Goal: Task Accomplishment & Management: Use online tool/utility

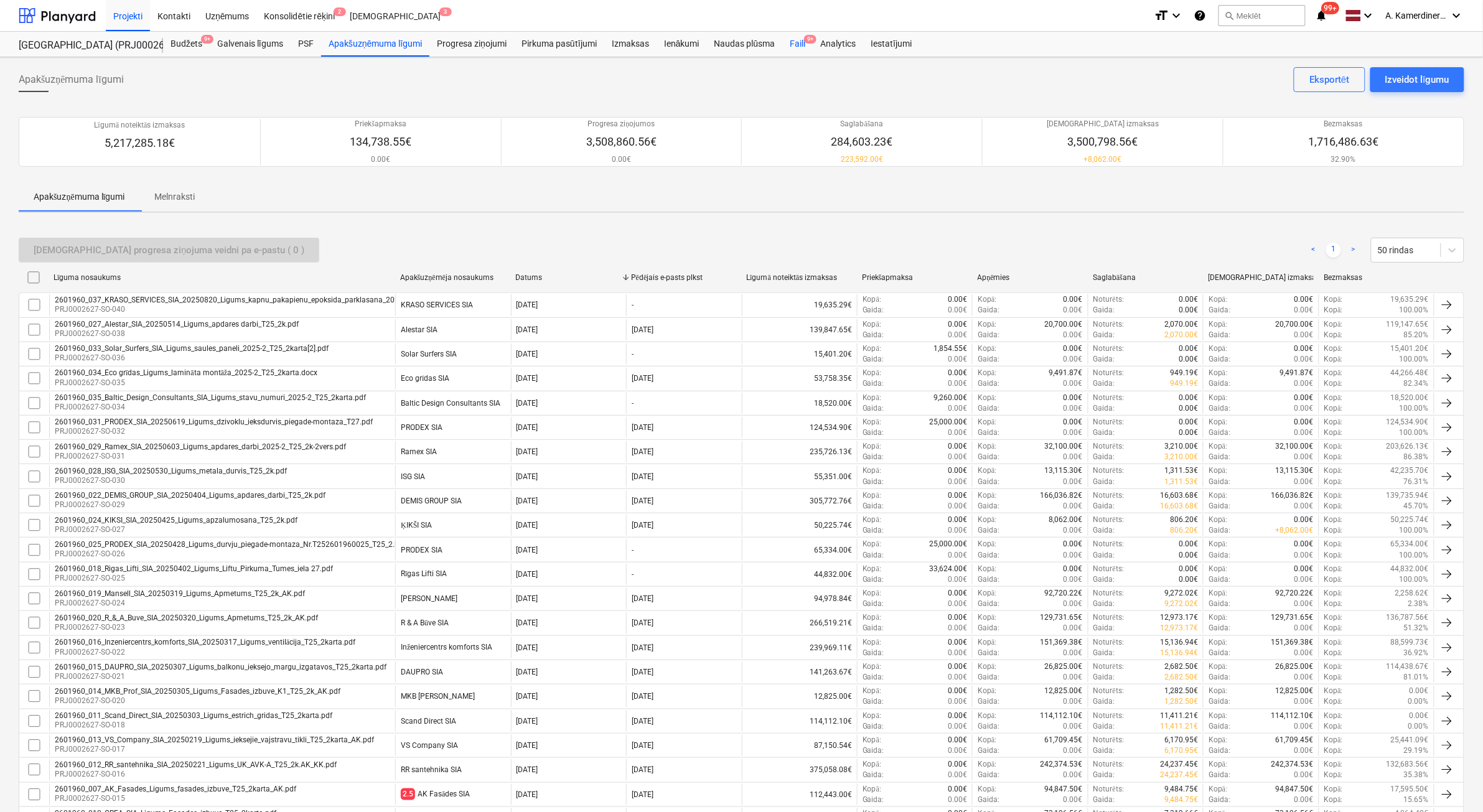
click at [804, 47] on div "Faili 9+" at bounding box center [797, 44] width 30 height 25
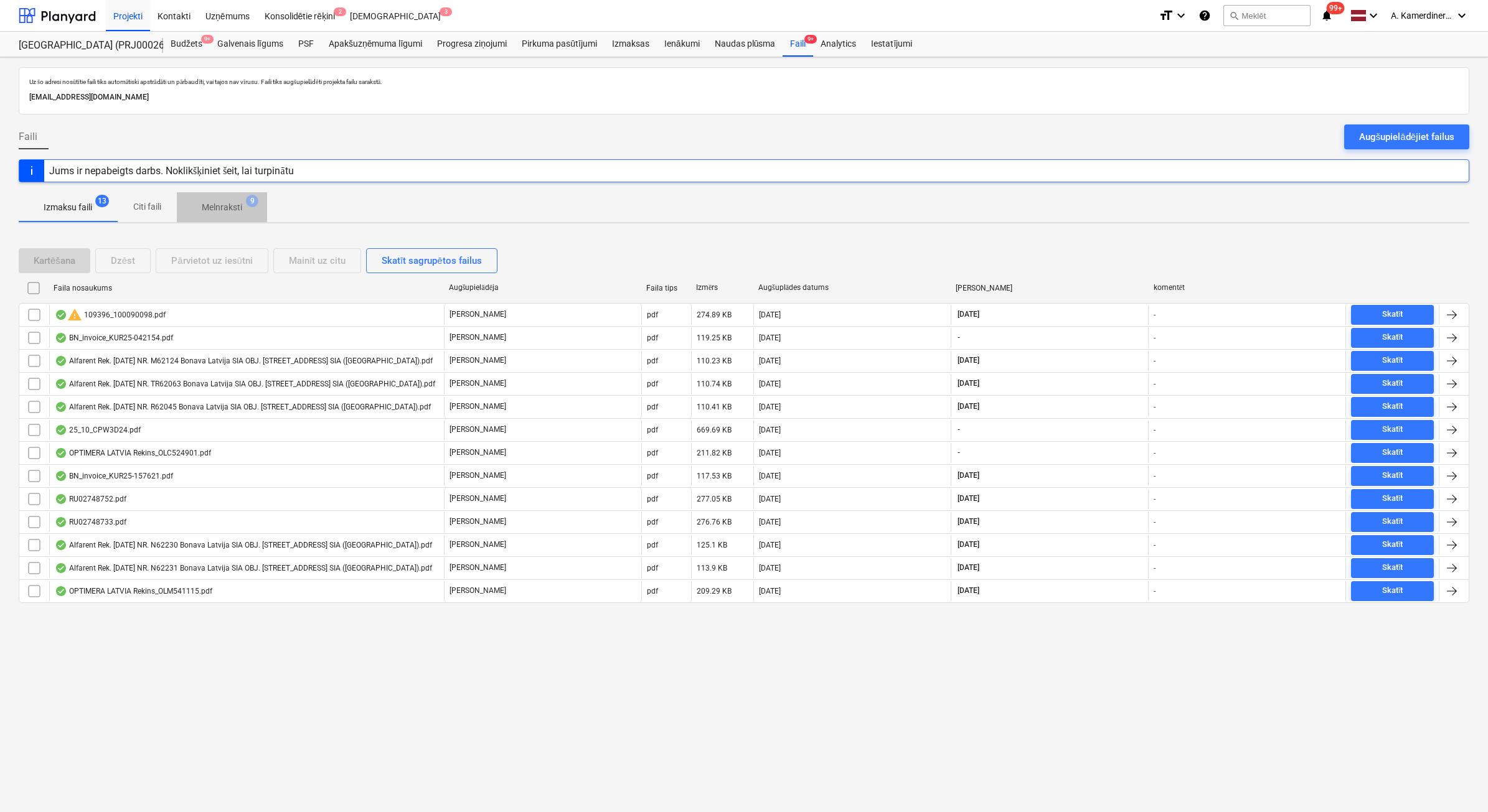
click at [238, 210] on p "Melnraksti" at bounding box center [222, 207] width 41 height 13
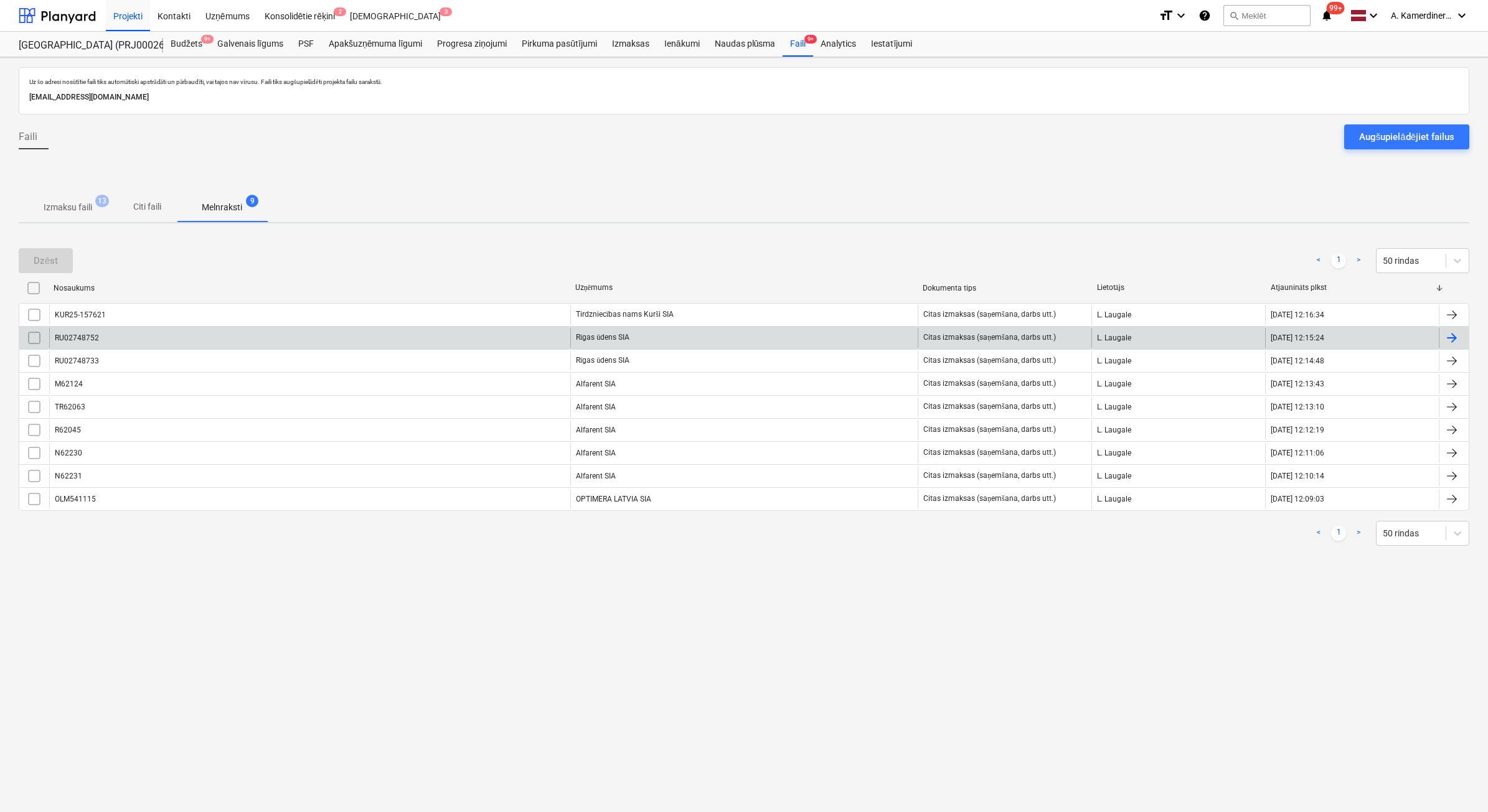
click at [481, 330] on div "RU02748752" at bounding box center [310, 338] width 521 height 20
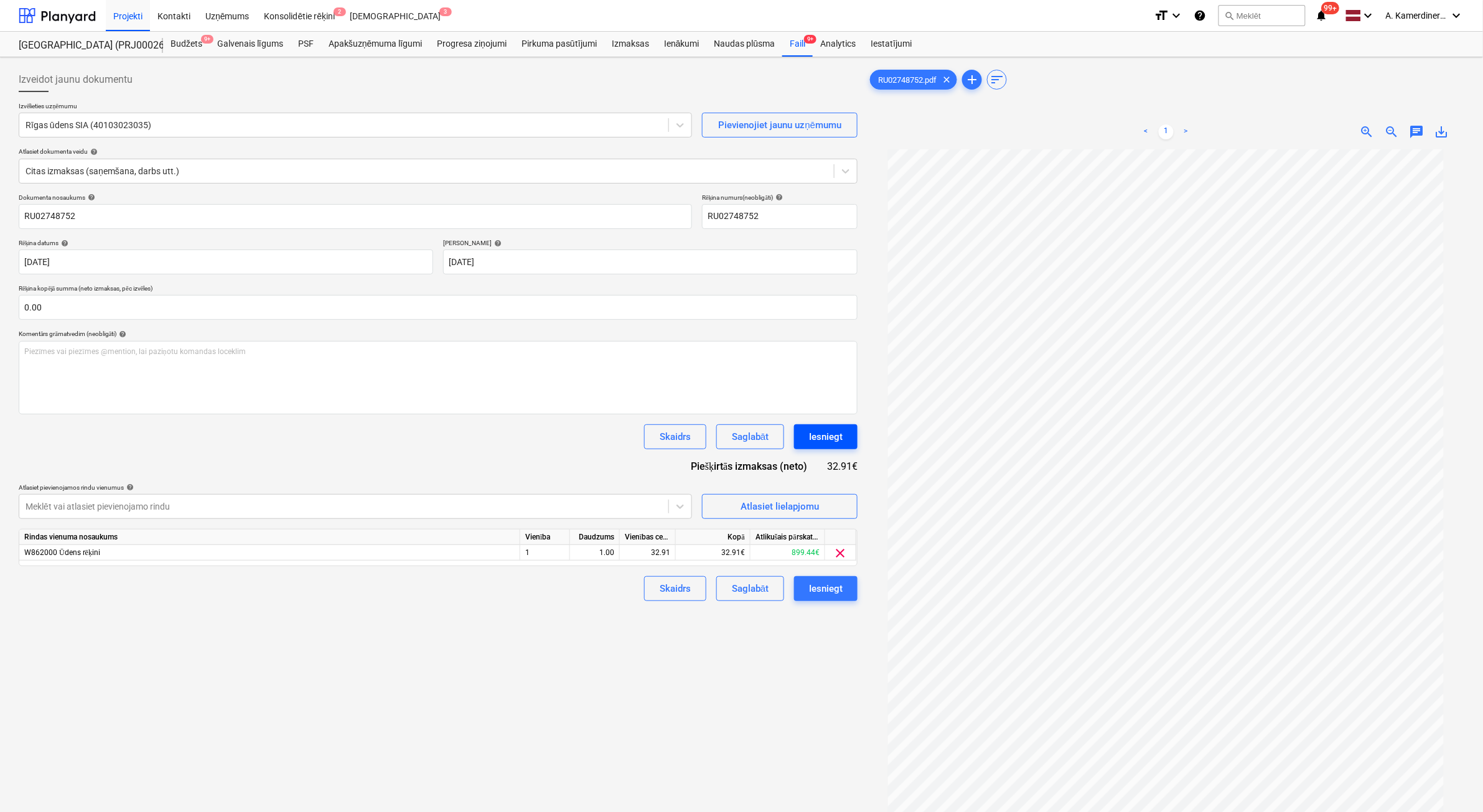
click at [831, 440] on div "Iesniegt" at bounding box center [826, 436] width 34 height 16
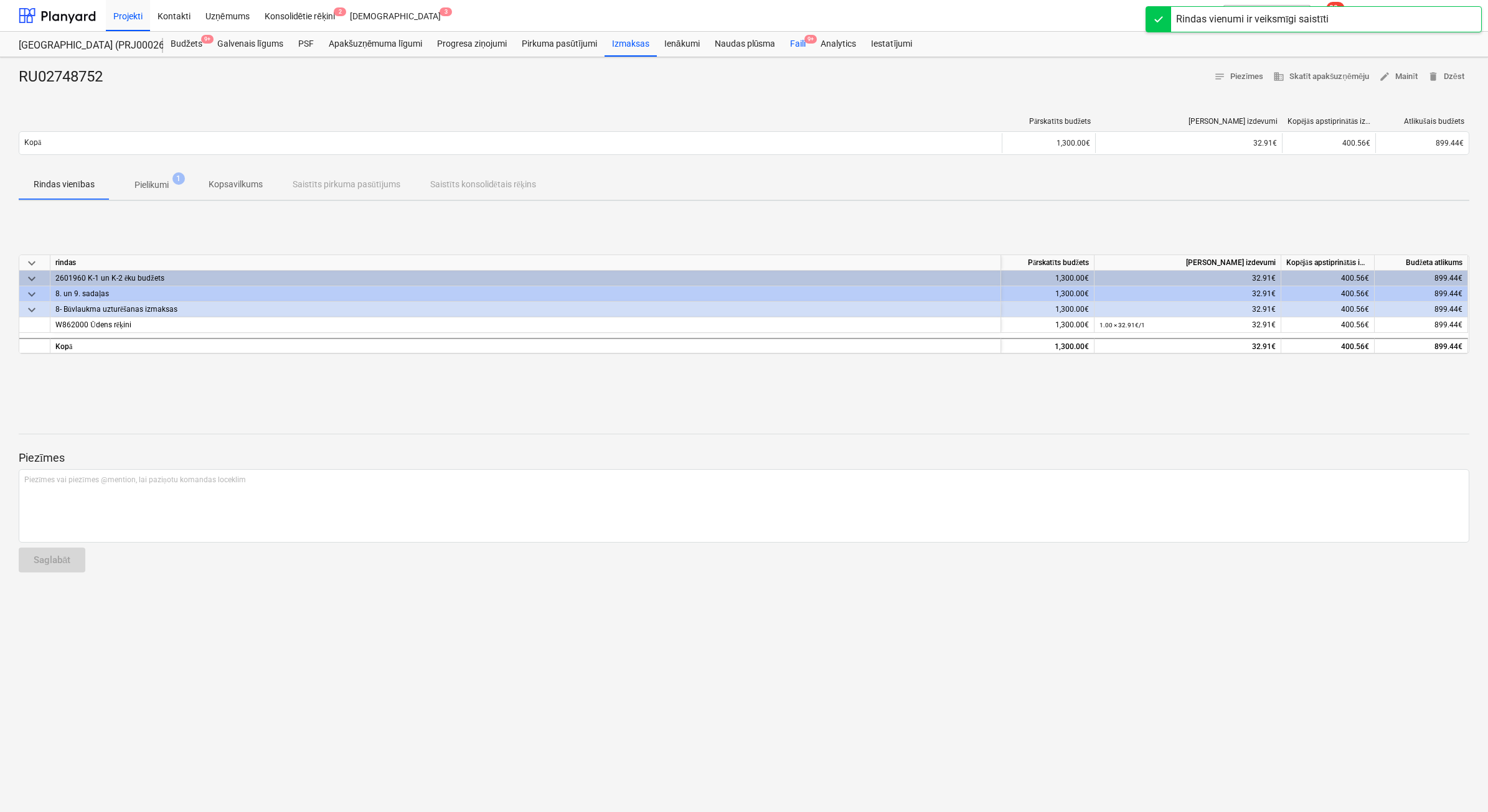
drag, startPoint x: 802, startPoint y: 44, endPoint x: 796, endPoint y: 45, distance: 6.1
click at [802, 44] on div "Faili 9+" at bounding box center [798, 44] width 30 height 25
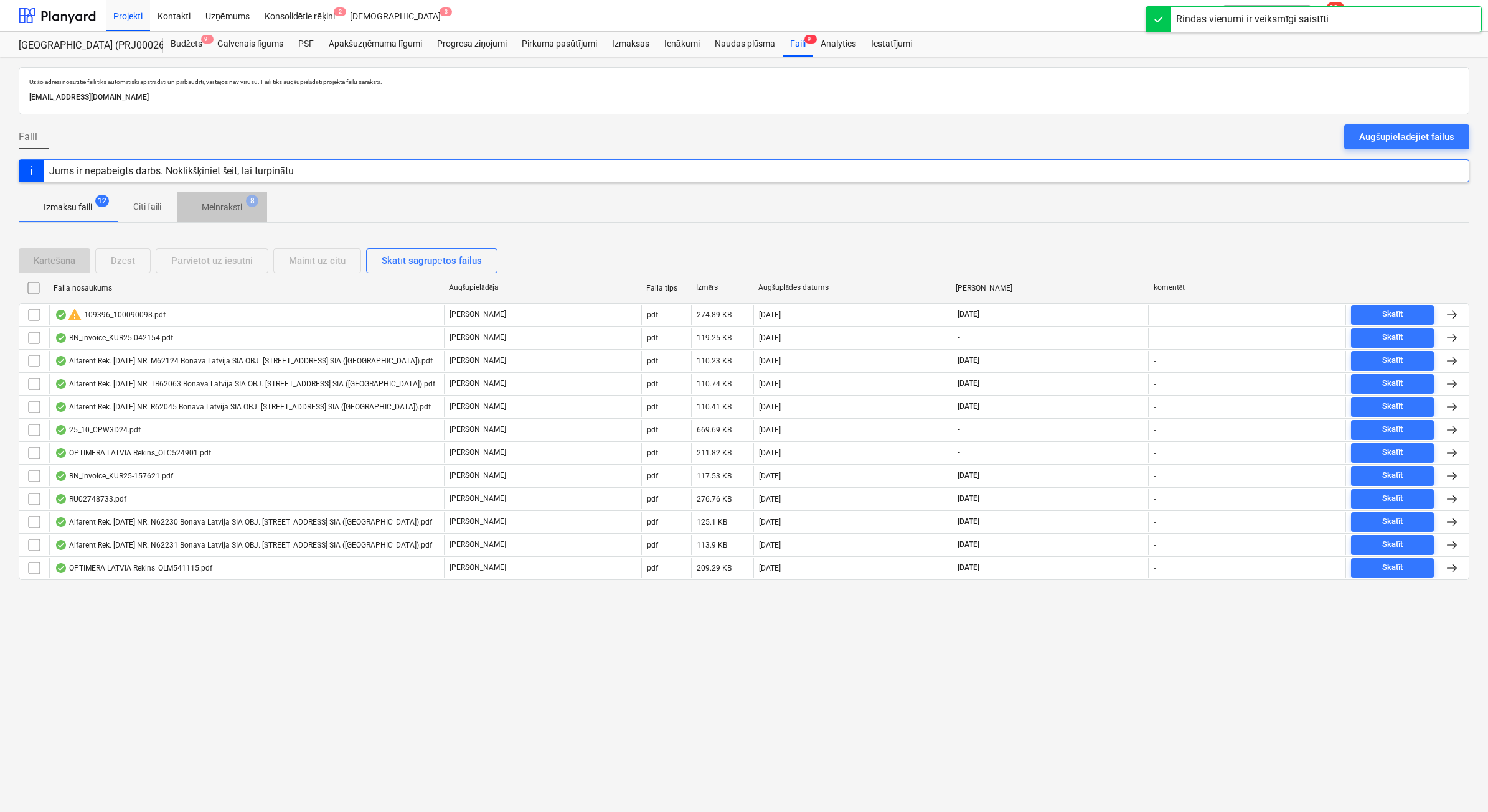
click at [225, 212] on p "Melnraksti" at bounding box center [222, 207] width 41 height 13
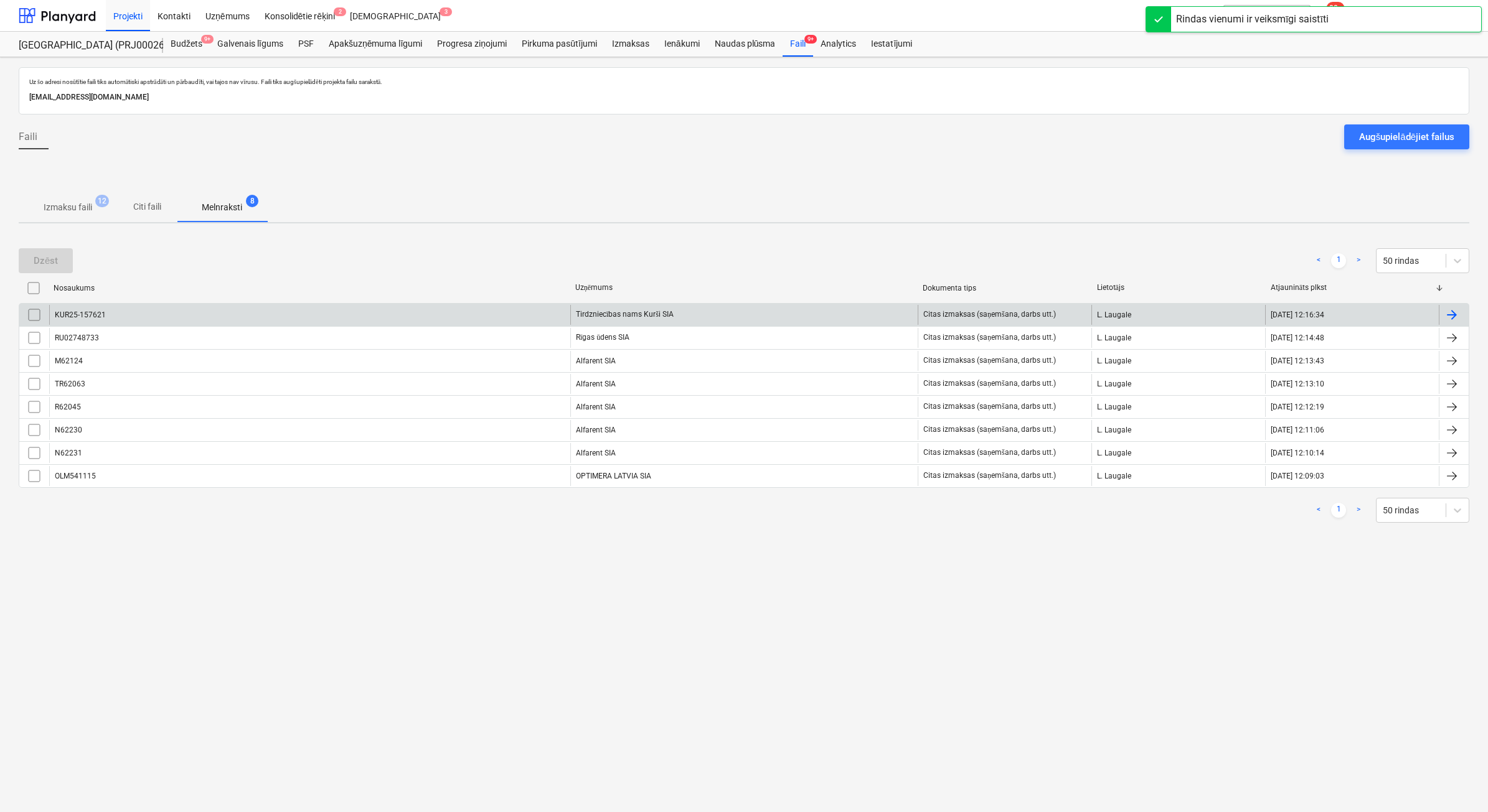
click at [627, 314] on div "Tirdzniecības nams Kurši SIA" at bounding box center [744, 314] width 347 height 20
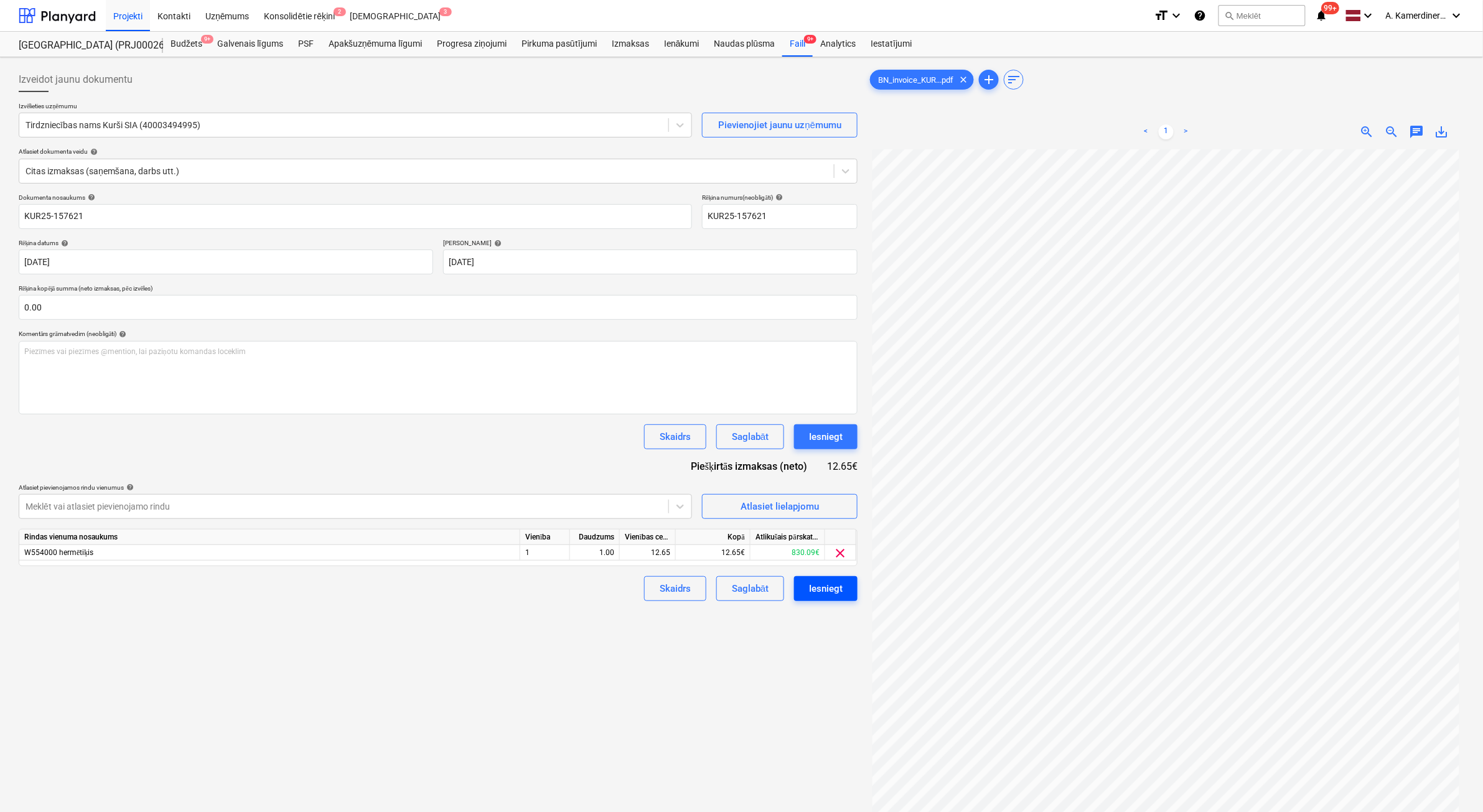
click at [828, 596] on div "Iesniegt" at bounding box center [826, 588] width 34 height 16
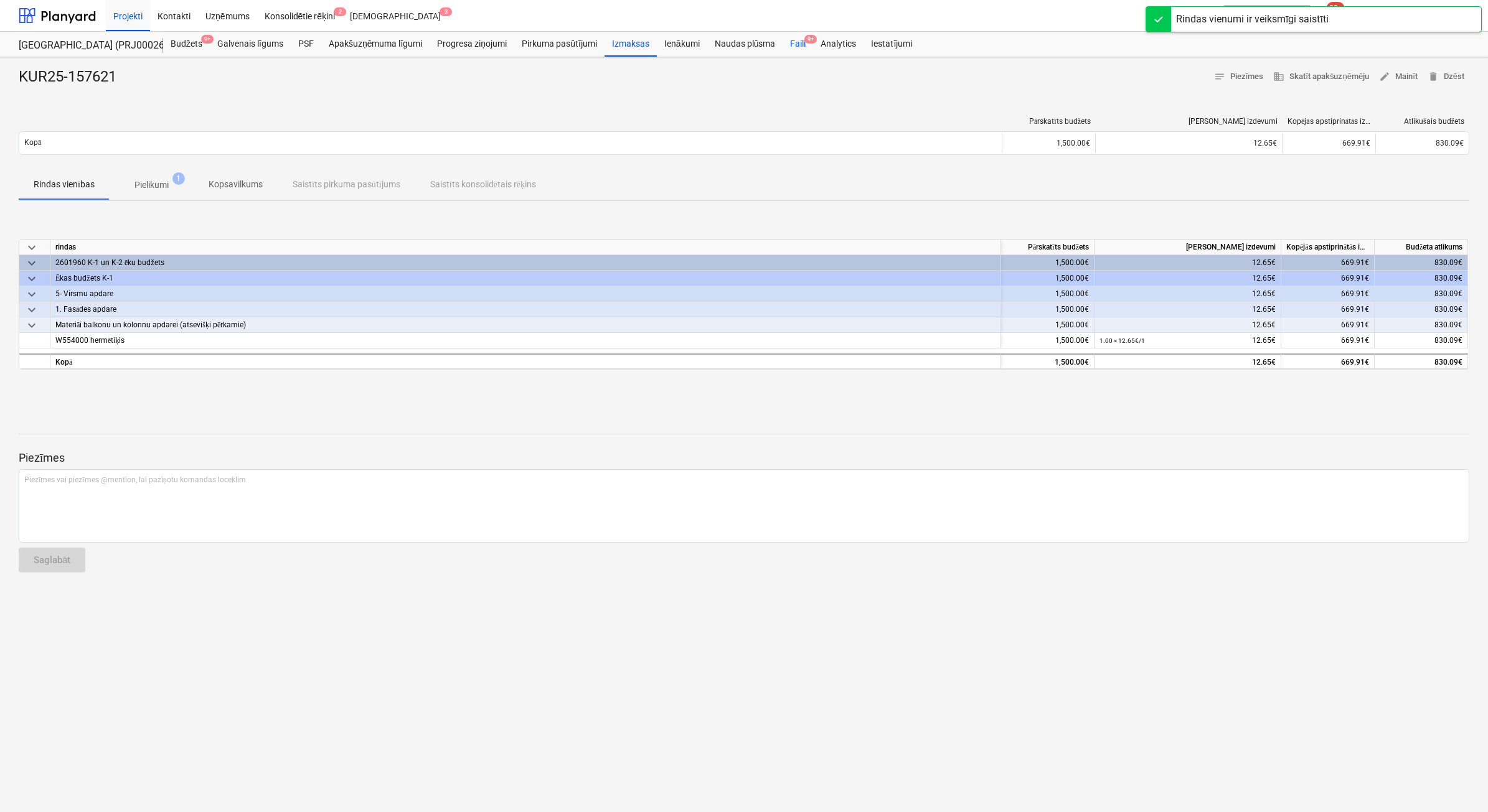
click at [797, 45] on div "Faili 9+" at bounding box center [798, 44] width 30 height 25
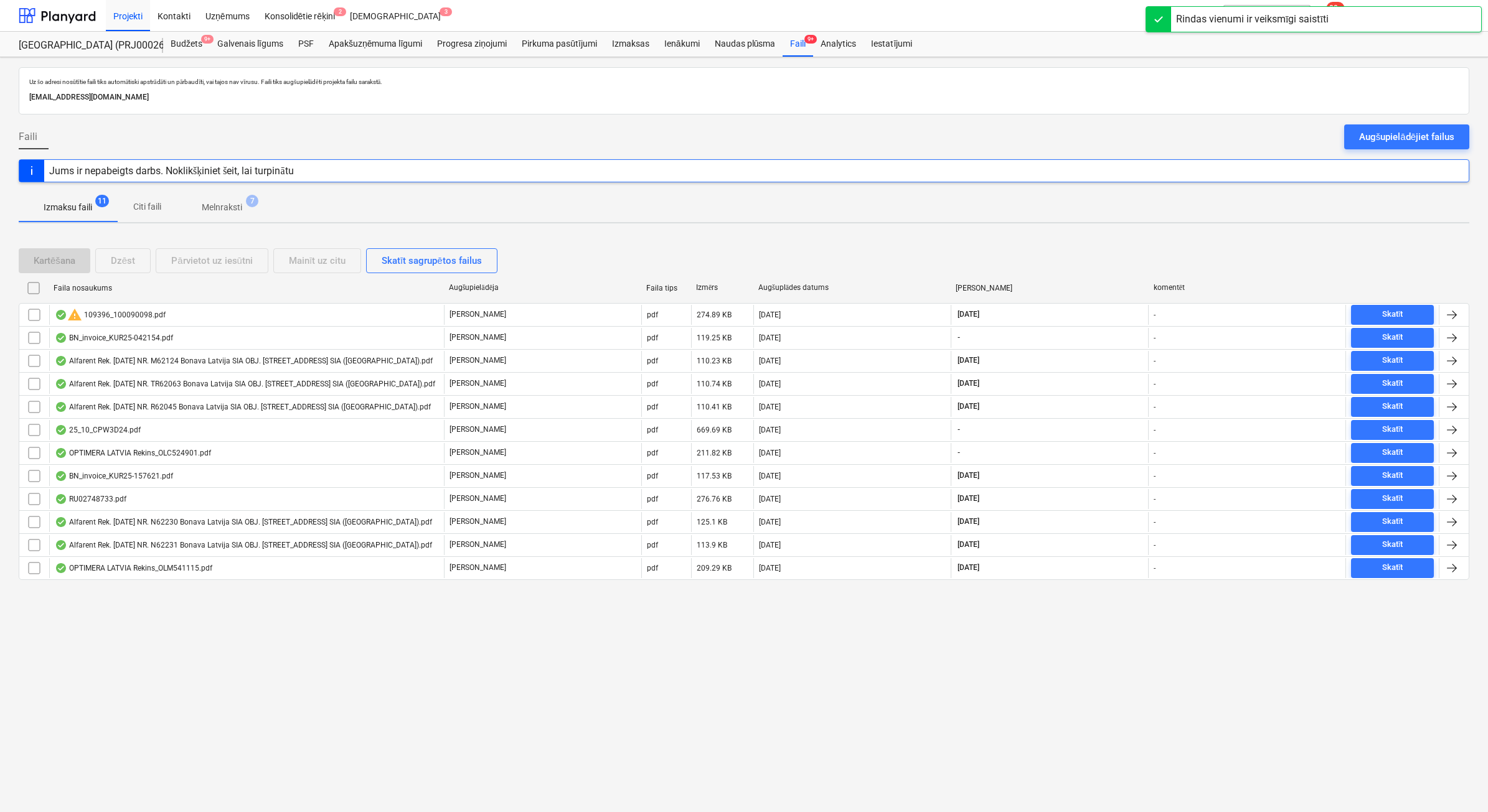
click at [246, 209] on span "Melnraksti 7" at bounding box center [221, 207] width 60 height 13
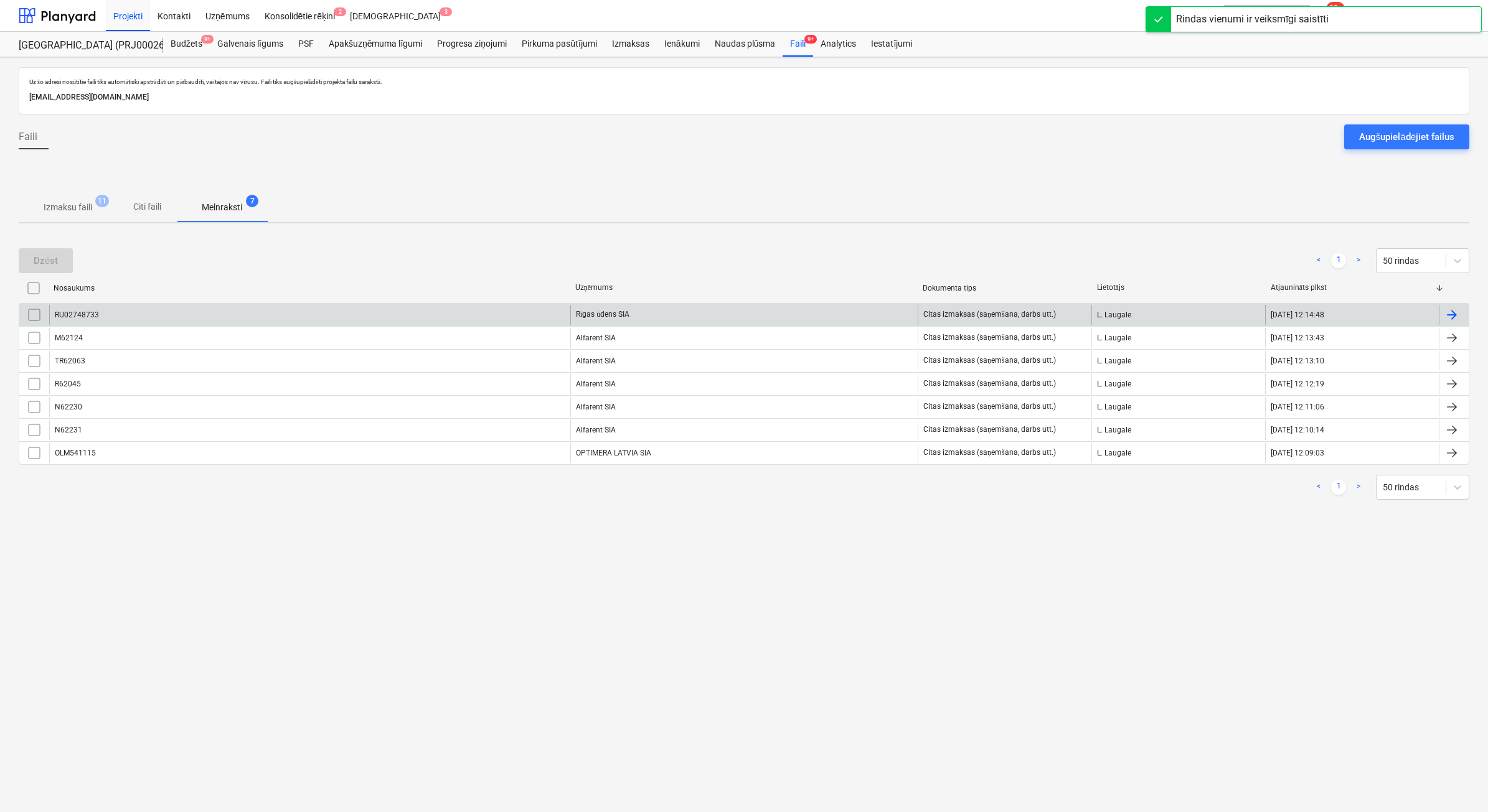
click at [607, 310] on div "Rīgas ūdens SIA" at bounding box center [744, 314] width 347 height 20
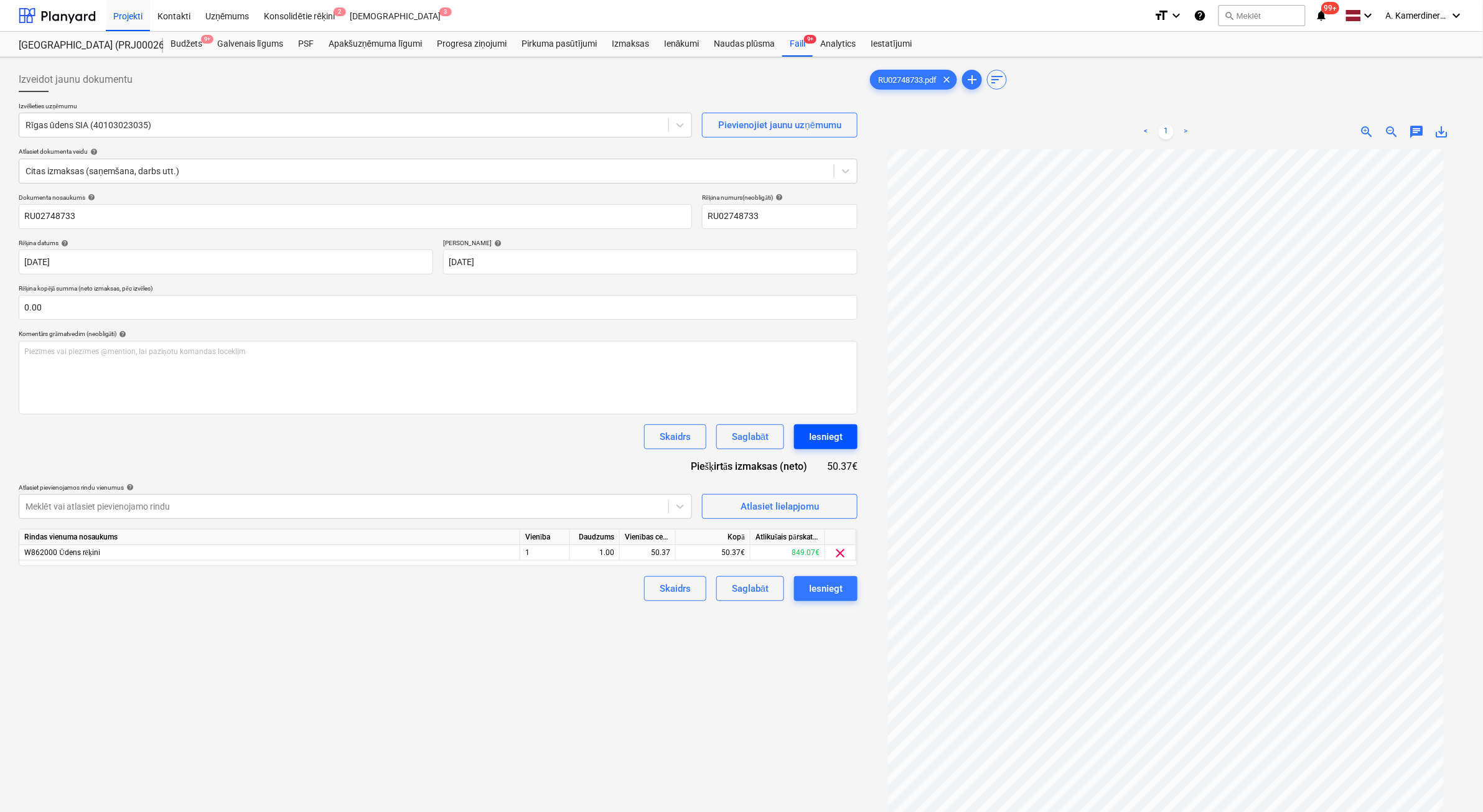
click at [822, 436] on div "Iesniegt" at bounding box center [826, 436] width 34 height 16
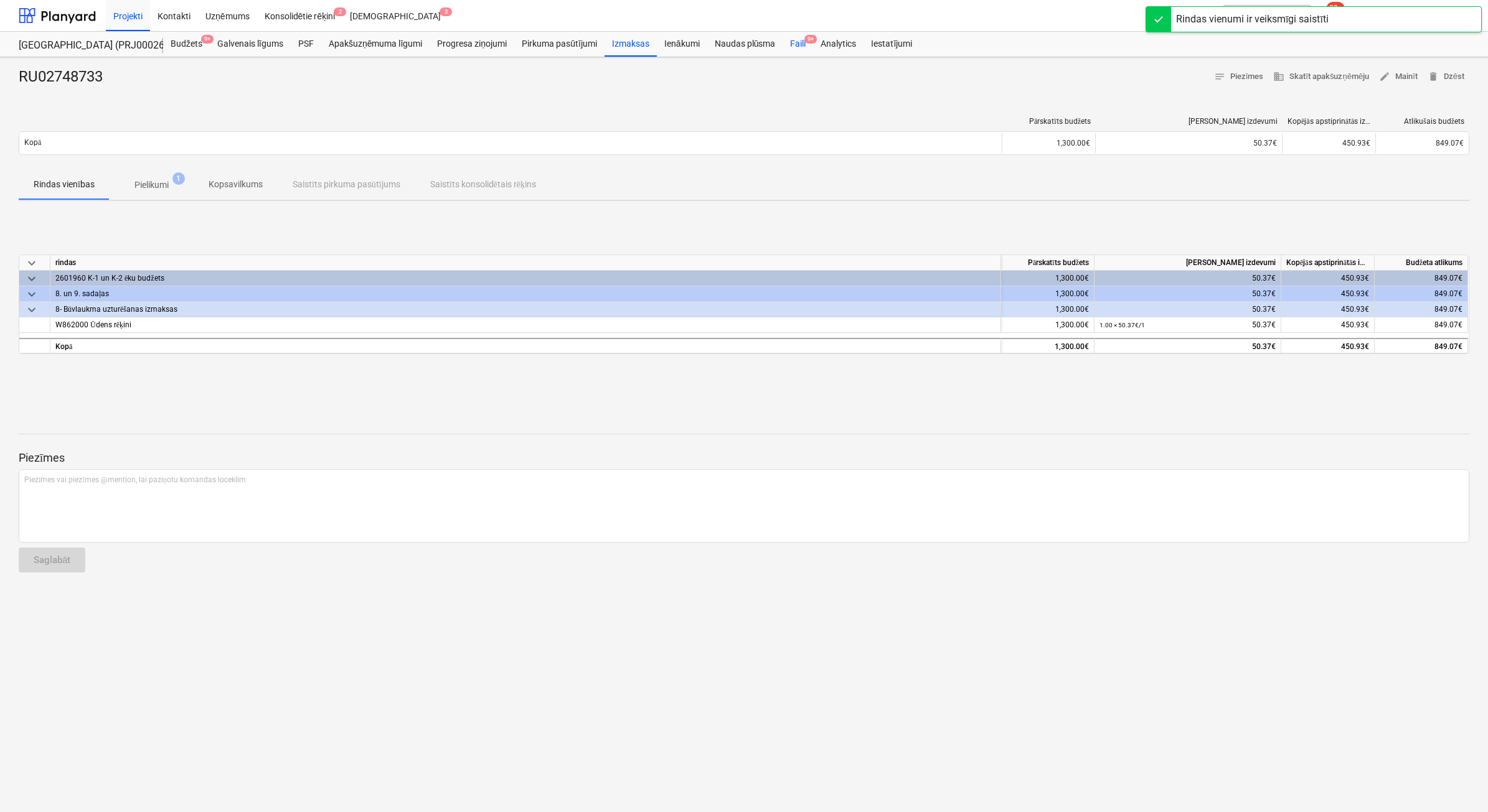
click at [797, 45] on div "Faili 9+" at bounding box center [798, 44] width 30 height 25
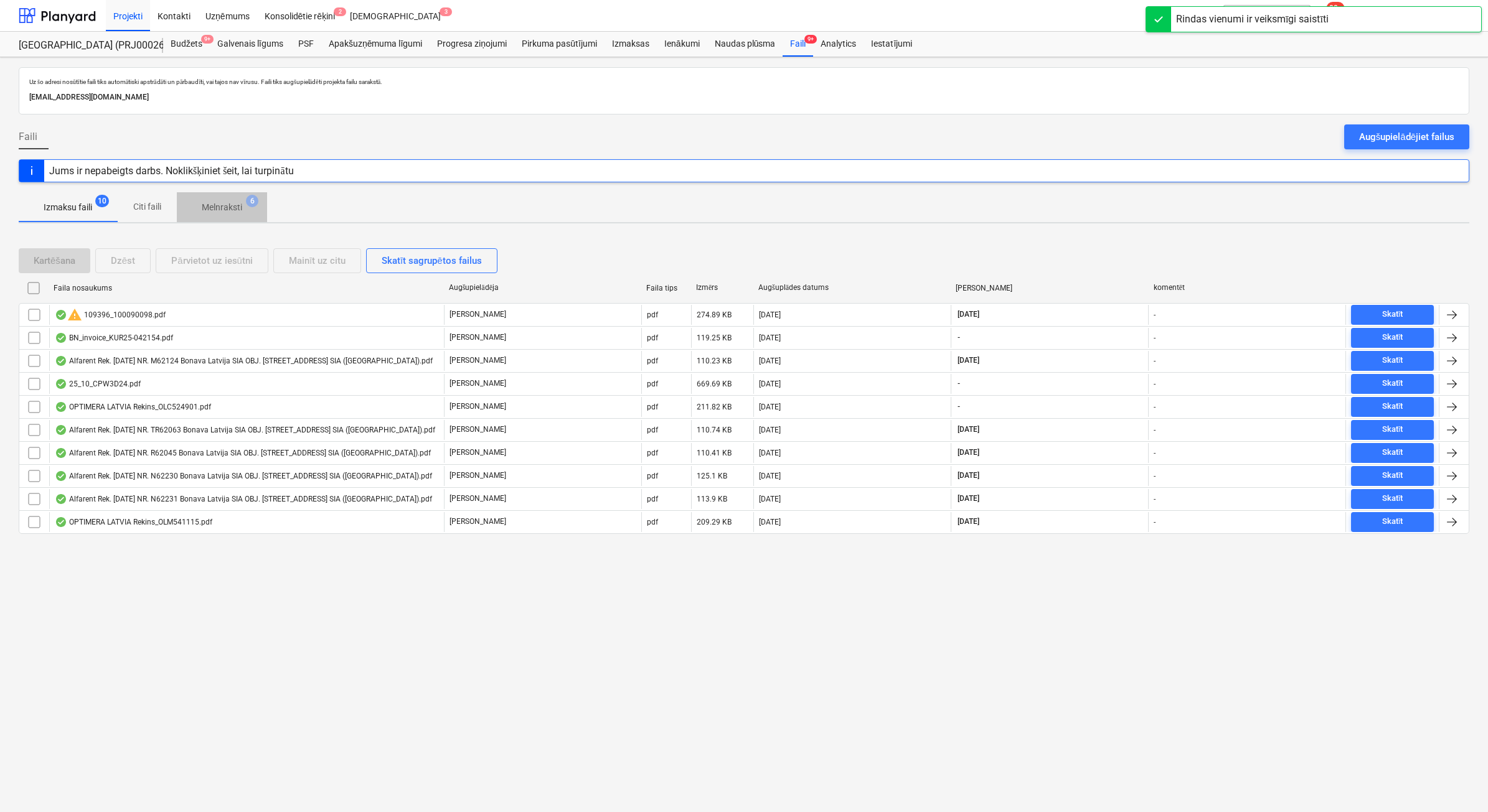
click at [241, 199] on span "Melnraksti 6" at bounding box center [222, 207] width 91 height 22
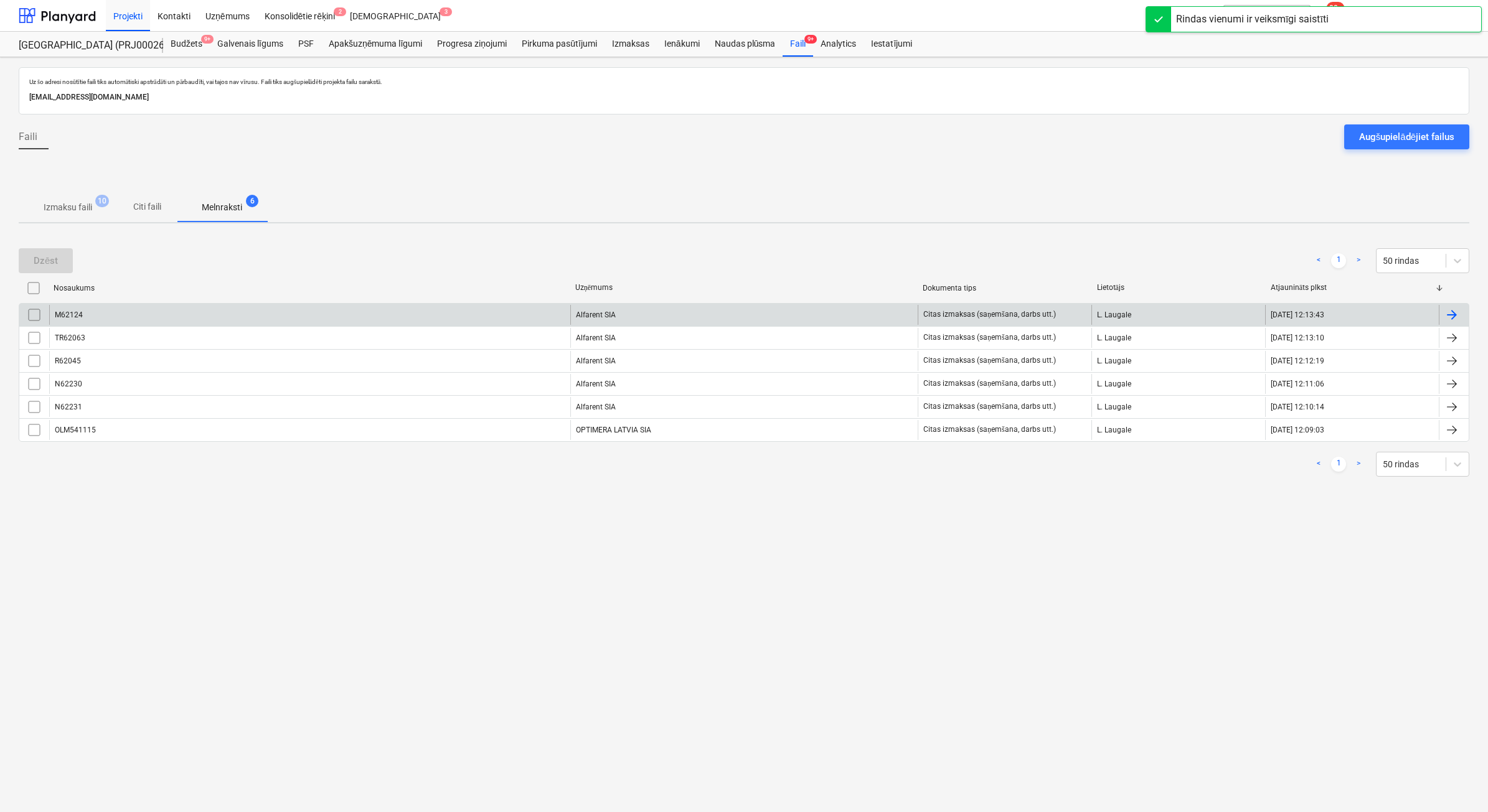
click at [734, 316] on div "Alfarent SIA" at bounding box center [744, 314] width 347 height 20
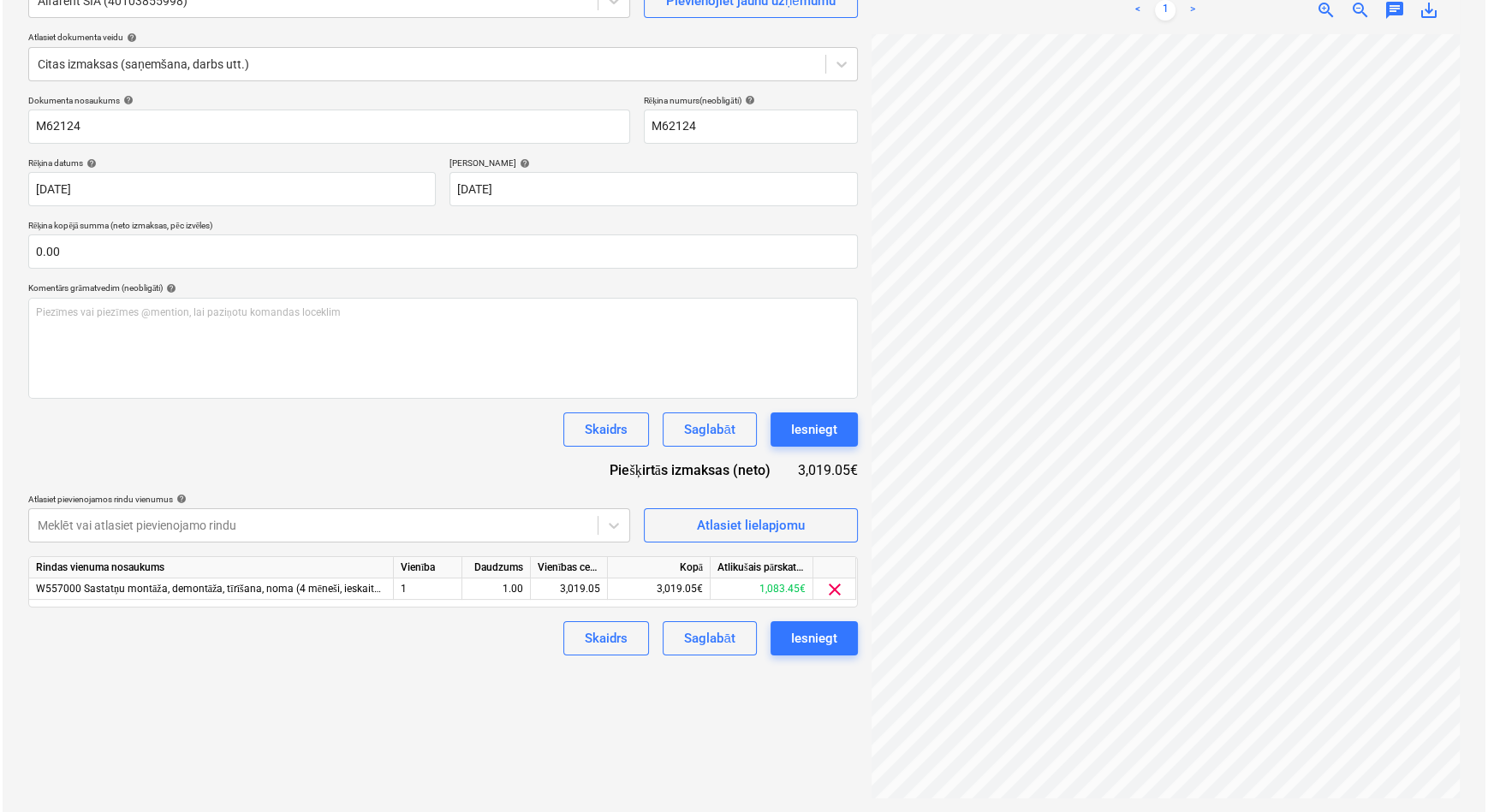
scroll to position [272, 184]
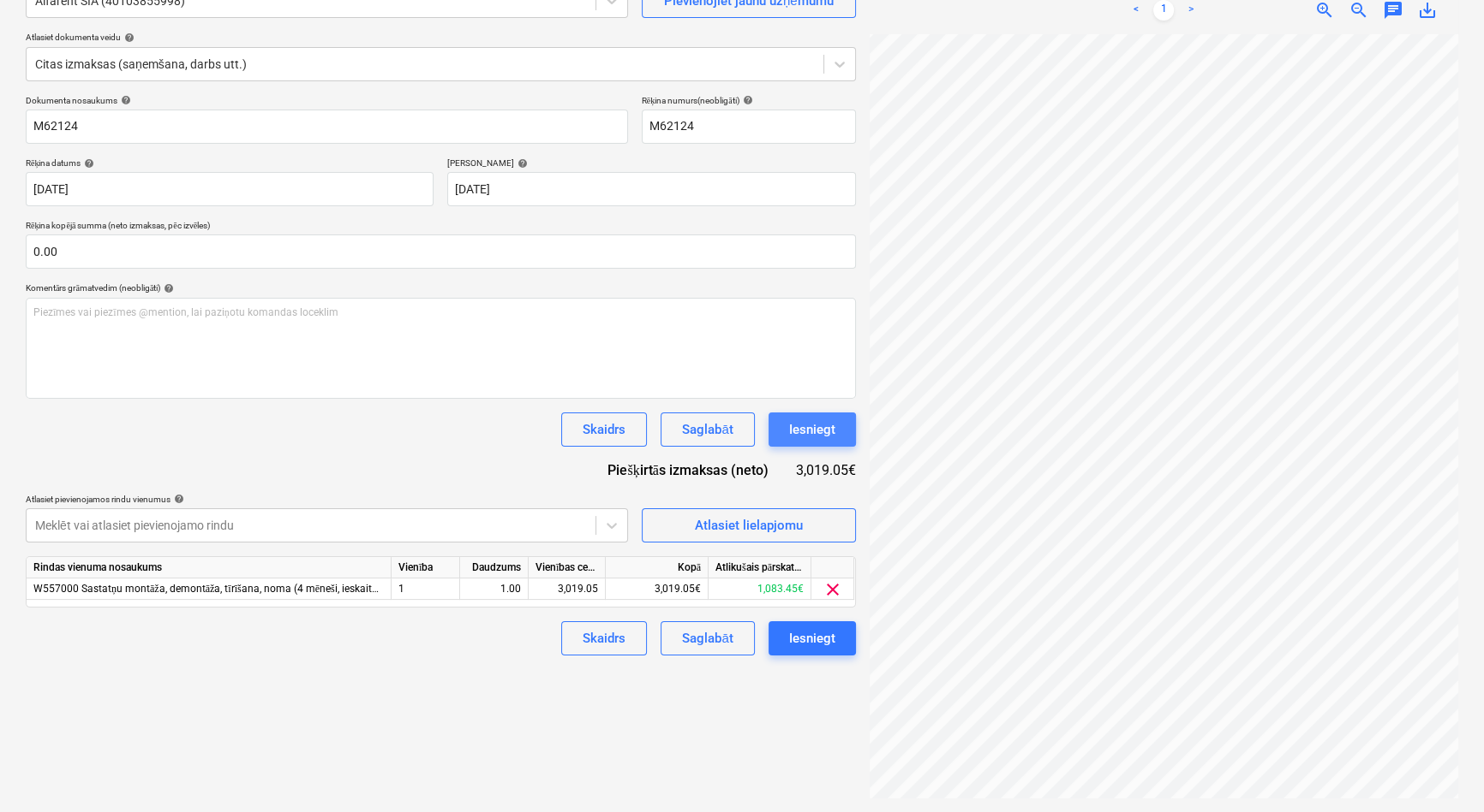
click at [808, 422] on div "Iesniegt" at bounding box center [811, 429] width 47 height 22
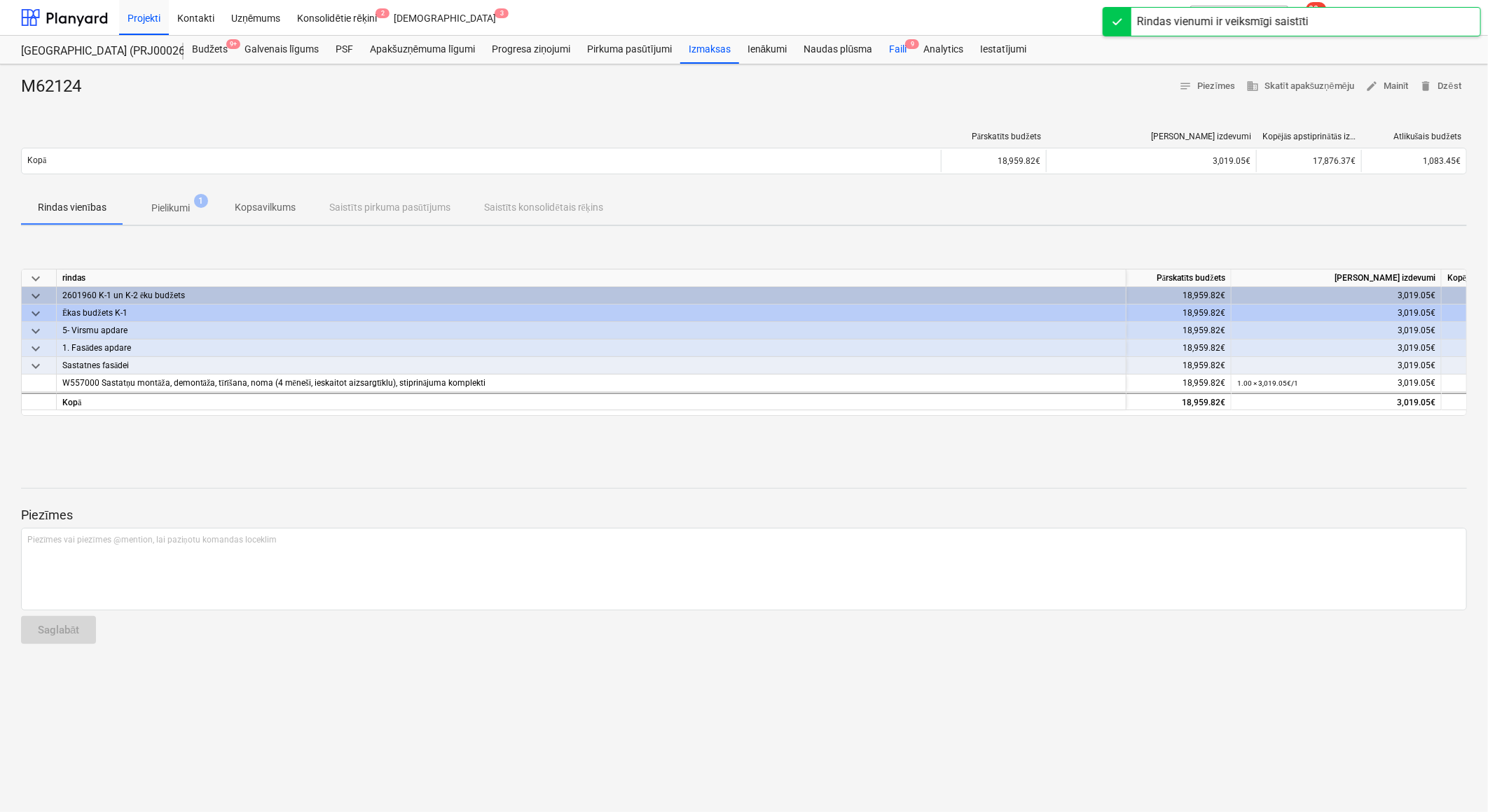
click at [905, 51] on div "Faili 9" at bounding box center [898, 50] width 34 height 28
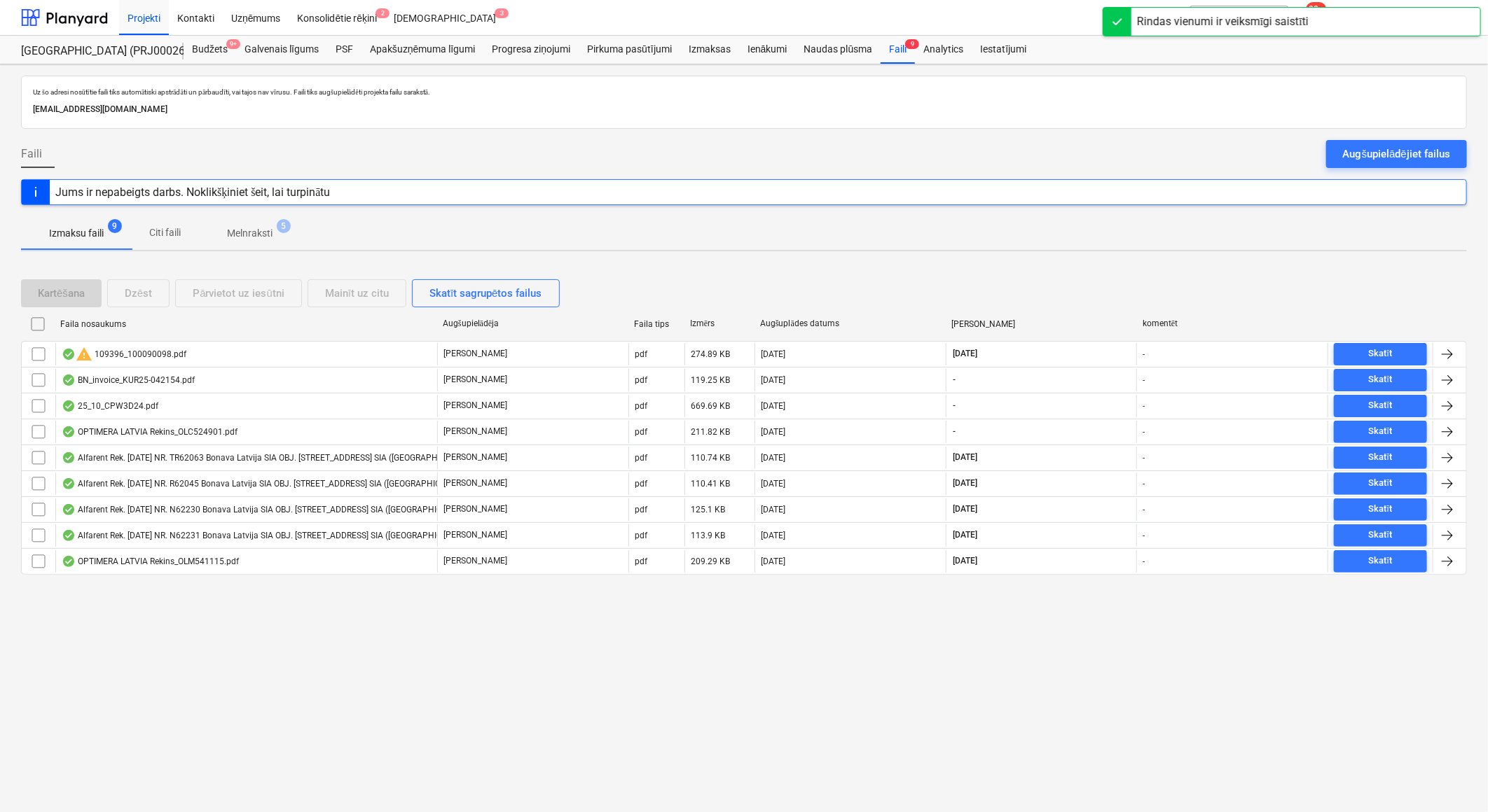
click at [274, 232] on span "Melnraksti 5" at bounding box center [249, 233] width 68 height 15
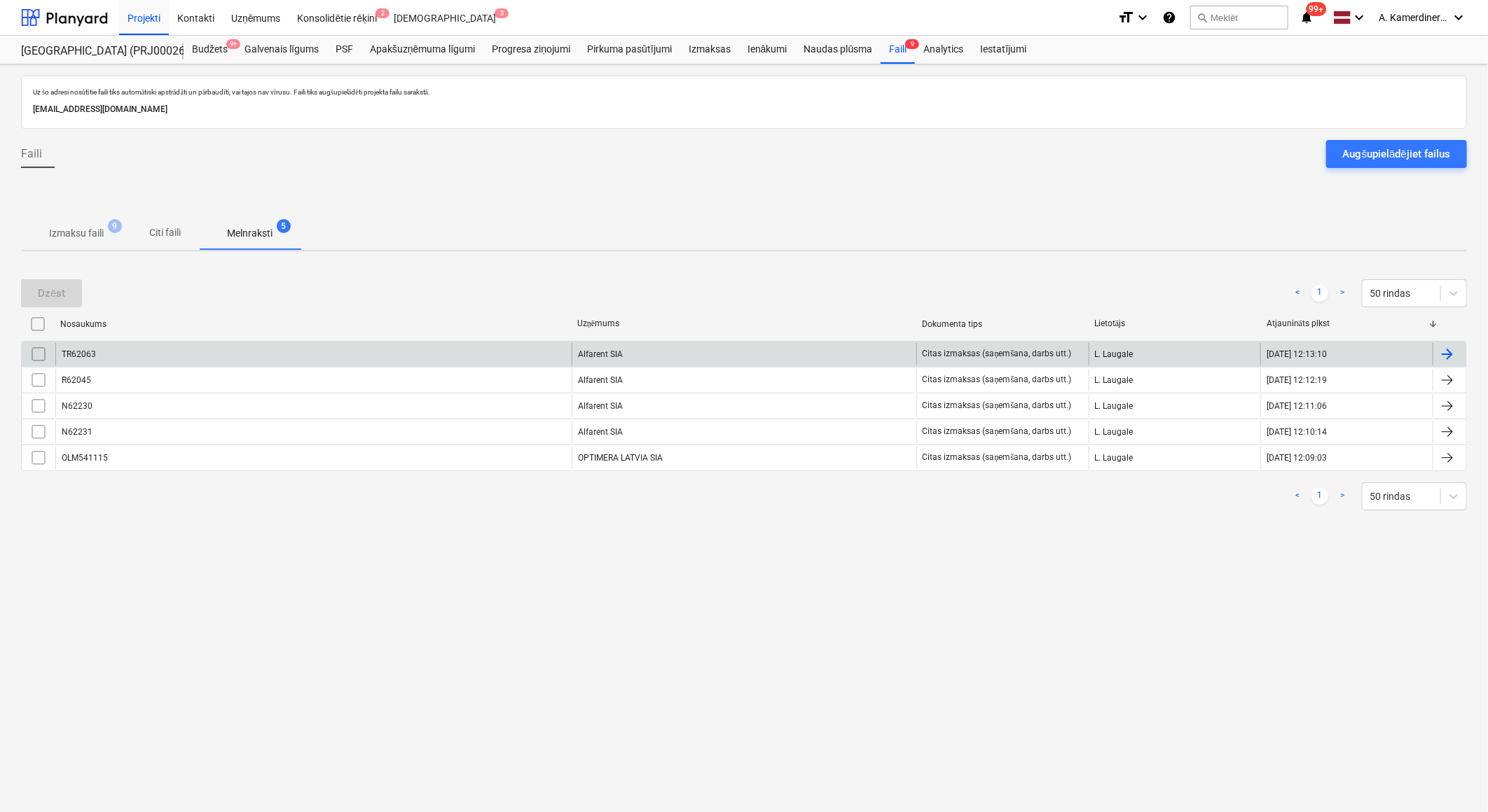
click at [656, 343] on div "Alfarent SIA" at bounding box center [744, 354] width 345 height 23
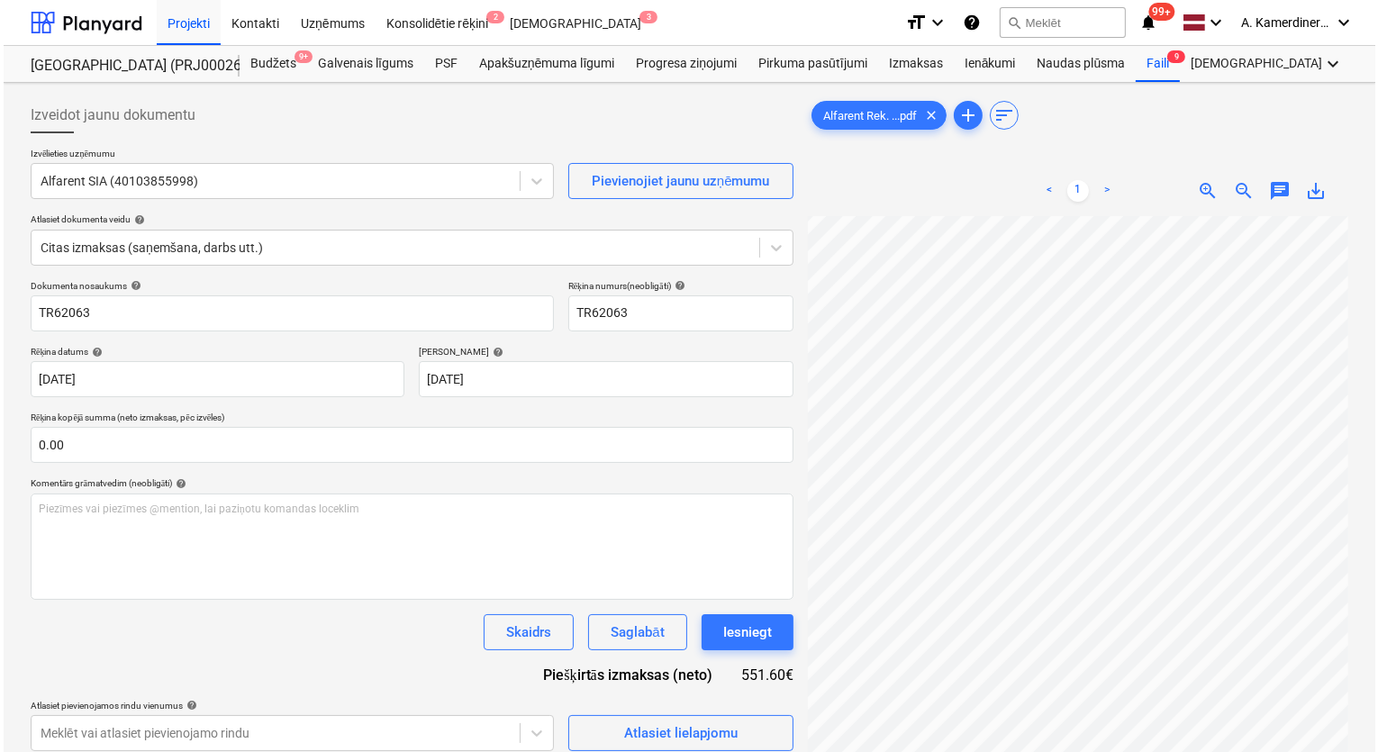
scroll to position [357, 273]
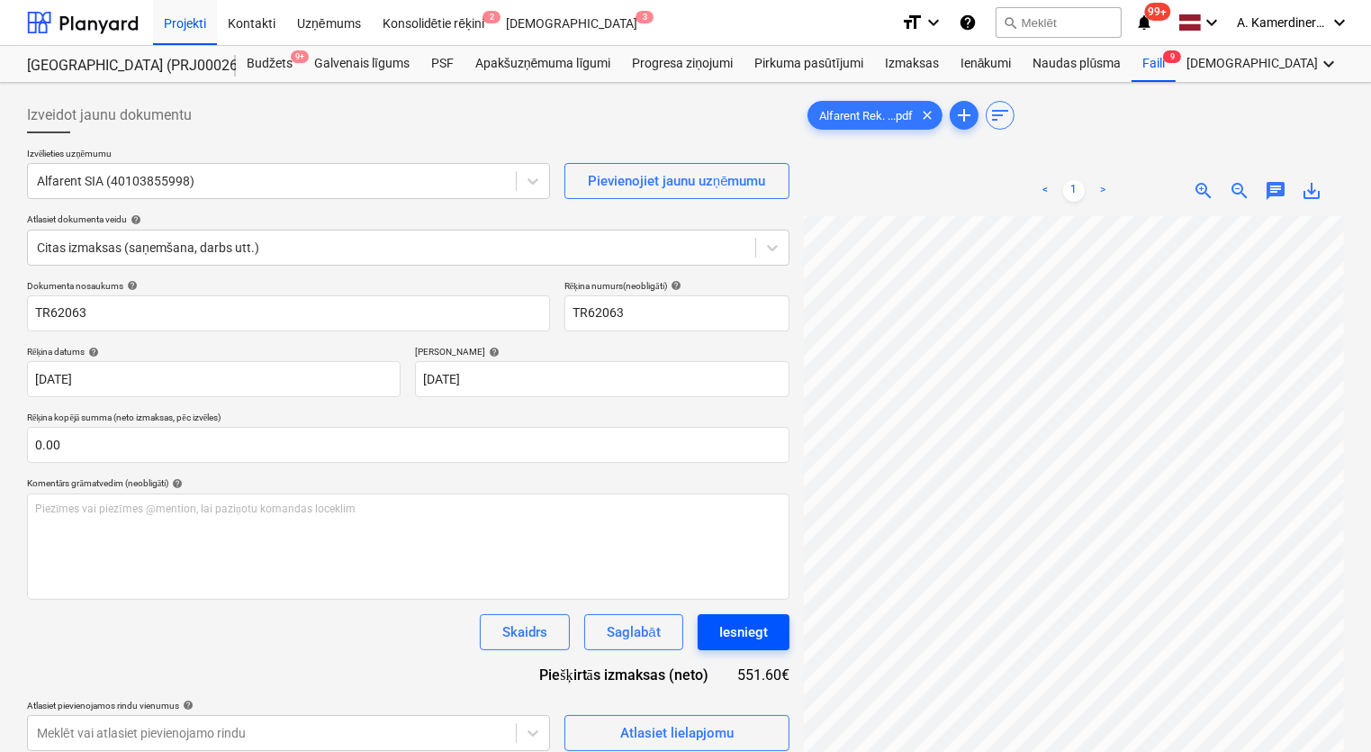
click at [737, 627] on div "Iesniegt" at bounding box center [743, 631] width 49 height 23
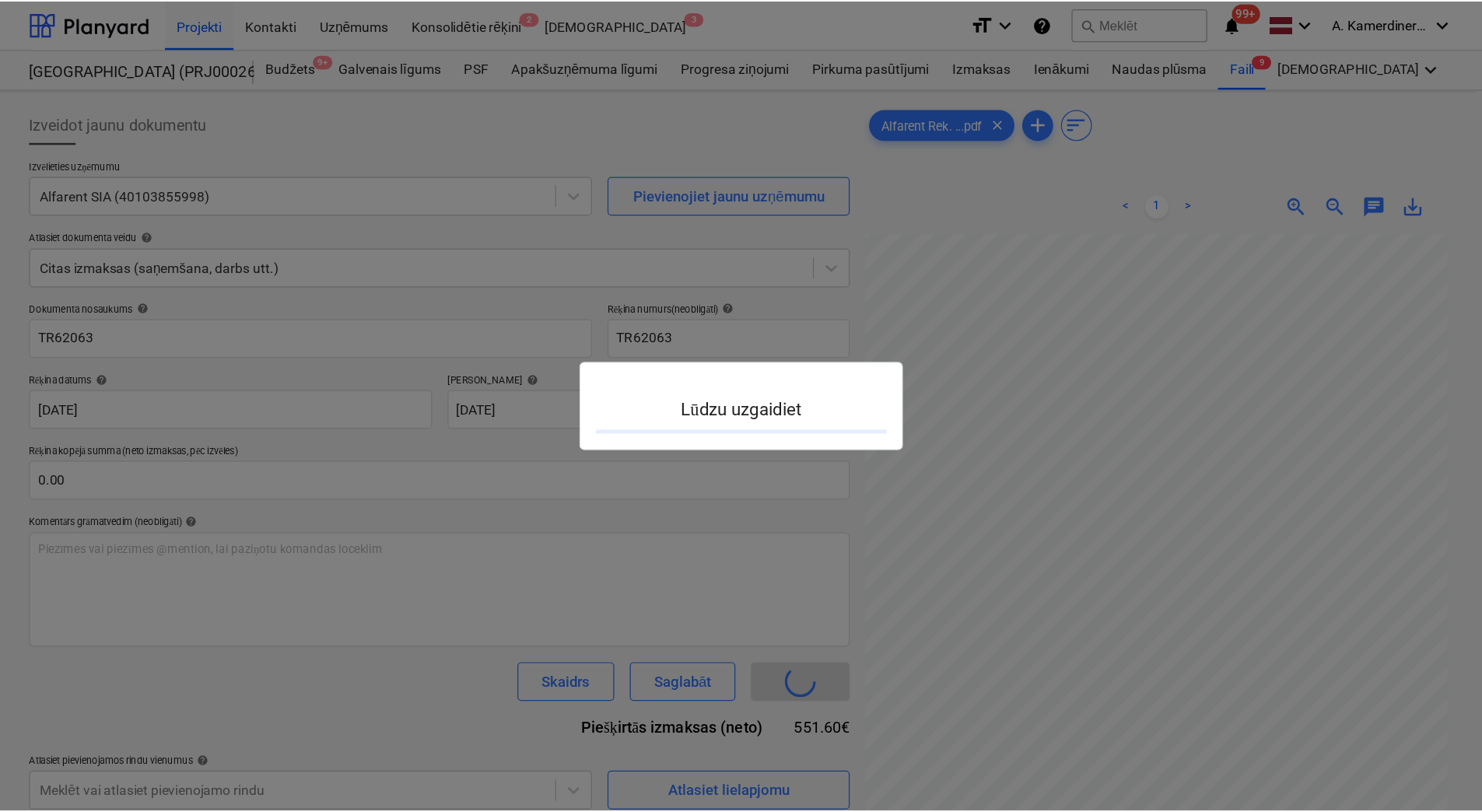
scroll to position [308, 235]
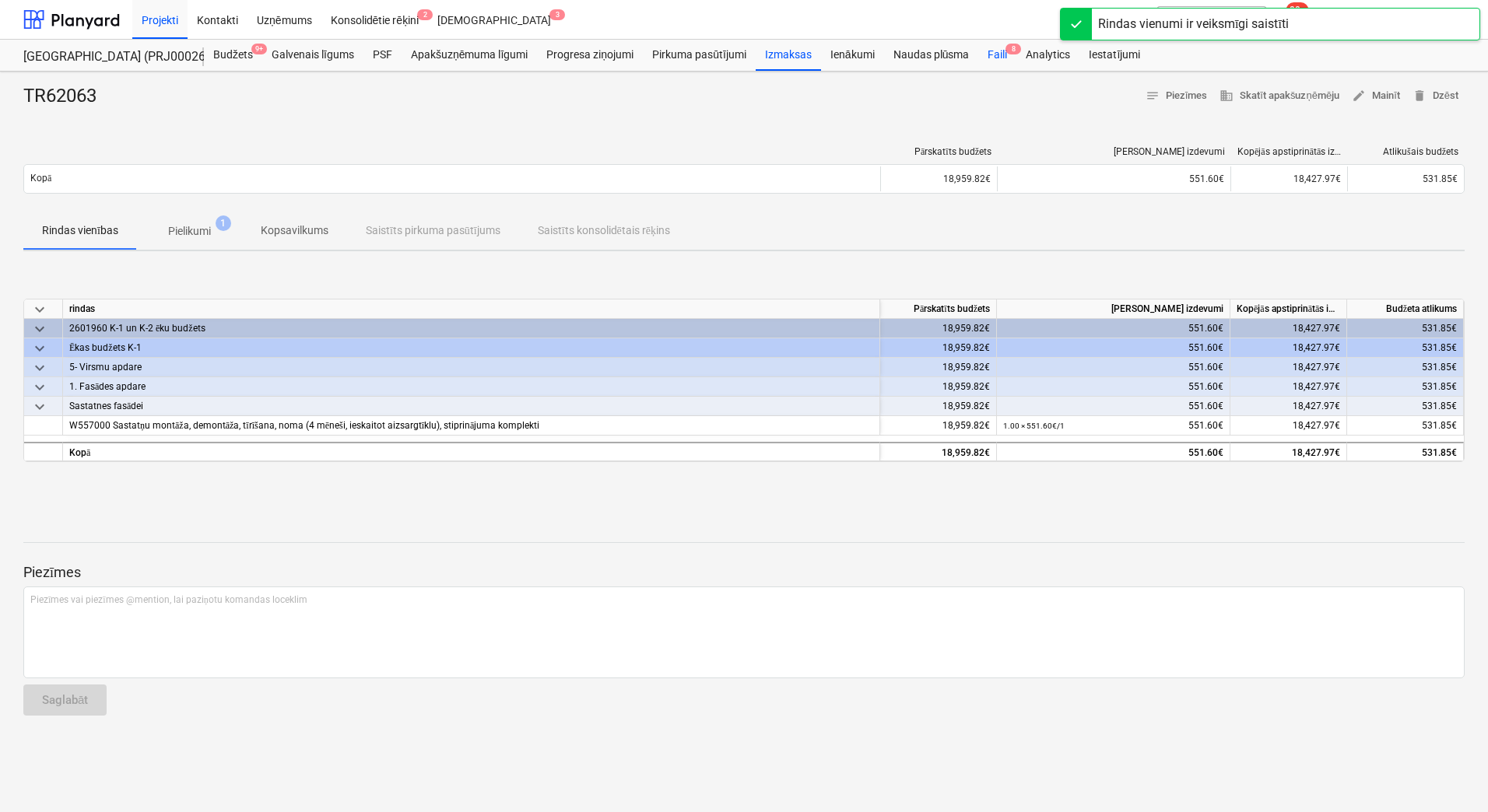
click at [996, 55] on div "Faili 8" at bounding box center [997, 55] width 38 height 31
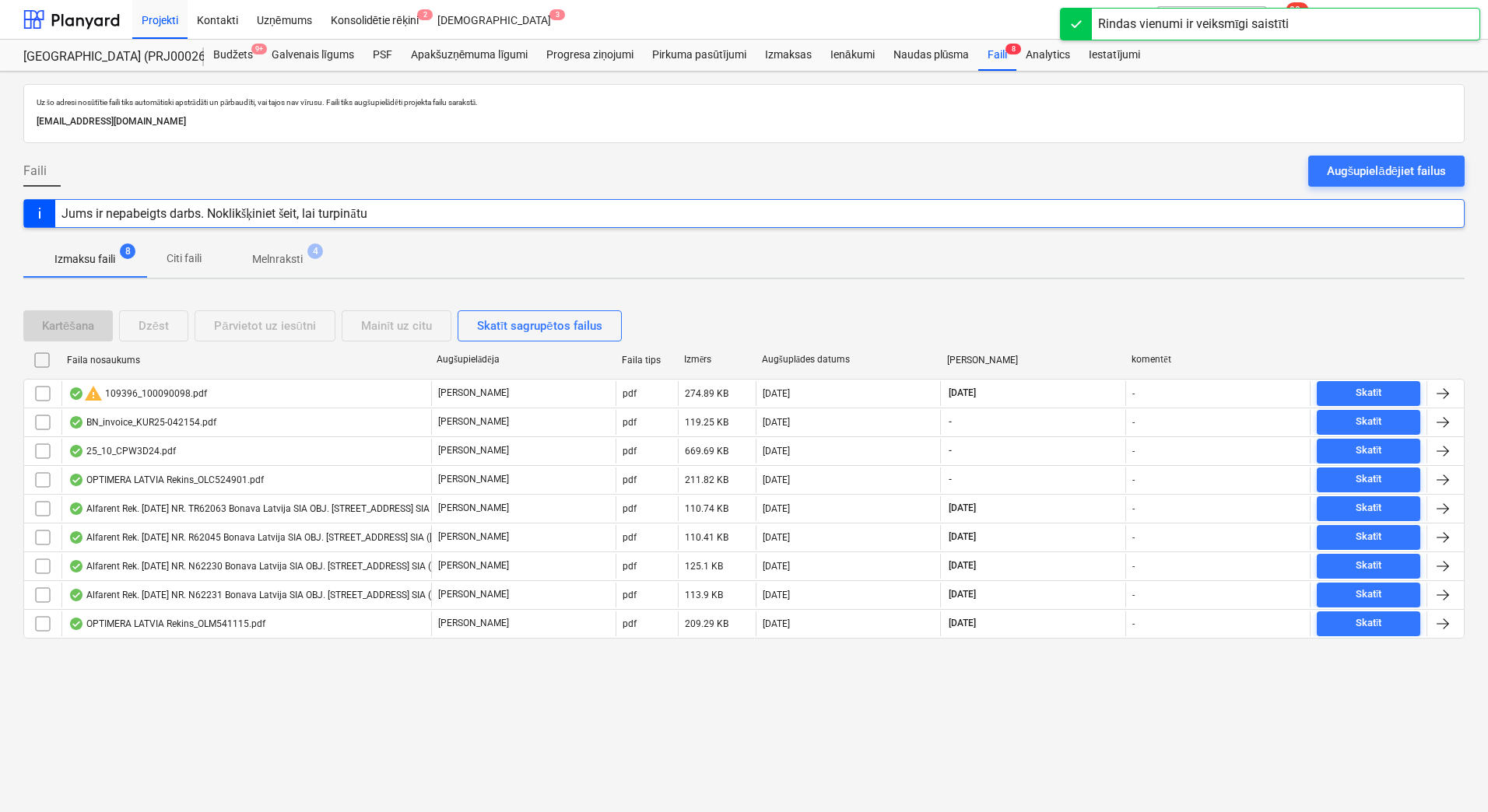
click at [316, 250] on span "4" at bounding box center [315, 251] width 16 height 16
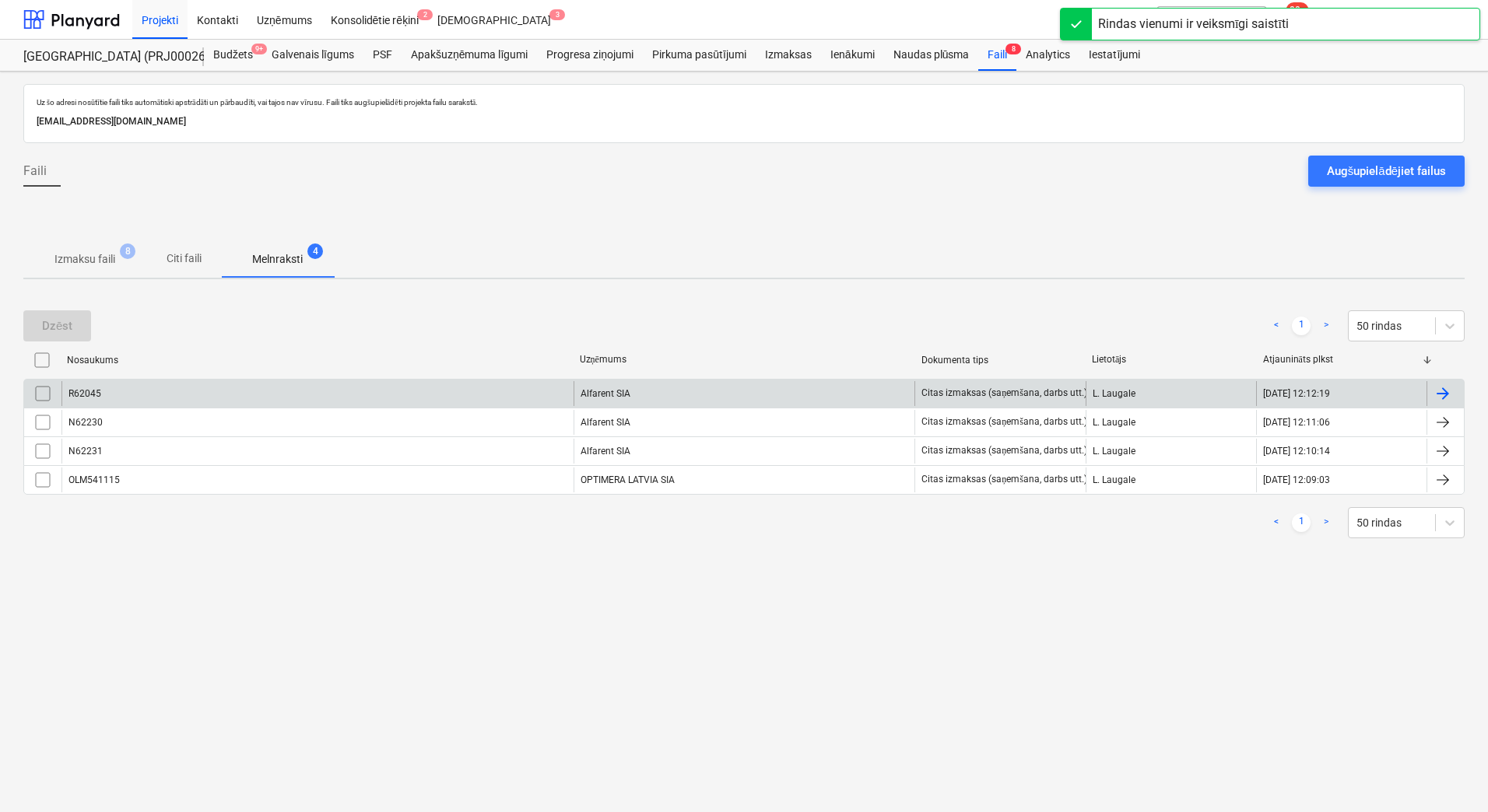
click at [614, 395] on div "Alfarent SIA" at bounding box center [744, 393] width 341 height 25
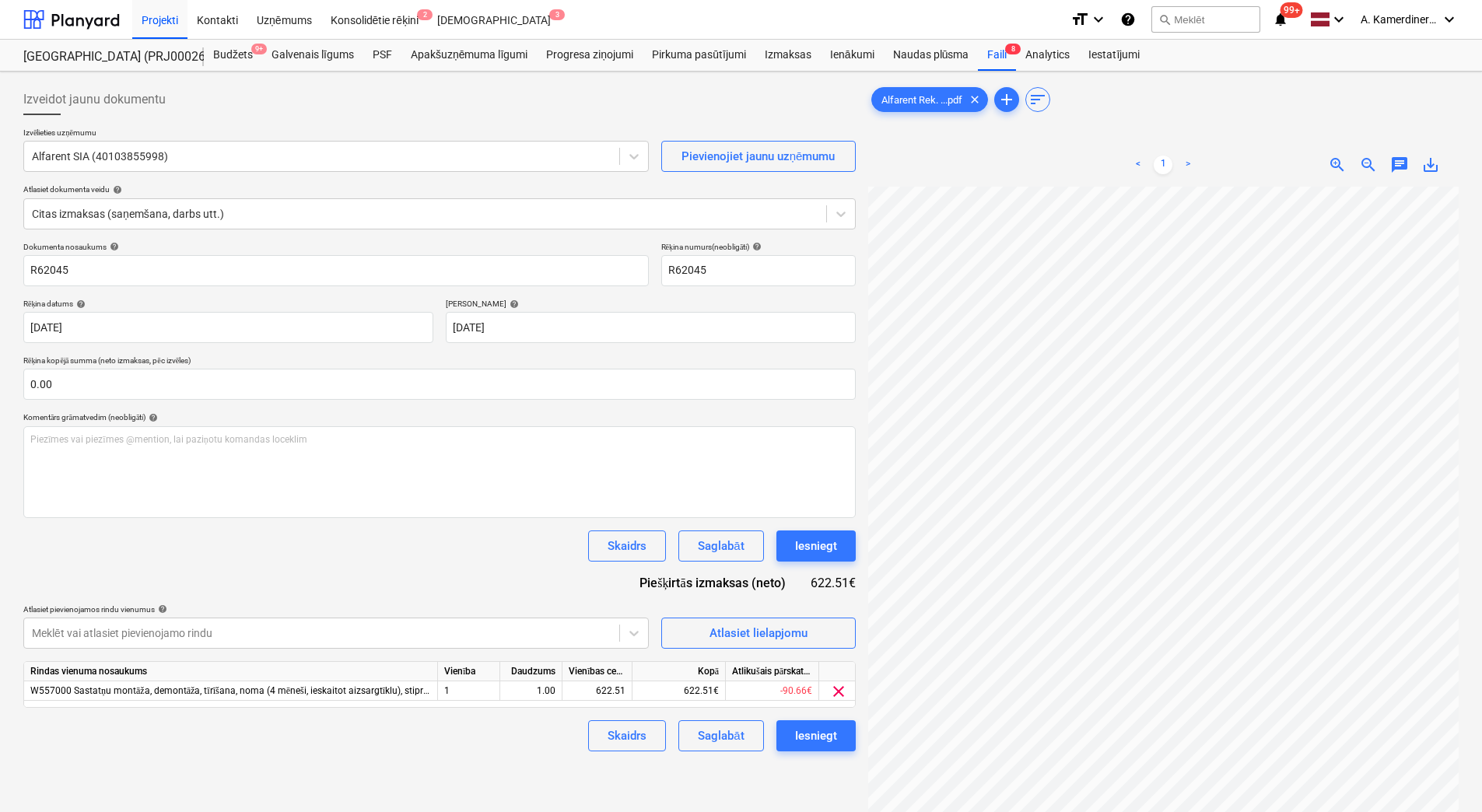
scroll to position [34, 113]
click at [997, 54] on div "Faili 8" at bounding box center [997, 55] width 38 height 31
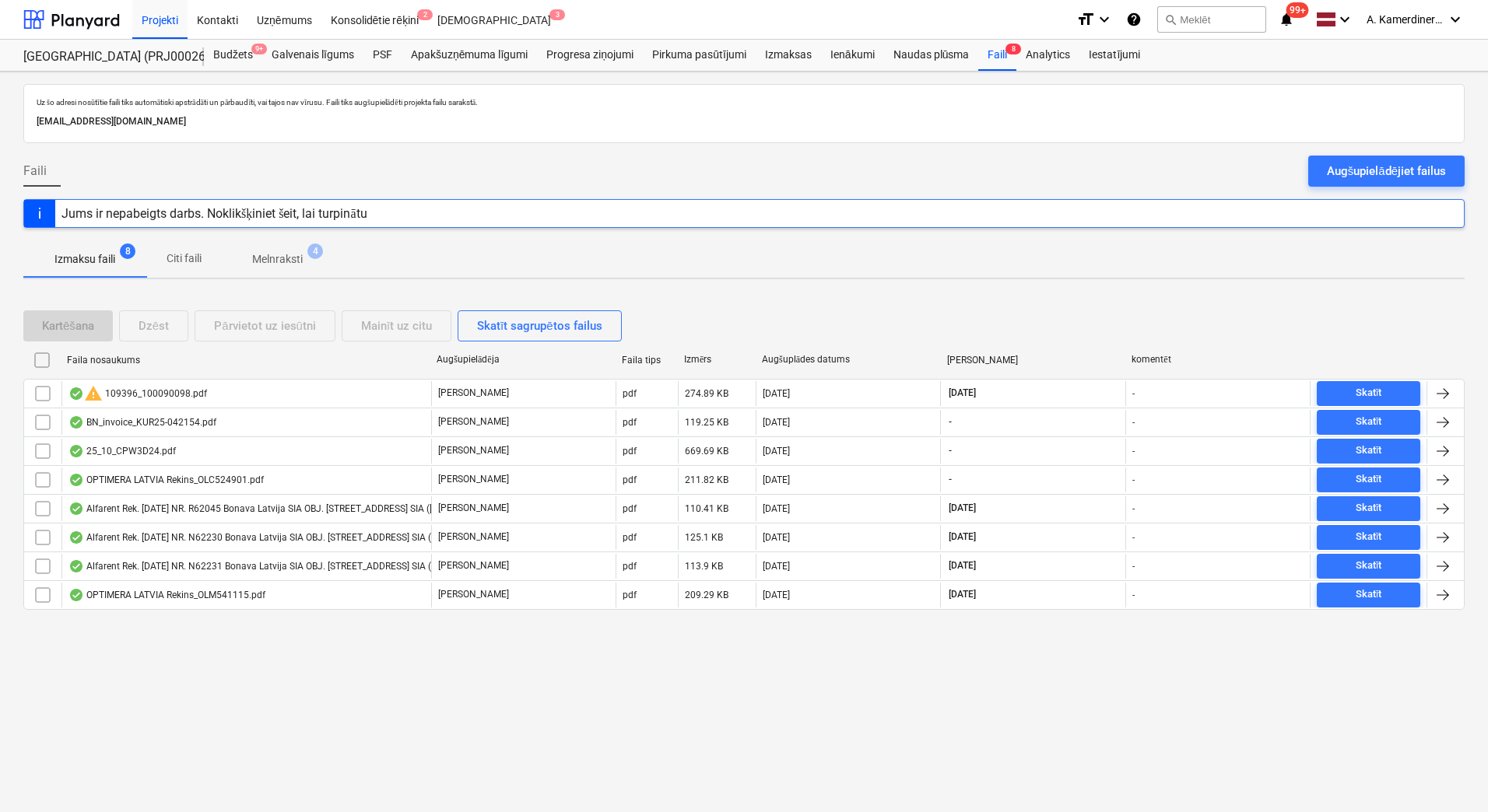
click at [315, 246] on span "4" at bounding box center [315, 251] width 16 height 16
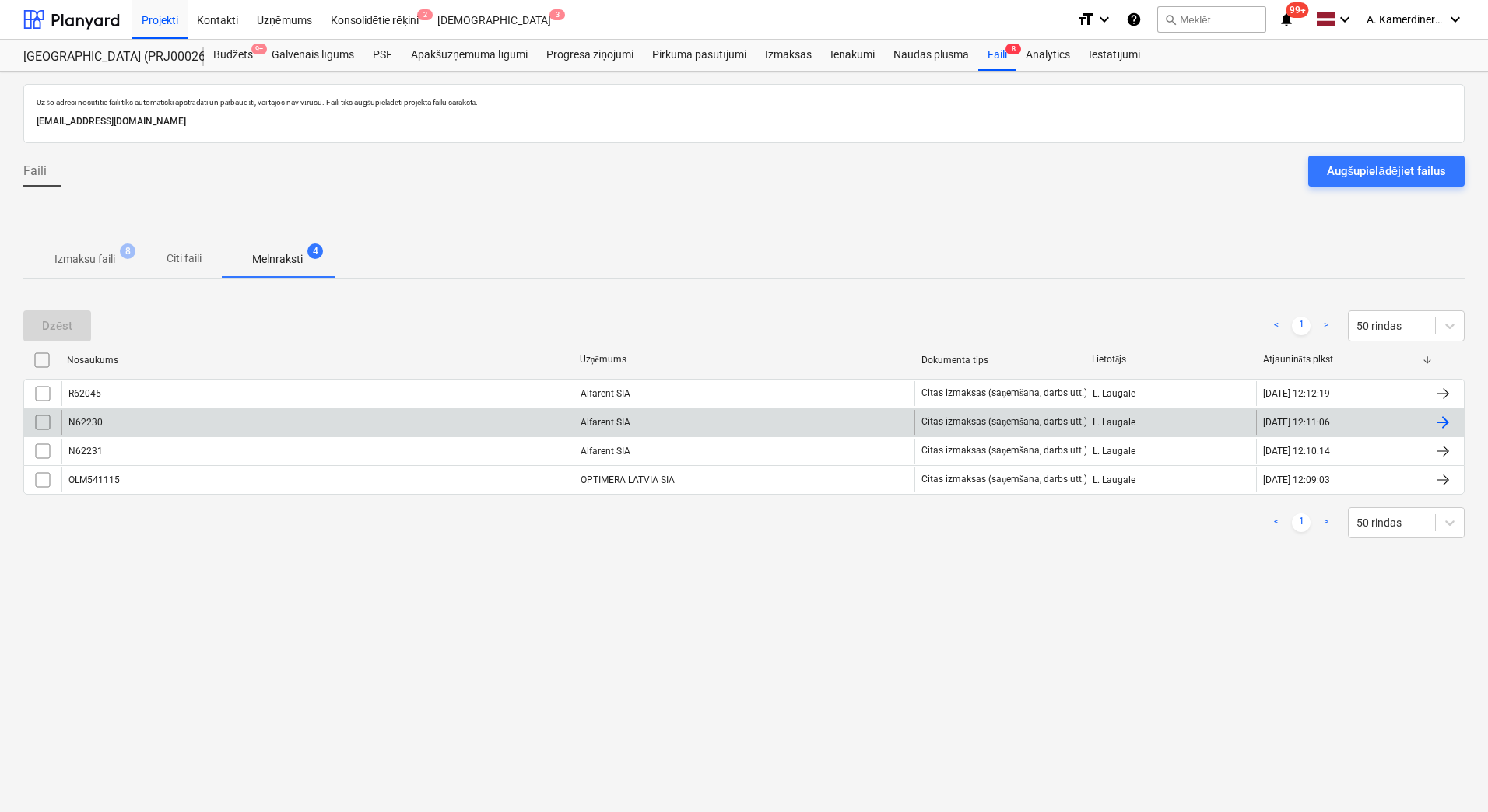
click at [668, 428] on div "Alfarent SIA" at bounding box center [744, 422] width 341 height 25
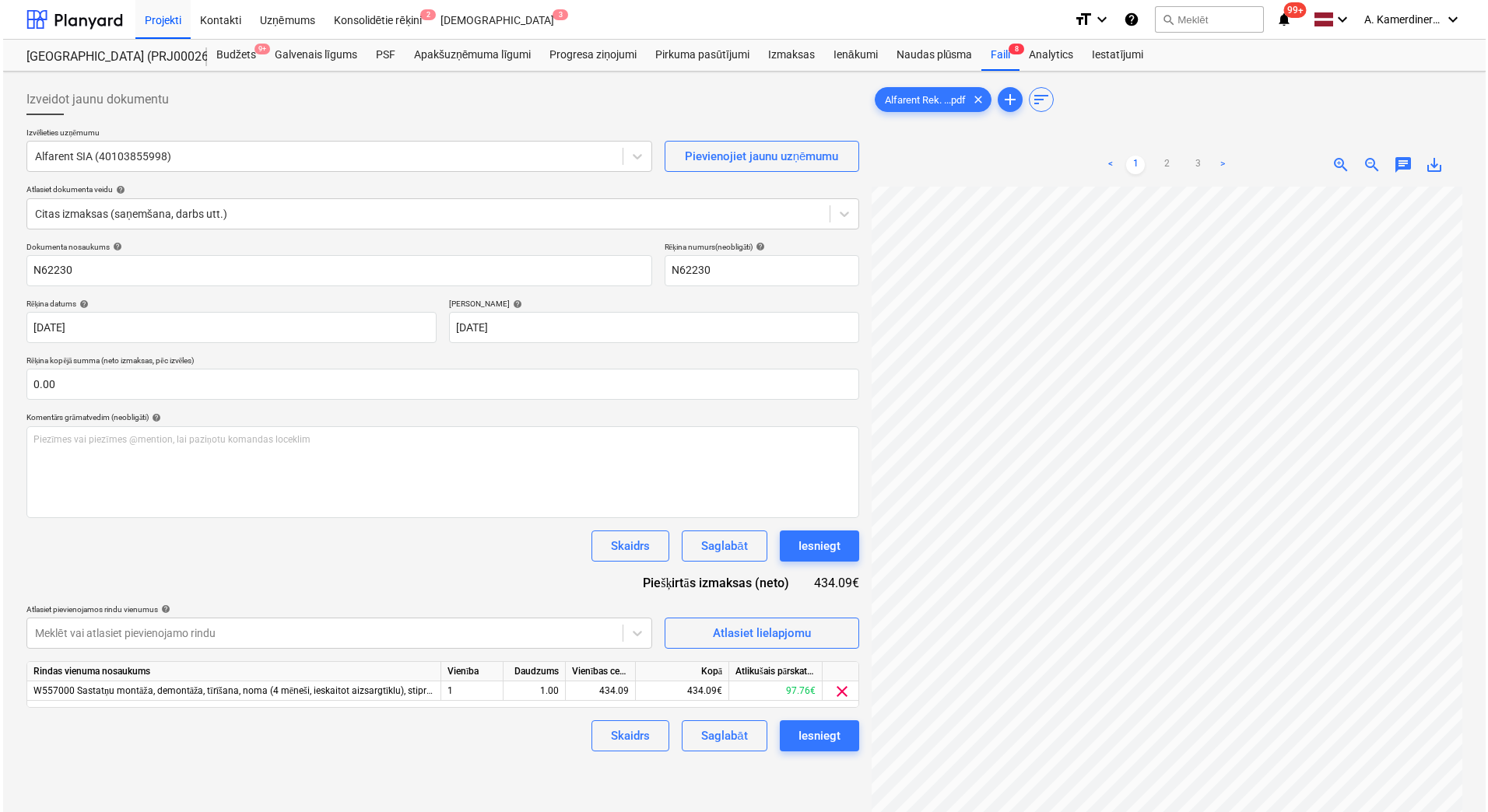
scroll to position [225, 113]
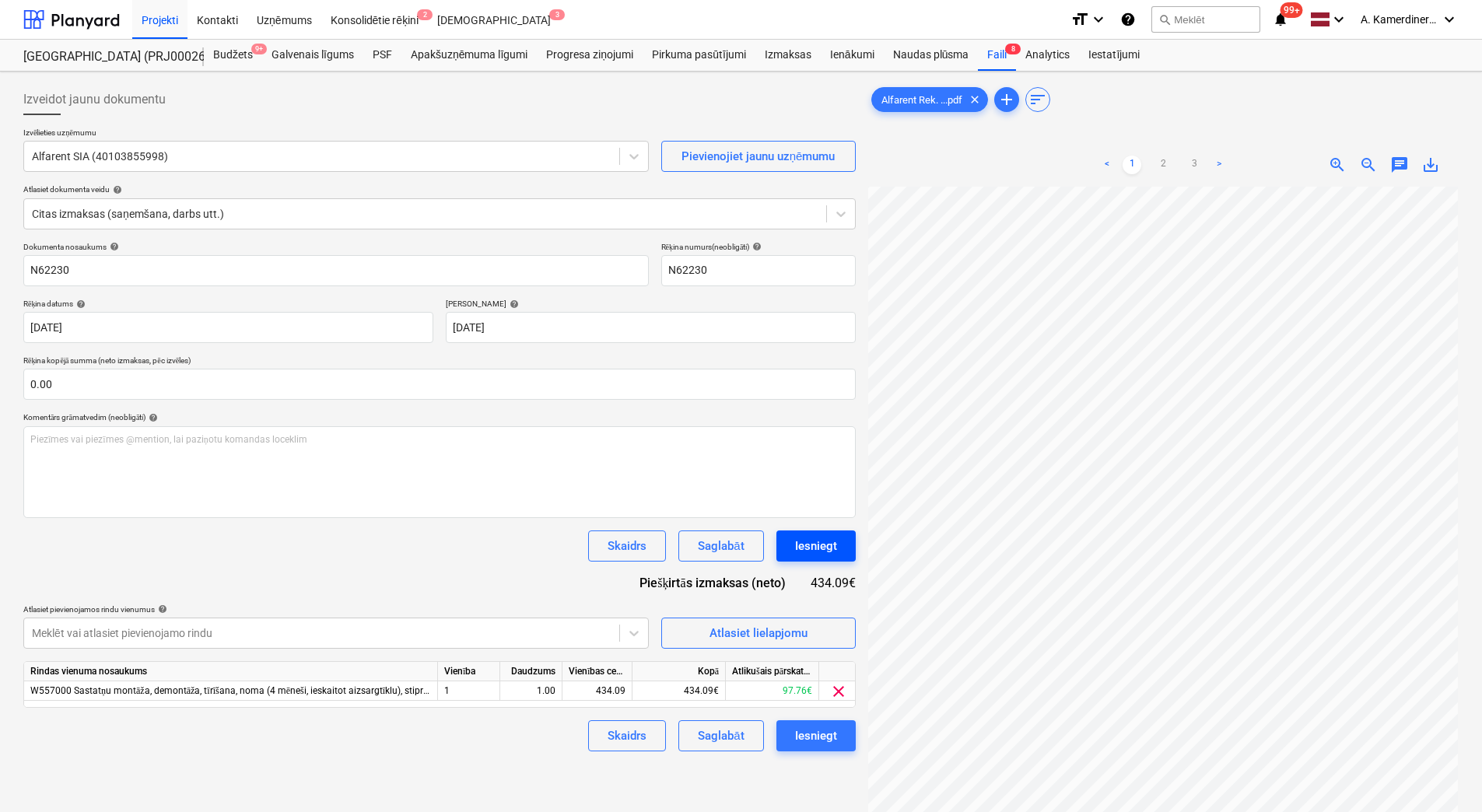
click at [820, 544] on div "Iesniegt" at bounding box center [816, 545] width 42 height 20
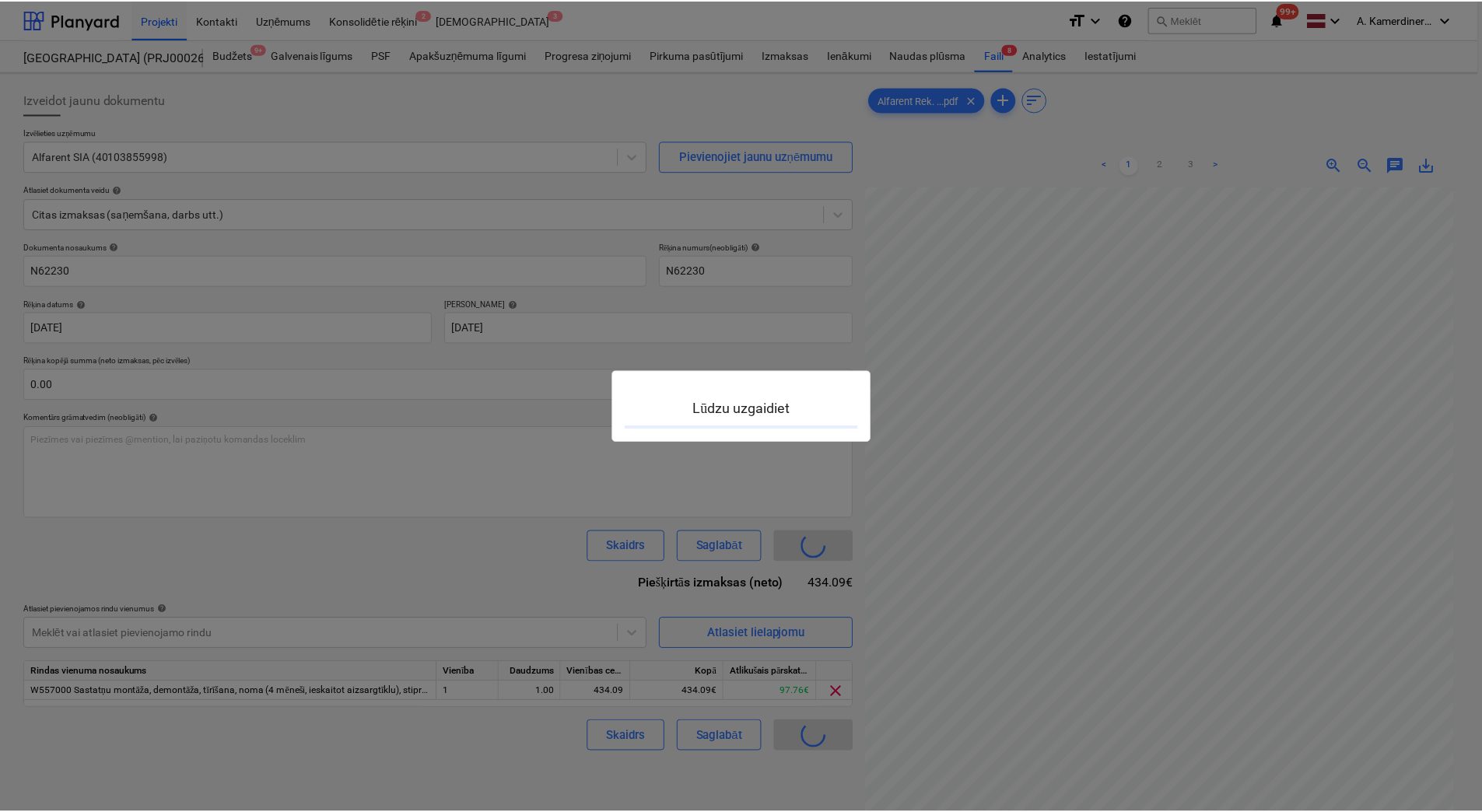
scroll to position [225, 112]
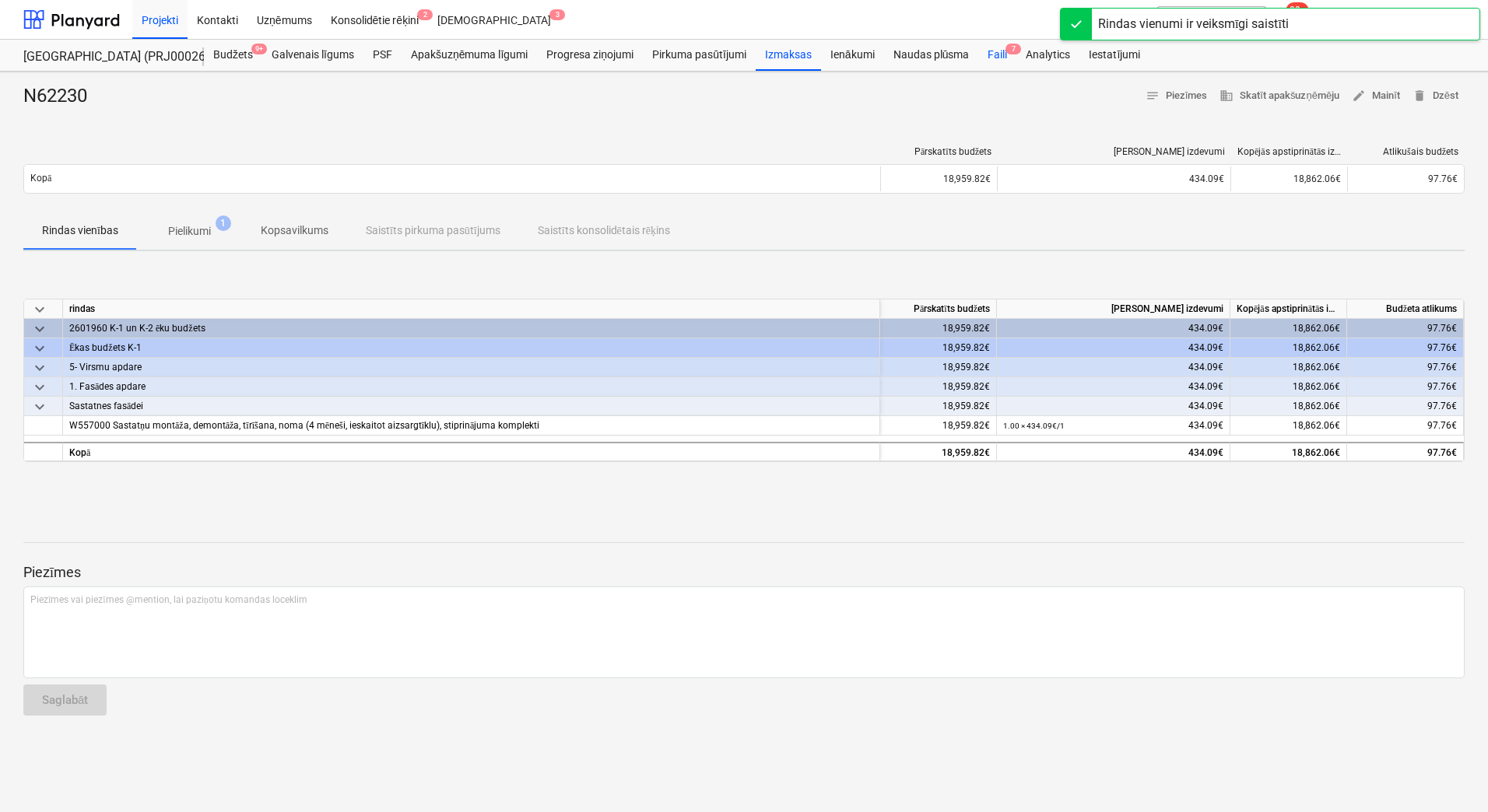
click at [1001, 45] on div "Faili 7" at bounding box center [997, 55] width 38 height 31
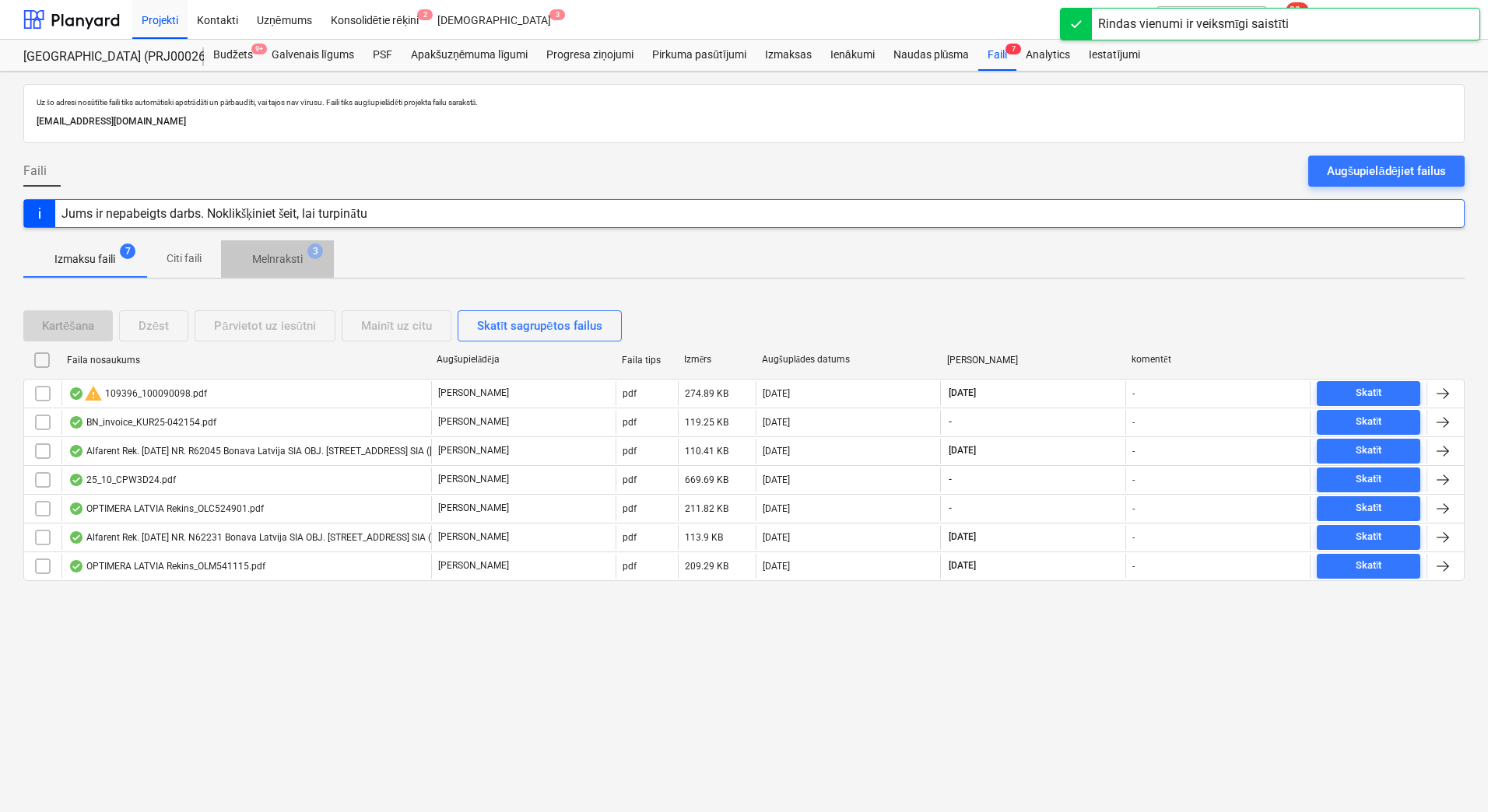
click at [279, 243] on button "Melnraksti 3" at bounding box center [277, 258] width 113 height 37
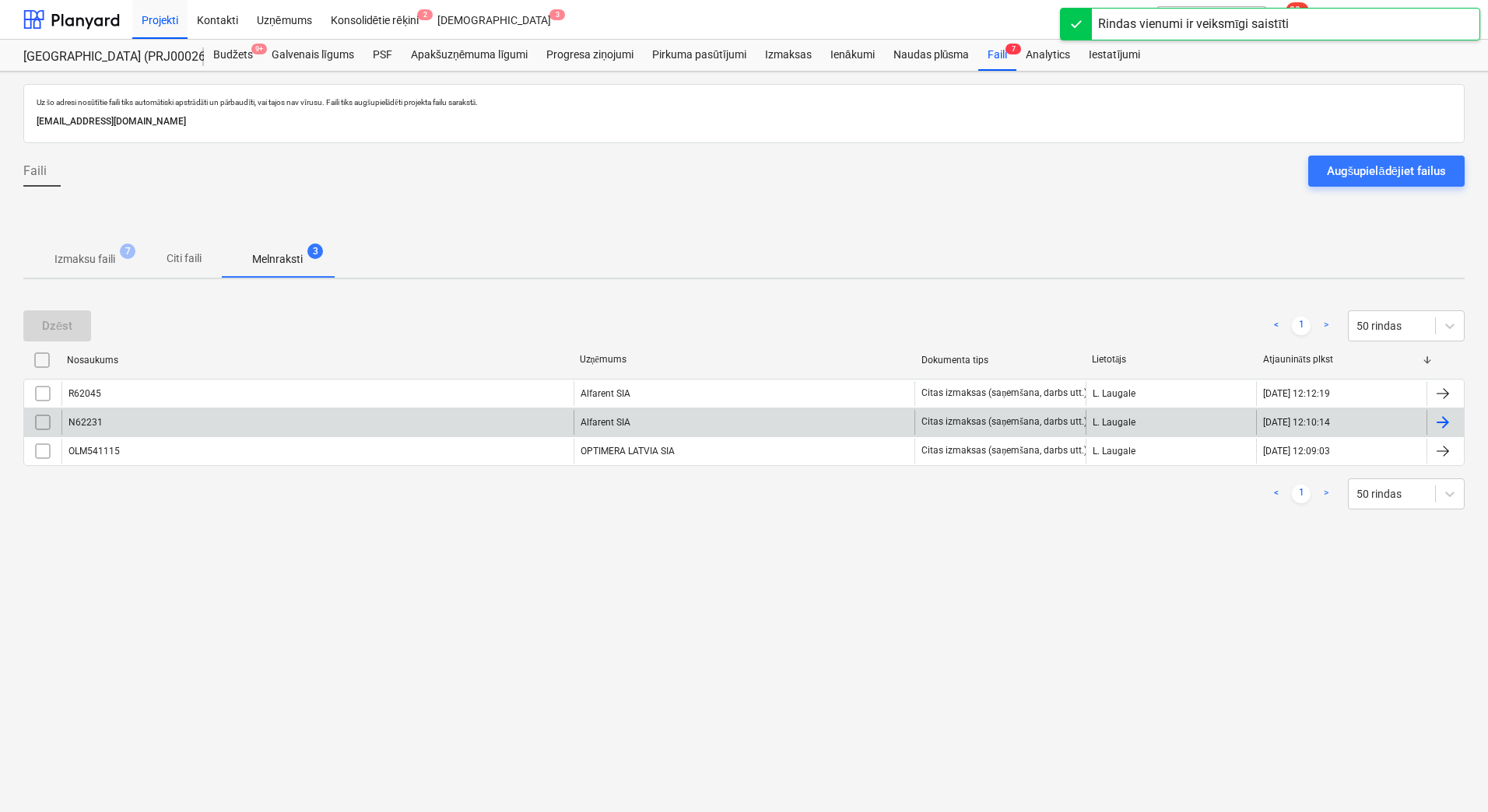
click at [660, 417] on div "Alfarent SIA" at bounding box center [744, 422] width 341 height 25
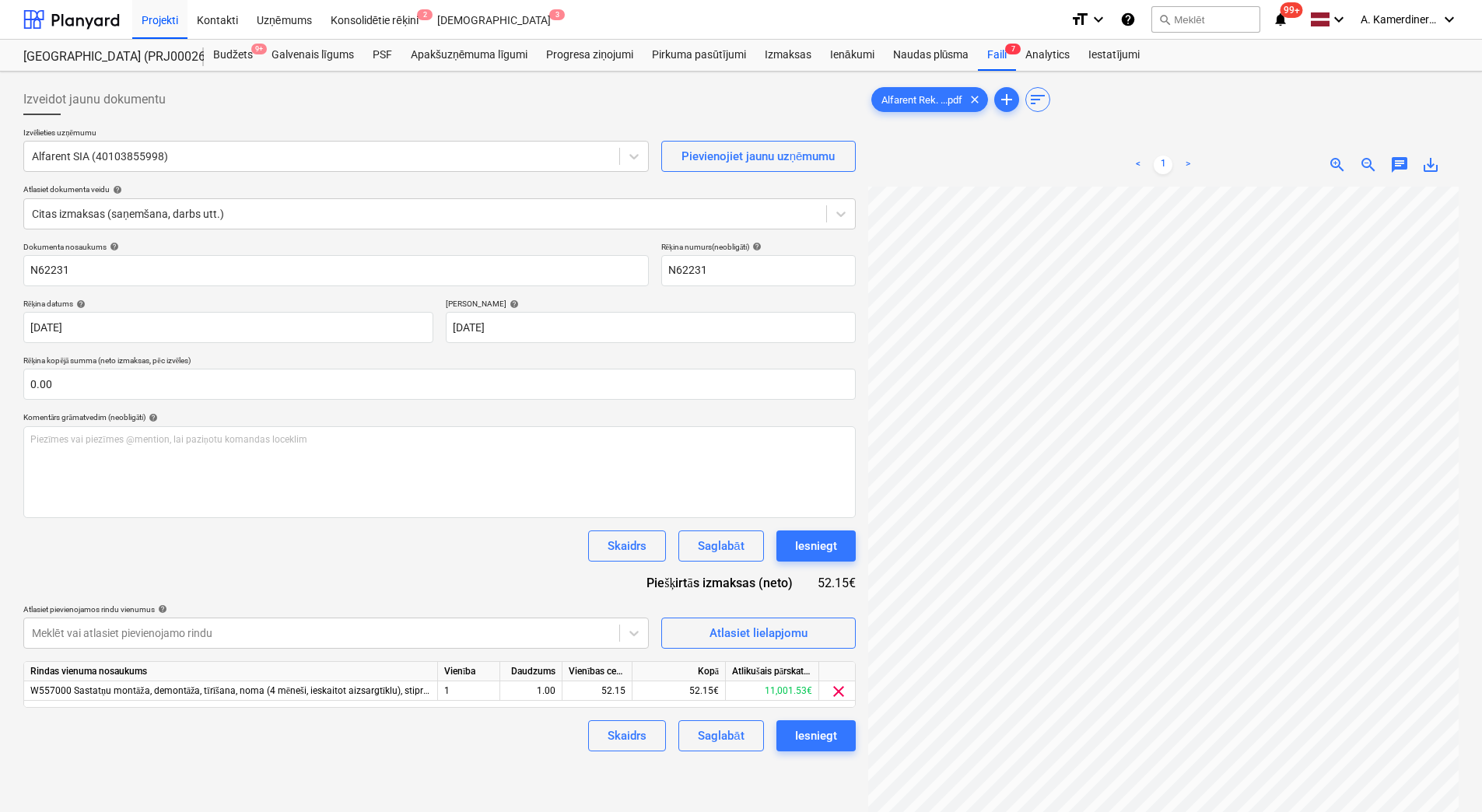
scroll to position [191, 66]
click at [823, 546] on div "Iesniegt" at bounding box center [816, 545] width 42 height 20
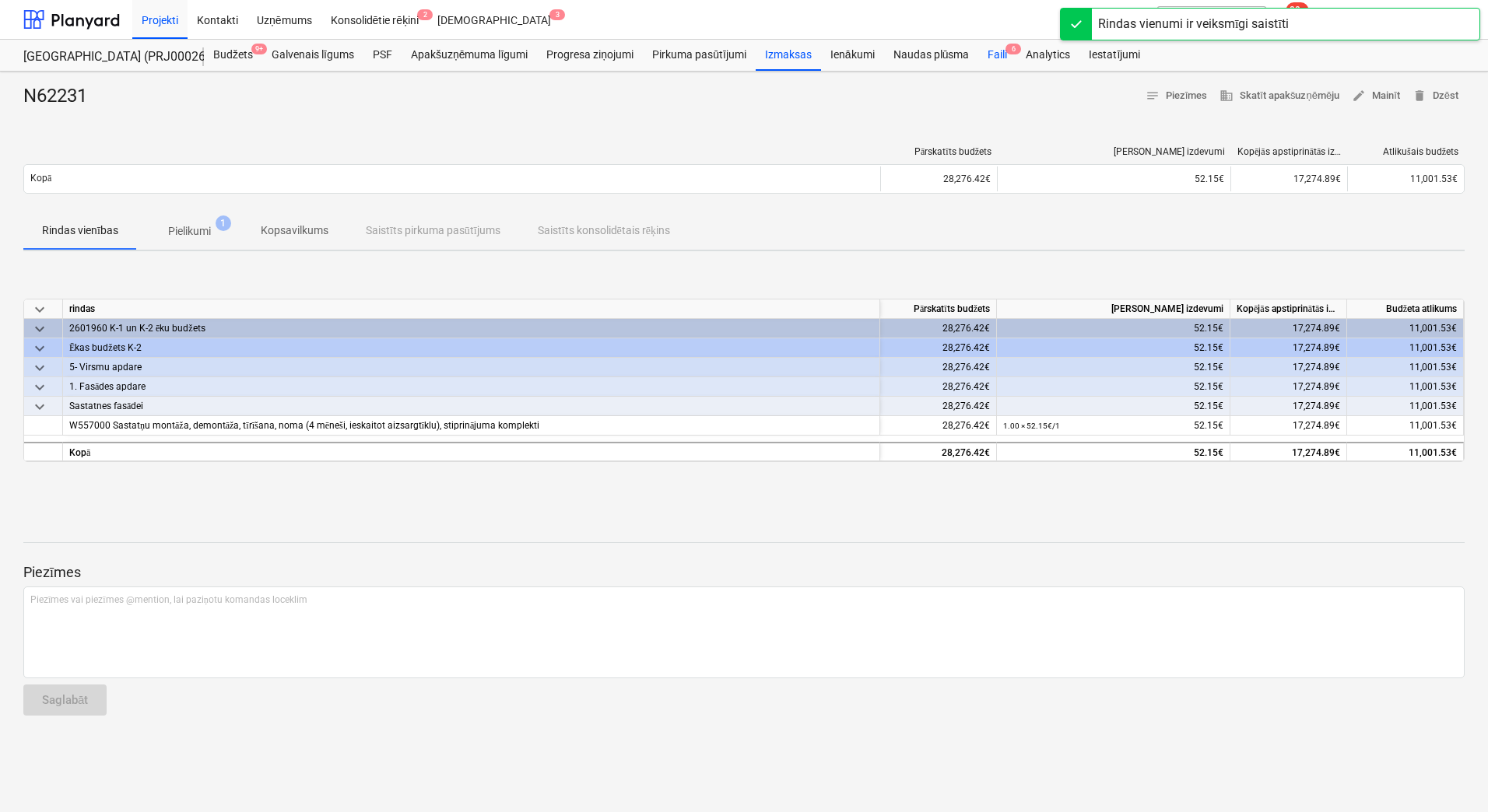
click at [989, 55] on div "Faili 6" at bounding box center [997, 55] width 38 height 31
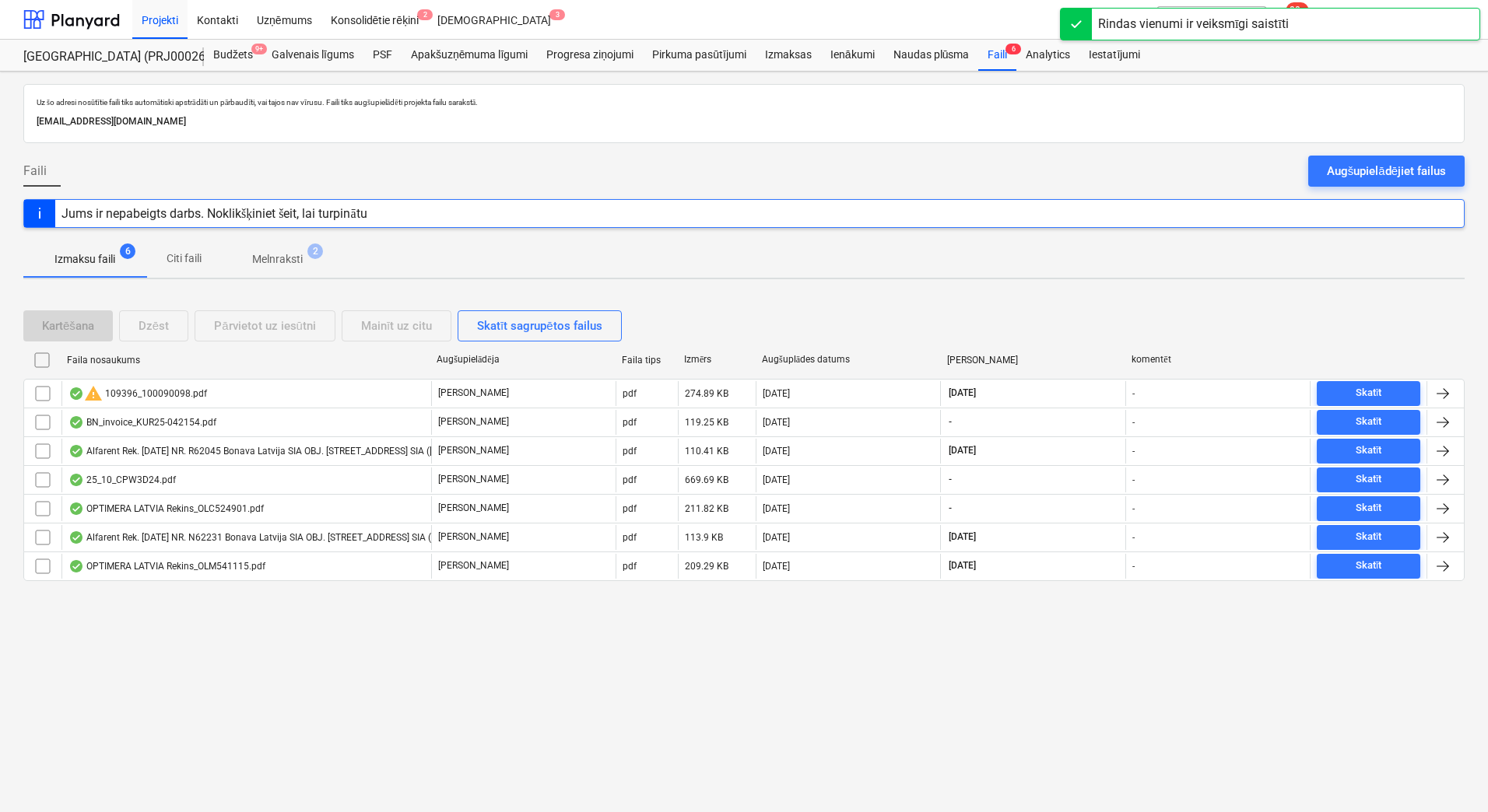
click at [264, 262] on p "Melnraksti" at bounding box center [277, 259] width 51 height 16
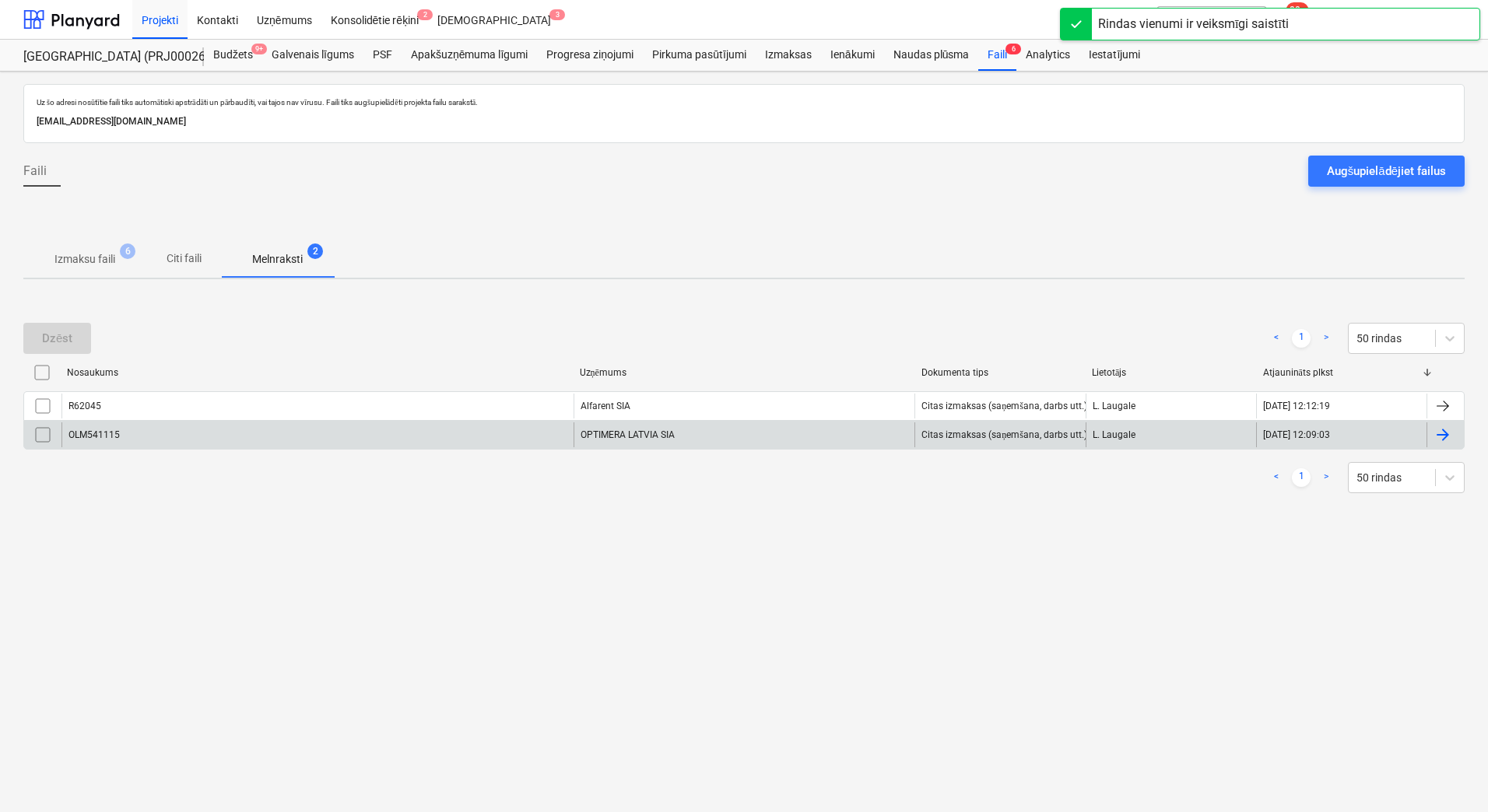
click at [618, 442] on div "OPTIMERA LATVIA SIA" at bounding box center [744, 435] width 341 height 25
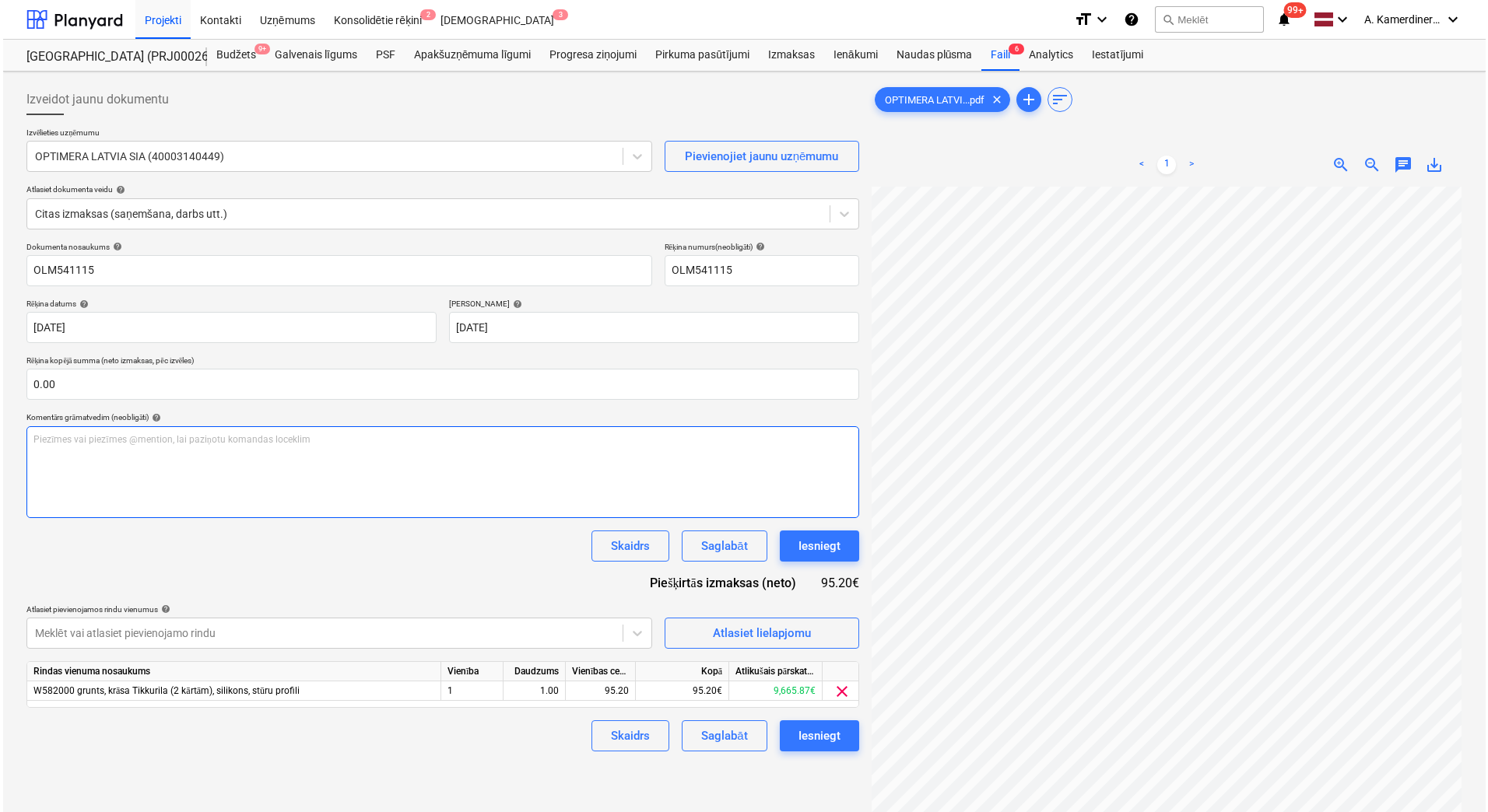
scroll to position [129, 113]
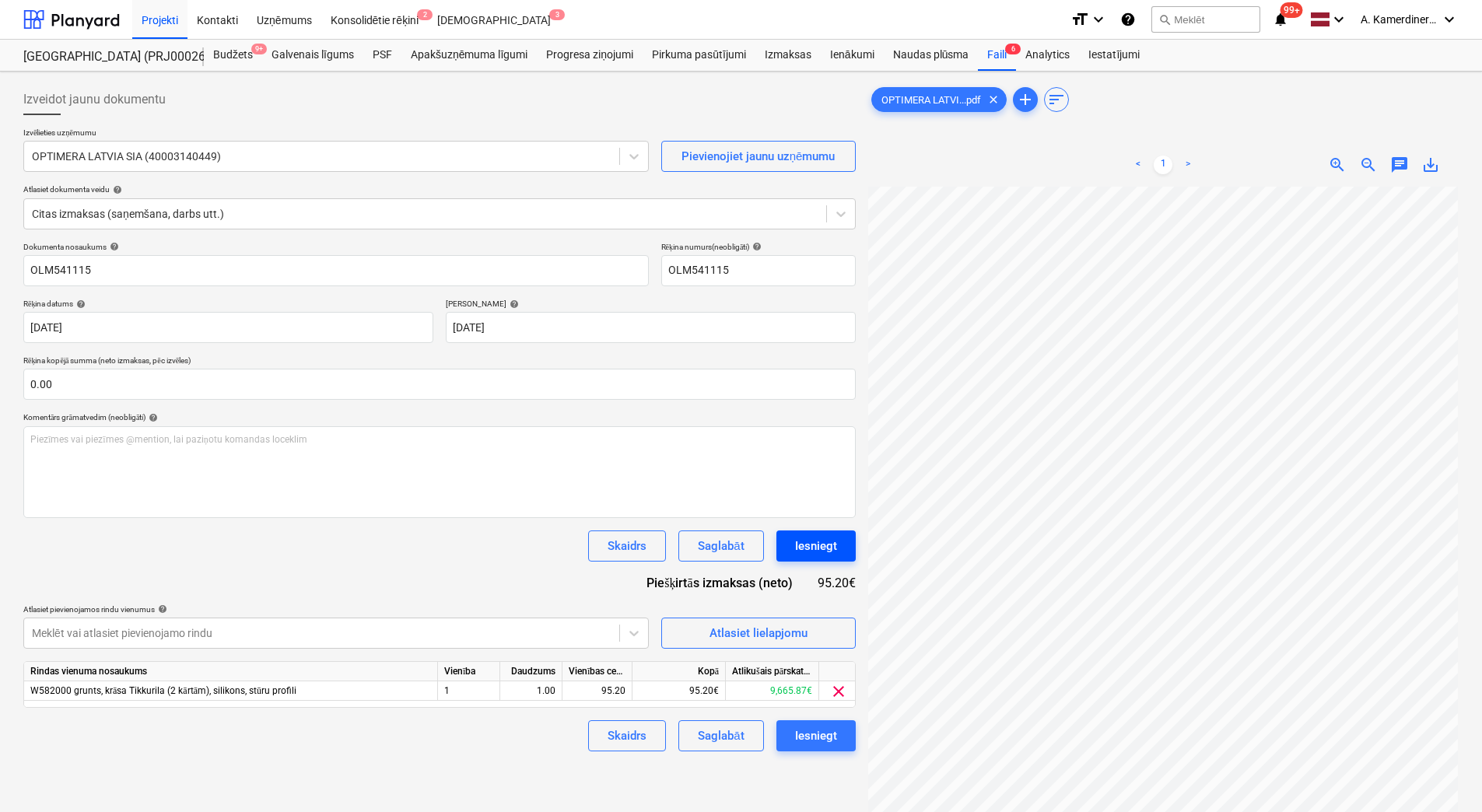
click at [800, 549] on div "Iesniegt" at bounding box center [816, 545] width 42 height 20
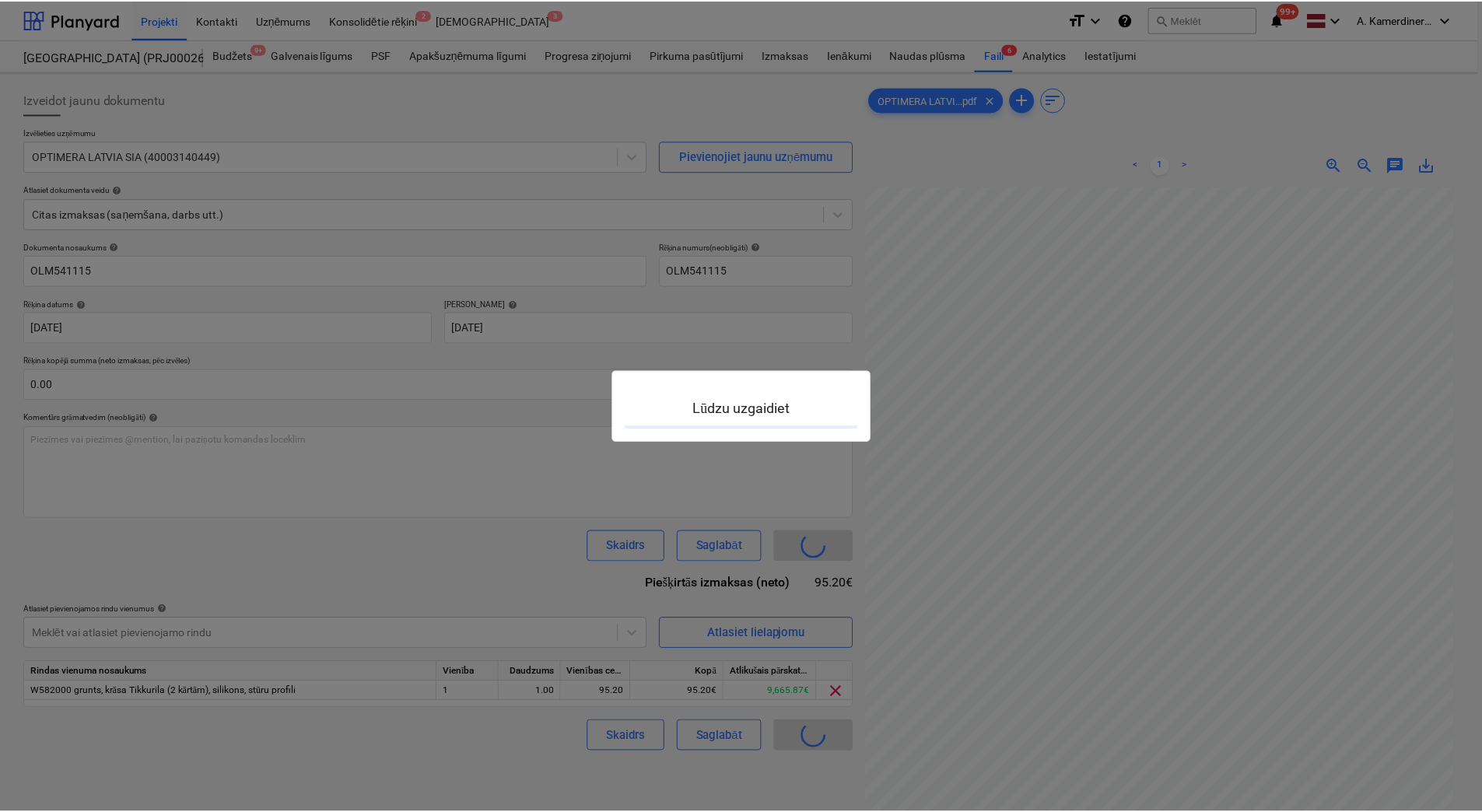
scroll to position [129, 112]
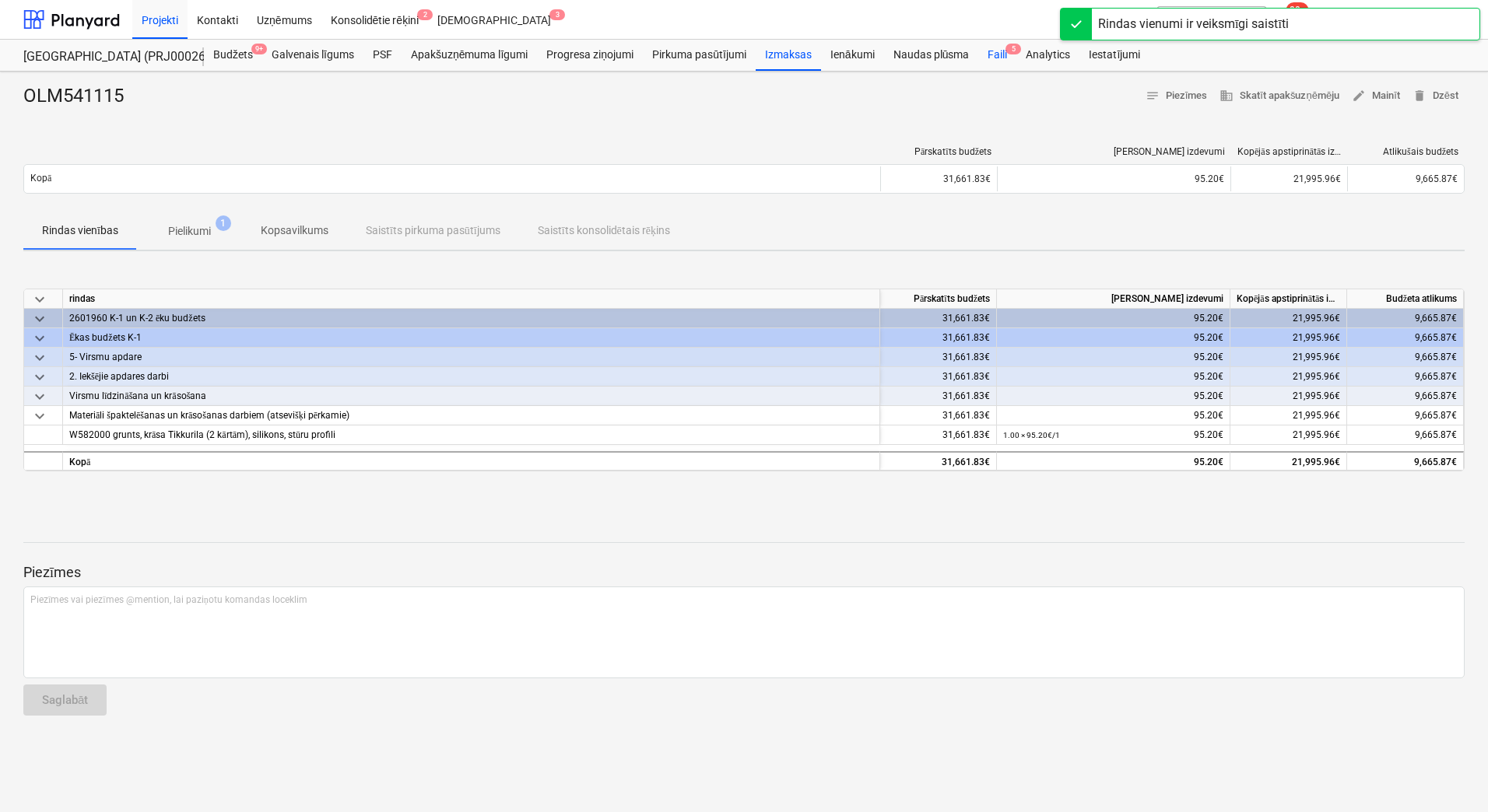
click at [1005, 56] on div "Faili 5" at bounding box center [997, 55] width 38 height 31
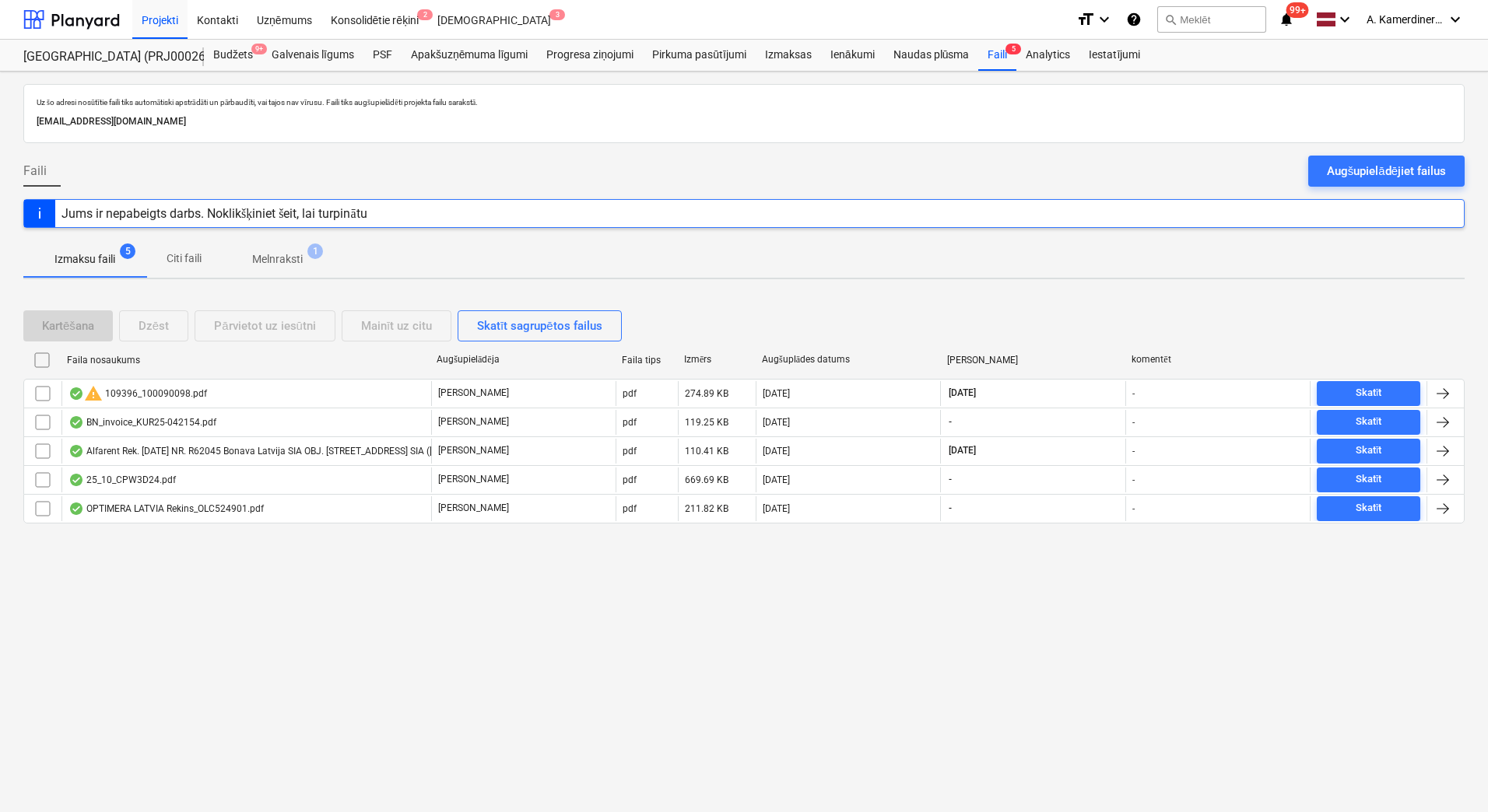
click at [258, 265] on p "Melnraksti" at bounding box center [277, 259] width 51 height 16
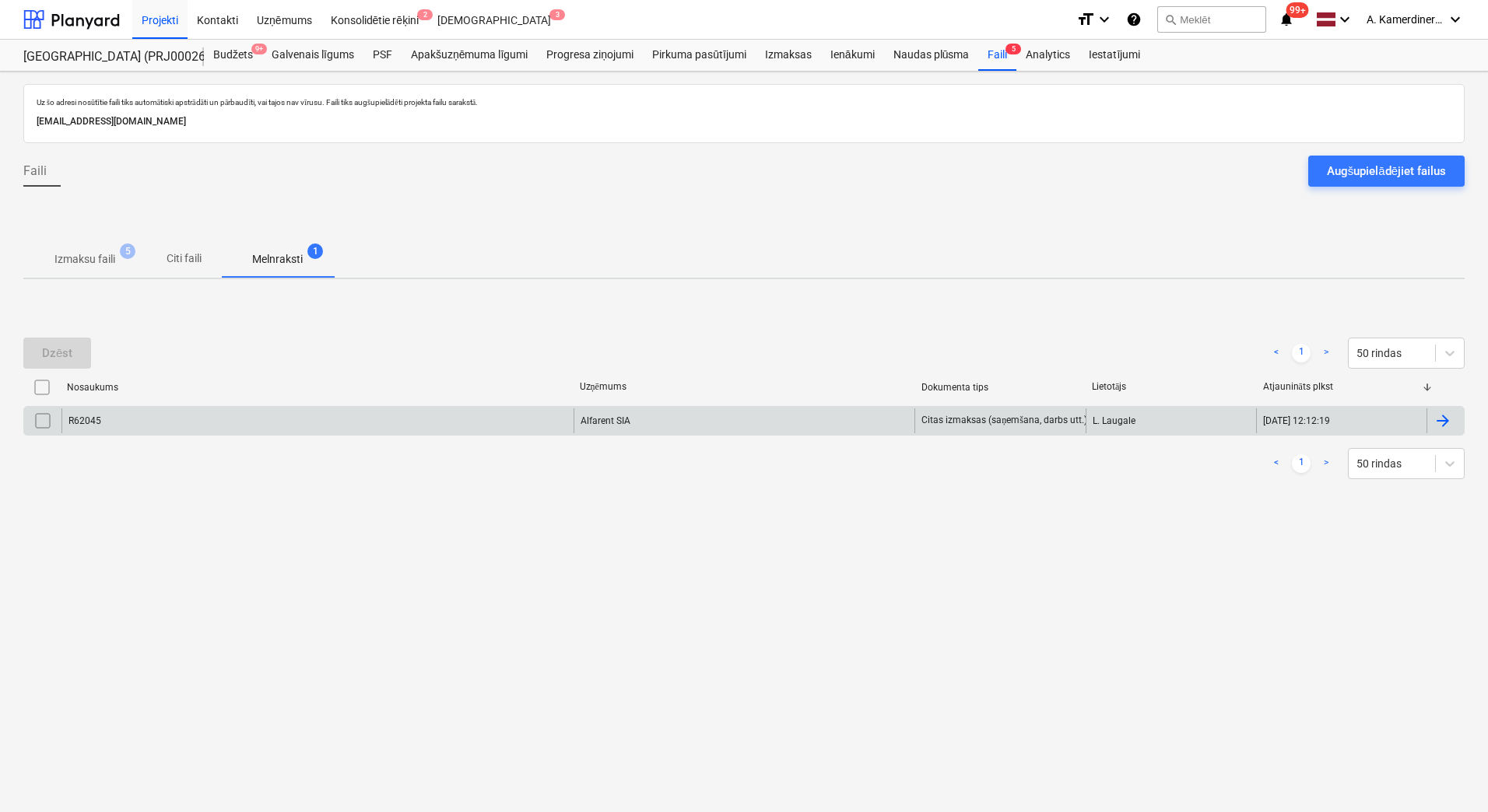
click at [660, 426] on div "Alfarent SIA" at bounding box center [744, 421] width 341 height 25
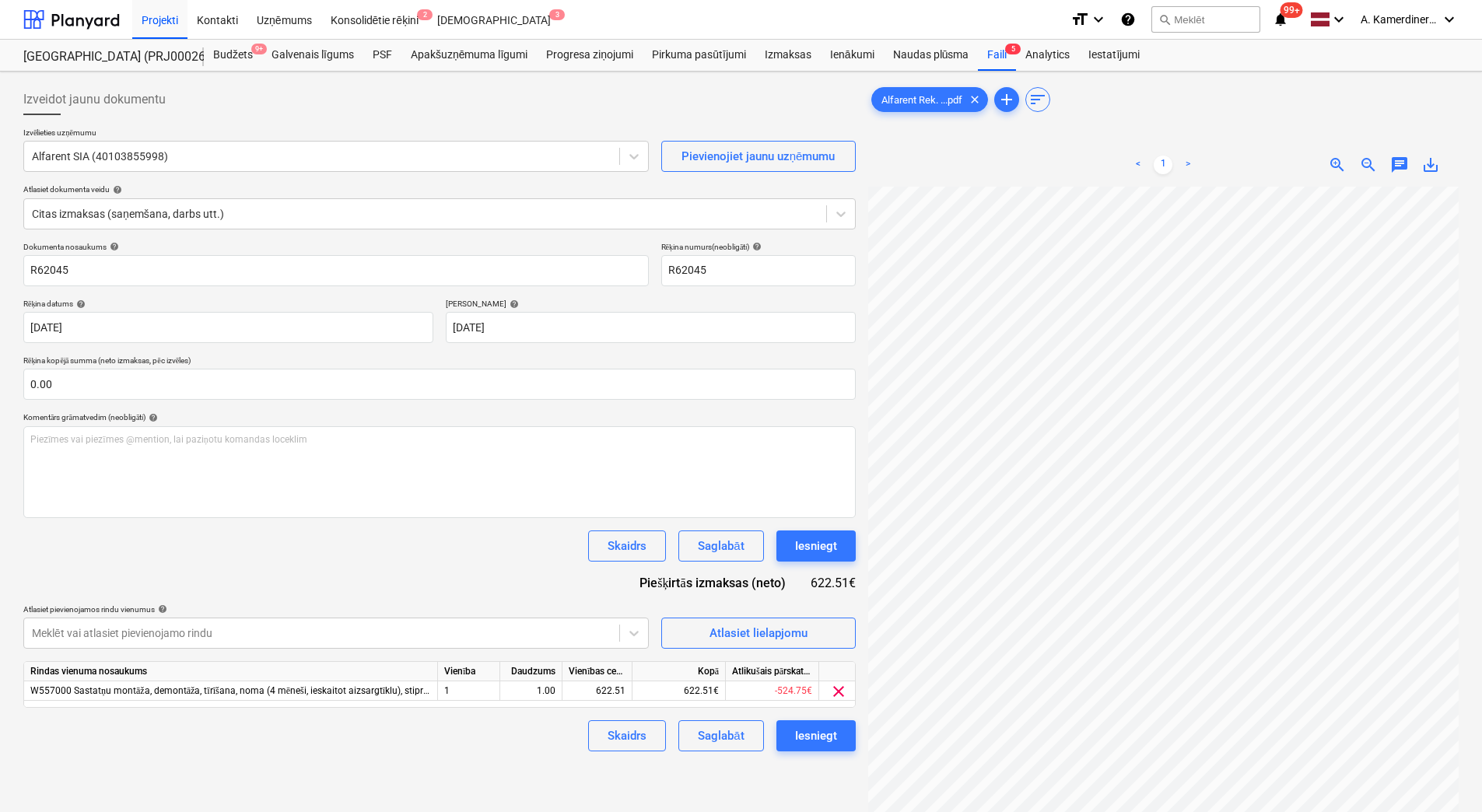
click at [1434, 165] on span "save_alt" at bounding box center [1431, 165] width 19 height 19
click at [258, 631] on body "Projekti Kontakti Uzņēmums Konsolidētie rēķini 2 Iesūtne 3 format_size keyboard…" at bounding box center [741, 406] width 1482 height 812
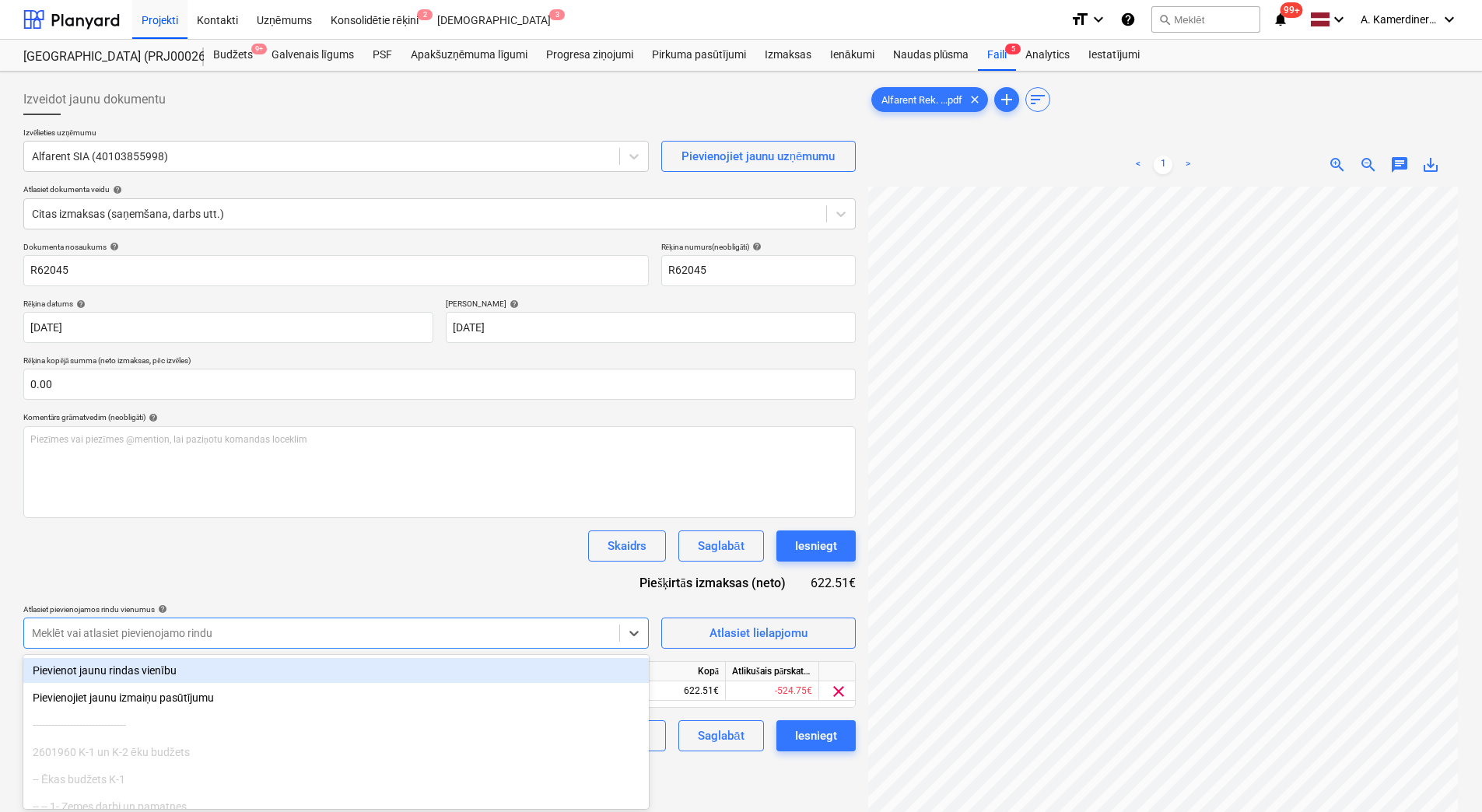
scroll to position [86, 0]
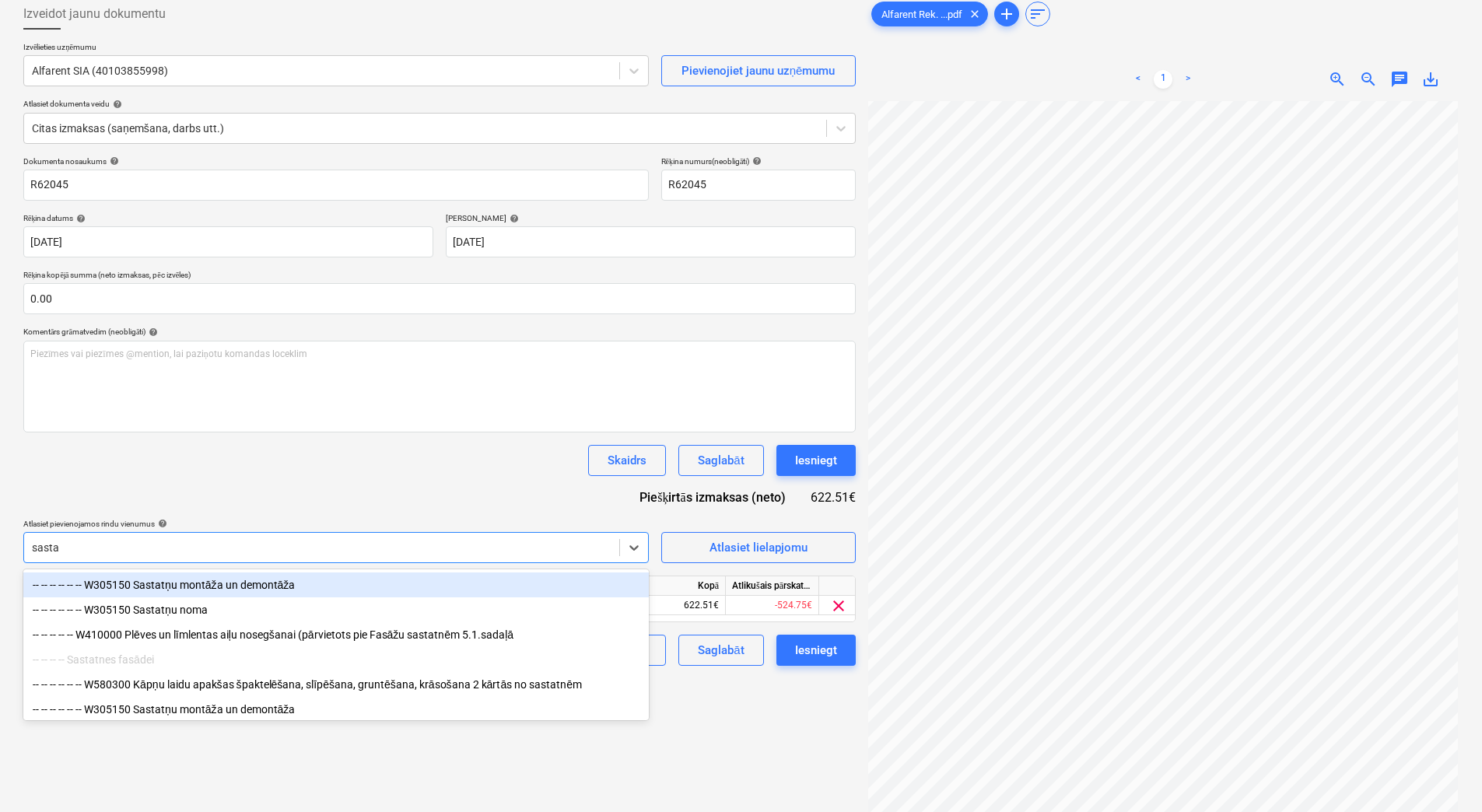
type input "sastat"
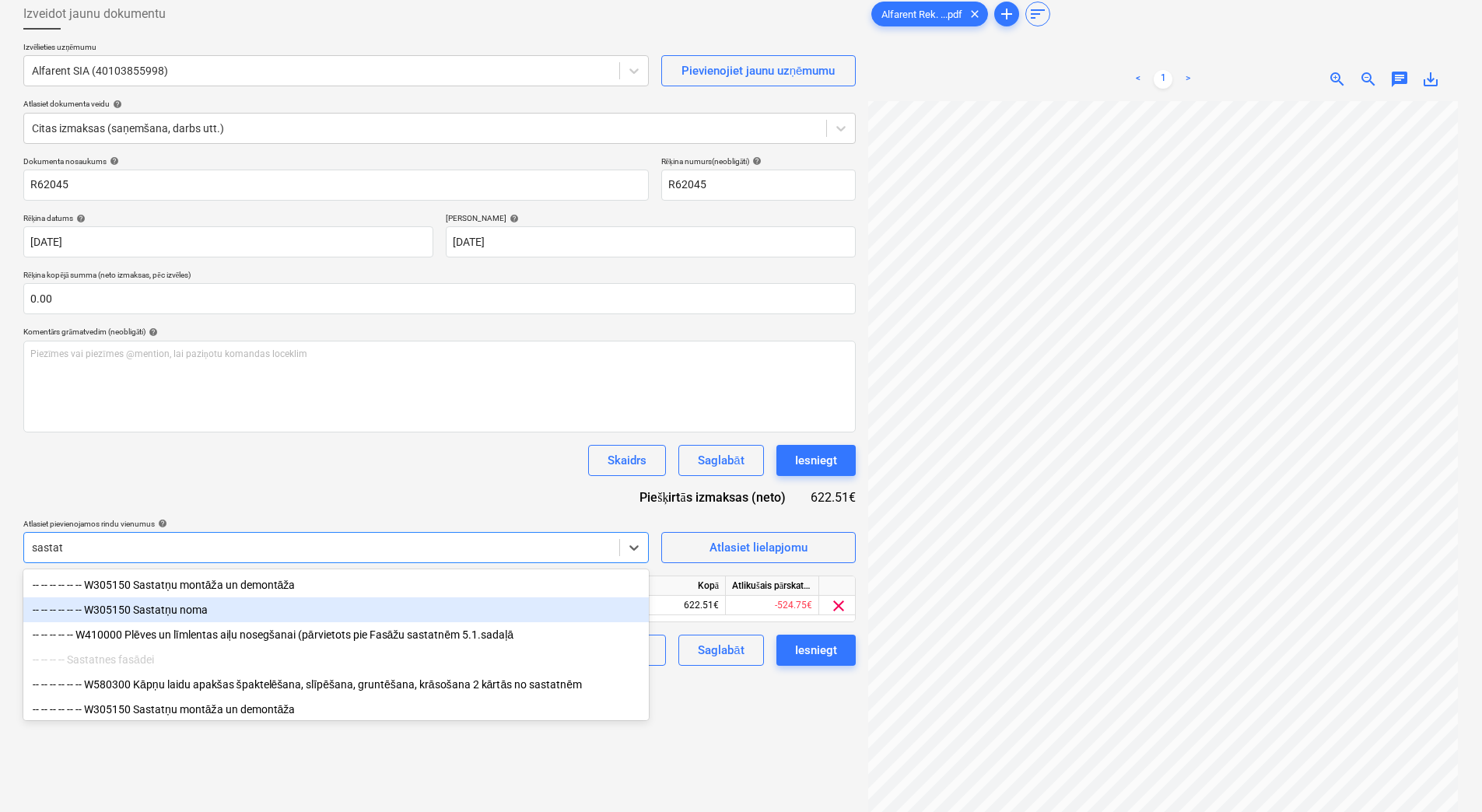
click at [234, 614] on div "-- -- -- -- -- -- W305150 Sastatņu noma" at bounding box center [336, 610] width 626 height 25
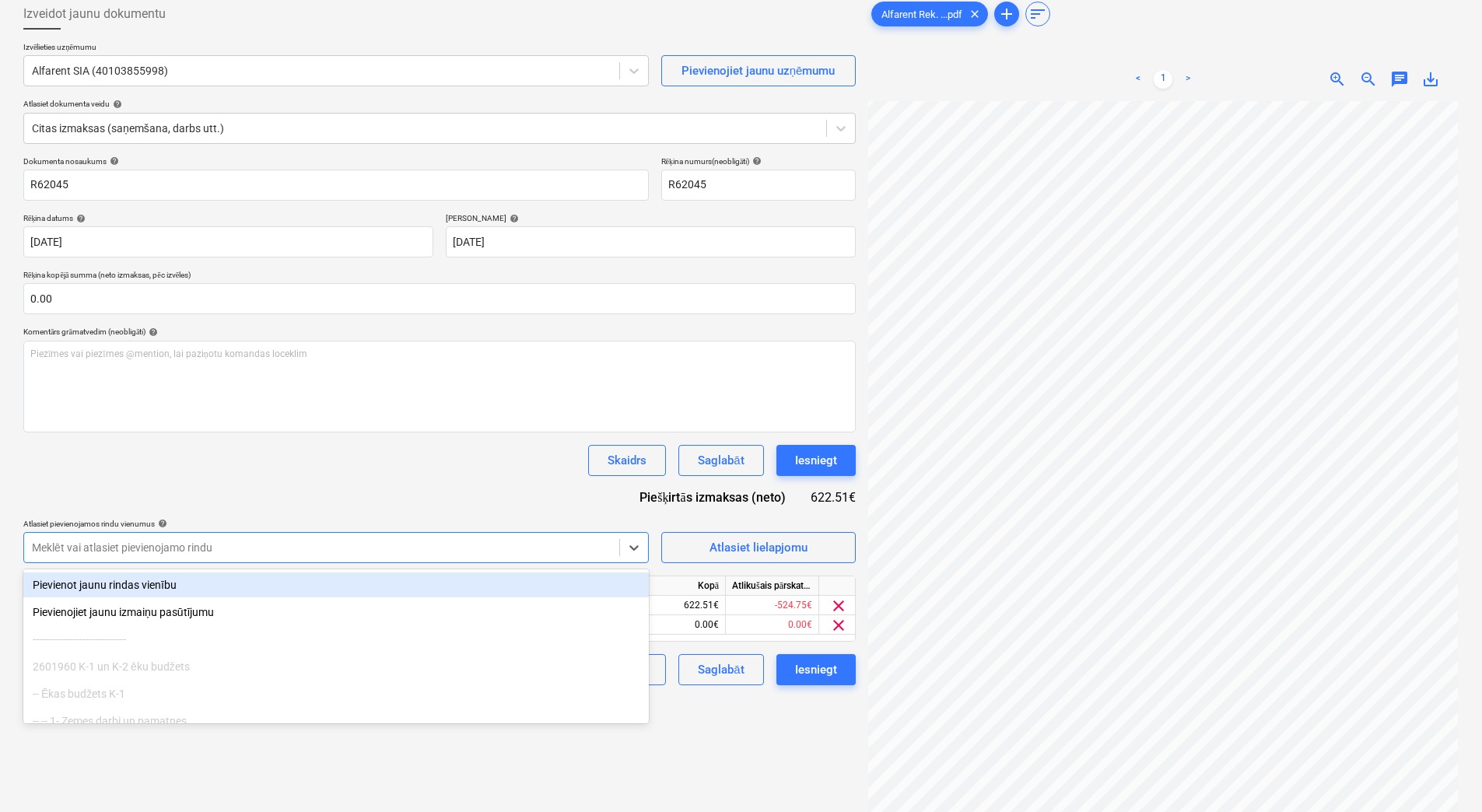
click at [248, 542] on div at bounding box center [321, 548] width 580 height 16
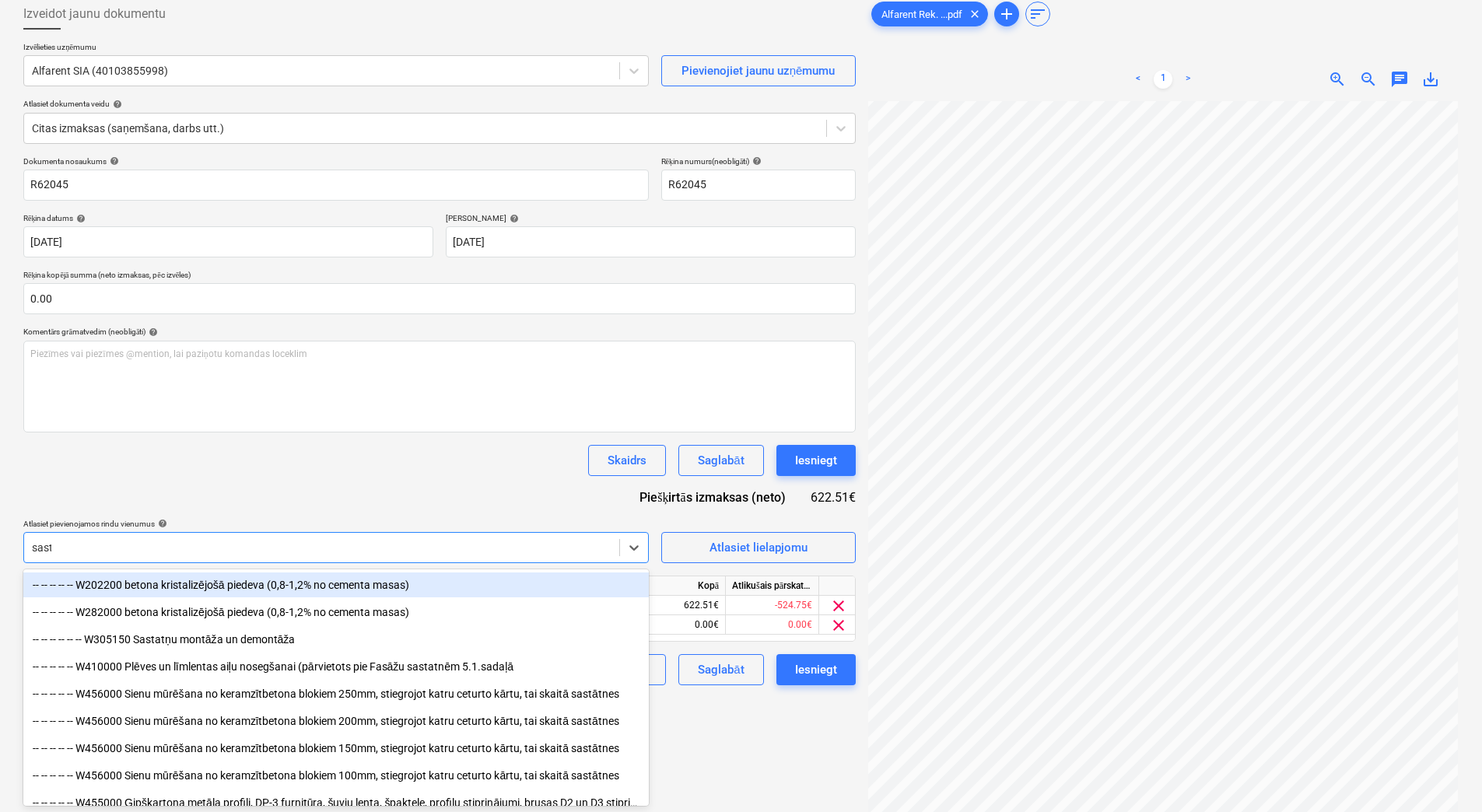
type input "sasta"
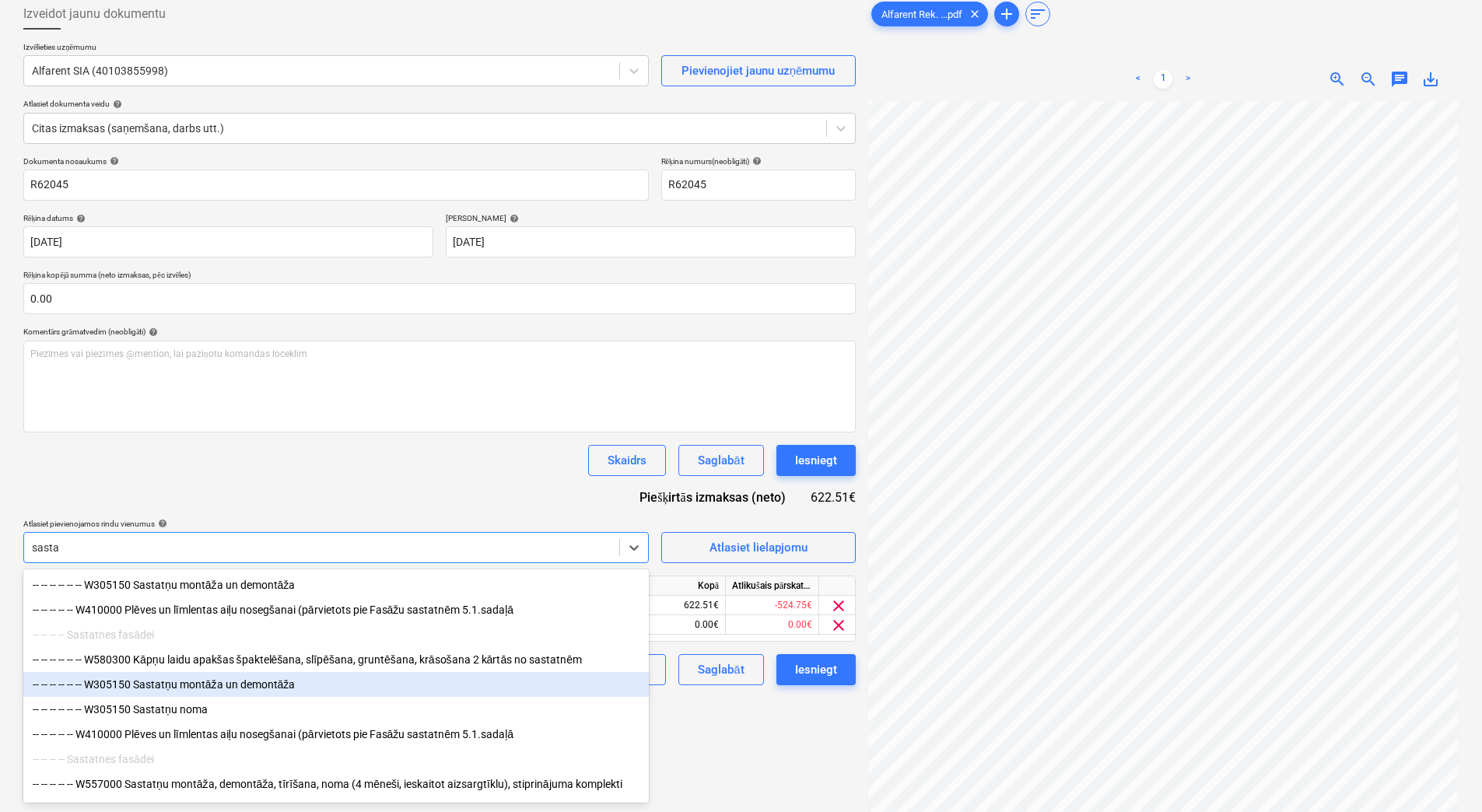
click at [208, 691] on div "-- -- -- -- -- -- W305150 Sastatņu montāža un demontāža" at bounding box center [336, 684] width 626 height 25
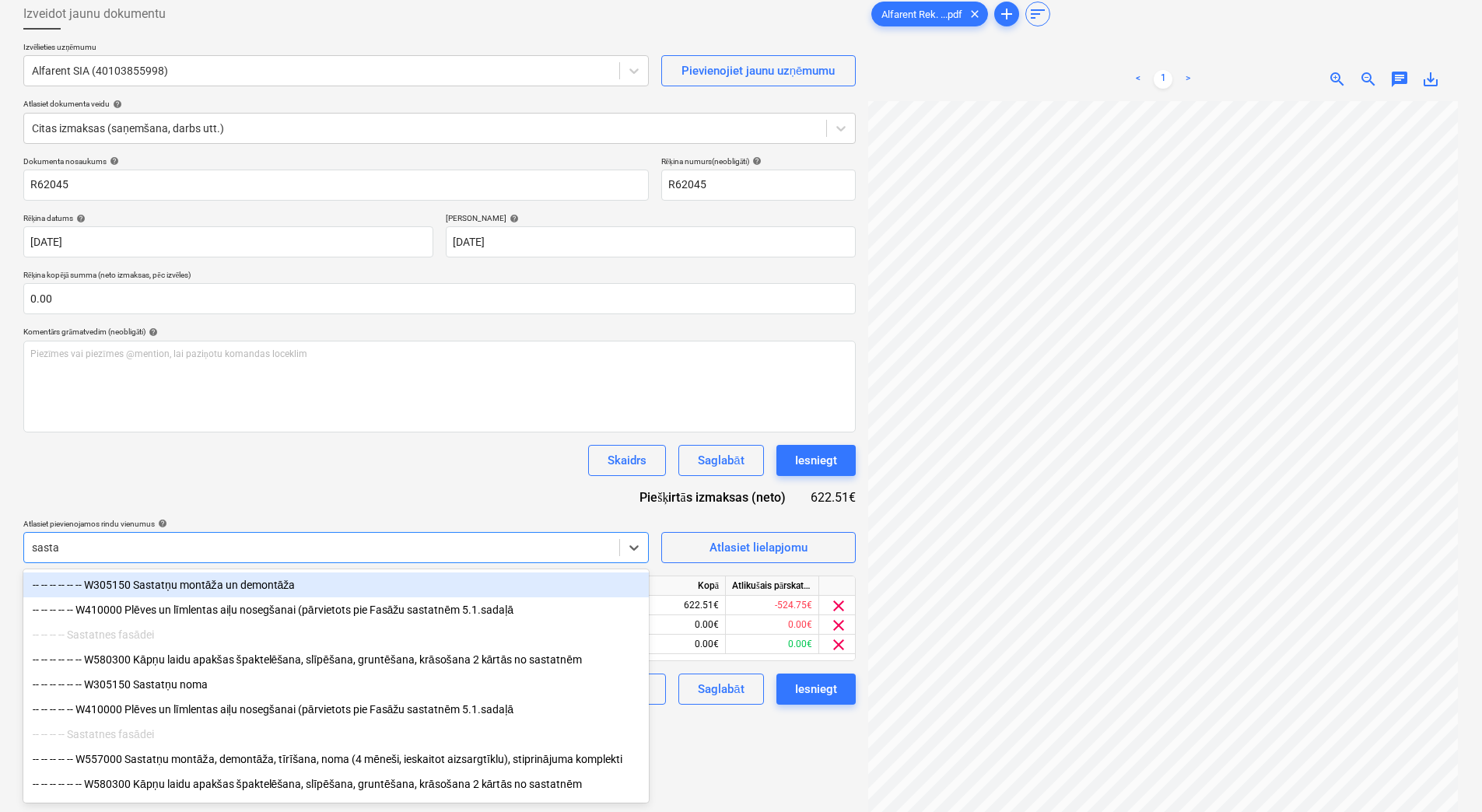
type input "sastat"
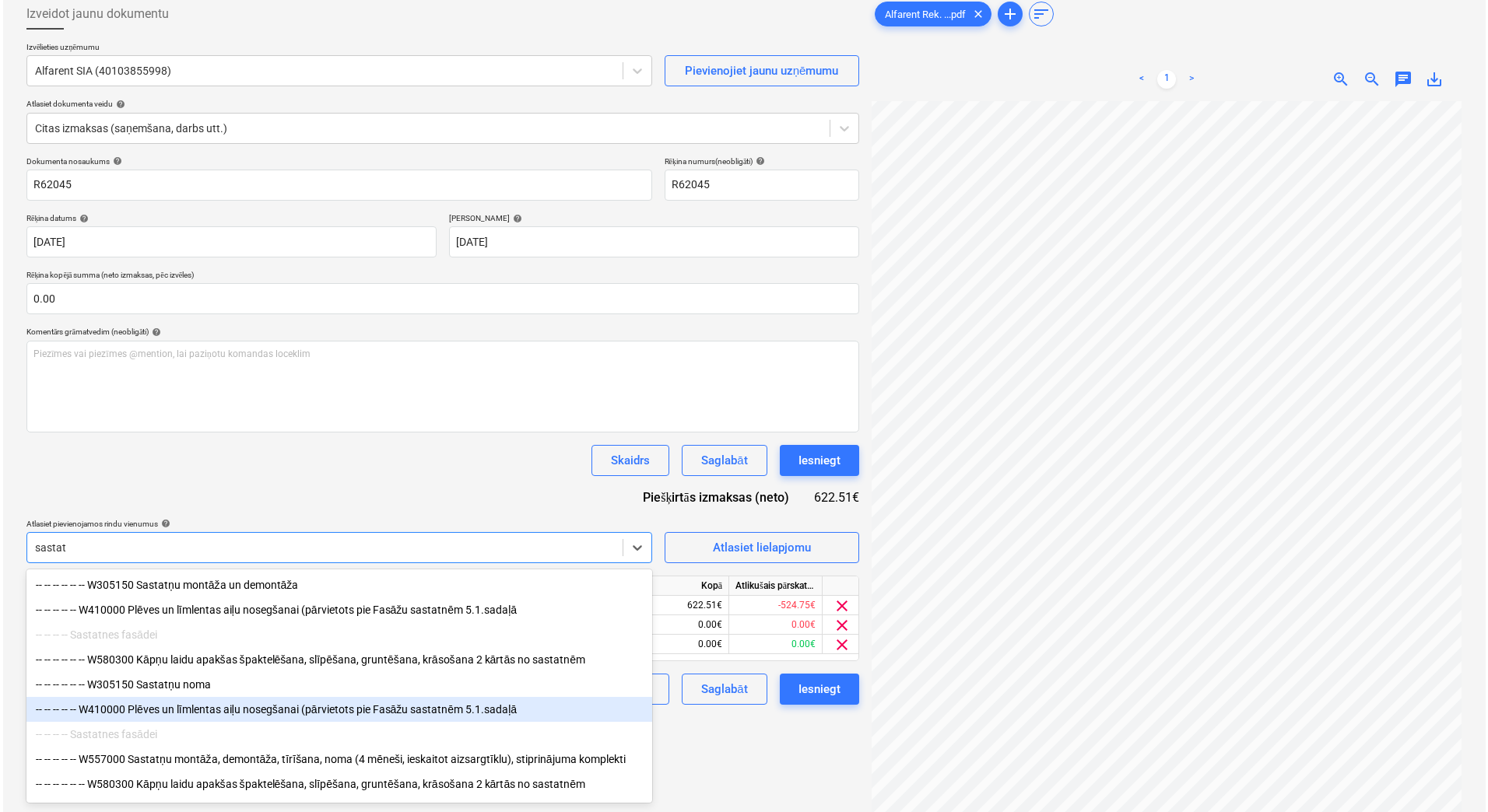
scroll to position [55, 0]
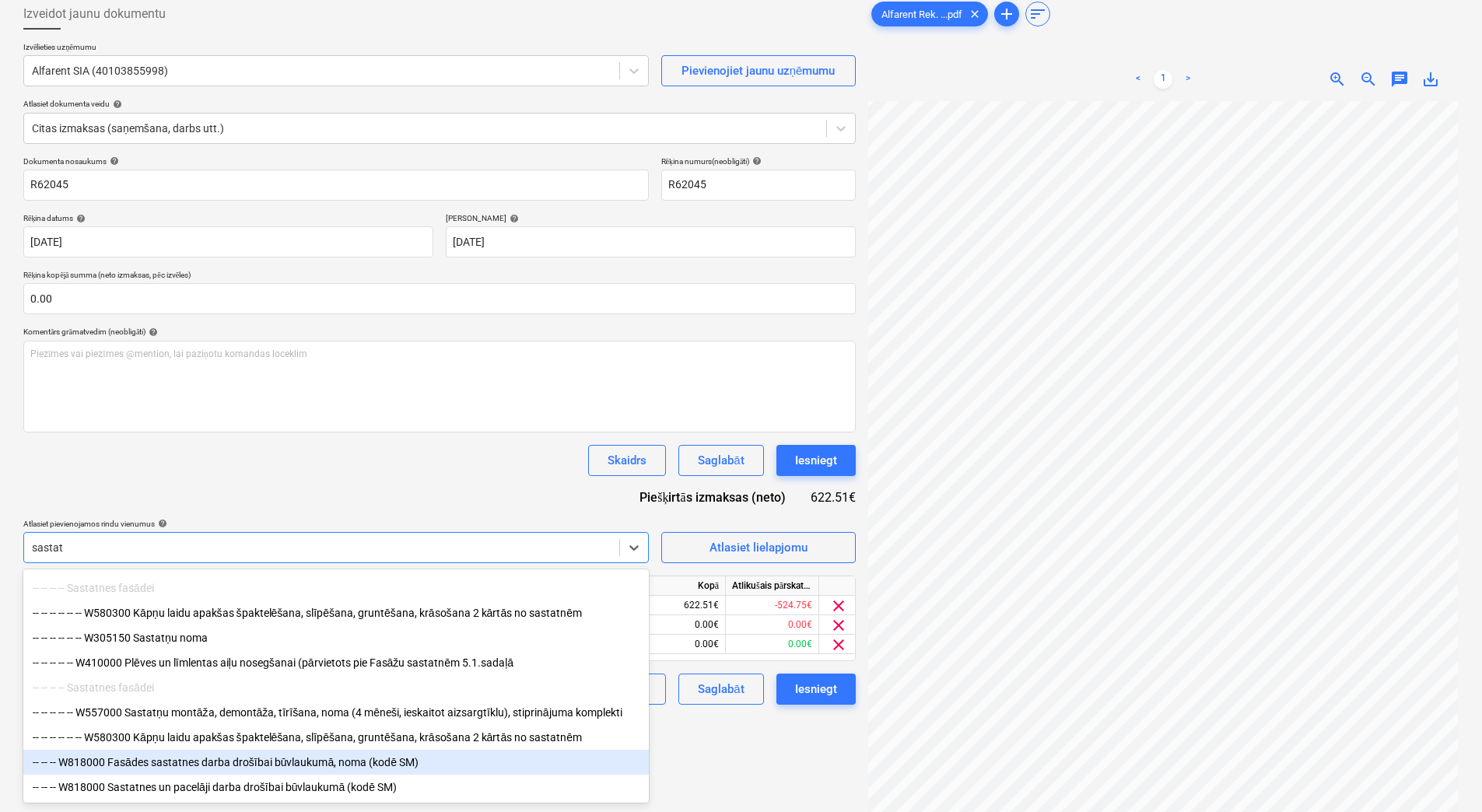
click at [248, 758] on div "-- -- -- W818000 Fasādes sastatnes darba drošībai būvlaukumā, noma (kodē SM)" at bounding box center [336, 762] width 626 height 25
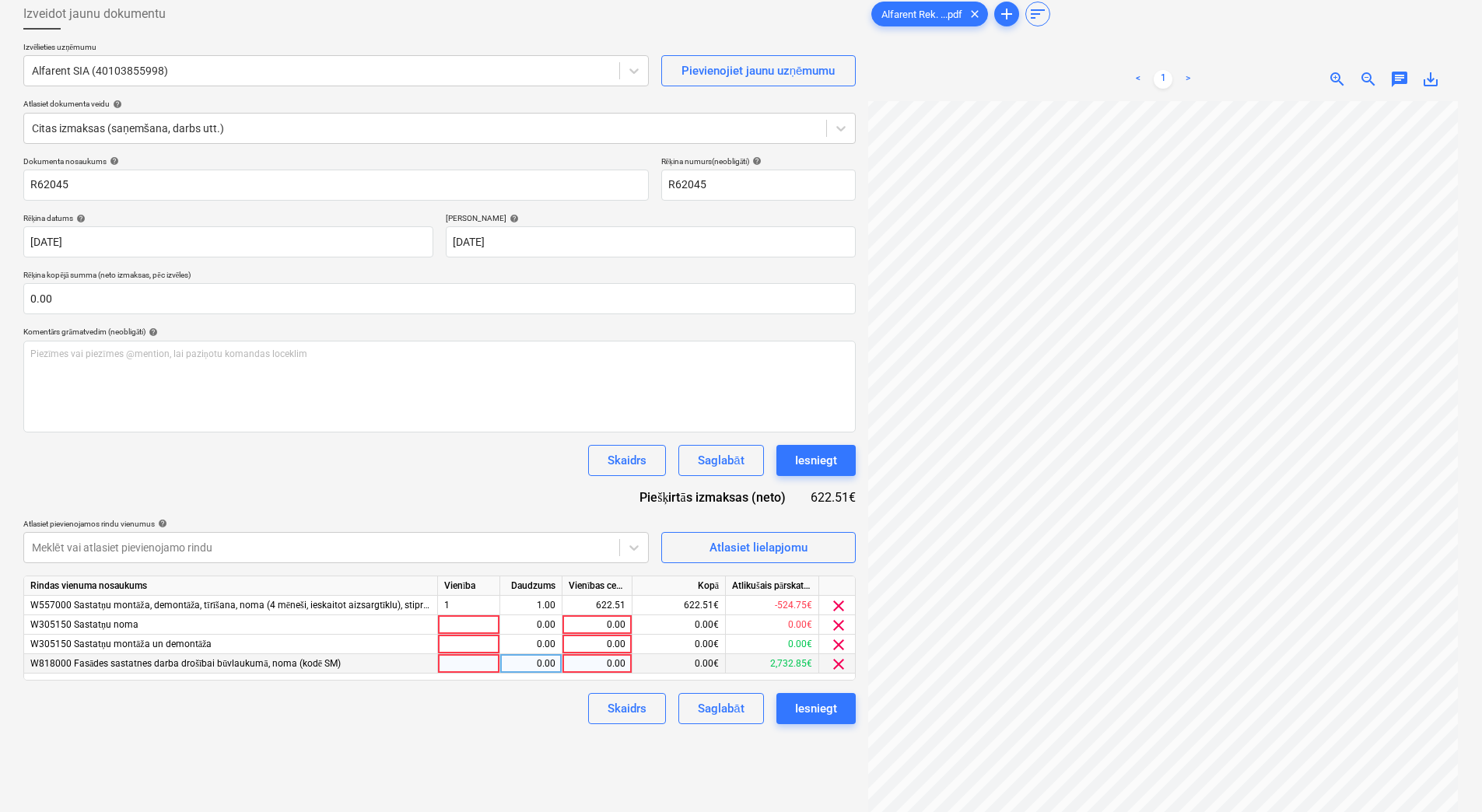
click at [589, 660] on div "0.00" at bounding box center [597, 663] width 57 height 20
type input "622.51"
click at [537, 666] on div "0.00" at bounding box center [531, 663] width 49 height 20
click at [844, 603] on span "clear" at bounding box center [839, 606] width 19 height 19
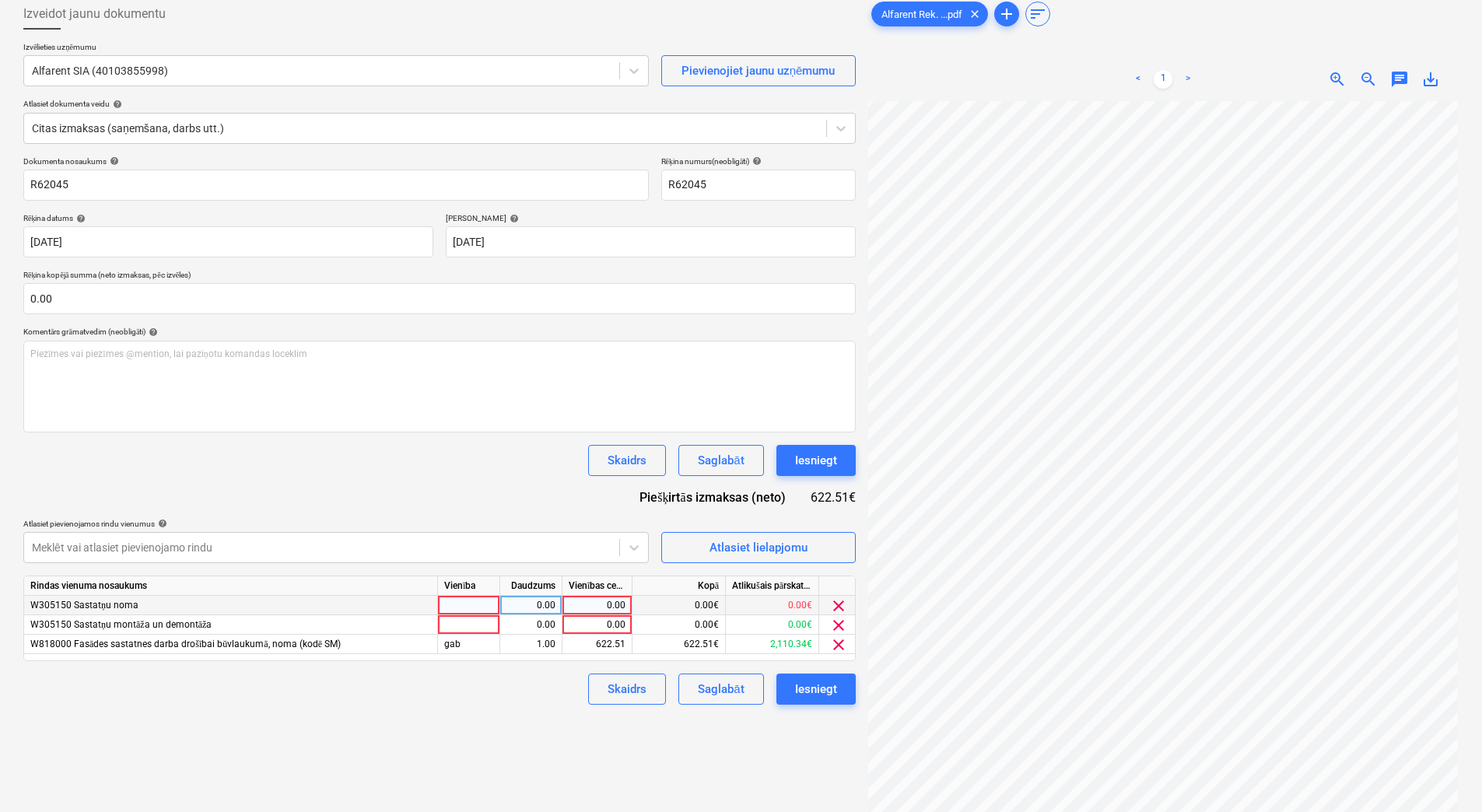
click at [844, 603] on span "clear" at bounding box center [839, 606] width 19 height 19
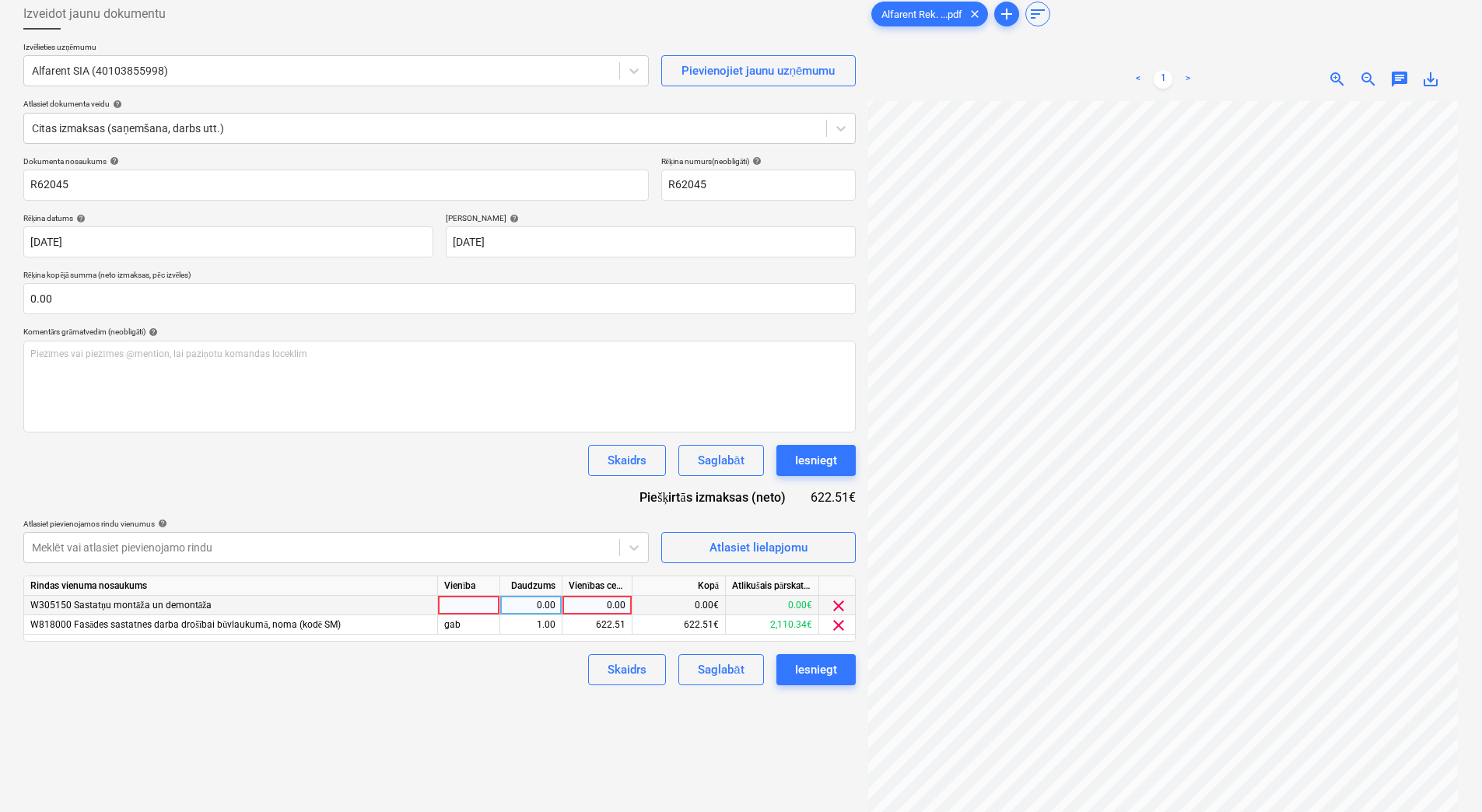
click at [844, 603] on span "clear" at bounding box center [839, 606] width 19 height 19
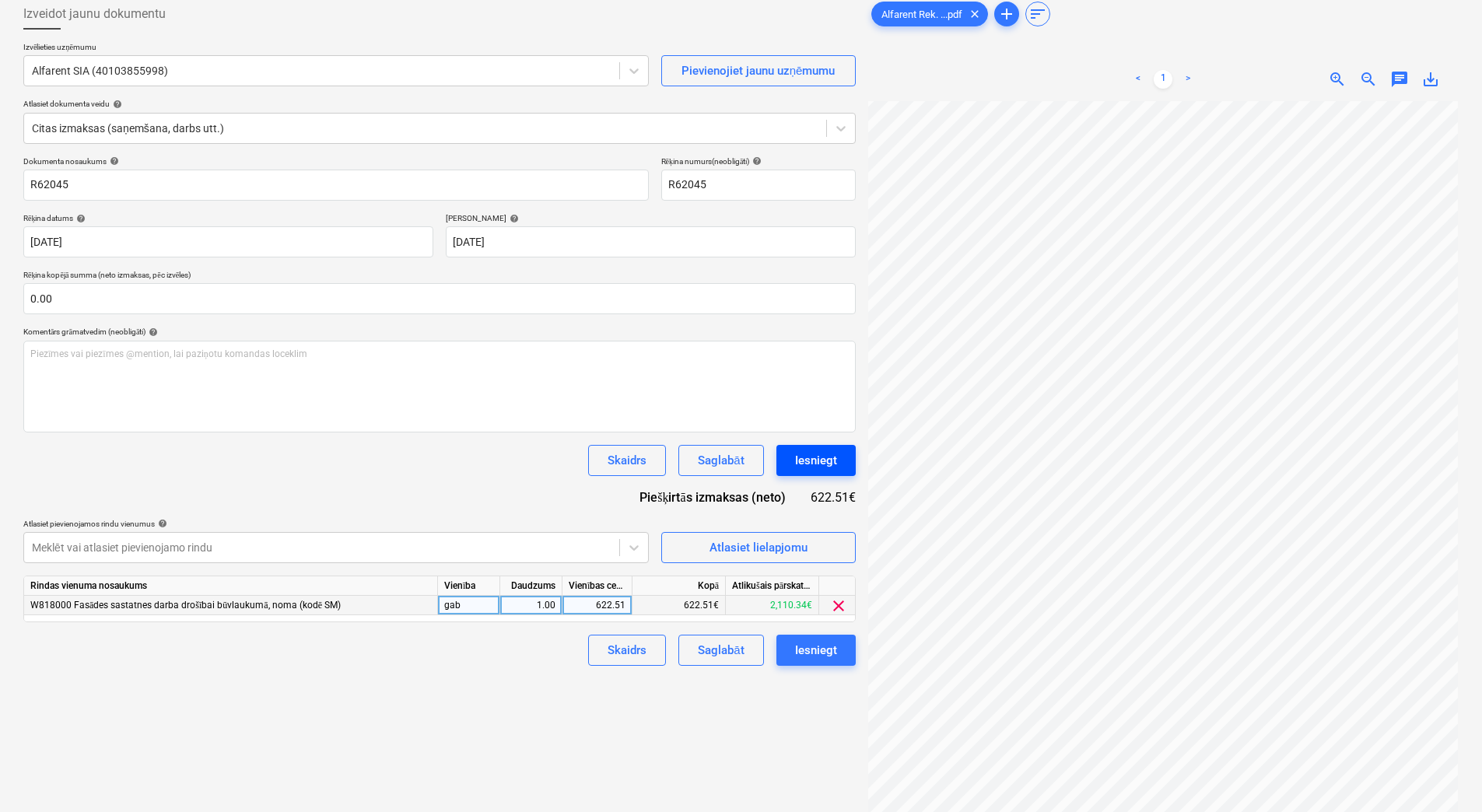
click at [835, 461] on div "Iesniegt" at bounding box center [816, 460] width 42 height 20
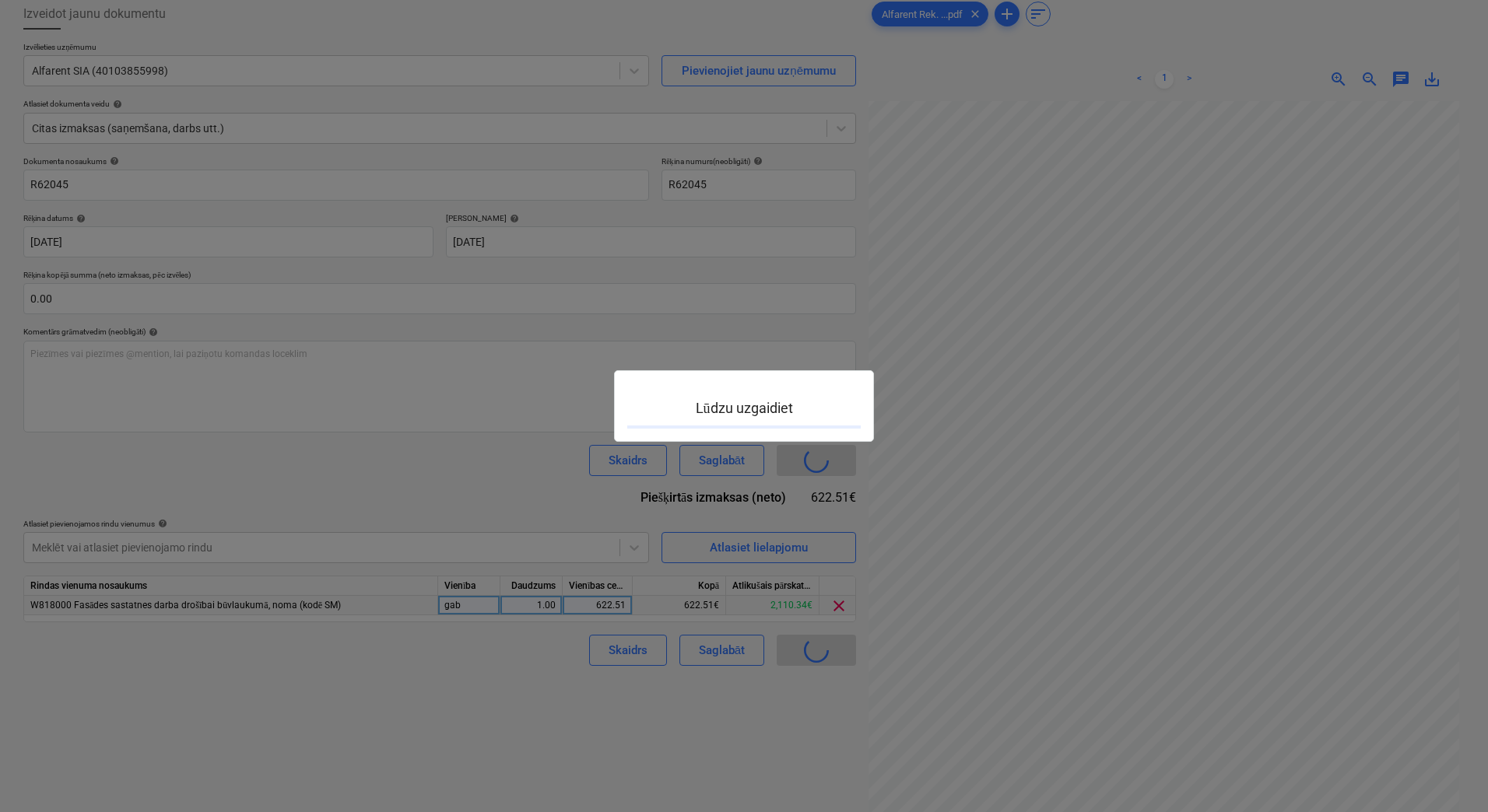
scroll to position [96, 112]
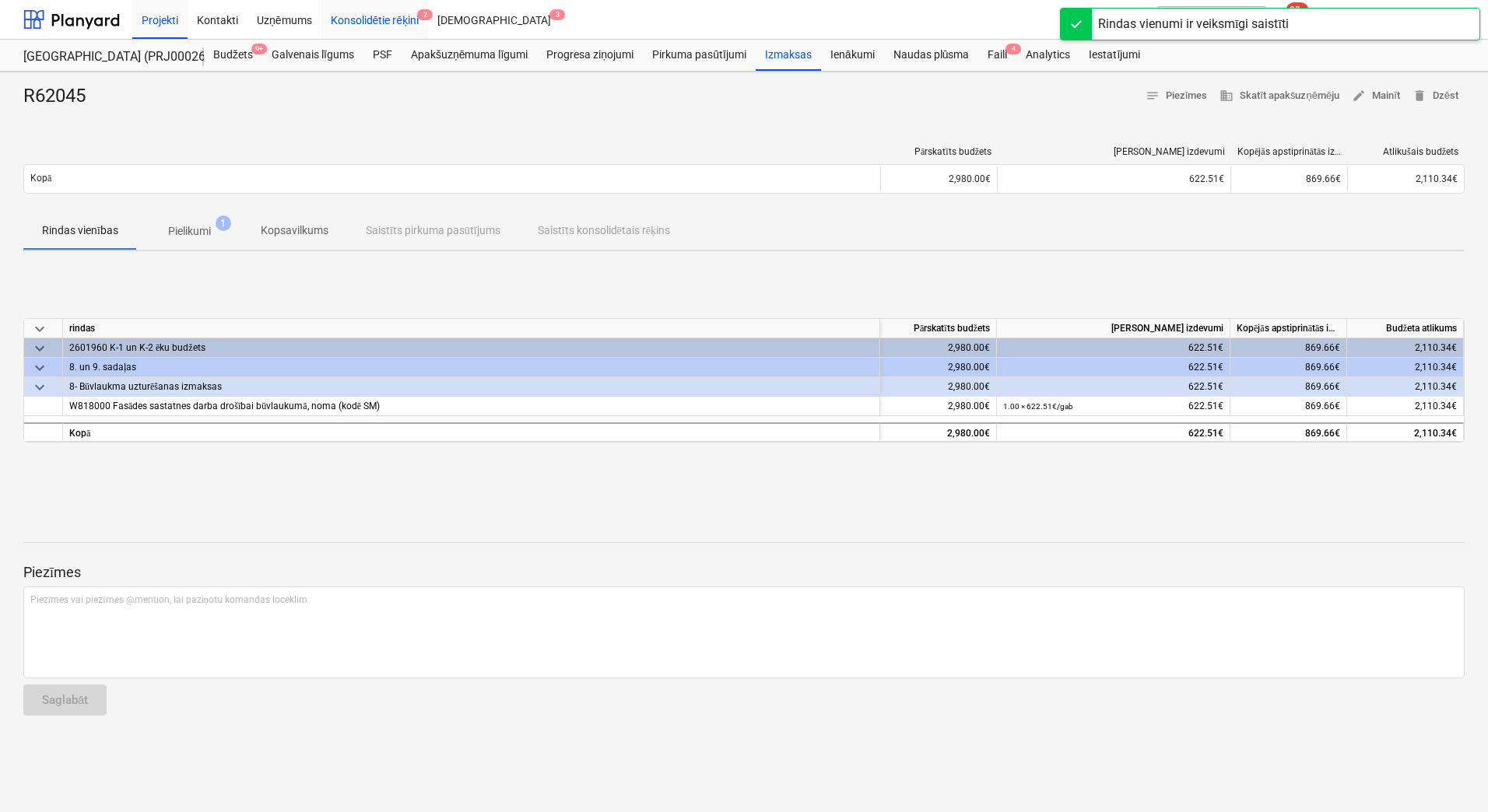
click at [372, 24] on div "Konsolidētie rēķini 2" at bounding box center [375, 19] width 107 height 40
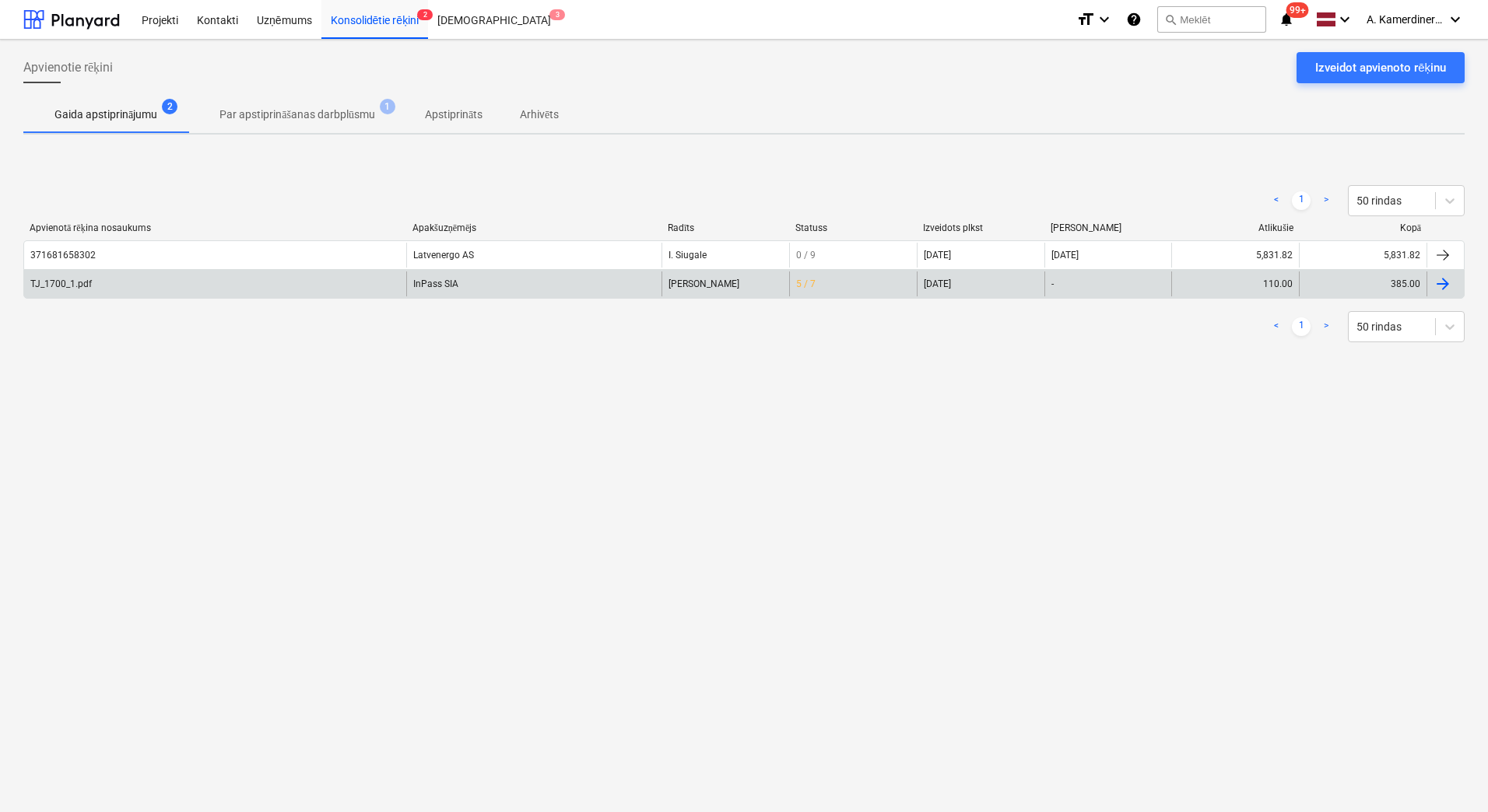
click at [473, 288] on div "InPass SIA" at bounding box center [533, 283] width 255 height 25
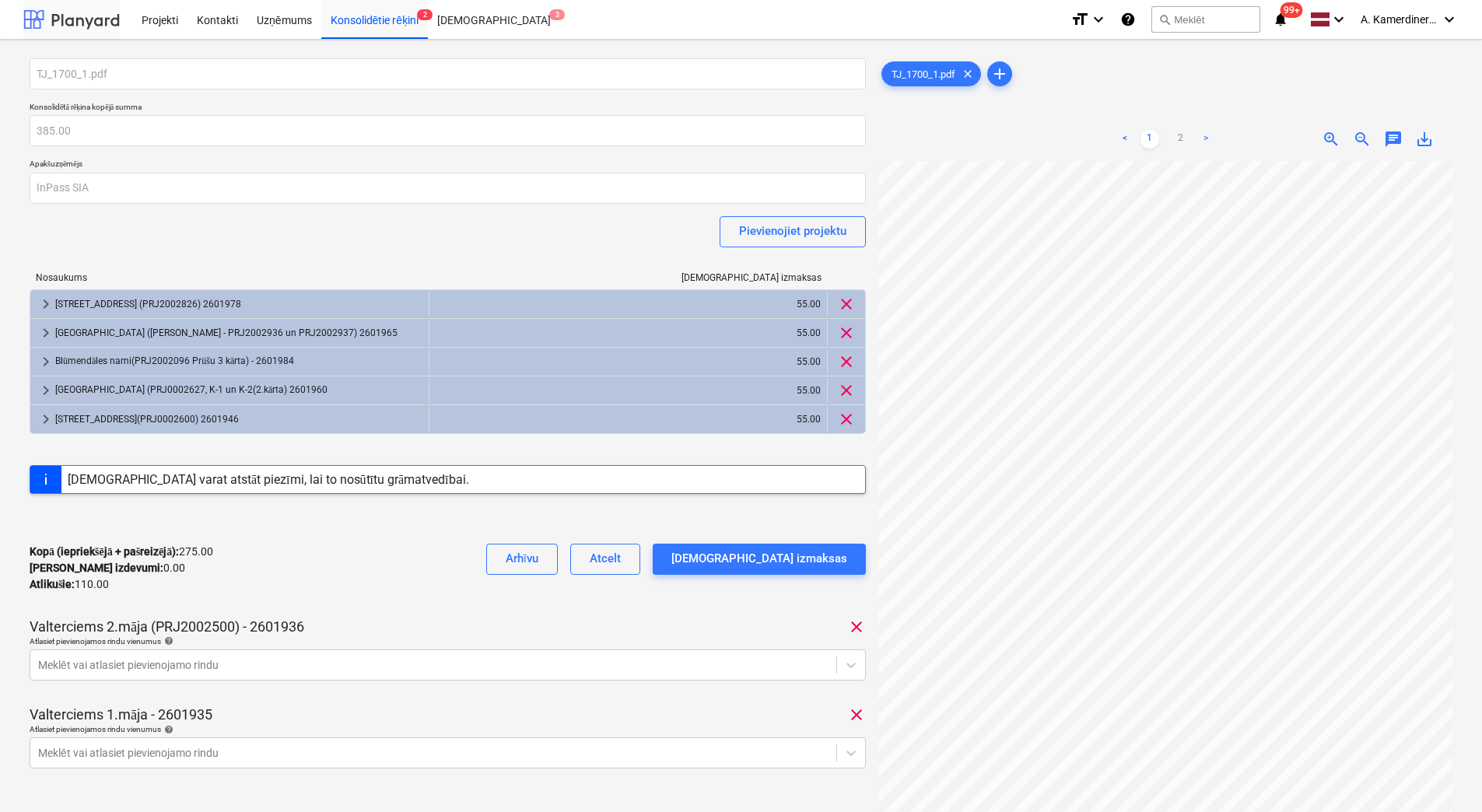
click at [60, 20] on div at bounding box center [72, 19] width 97 height 39
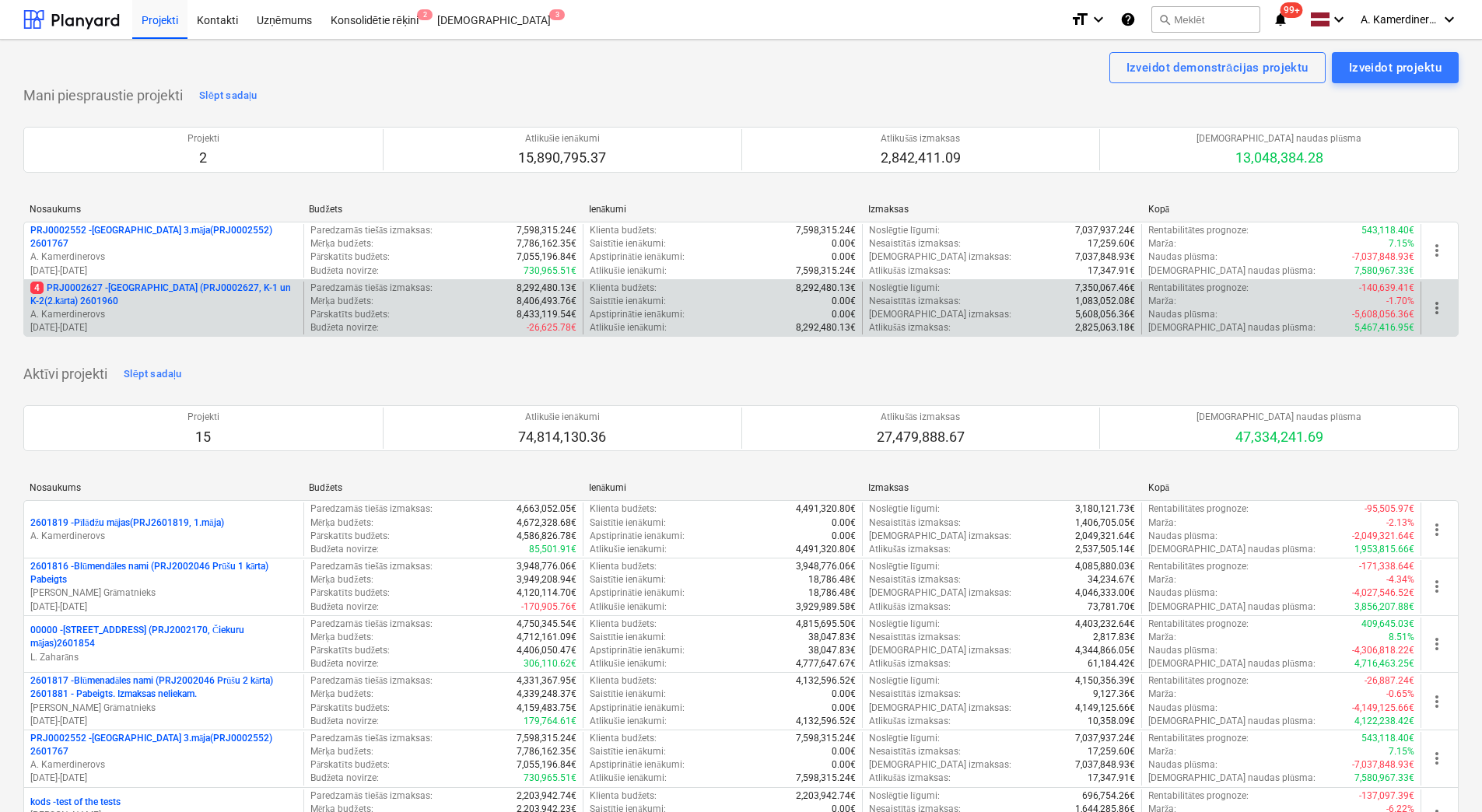
click at [133, 288] on p "4 PRJ0002627 - [GEOGRAPHIC_DATA] (PRJ0002627, K-1 un K-2(2.kārta) 2601960" at bounding box center [163, 295] width 267 height 27
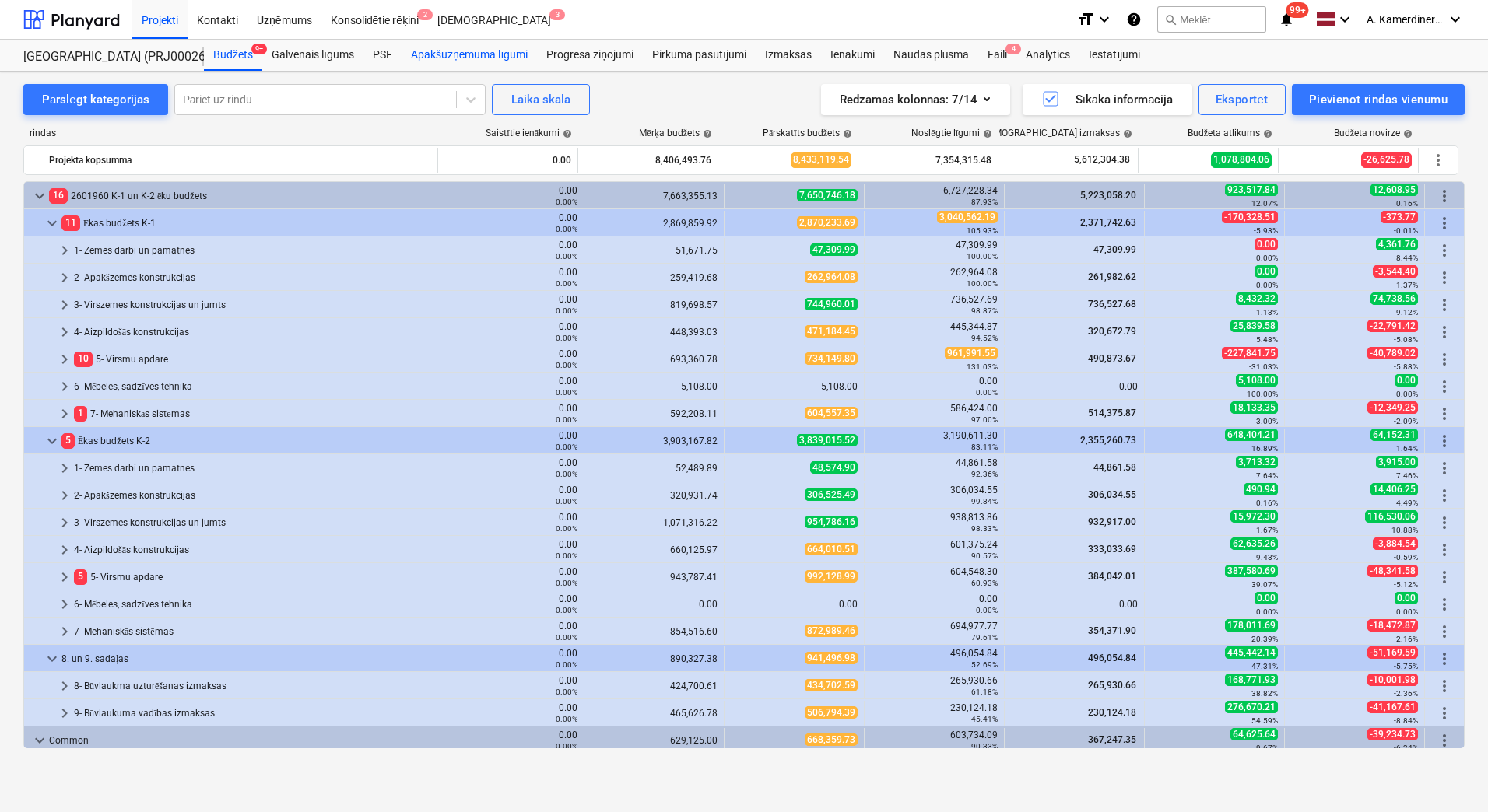
click at [488, 53] on div "Apakšuzņēmuma līgumi" at bounding box center [469, 55] width 136 height 31
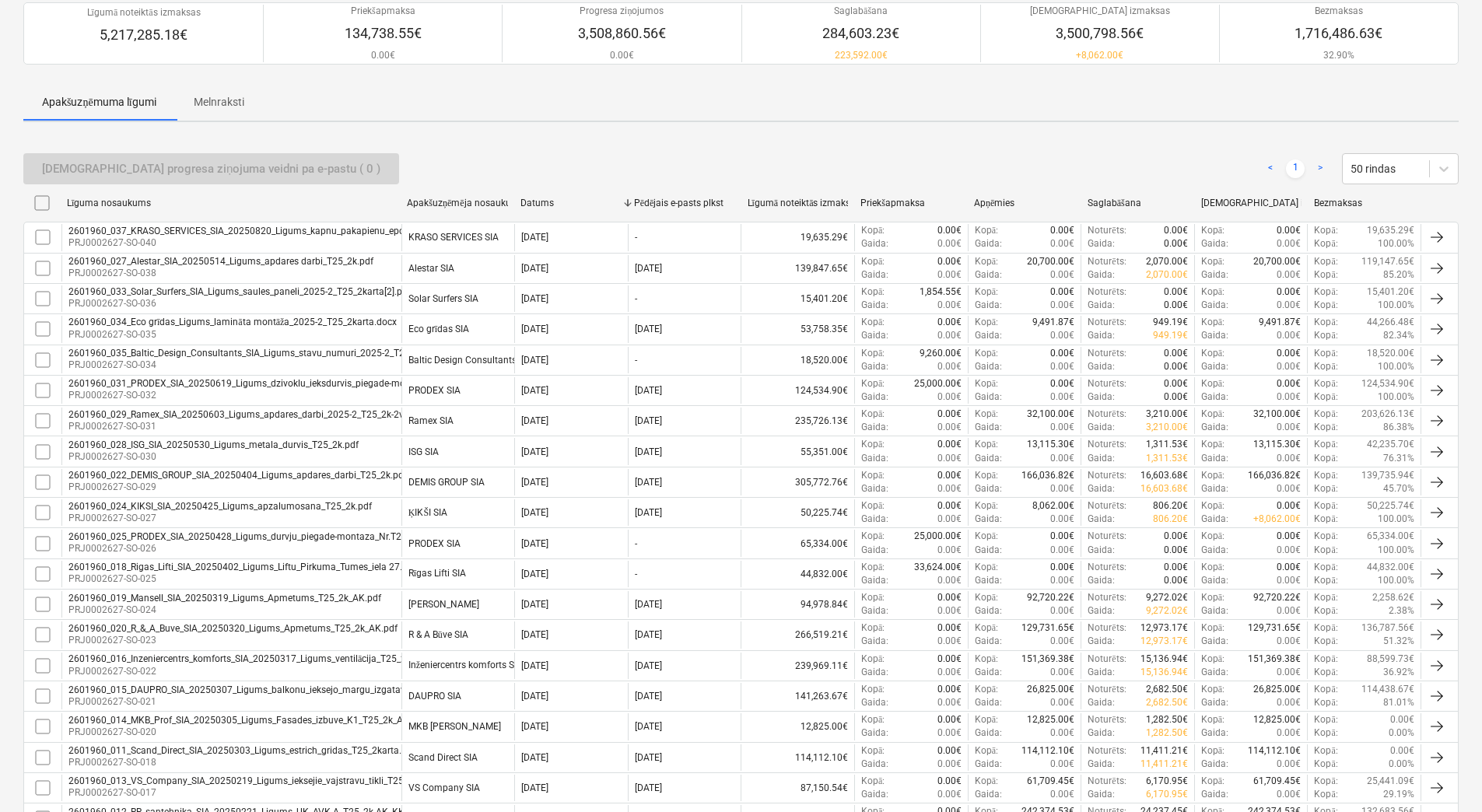
scroll to position [155, 0]
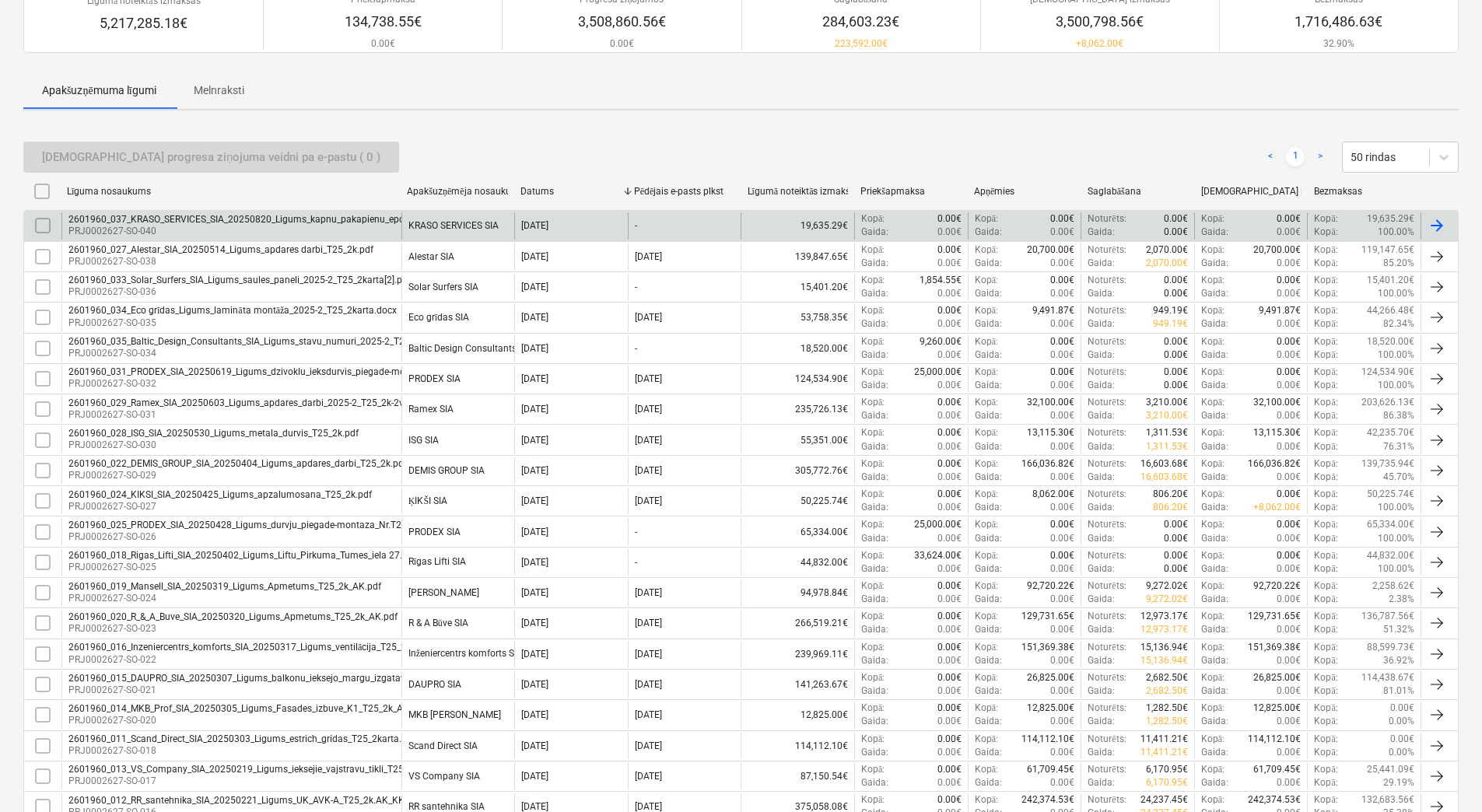
click at [493, 221] on div "KRASO SERVICES SIA" at bounding box center [454, 225] width 90 height 11
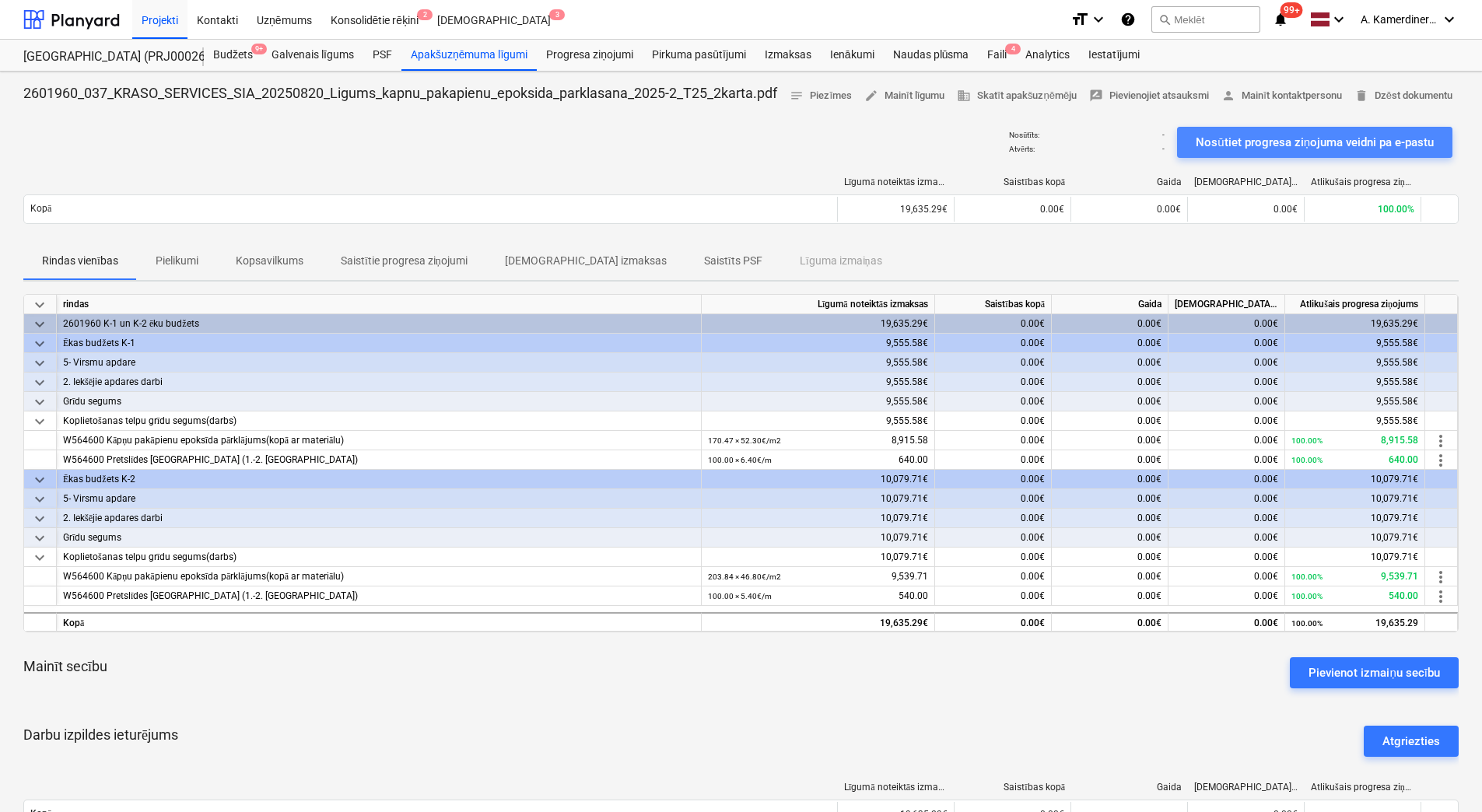
click at [1285, 152] on div "Nosūtiet progresa ziņojuma veidni pa e-pastu" at bounding box center [1315, 142] width 239 height 20
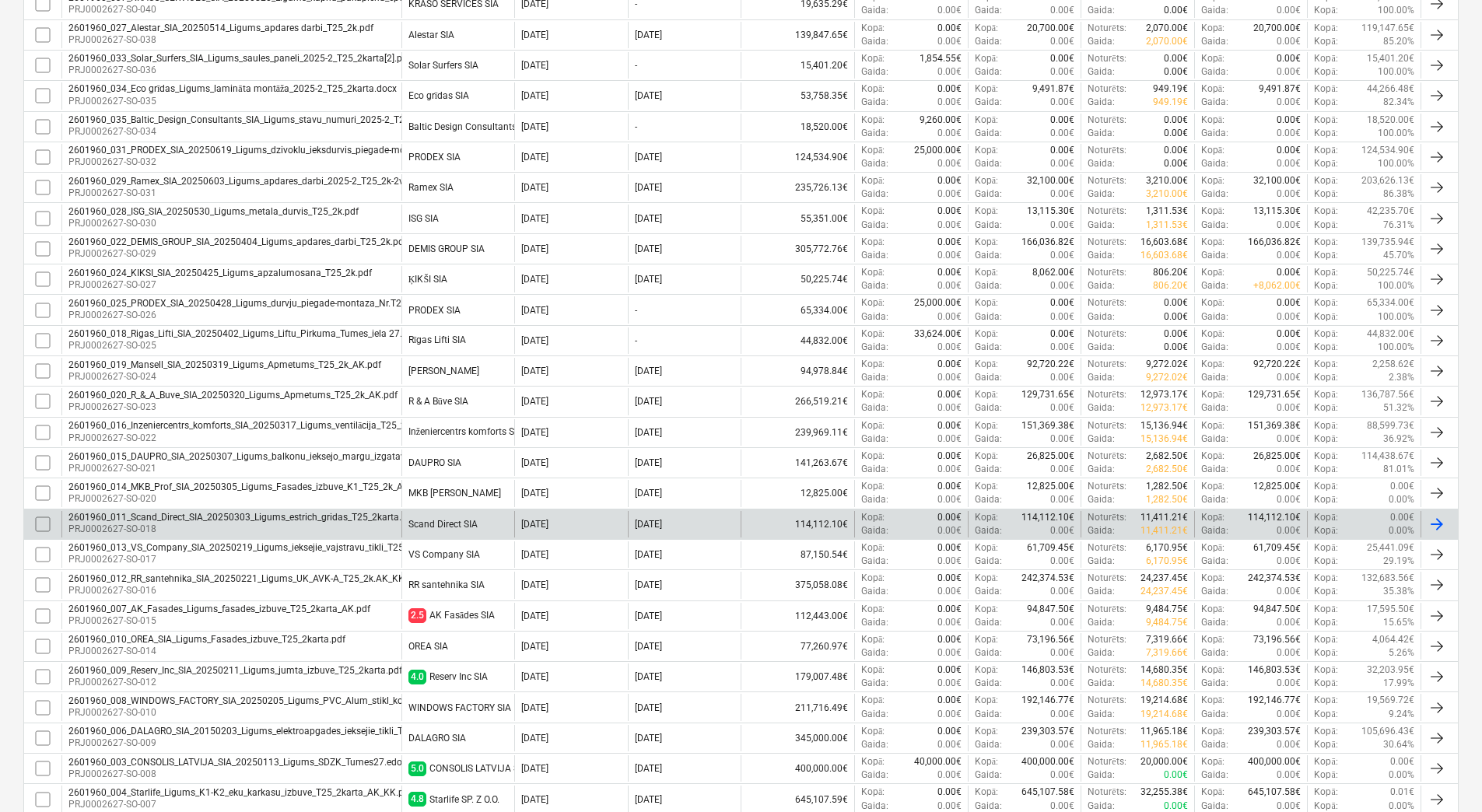
scroll to position [389, 0]
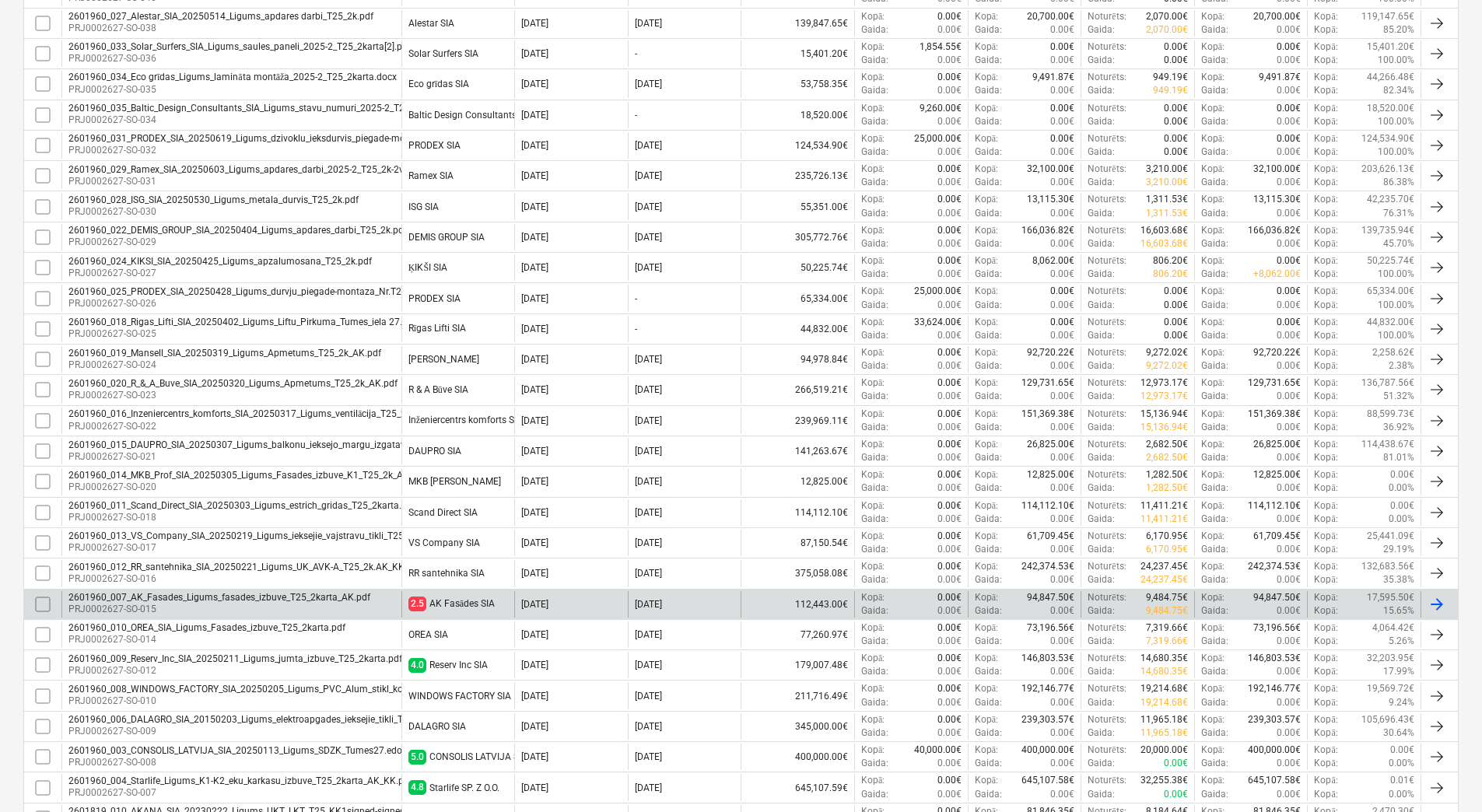
click at [487, 601] on div "AK Fasādes SIA" at bounding box center [462, 604] width 66 height 12
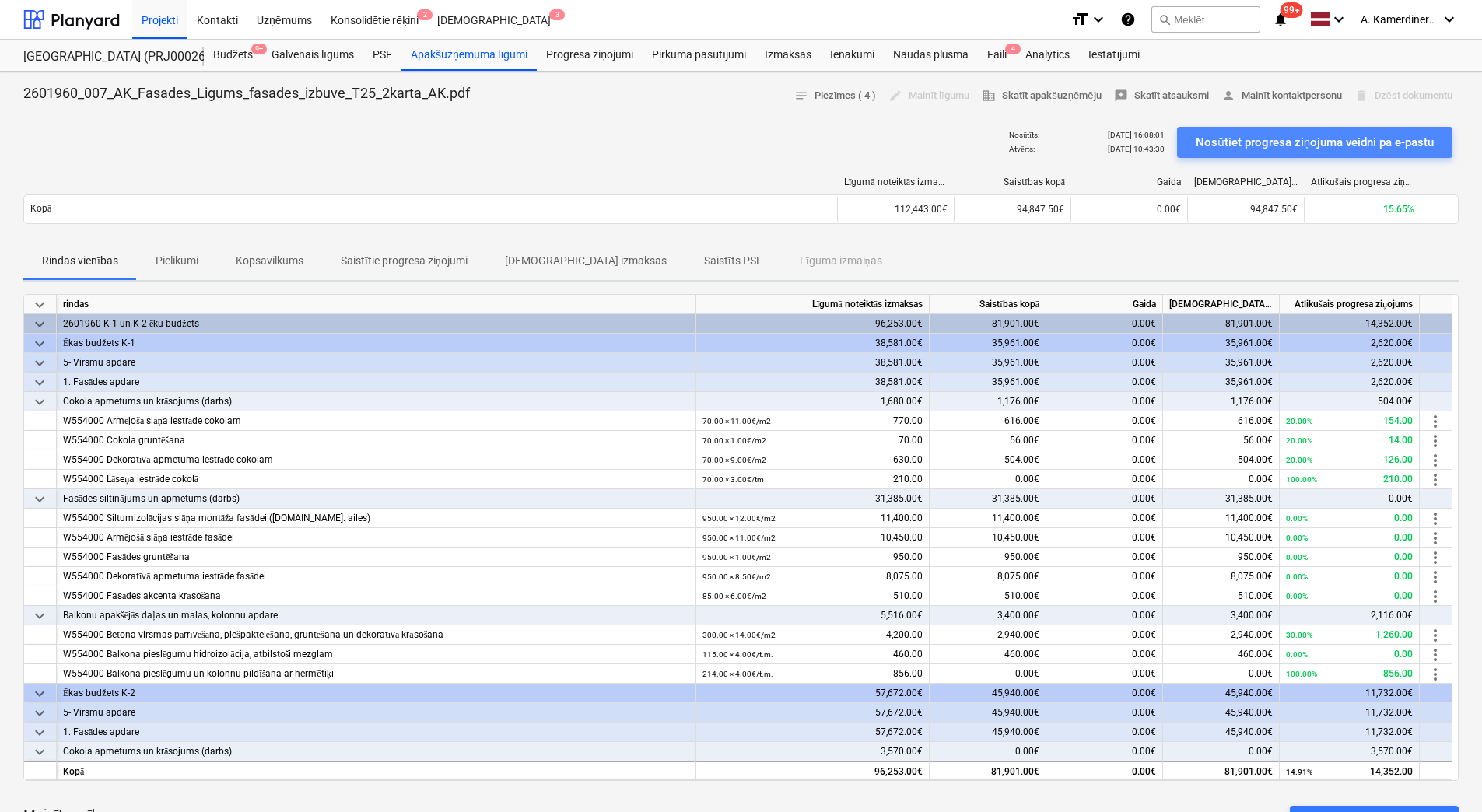
click at [1240, 143] on div "Nosūtiet progresa ziņojuma veidni pa e-pastu" at bounding box center [1315, 142] width 239 height 20
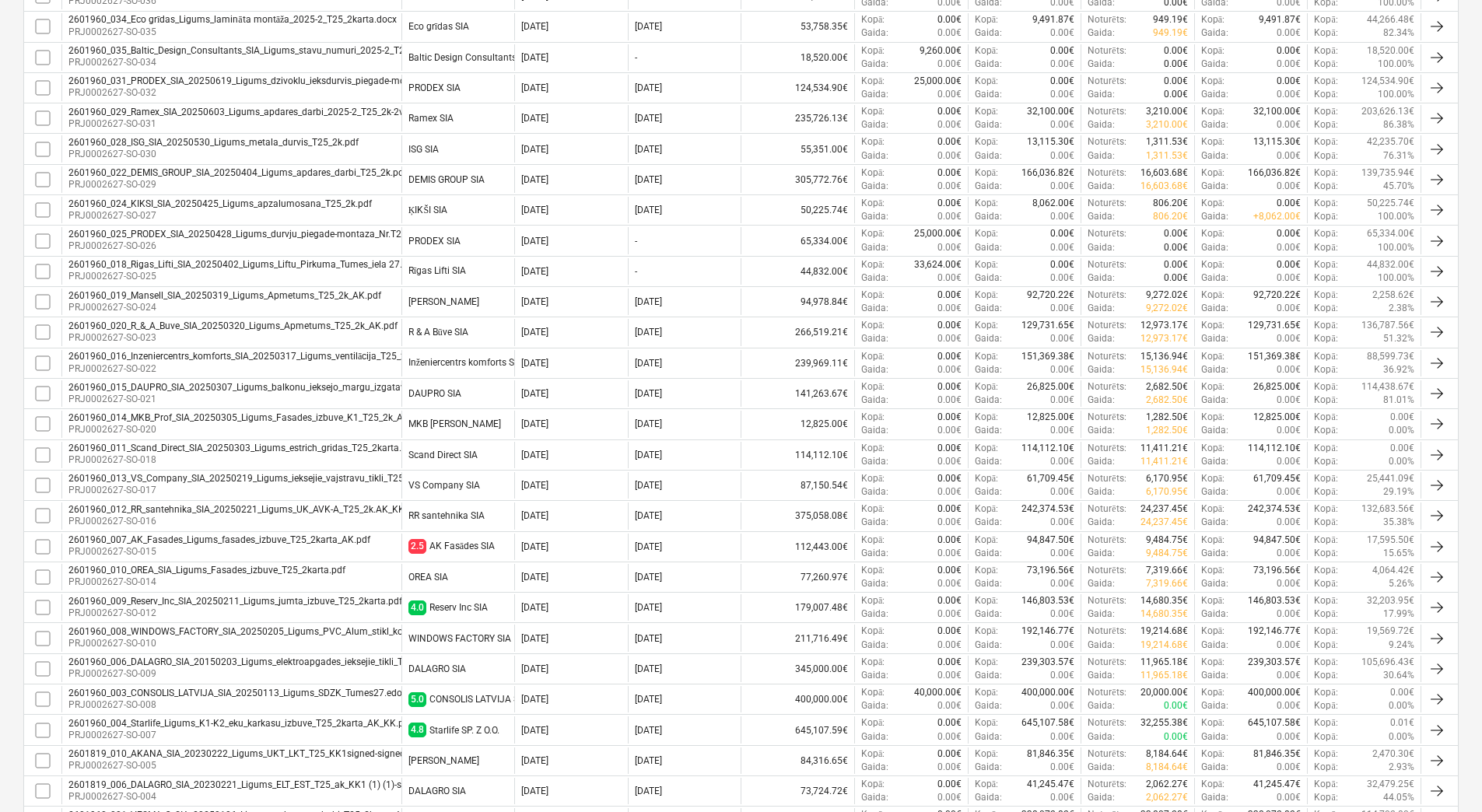
scroll to position [466, 0]
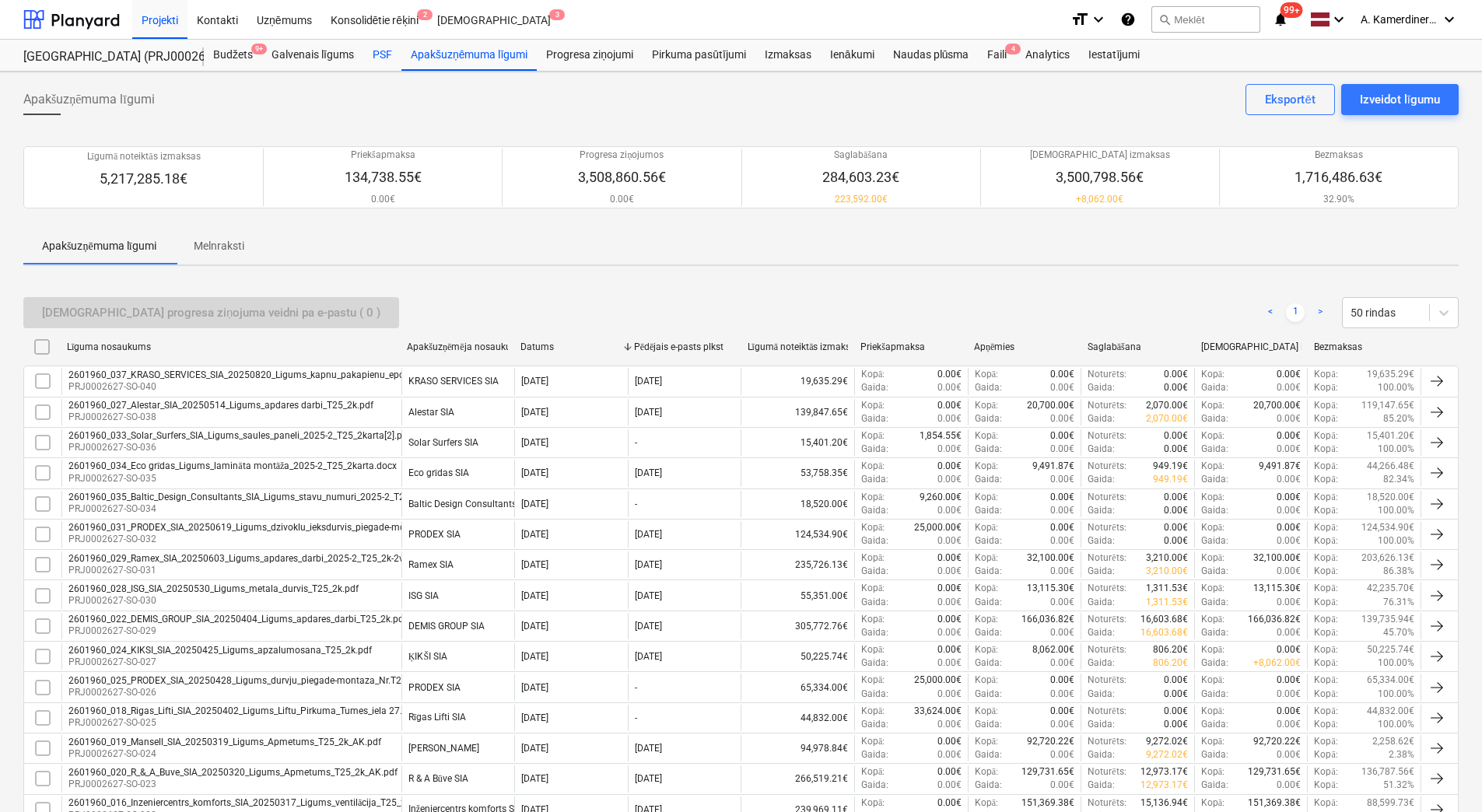
click at [372, 54] on div "PSF" at bounding box center [382, 55] width 38 height 31
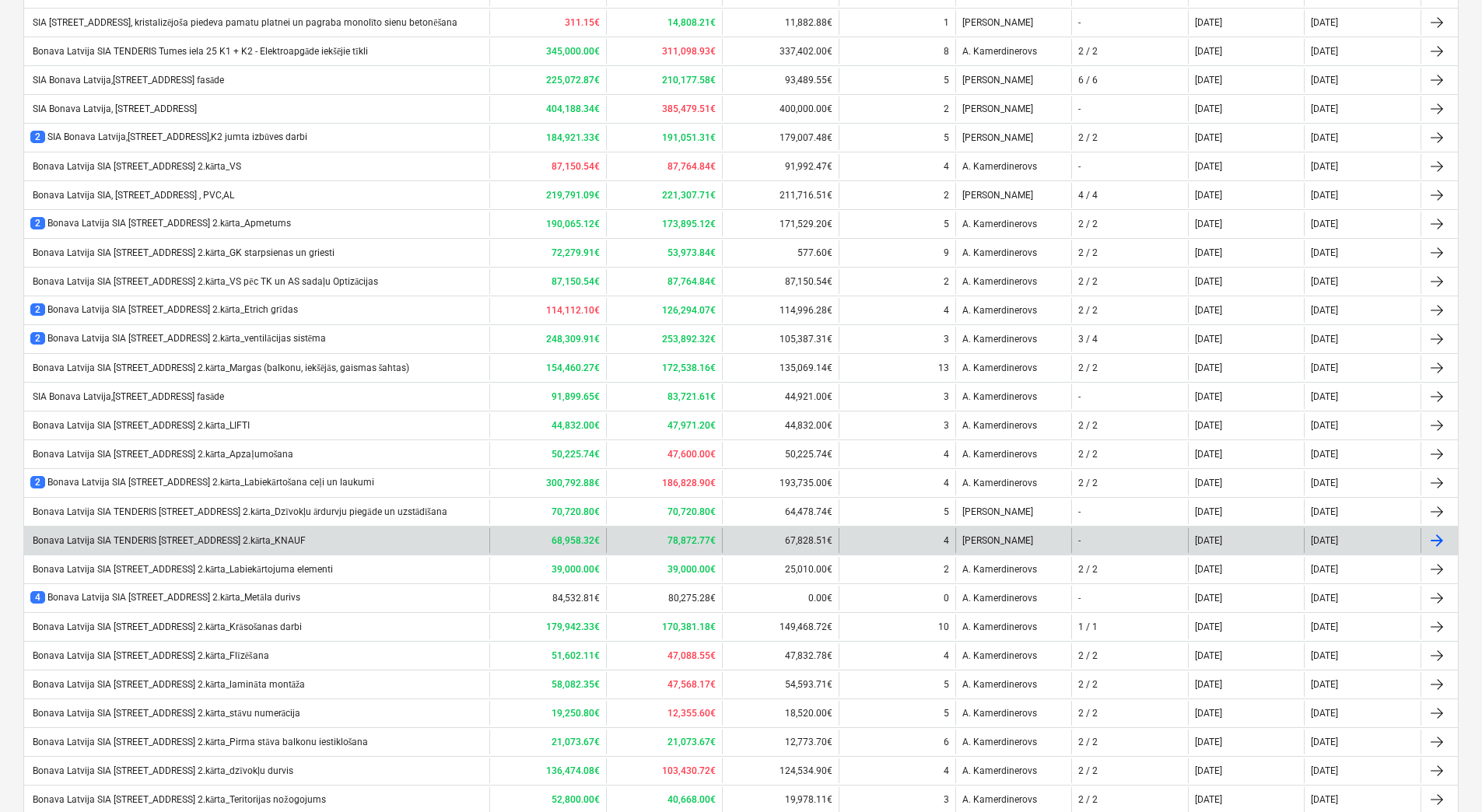
scroll to position [593, 0]
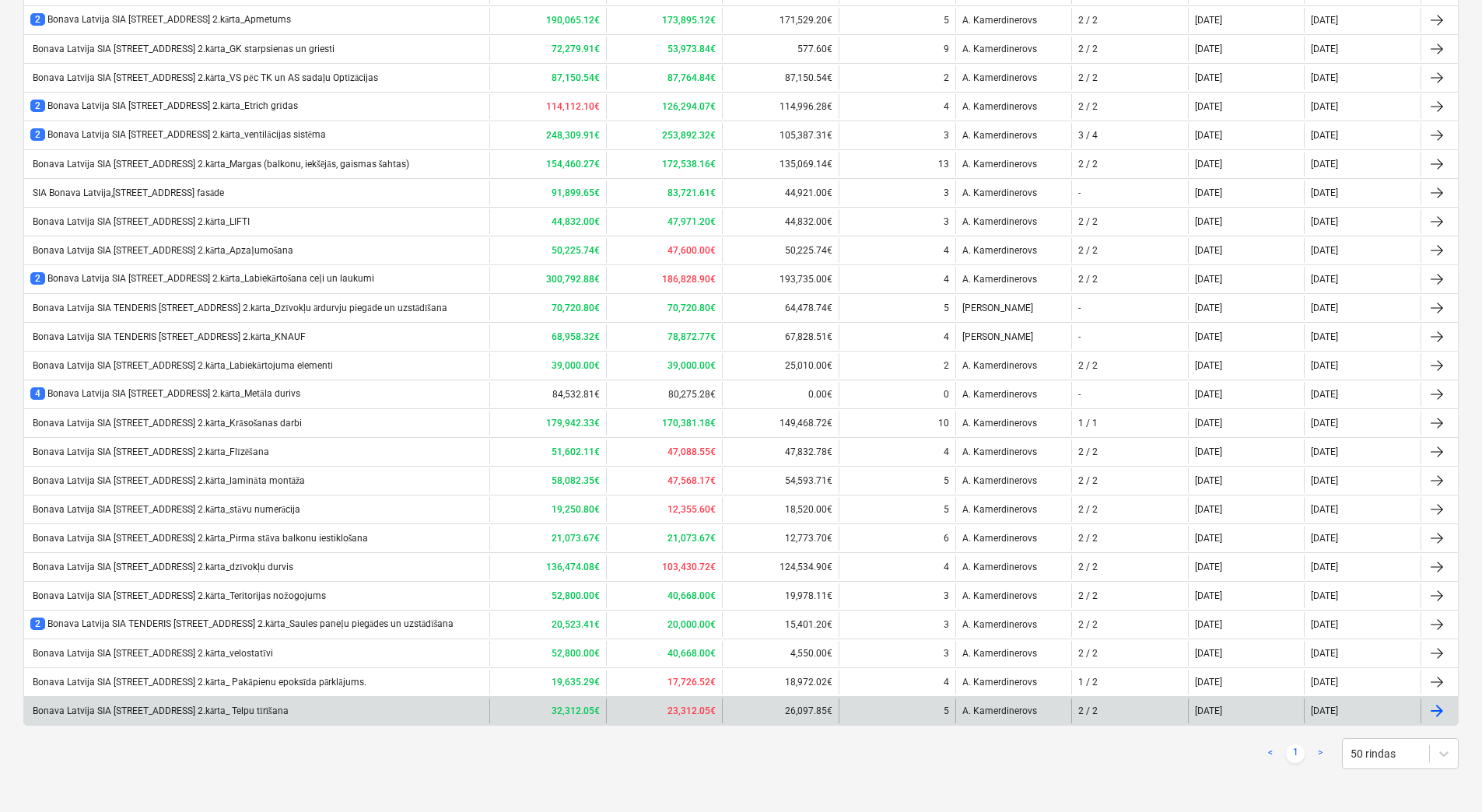
click at [399, 707] on div "Bonava Latvija SIA TENDERIS Tumes iela 27 2.kārta_ Telpu tīrīšana" at bounding box center [257, 711] width 465 height 25
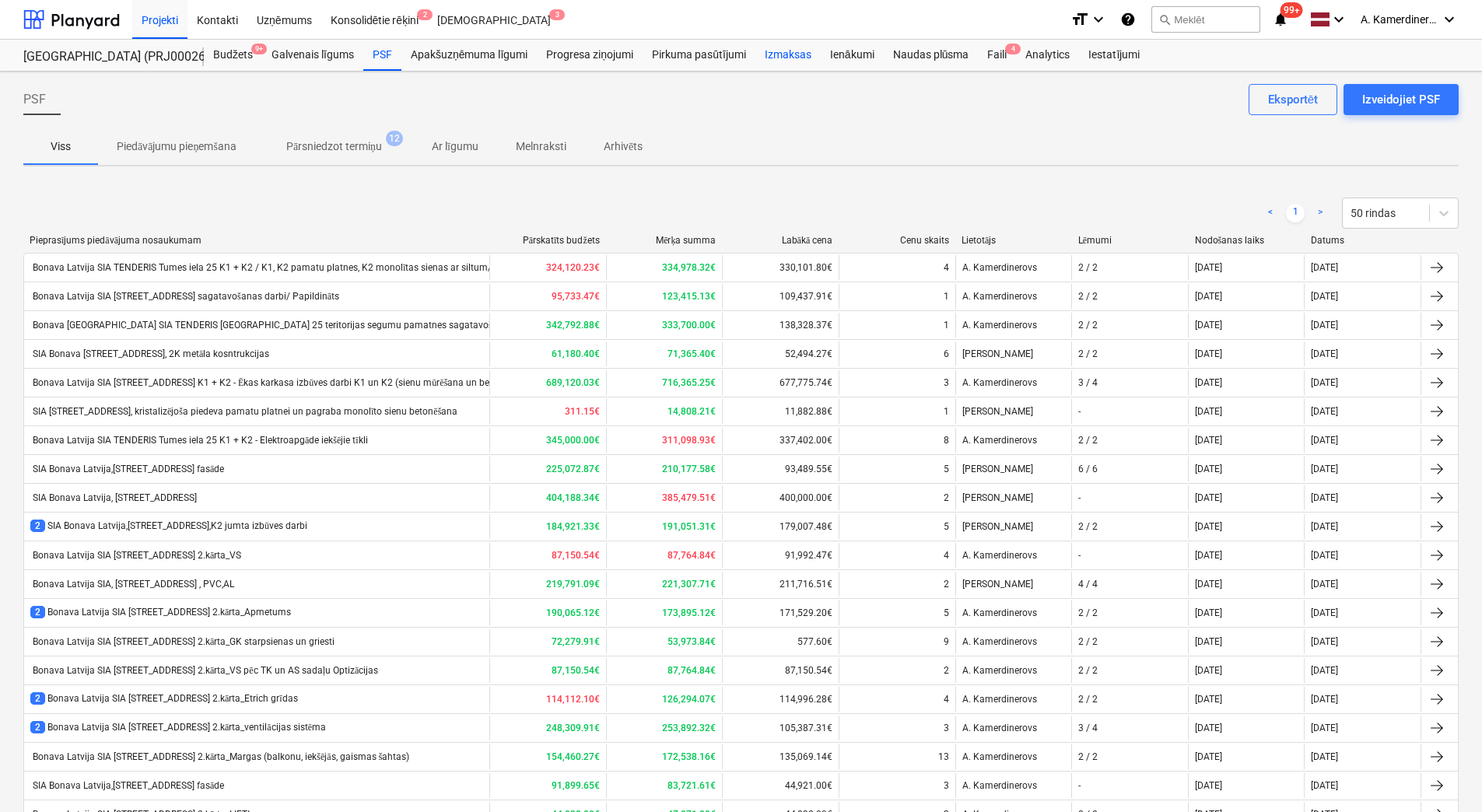
click at [792, 56] on div "Izmaksas" at bounding box center [788, 55] width 66 height 31
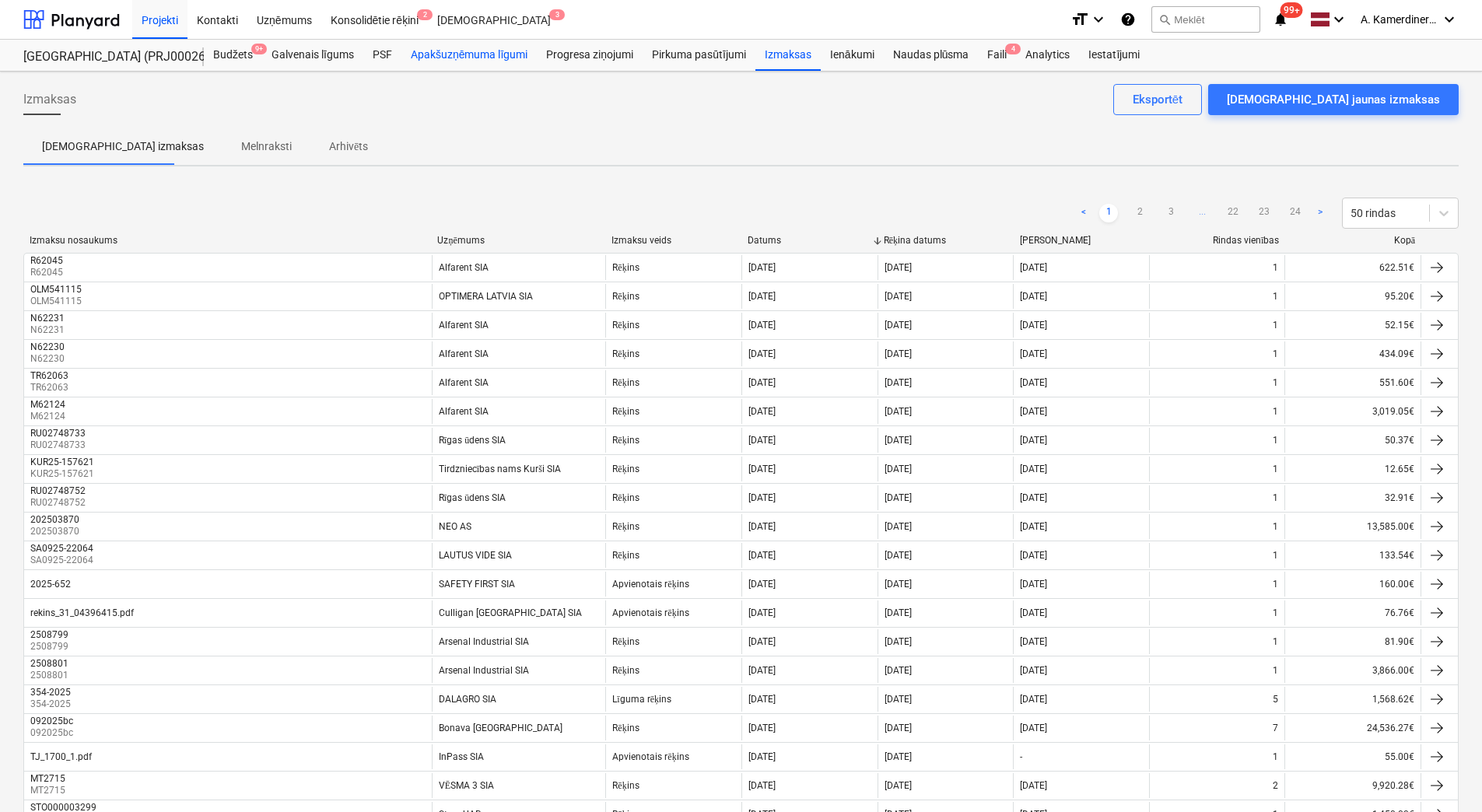
click at [479, 55] on div "Apakšuzņēmuma līgumi" at bounding box center [469, 55] width 136 height 31
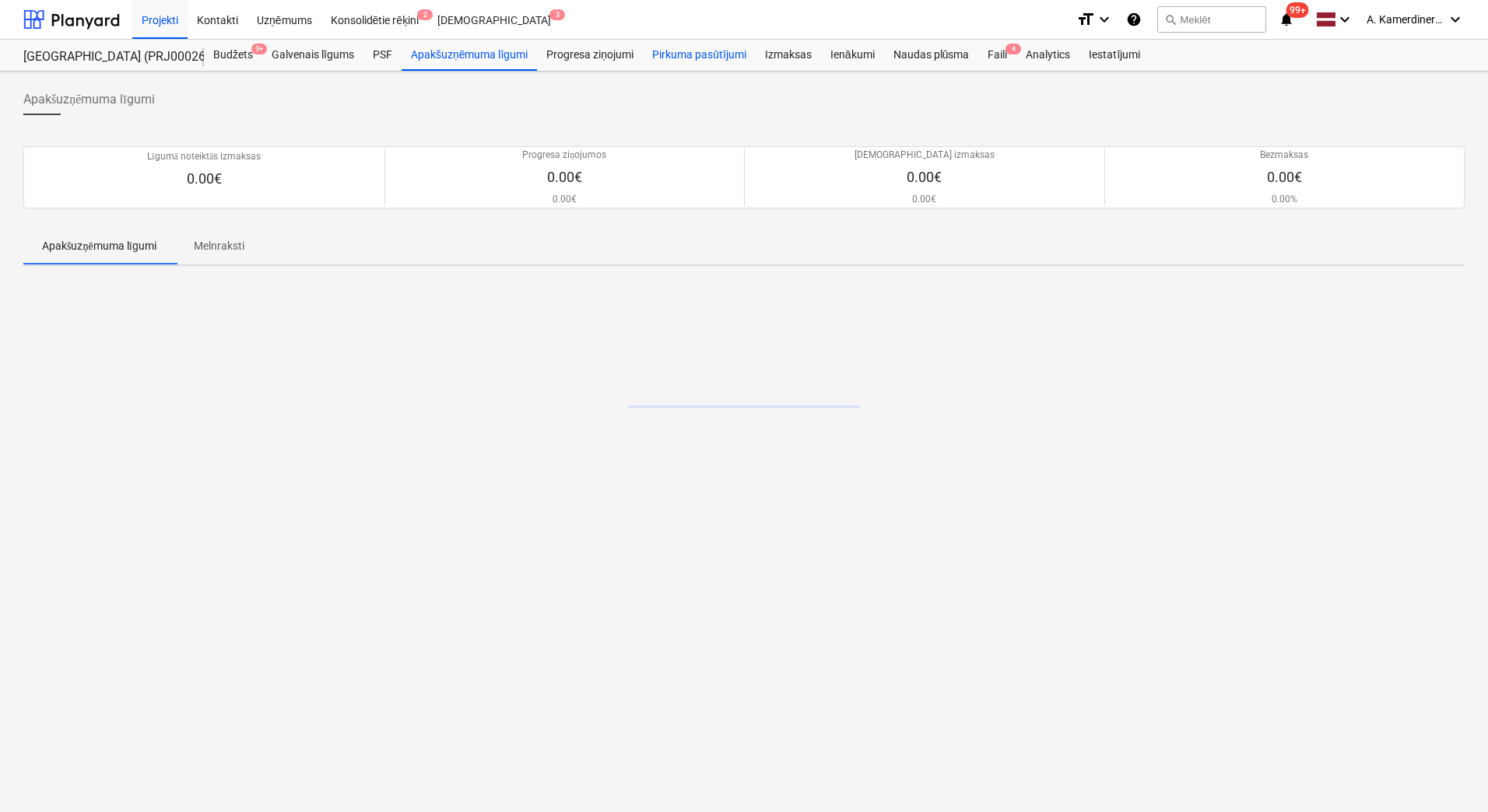
click at [700, 60] on div "Pirkuma pasūtījumi" at bounding box center [699, 55] width 113 height 31
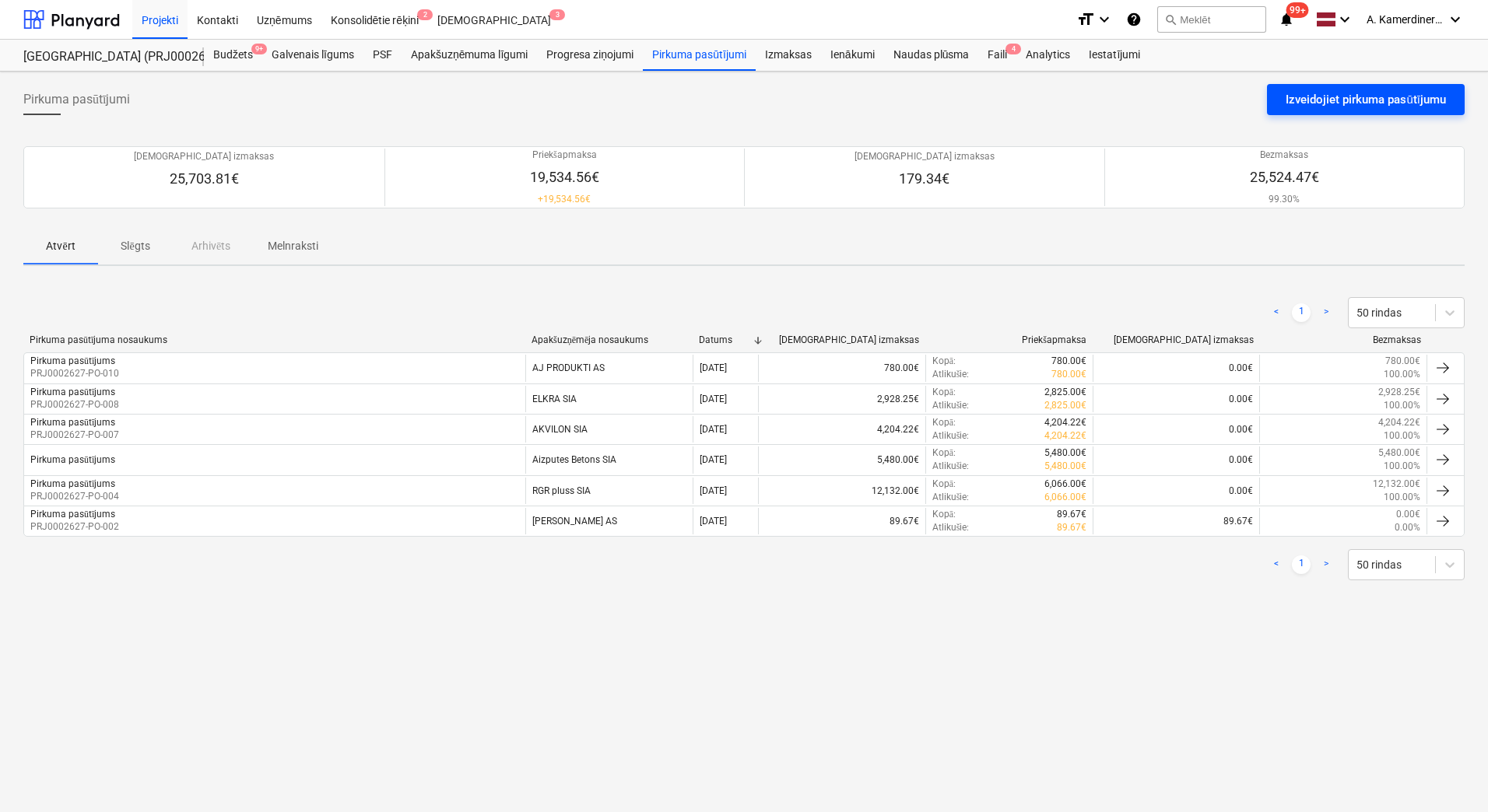
click at [1342, 105] on div "Izveidojiet pirkuma pasūtījumu" at bounding box center [1364, 99] width 160 height 20
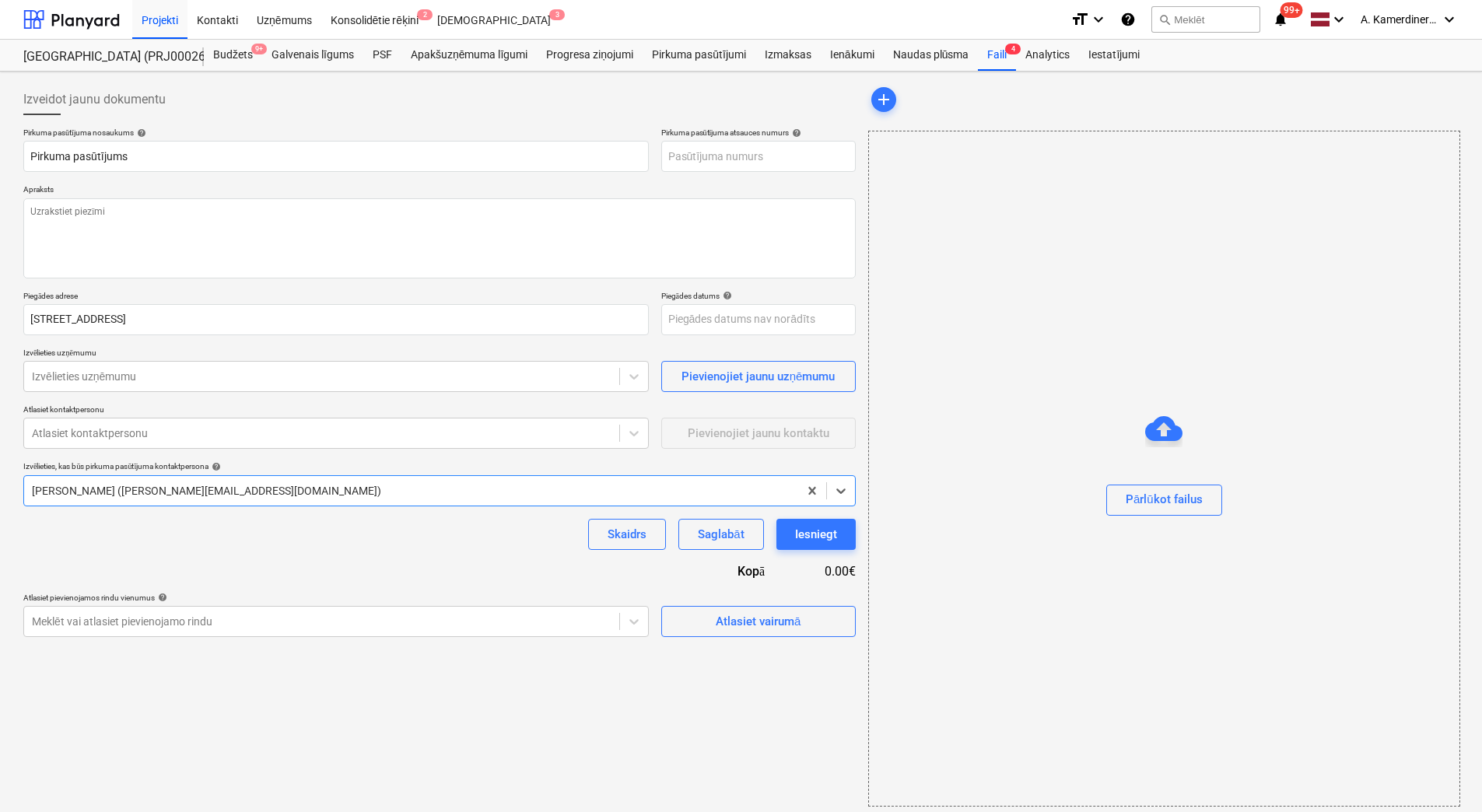
type textarea "x"
type input "PRJ0002627-PO-011"
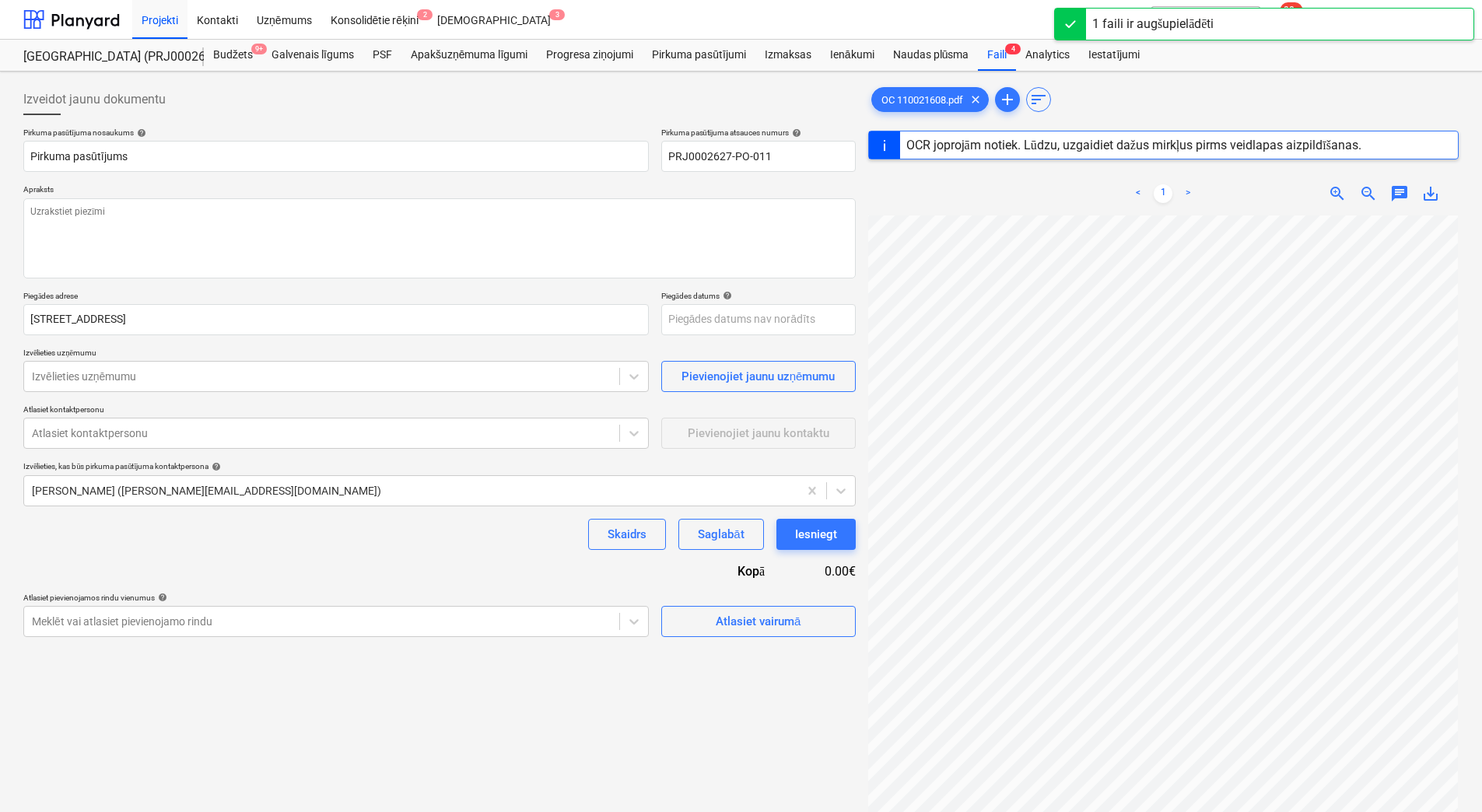
scroll to position [225, 113]
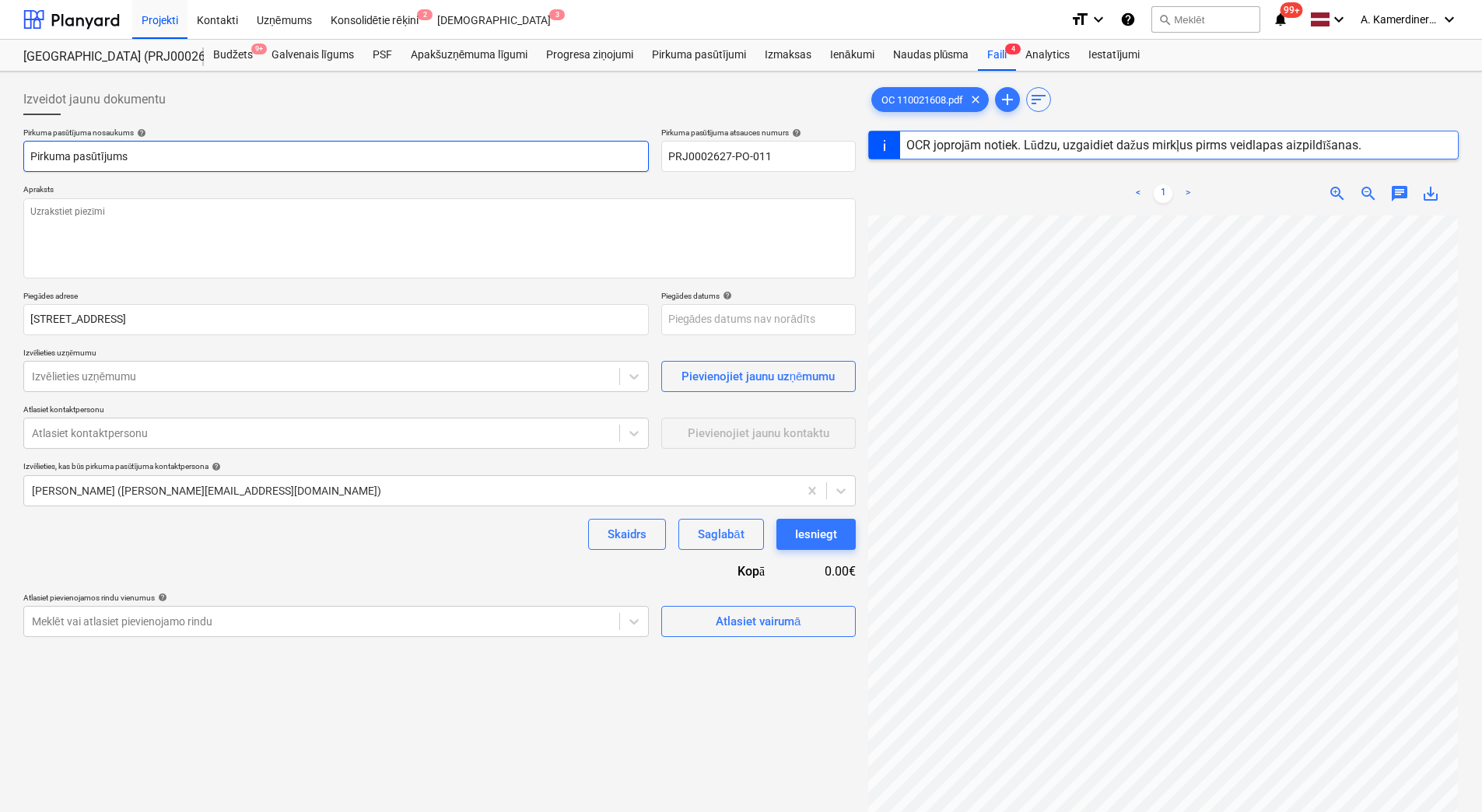
click at [155, 157] on input "Pirkuma pasūtījums" at bounding box center [336, 156] width 626 height 31
click at [149, 215] on textarea at bounding box center [439, 238] width 832 height 80
type textarea "x"
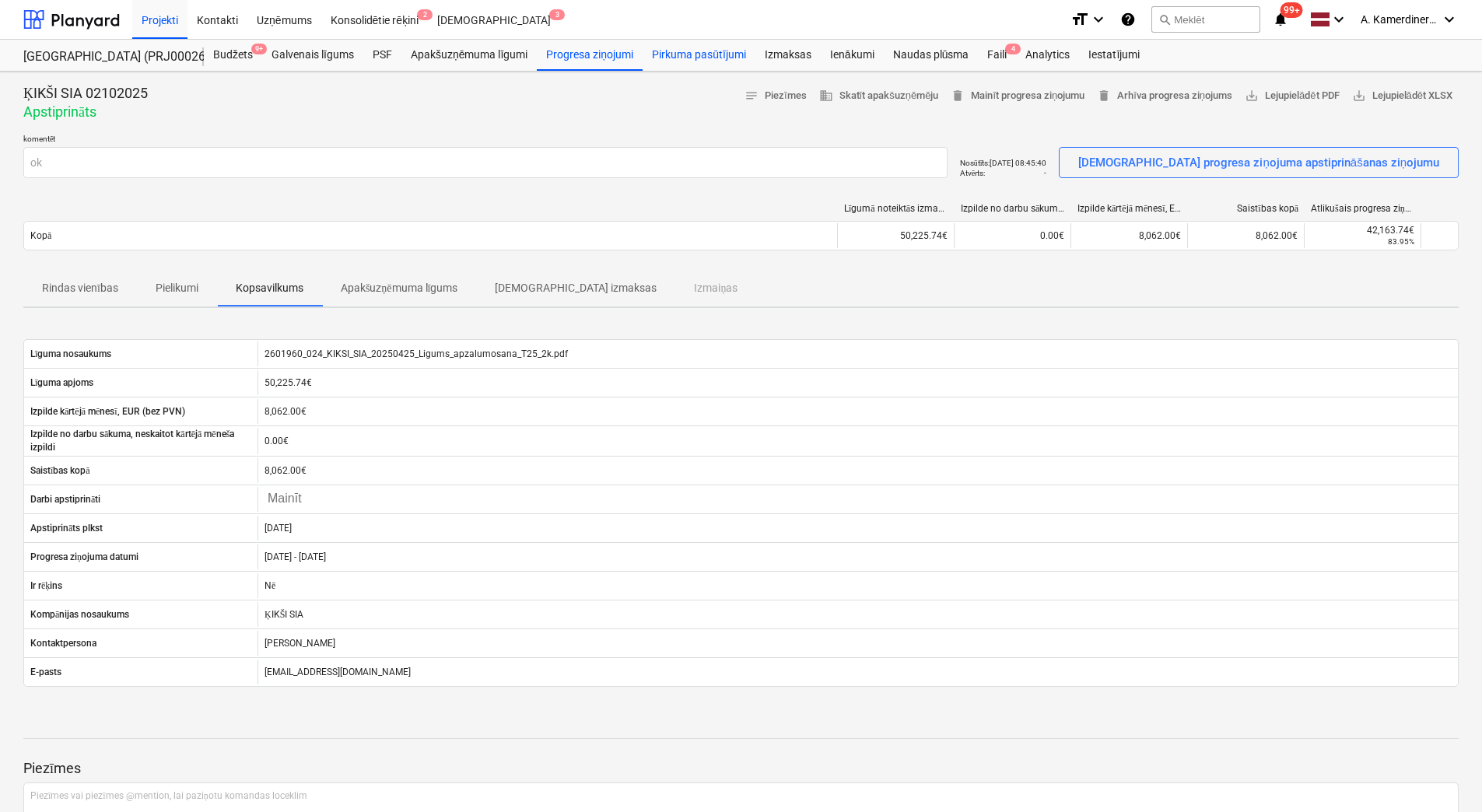
click at [699, 54] on div "Pirkuma pasūtījumi" at bounding box center [699, 55] width 113 height 31
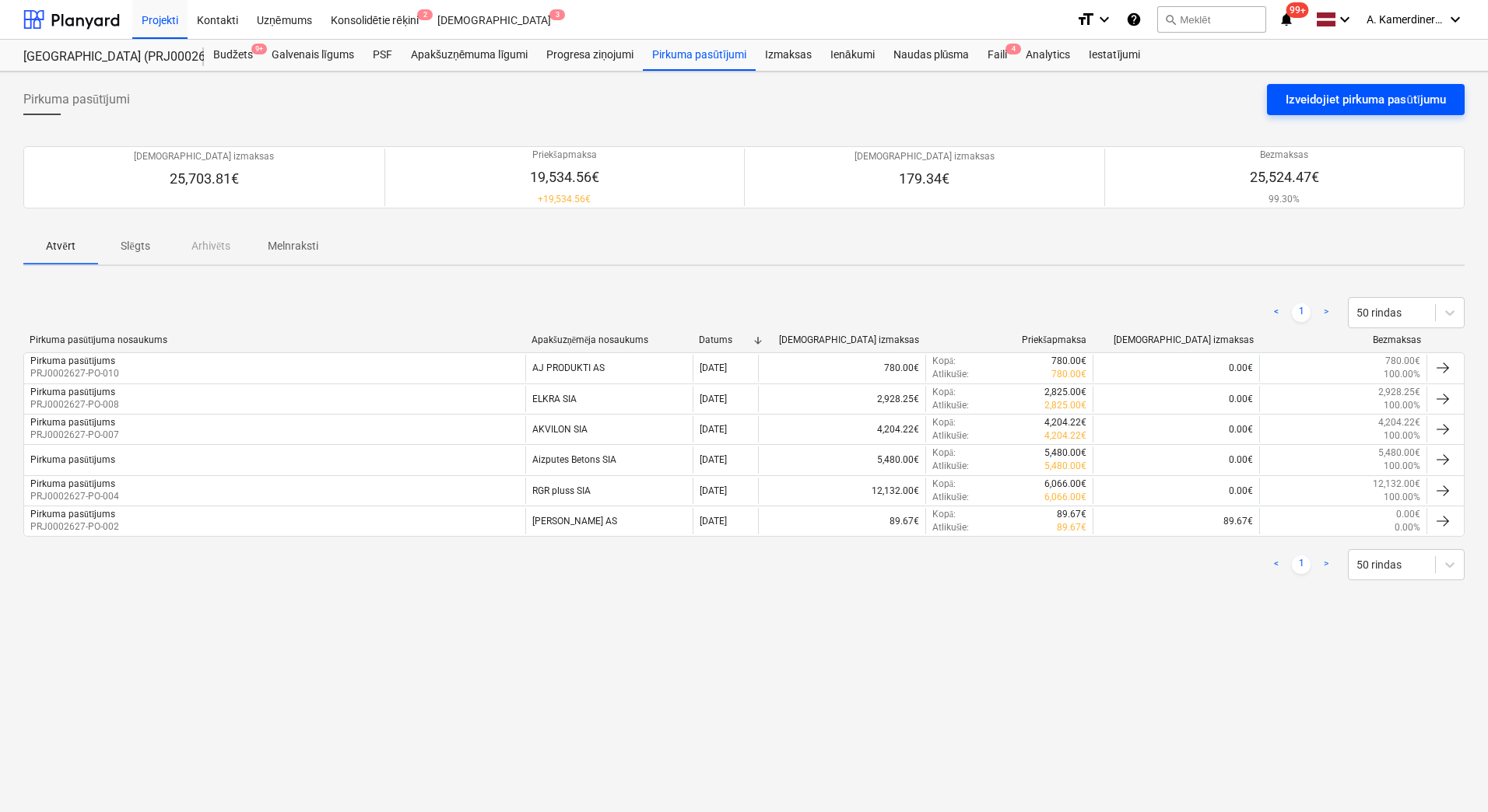
click at [1312, 99] on div "Izveidojiet pirkuma pasūtījumu" at bounding box center [1364, 99] width 160 height 20
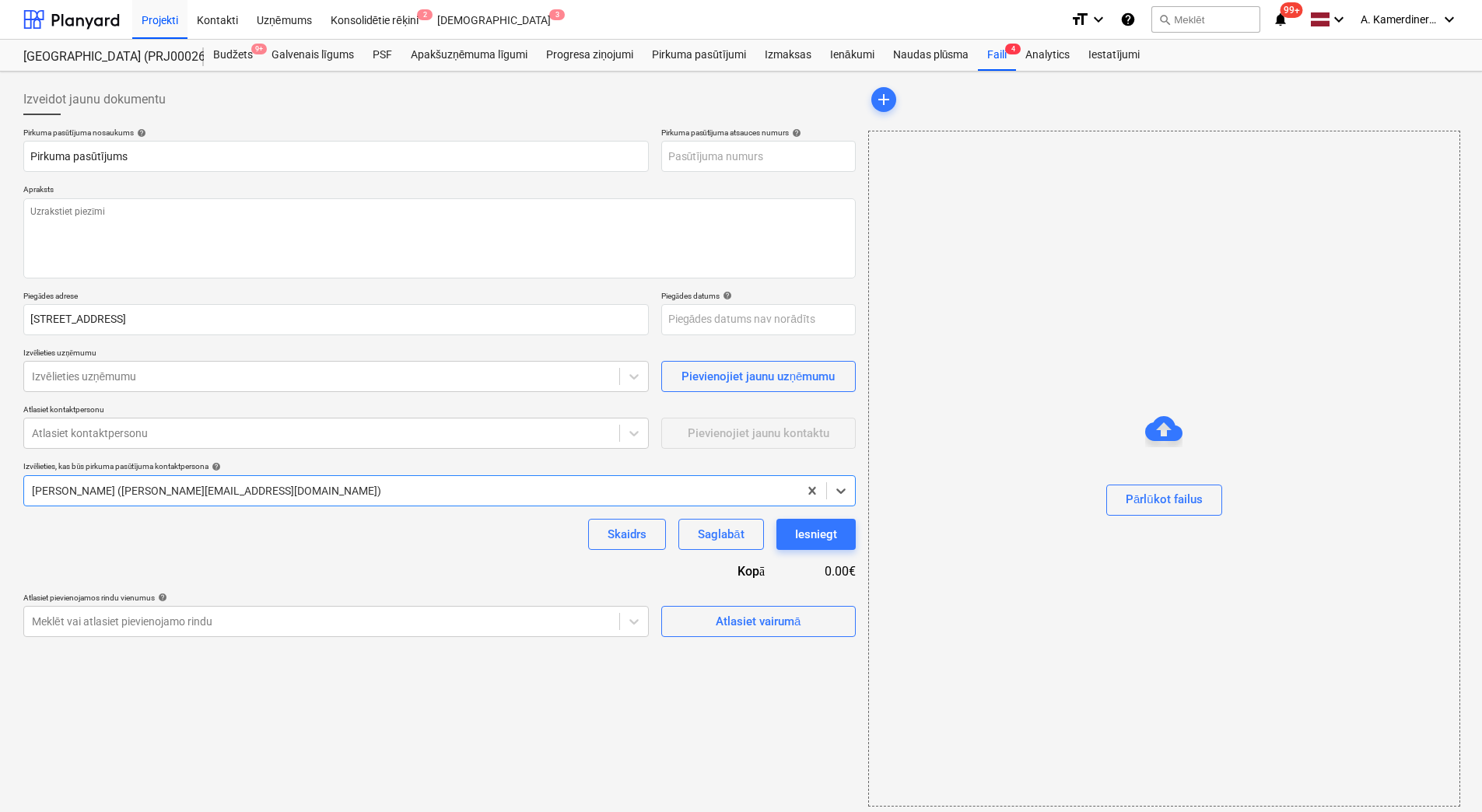
type textarea "x"
type input "PRJ0002627-PO-012"
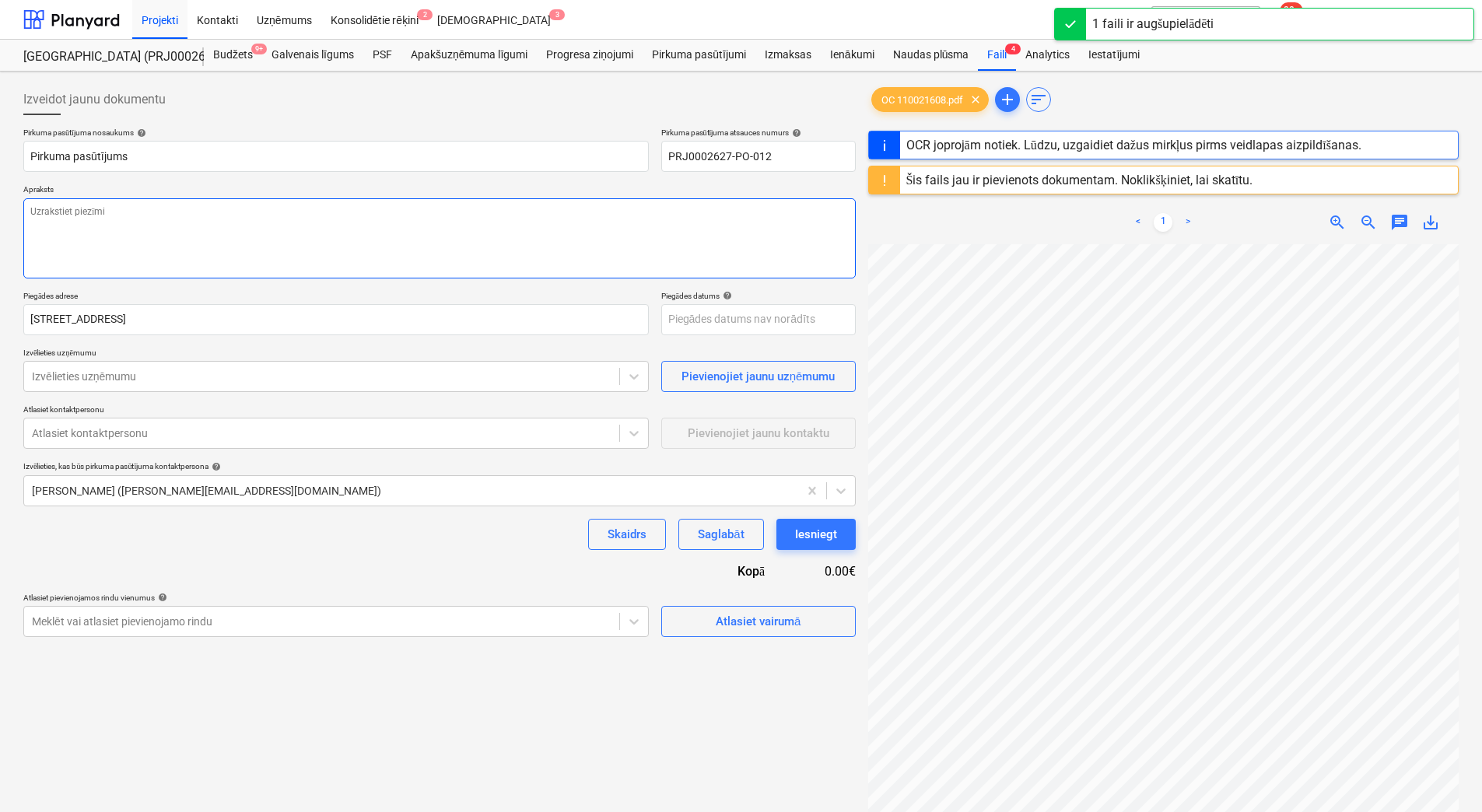
click at [71, 223] on textarea at bounding box center [439, 238] width 832 height 80
type textarea "x"
type textarea "a"
type textarea "x"
type textarea "av"
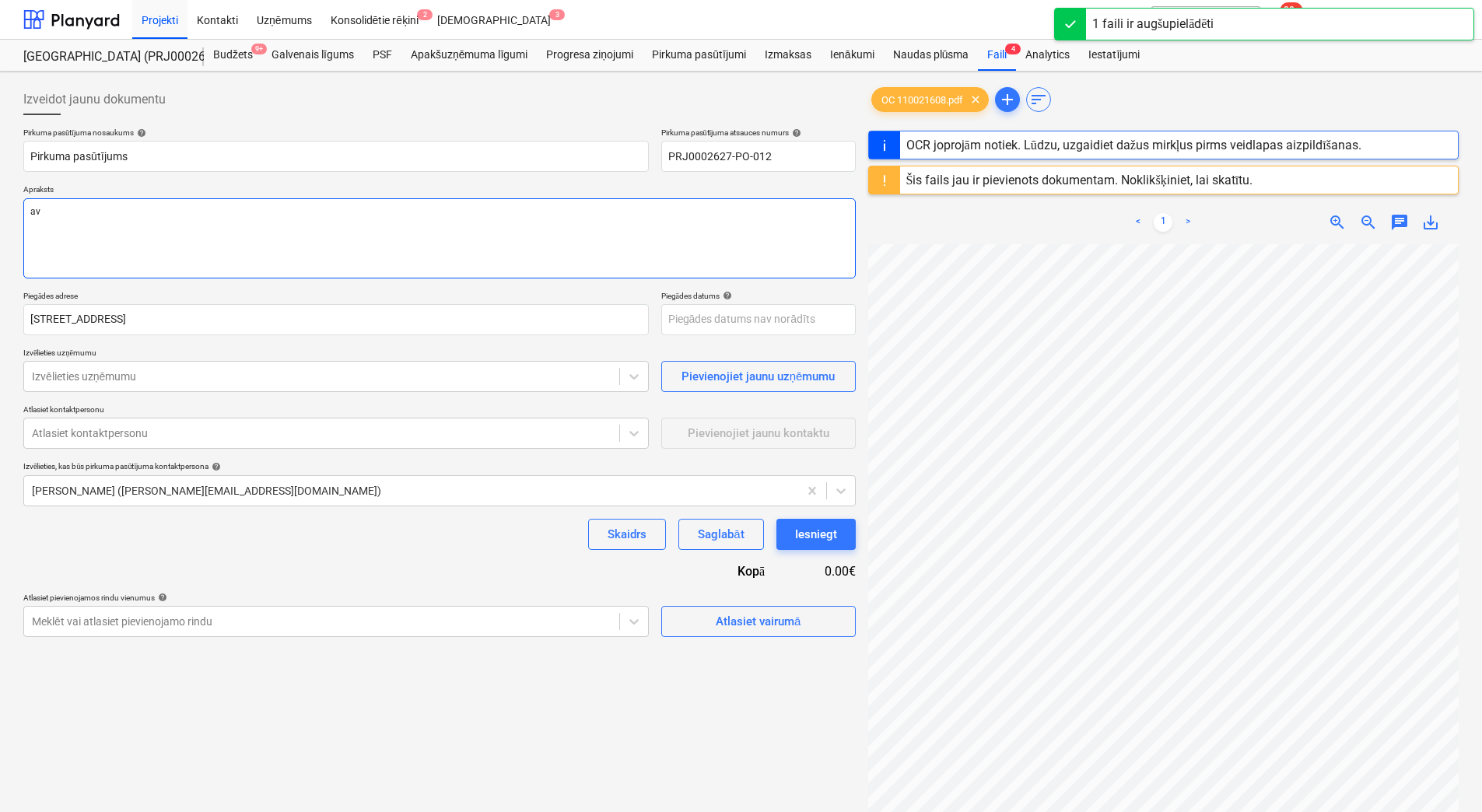
type textarea "x"
type textarea "ava"
type textarea "x"
type textarea "avan"
type textarea "x"
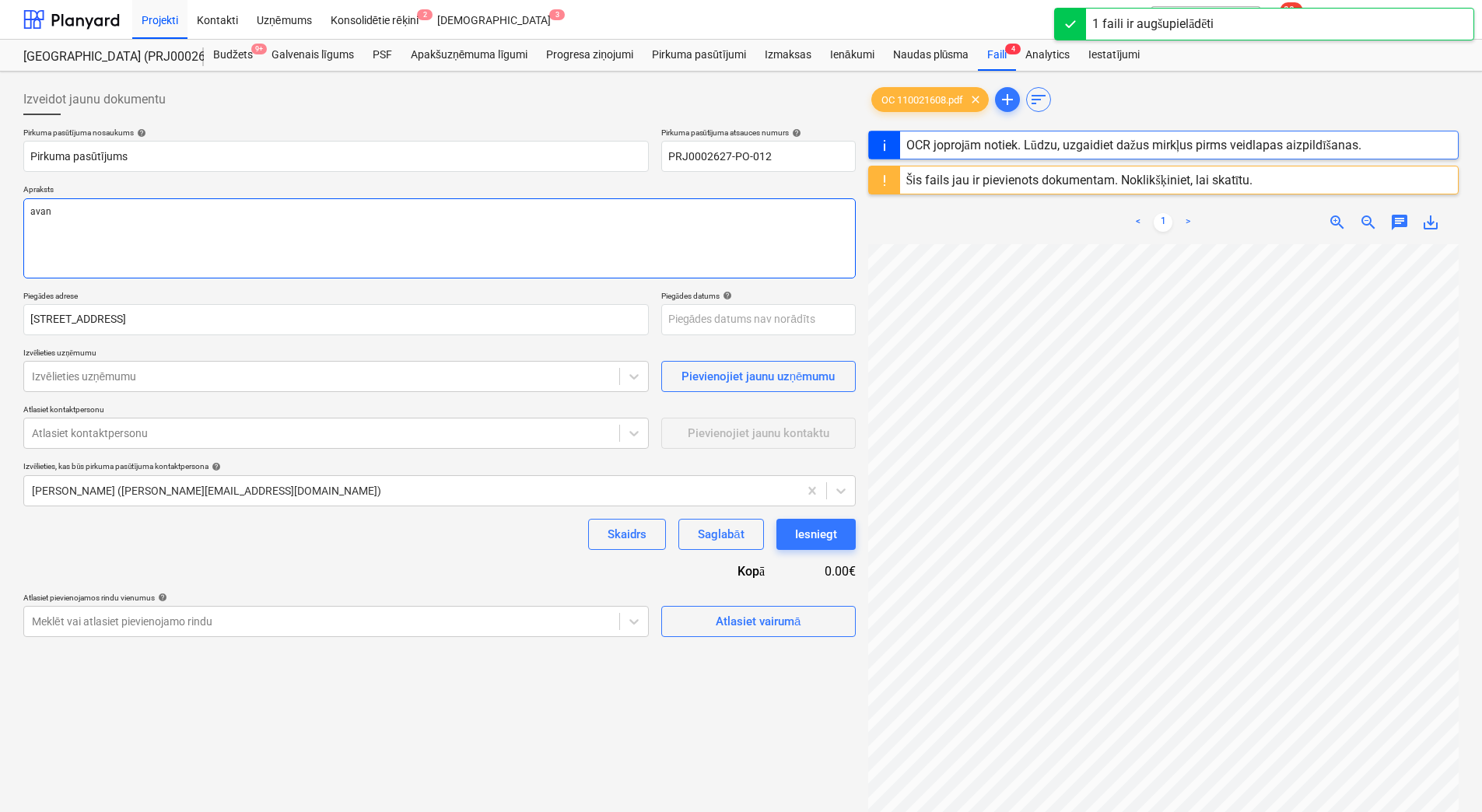
type textarea "avans"
type textarea "x"
type textarea "avanss"
type textarea "x"
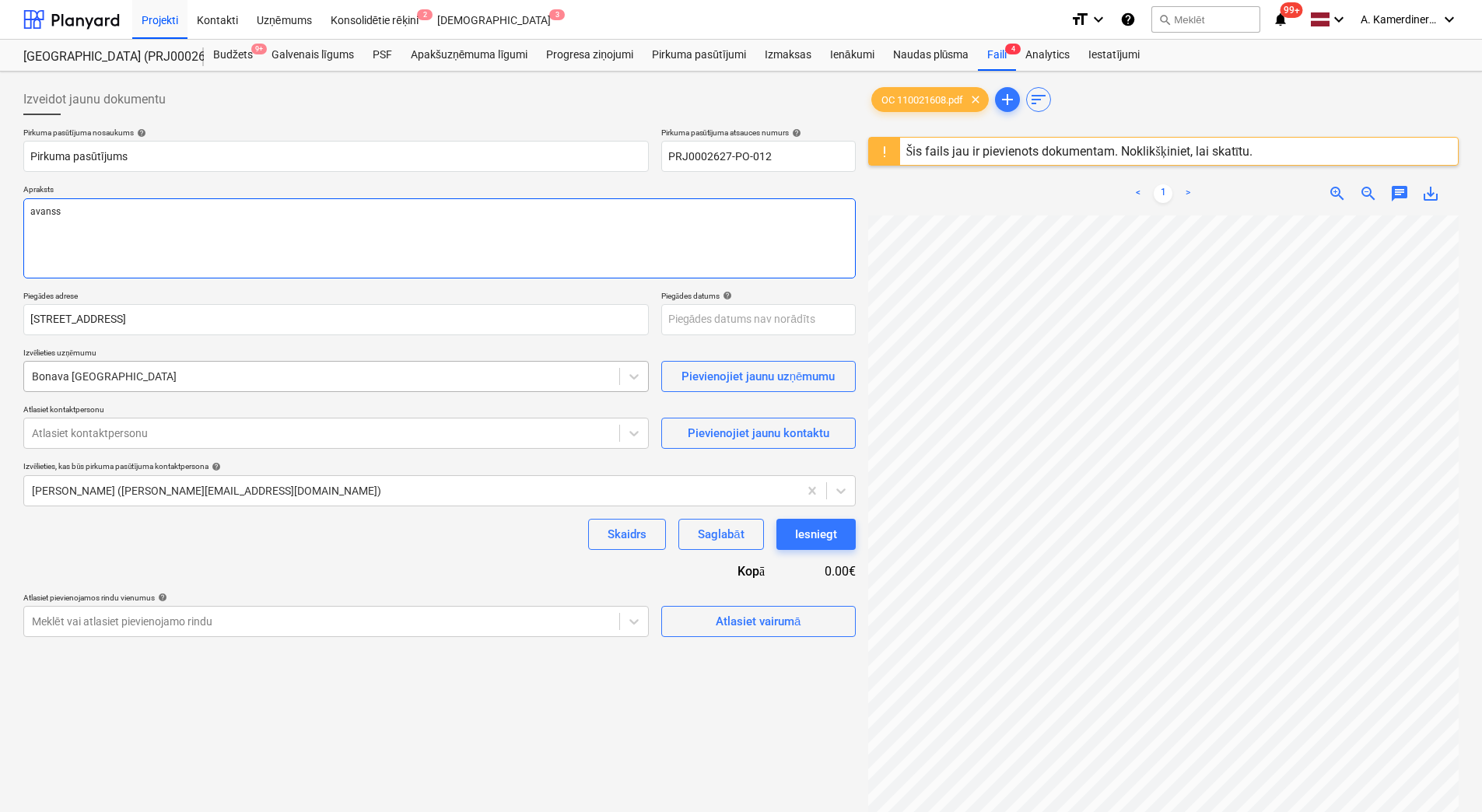
type textarea "avanss"
type textarea "x"
click at [185, 376] on div at bounding box center [321, 377] width 580 height 16
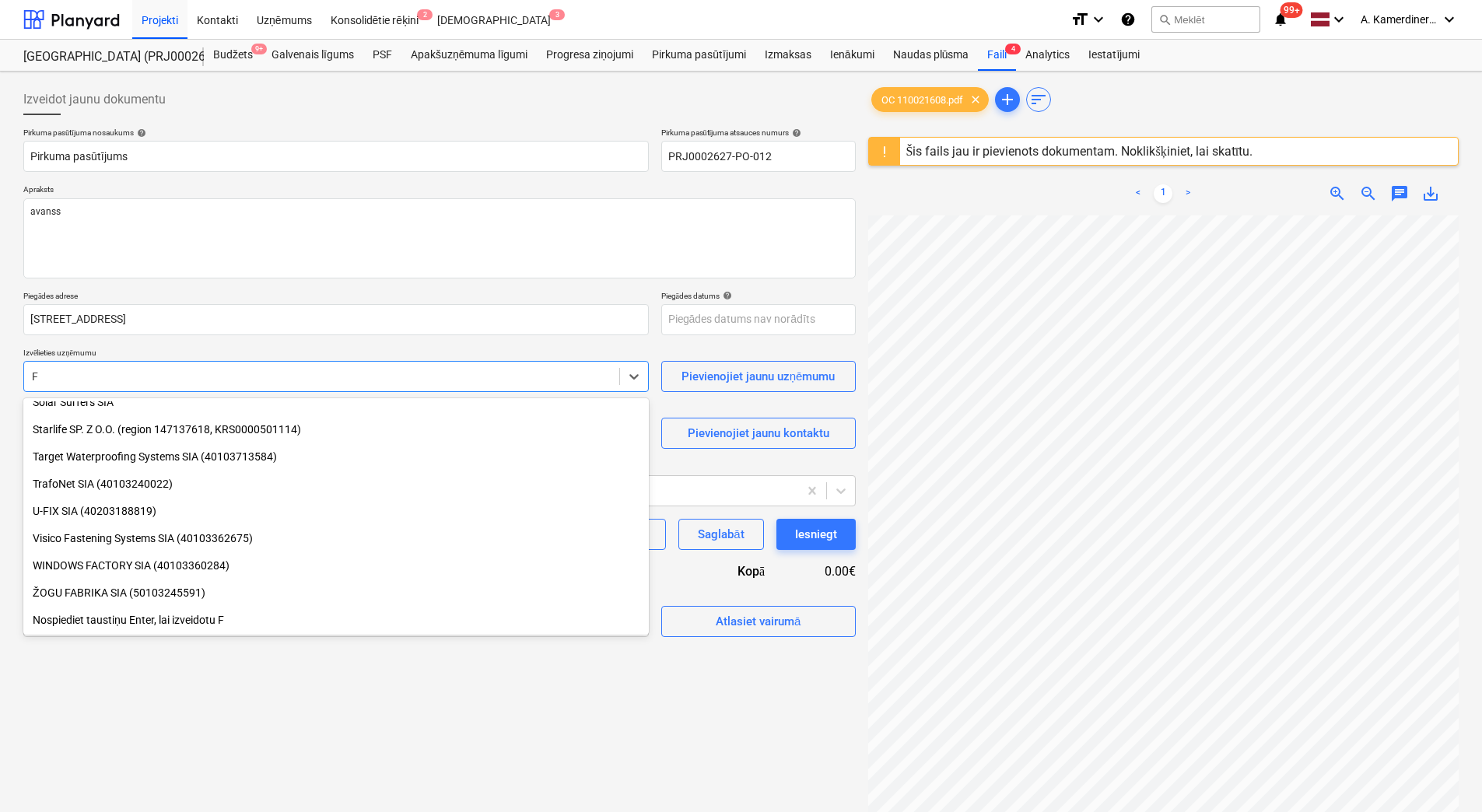
scroll to position [1836, 0]
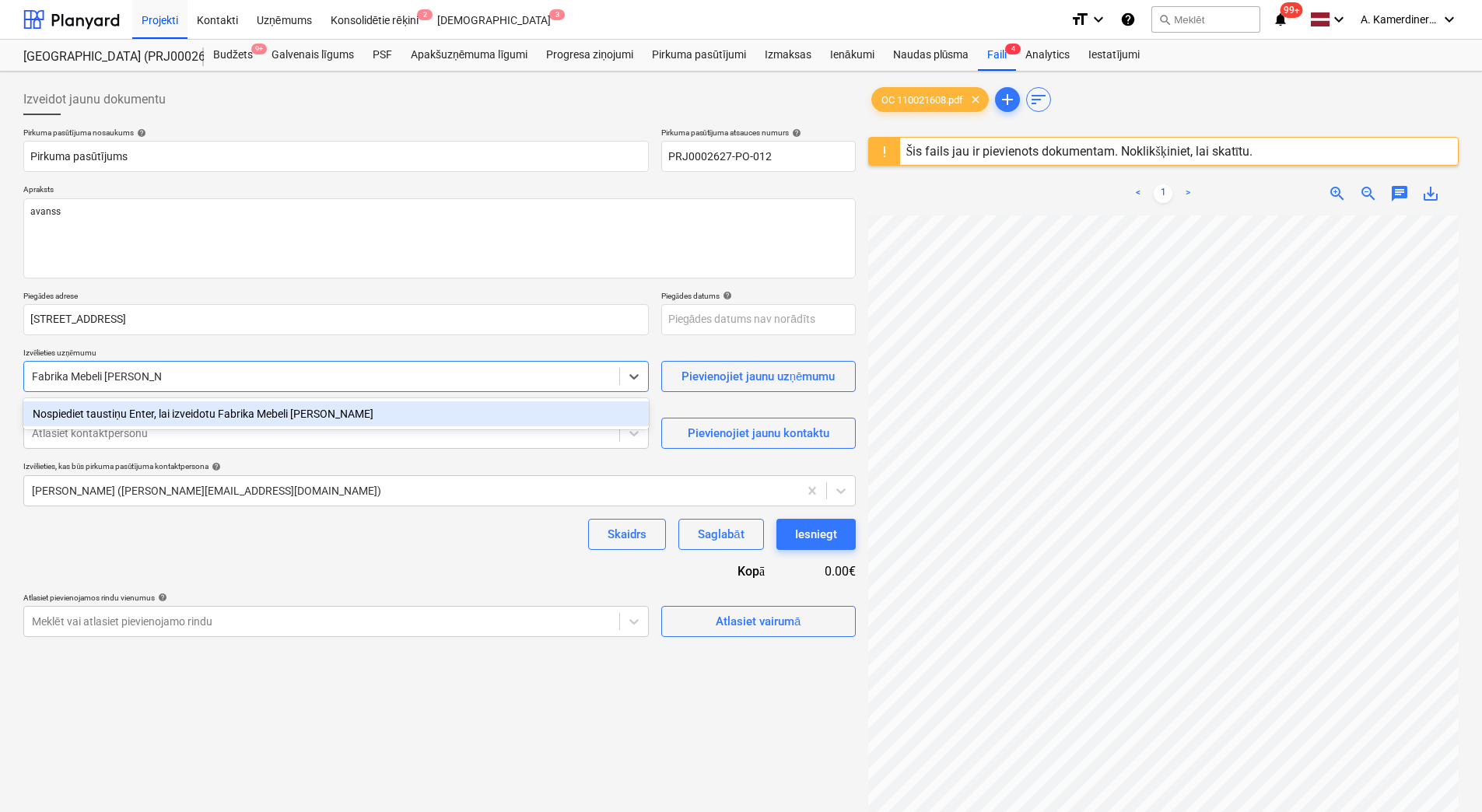
type input "Fabrika Mebeli BALMA S.A."
click at [230, 409] on div "Nospiediet taustiņu Enter, lai izveidotu Fabrika Mebeli BALMA S.A." at bounding box center [336, 414] width 626 height 25
type textarea "x"
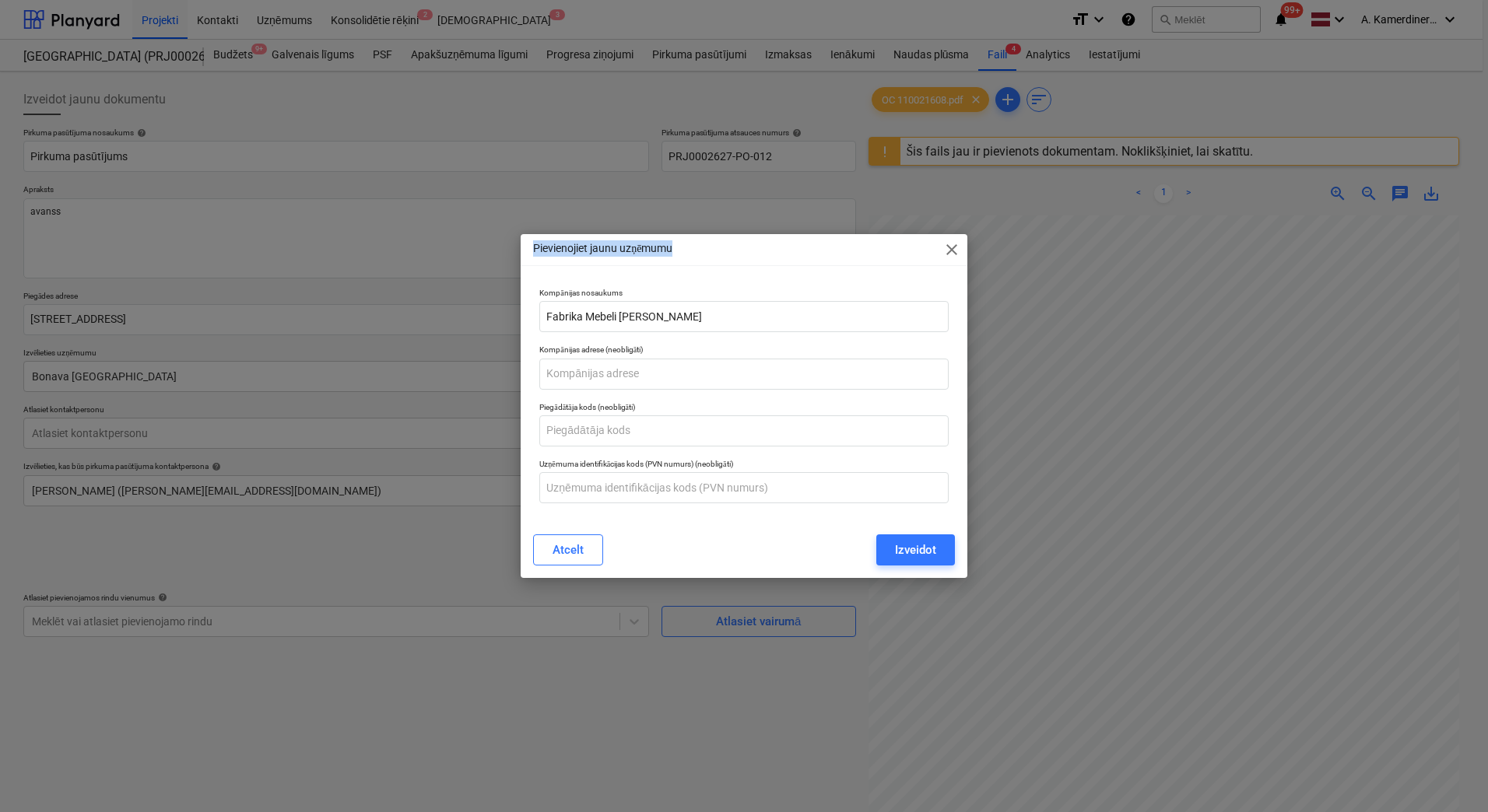
drag, startPoint x: 754, startPoint y: 244, endPoint x: 377, endPoint y: 244, distance: 377.0
click at [377, 244] on div "Pievienojiet jaunu uzņēmumu close Kompānijas nosaukums Fabrika Mebeli BALMA S.A…" at bounding box center [744, 406] width 1488 height 812
click at [858, 265] on div at bounding box center [743, 265] width 447 height 1
drag, startPoint x: 817, startPoint y: 244, endPoint x: 793, endPoint y: 368, distance: 126.3
click at [793, 366] on div "Pievienojiet jaunu uzņēmumu close Kompānijas nosaukums Fabrika Mebeli BALMA S.A…" at bounding box center [743, 406] width 447 height 344
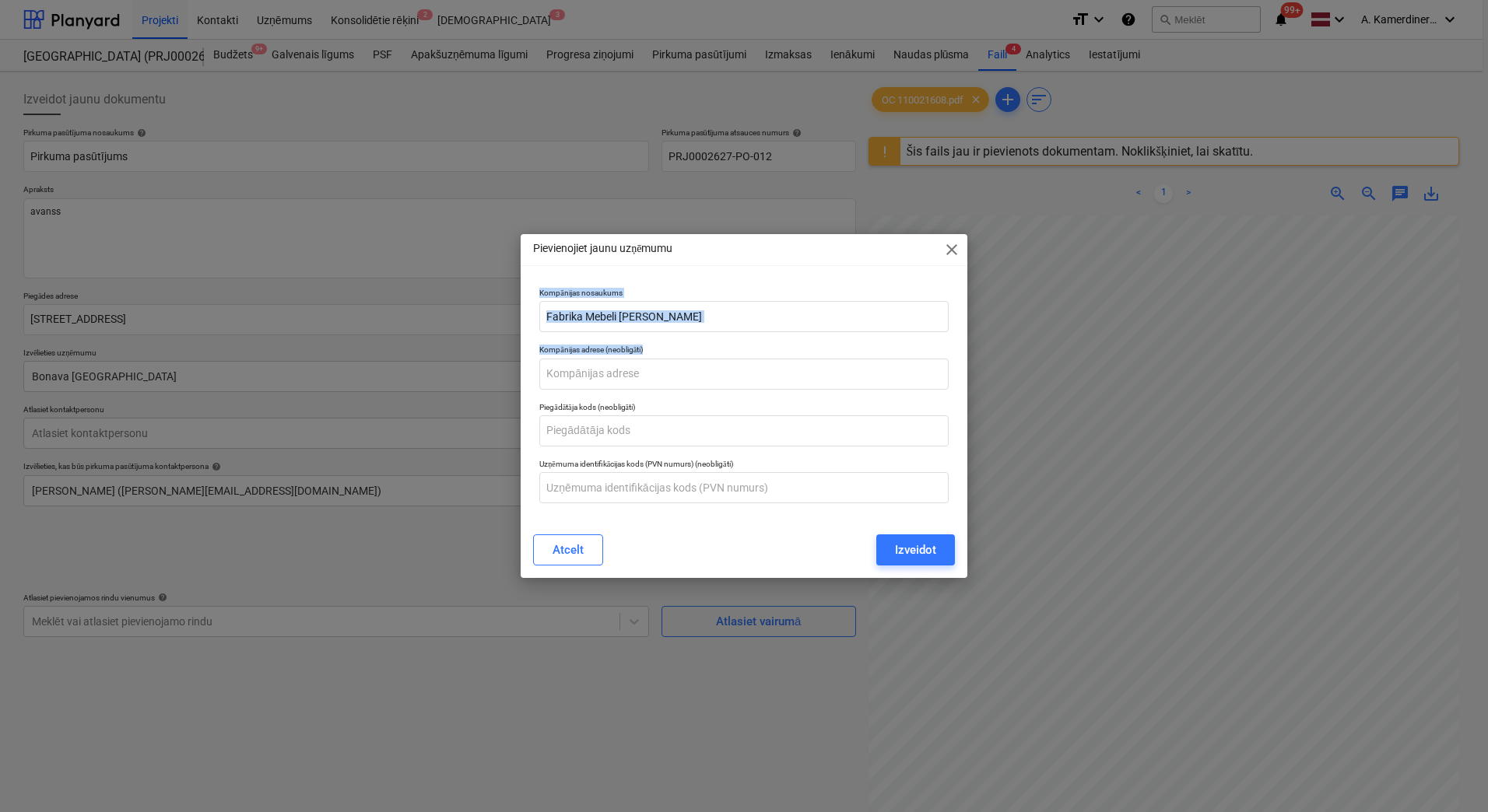
click at [811, 286] on div "Kompānijas nosaukums Fabrika Mebeli BALMA S.A." at bounding box center [744, 310] width 422 height 57
click at [905, 554] on div "Izveidot" at bounding box center [915, 549] width 41 height 20
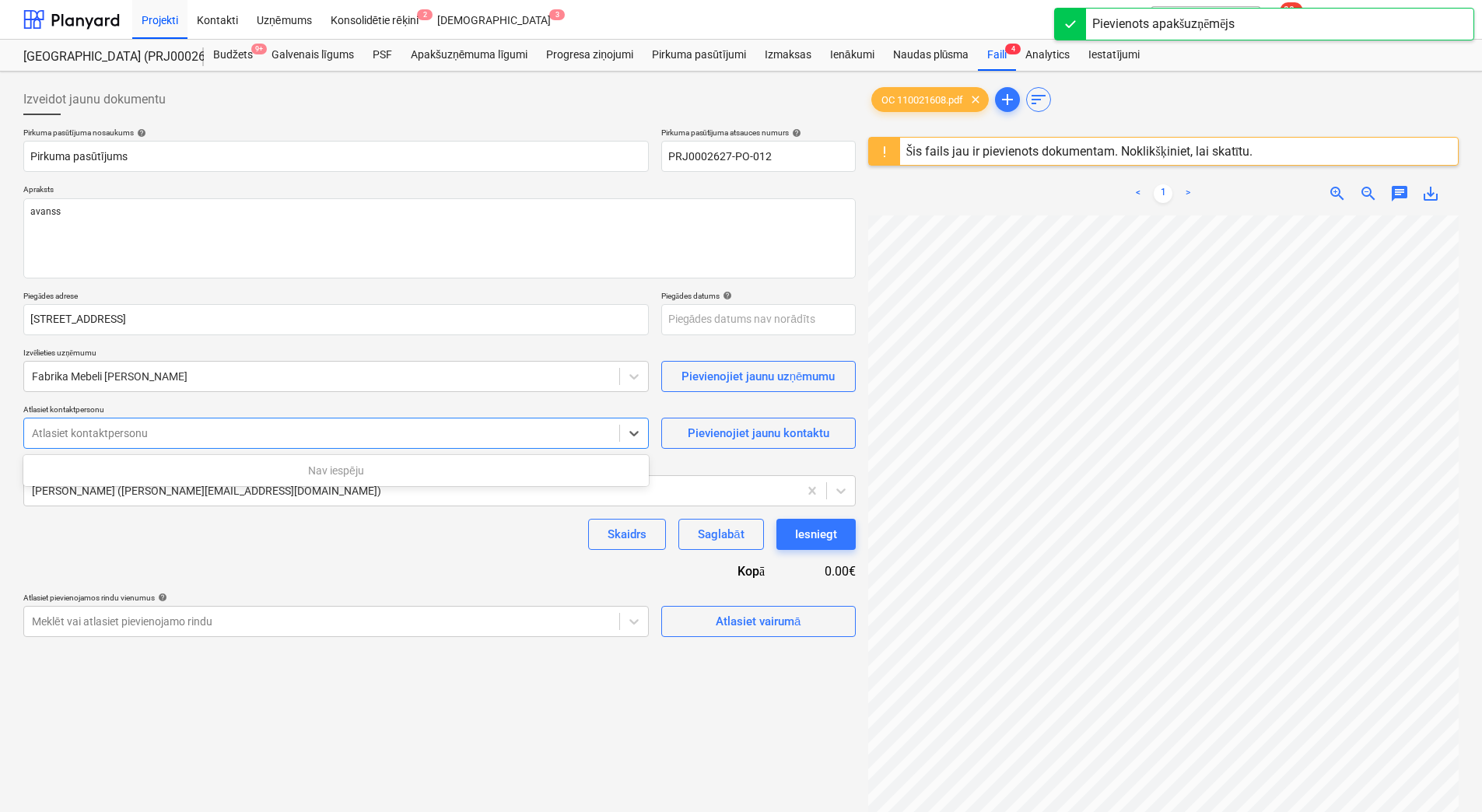
click at [152, 435] on div at bounding box center [321, 434] width 580 height 16
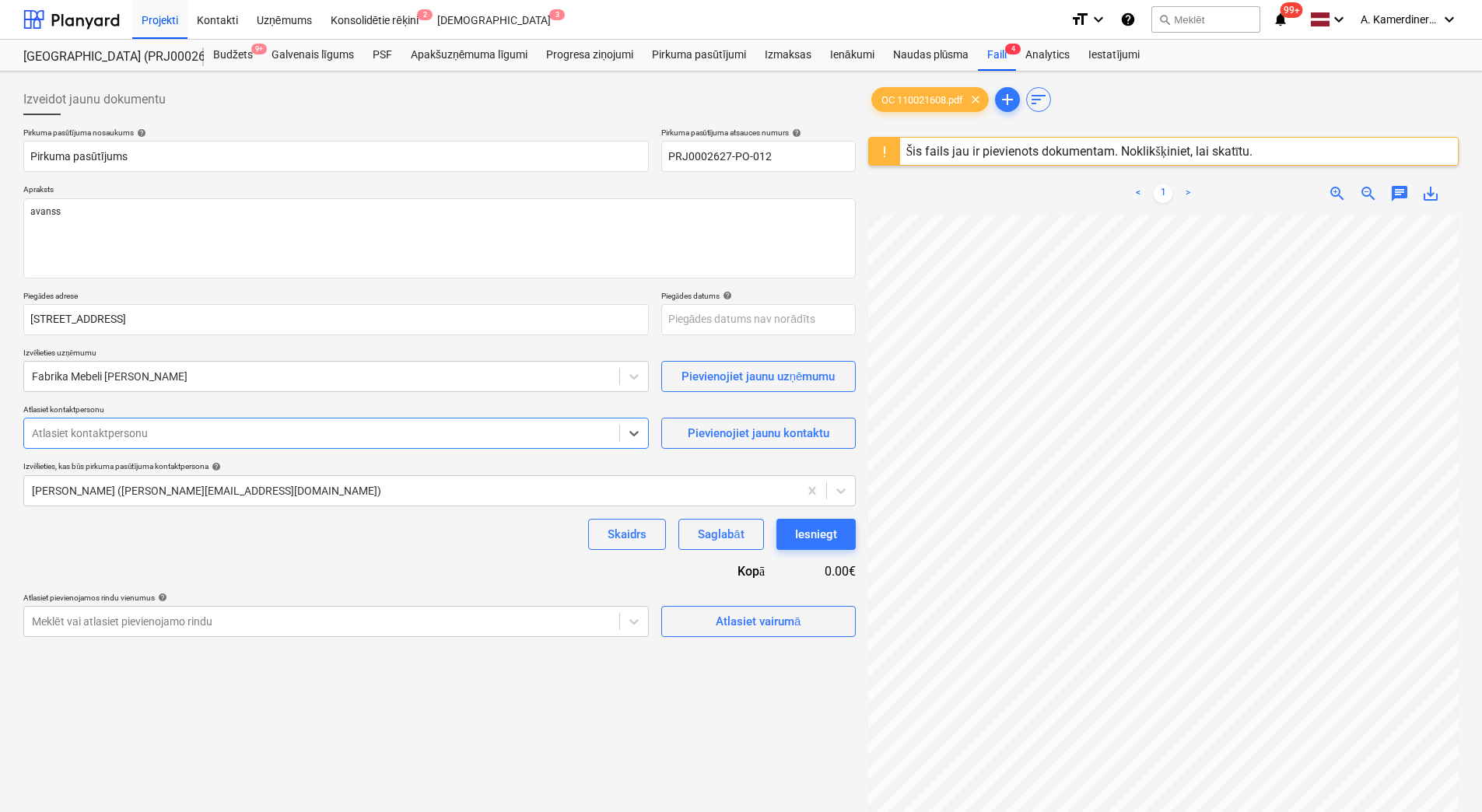
click at [152, 435] on div at bounding box center [321, 434] width 580 height 16
type textarea "x"
click at [484, 488] on div at bounding box center [411, 491] width 759 height 16
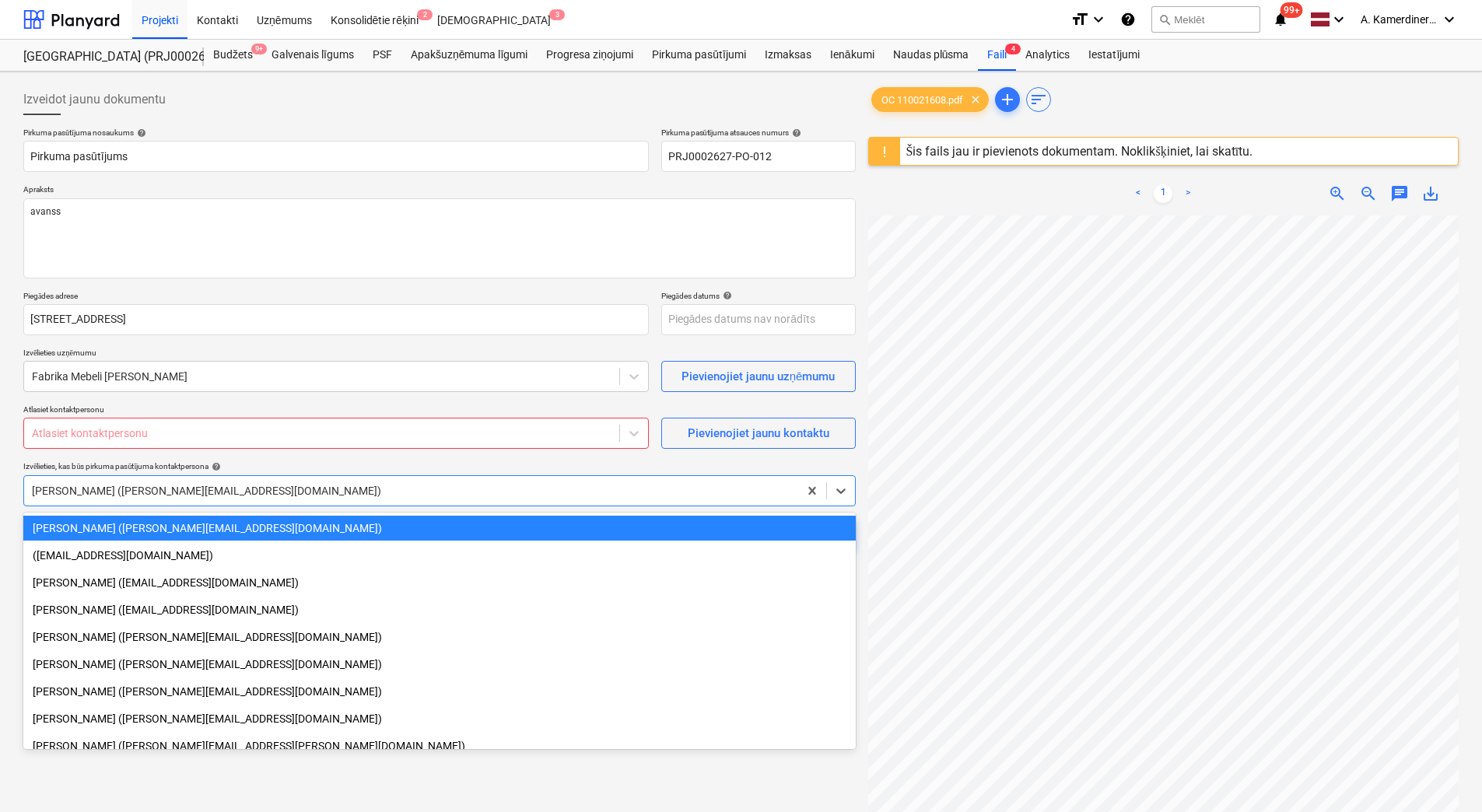
type input "i"
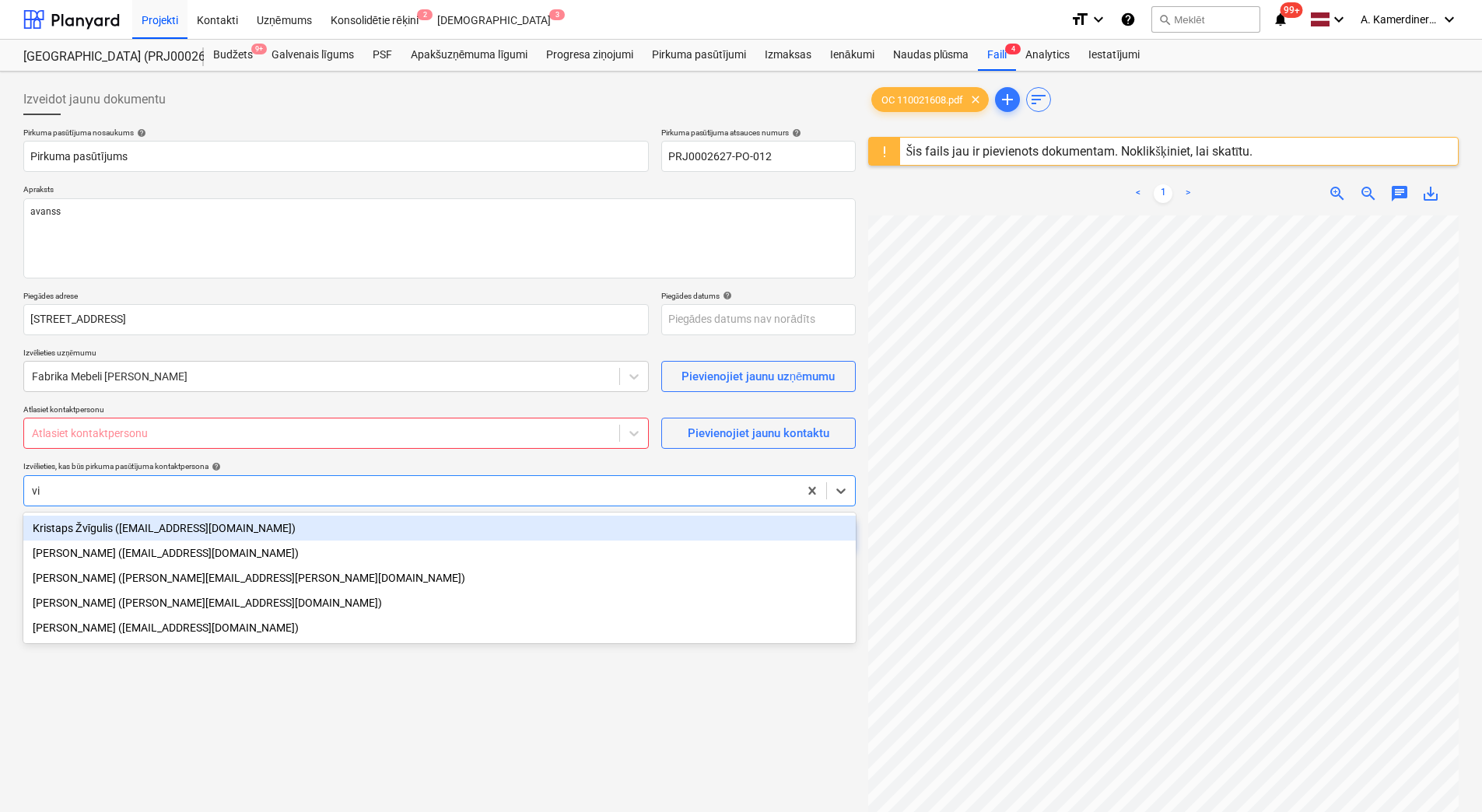
type input "vit"
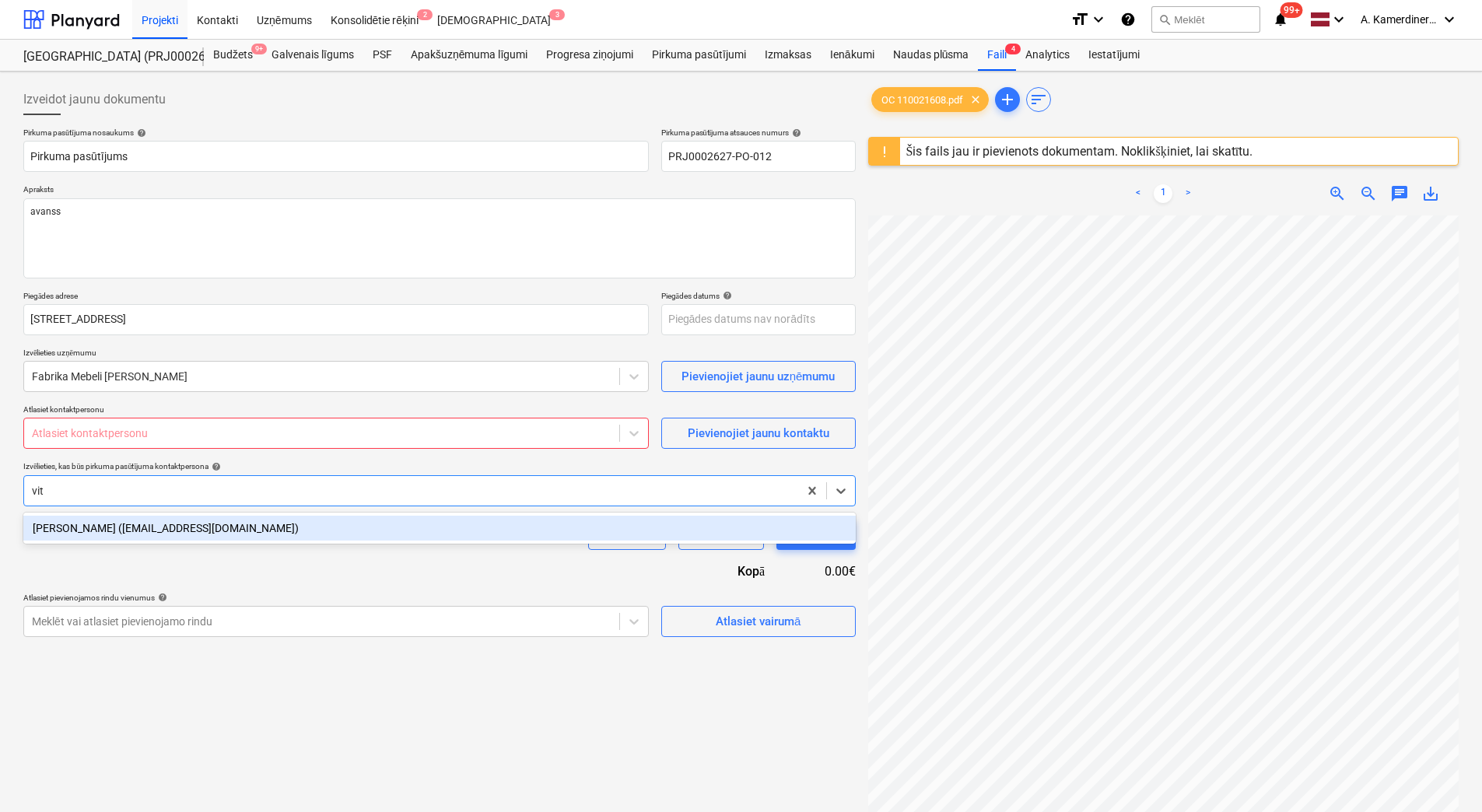
click at [473, 524] on div "Vitalijs Hvorostjanskis (vitalijs.hvorostjanskis@bonava.com)" at bounding box center [439, 528] width 832 height 25
type textarea "x"
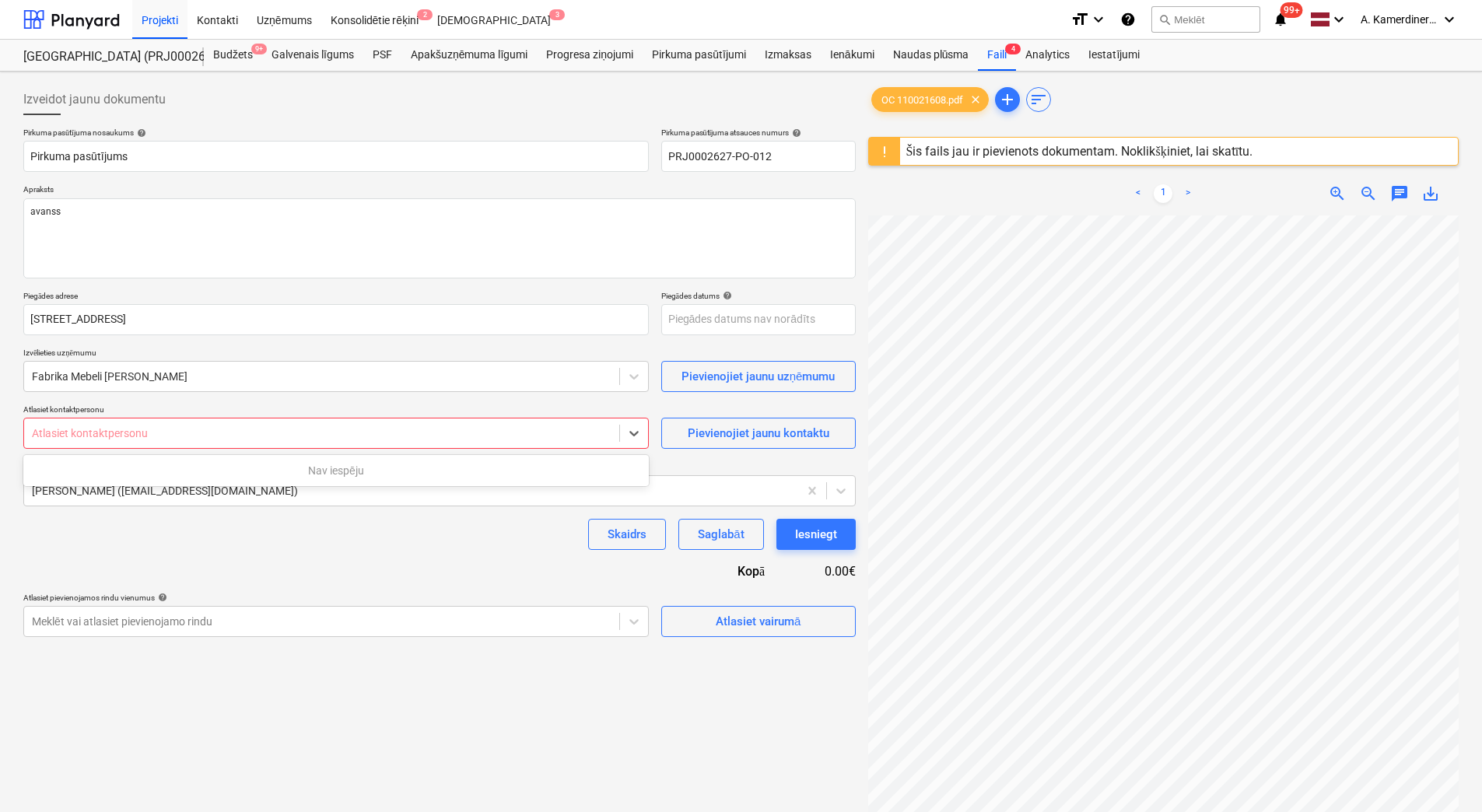
click at [410, 430] on div at bounding box center [321, 434] width 580 height 16
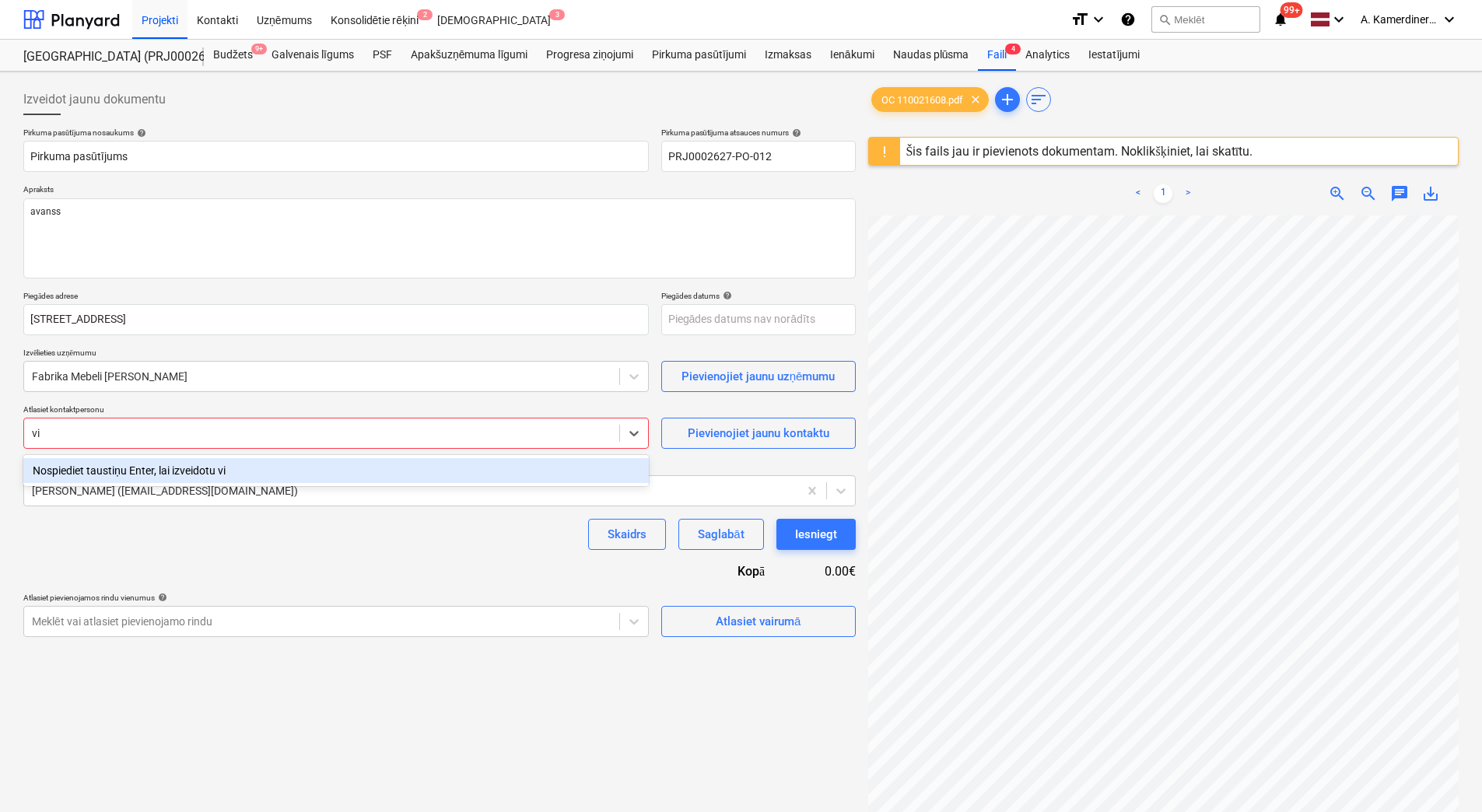
type input "v"
type input "a"
type input "Anna"
click at [189, 467] on div "Nospiediet taustiņu Enter, lai izveidotu Anna" at bounding box center [336, 470] width 626 height 25
type textarea "x"
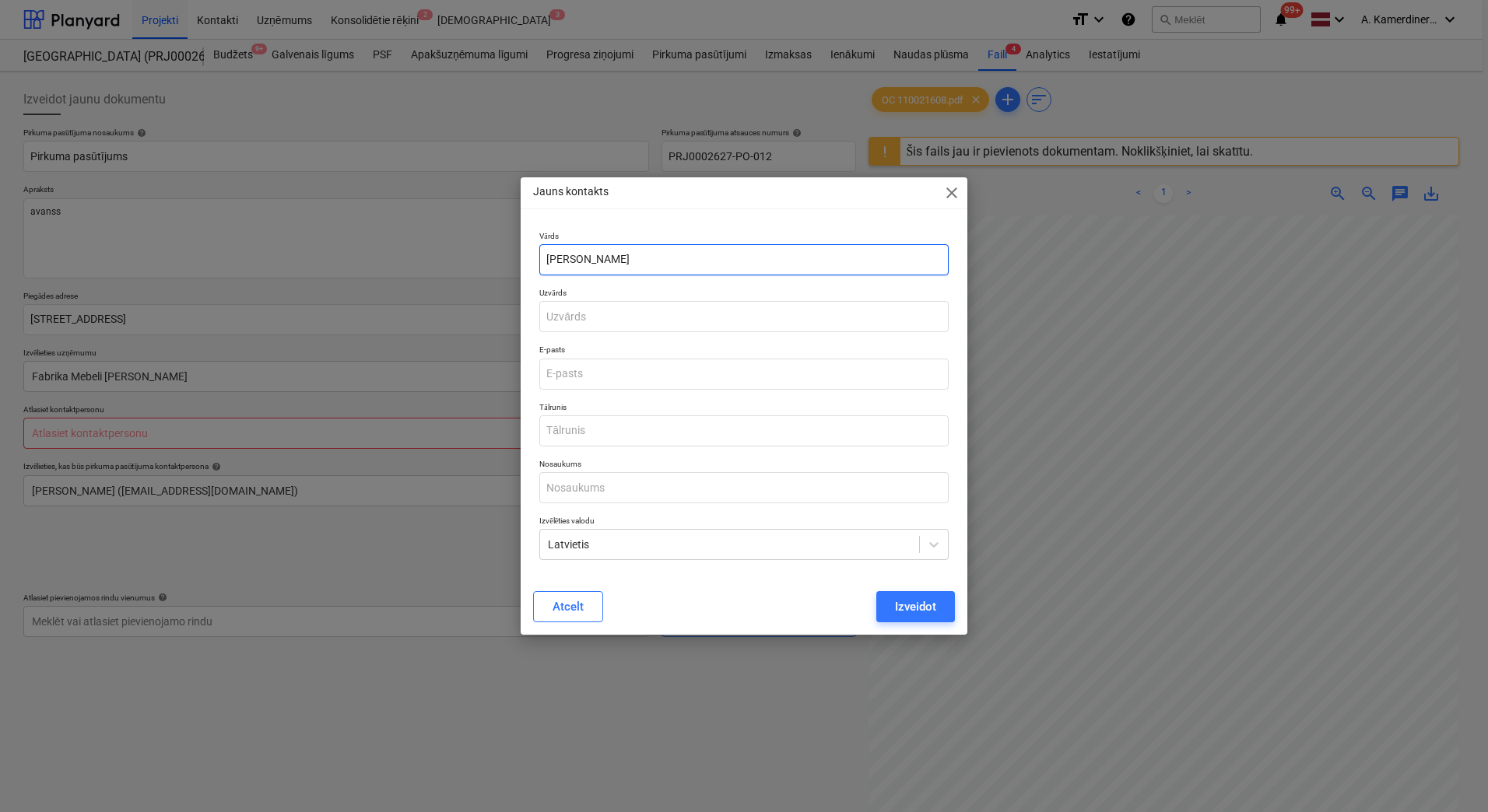
click at [606, 256] on input "Anna" at bounding box center [744, 260] width 410 height 31
click at [598, 316] on input "text" at bounding box center [744, 316] width 410 height 31
type input "Baklinska"
click at [610, 377] on input "email" at bounding box center [744, 374] width 410 height 31
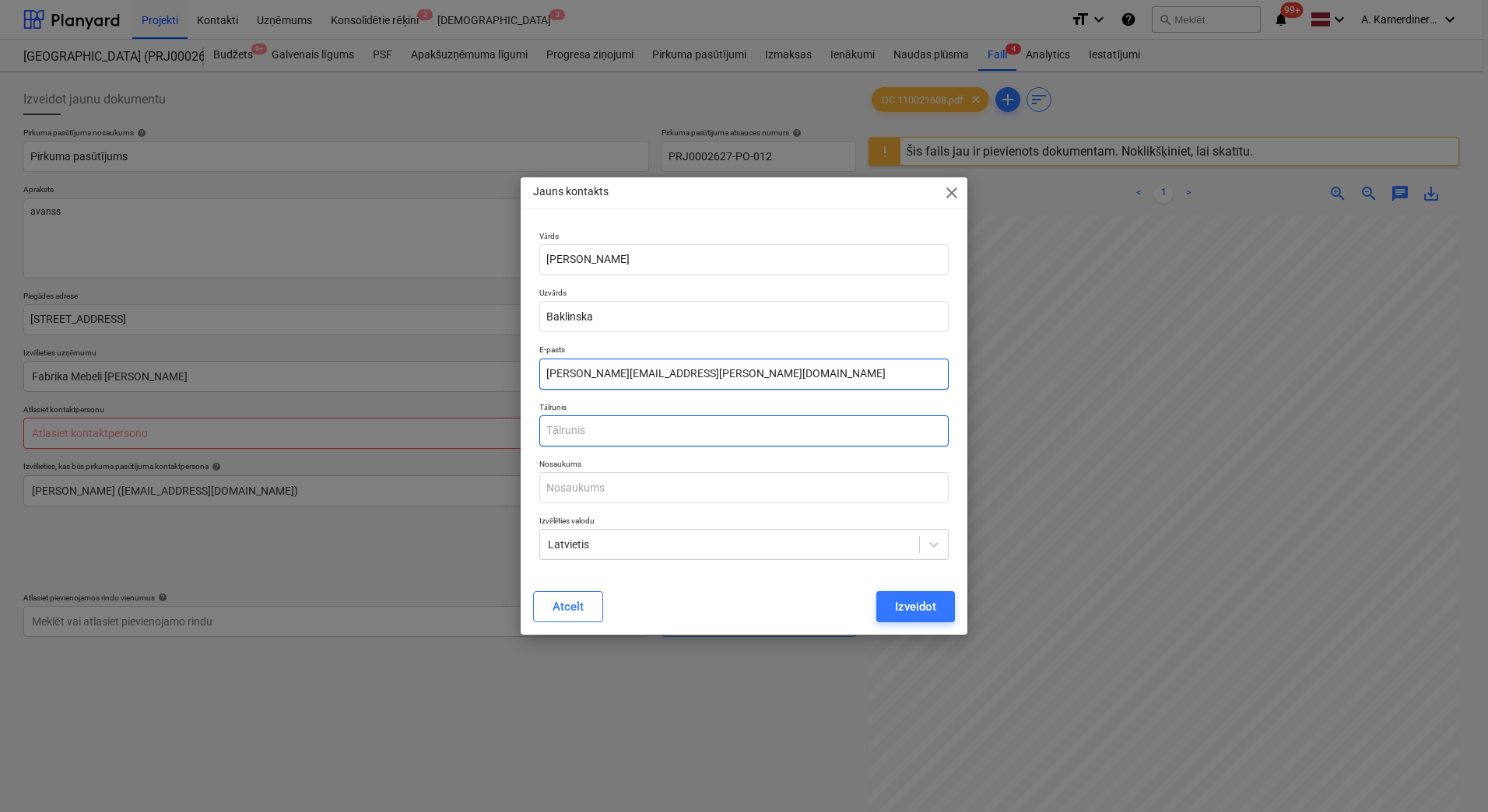
type input "anna.baklinska@balma.pl"
click at [643, 430] on input "text" at bounding box center [744, 431] width 410 height 31
type input "+48796600910"
click at [932, 604] on div "Izveidot" at bounding box center [915, 606] width 41 height 20
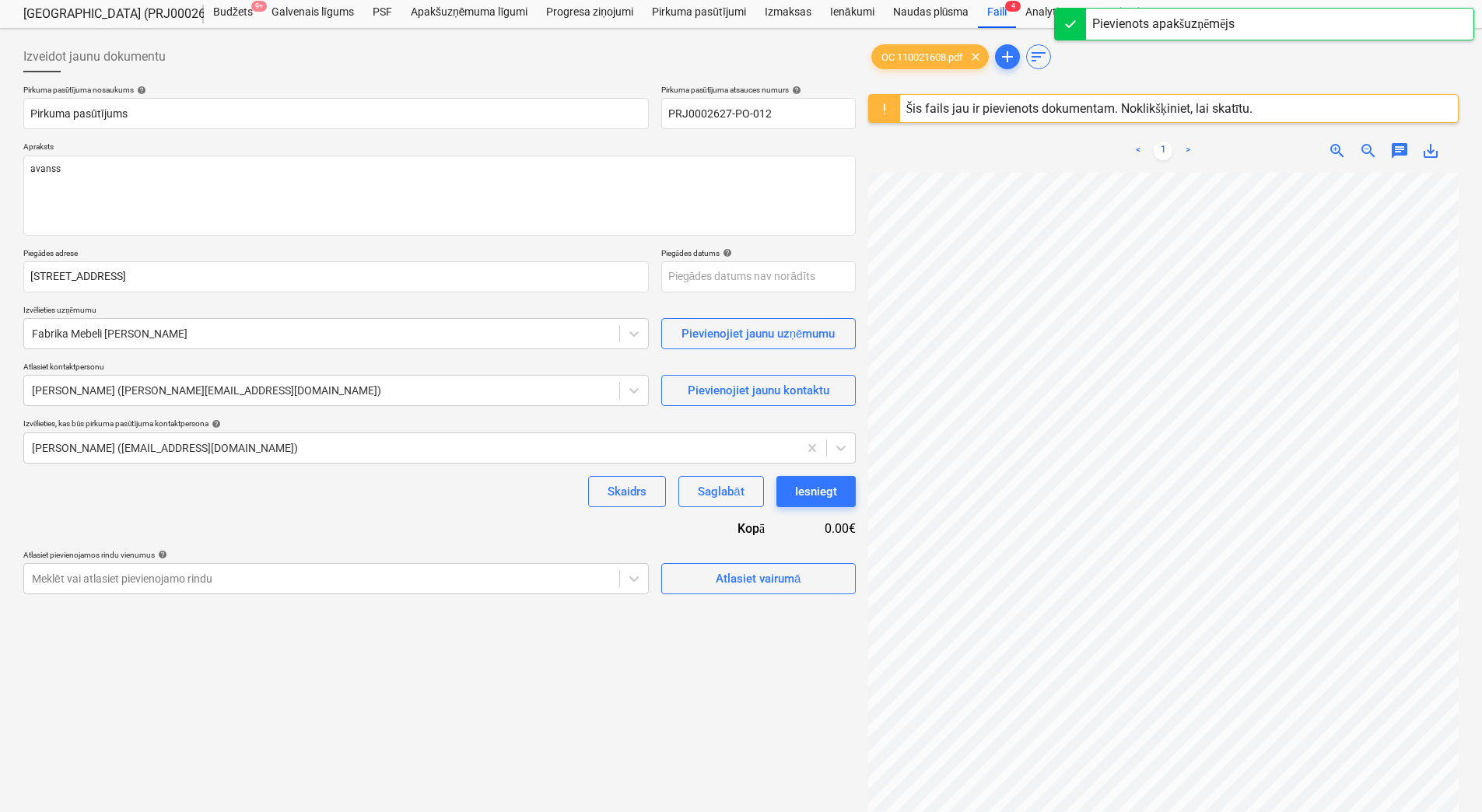
scroll to position [78, 0]
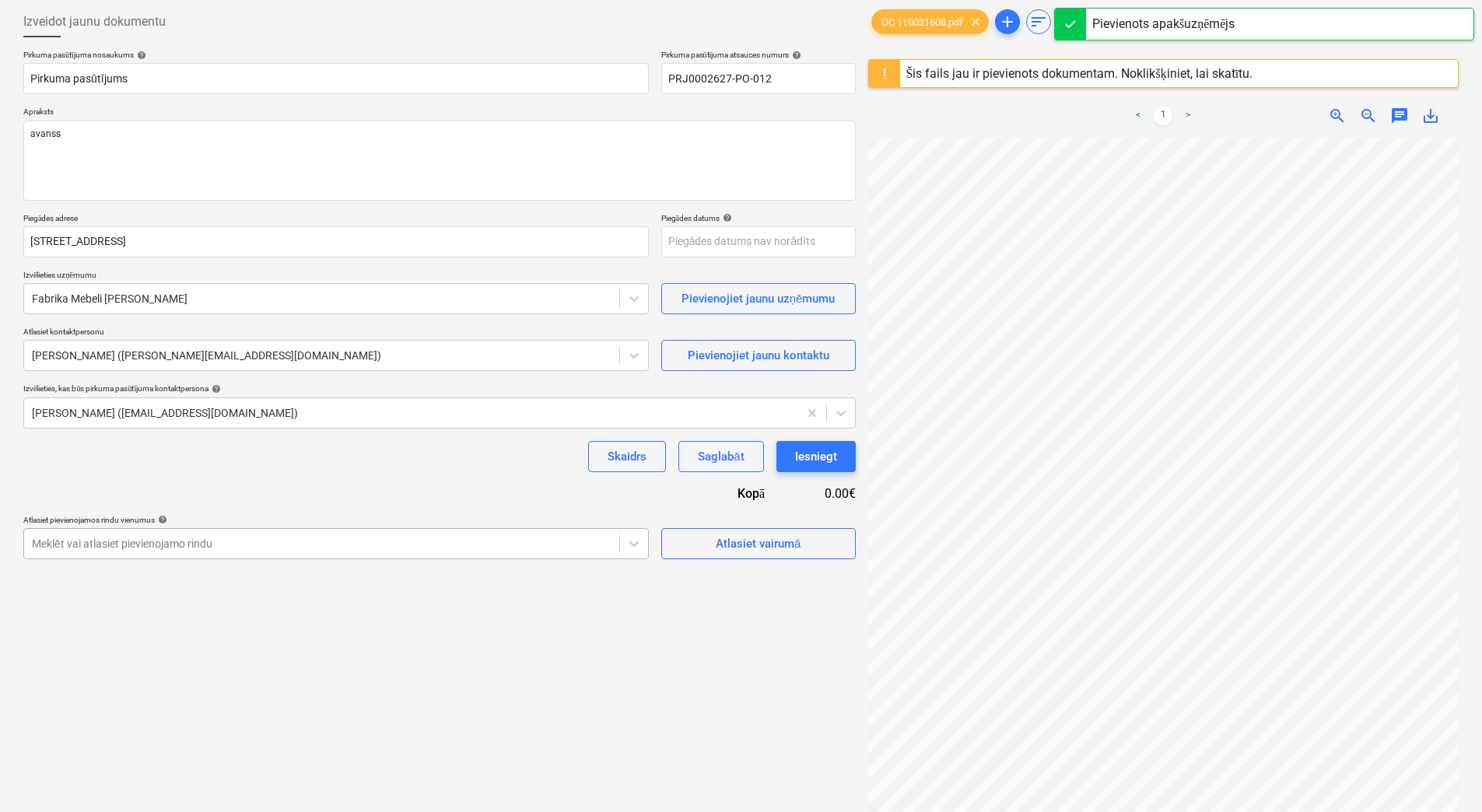
type textarea "x"
click at [394, 544] on div at bounding box center [321, 543] width 580 height 16
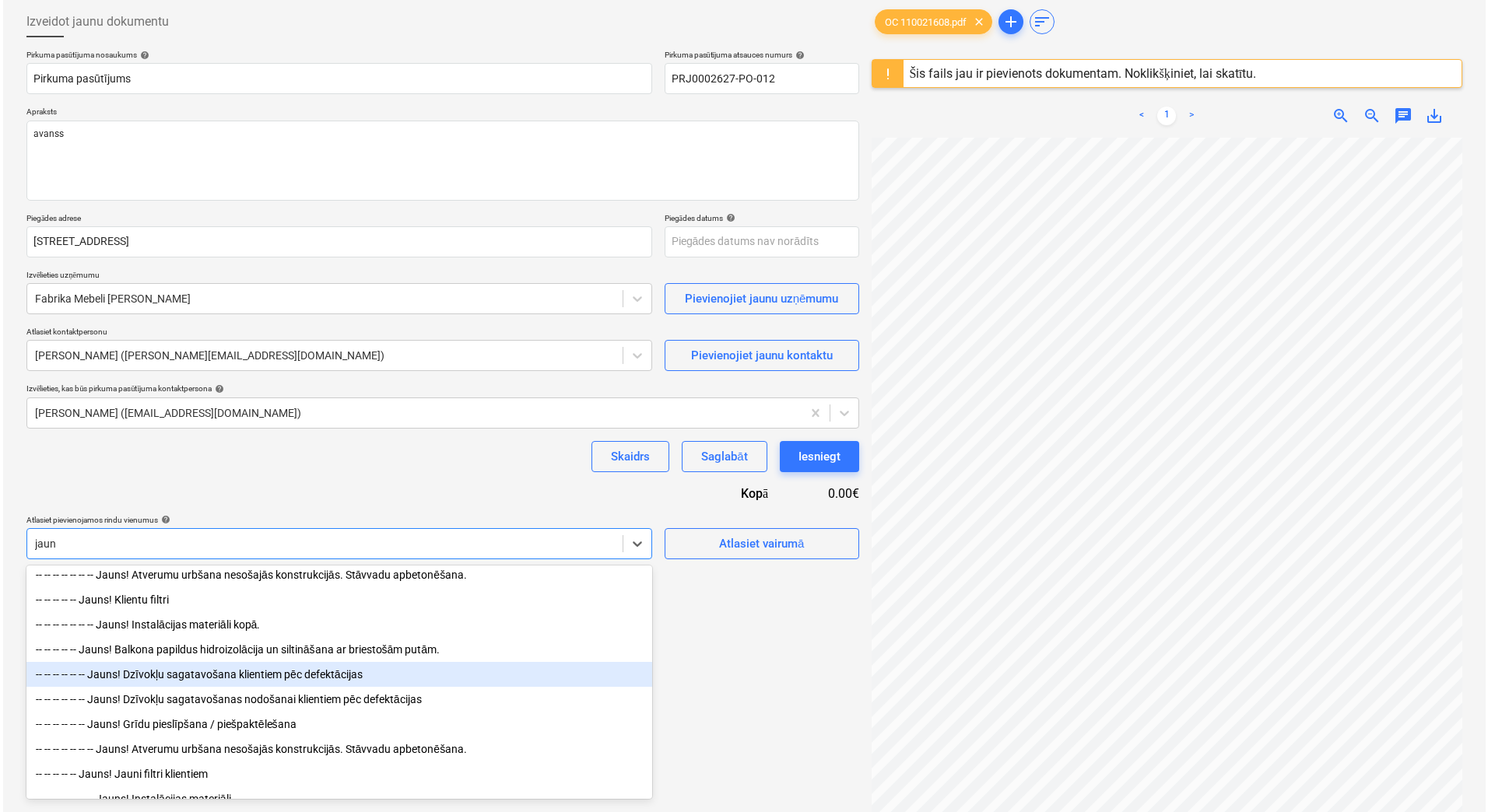
scroll to position [207, 0]
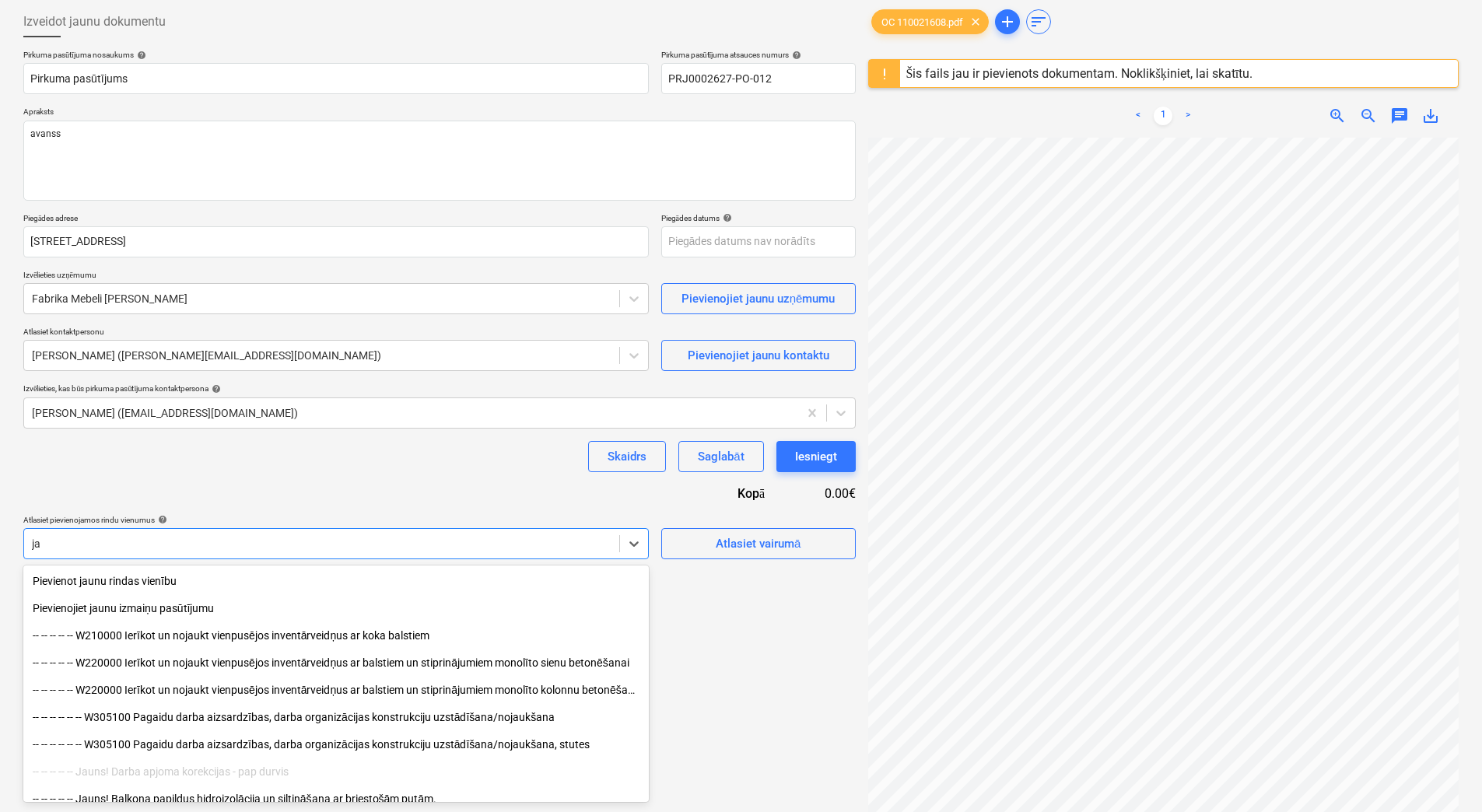
type input "j"
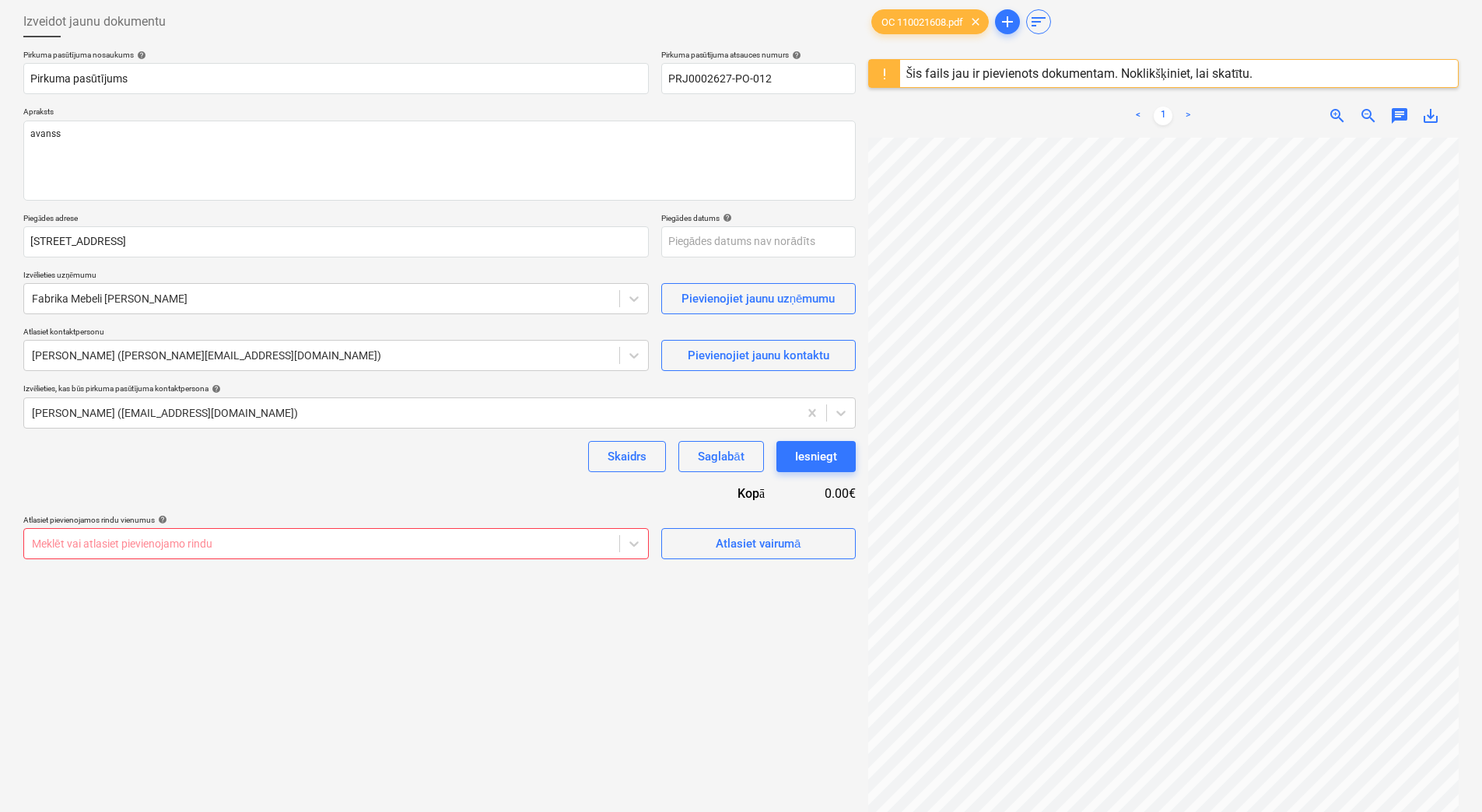
type textarea "x"
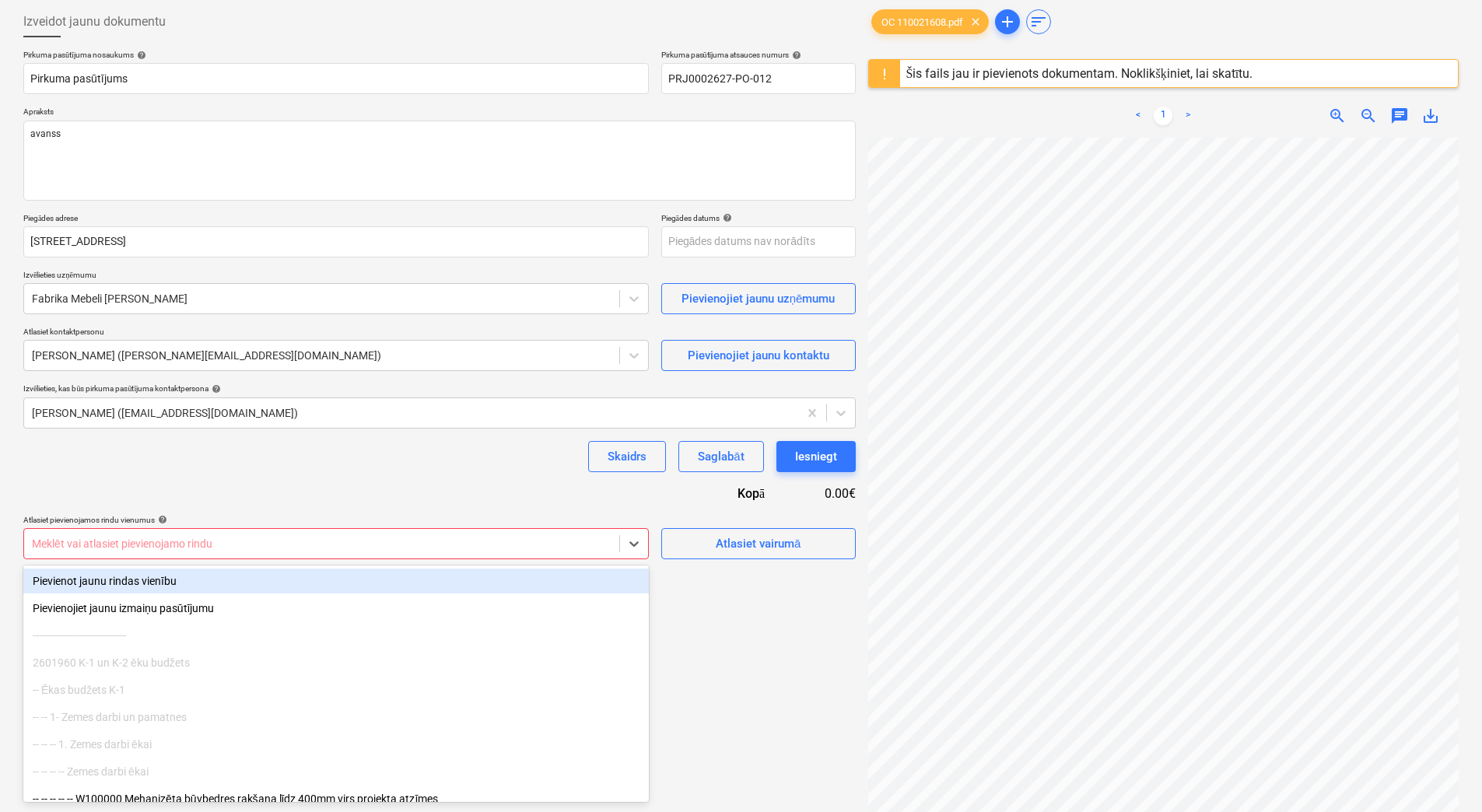
click at [201, 538] on div at bounding box center [321, 543] width 580 height 16
type input "me"
type textarea "x"
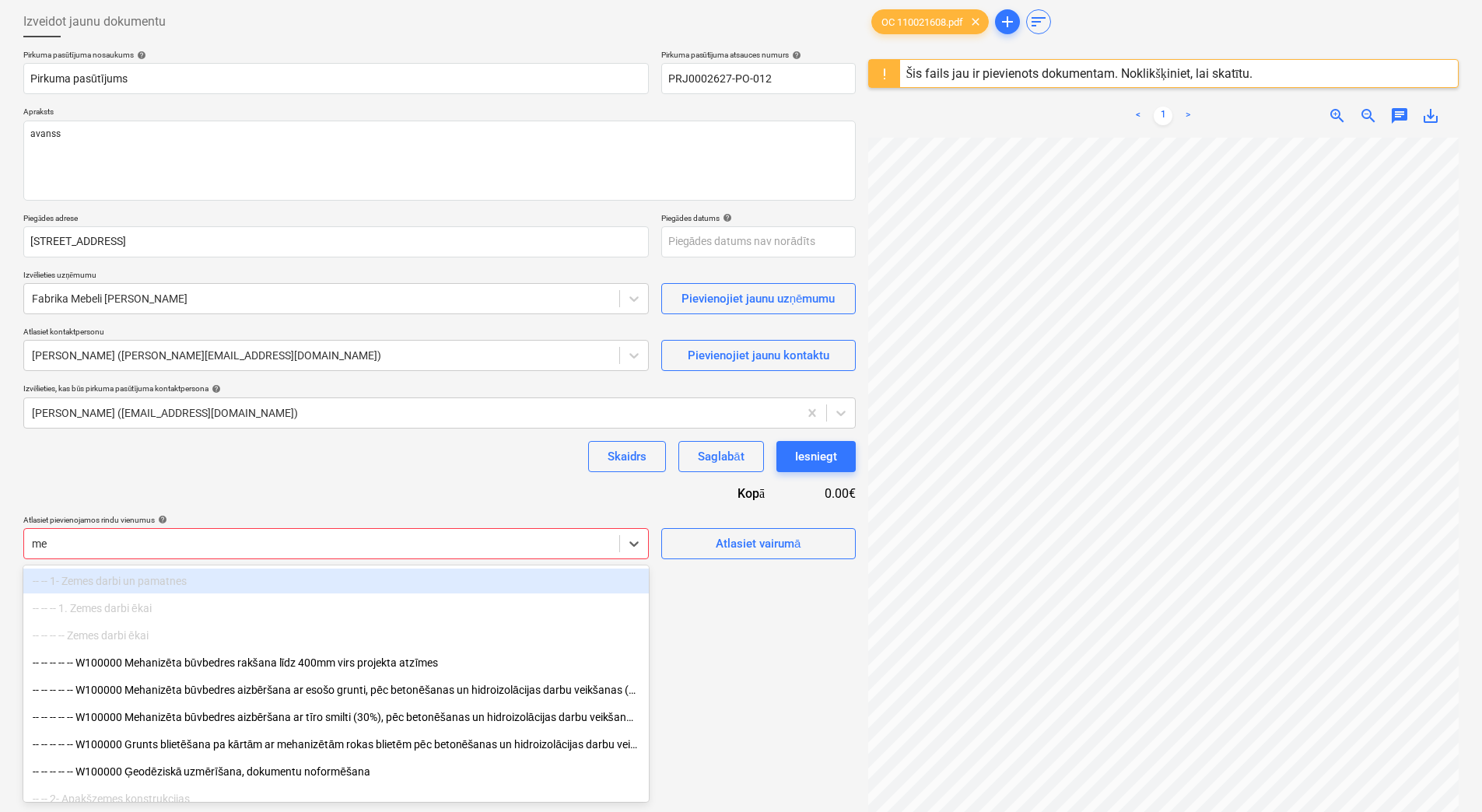
type input "m"
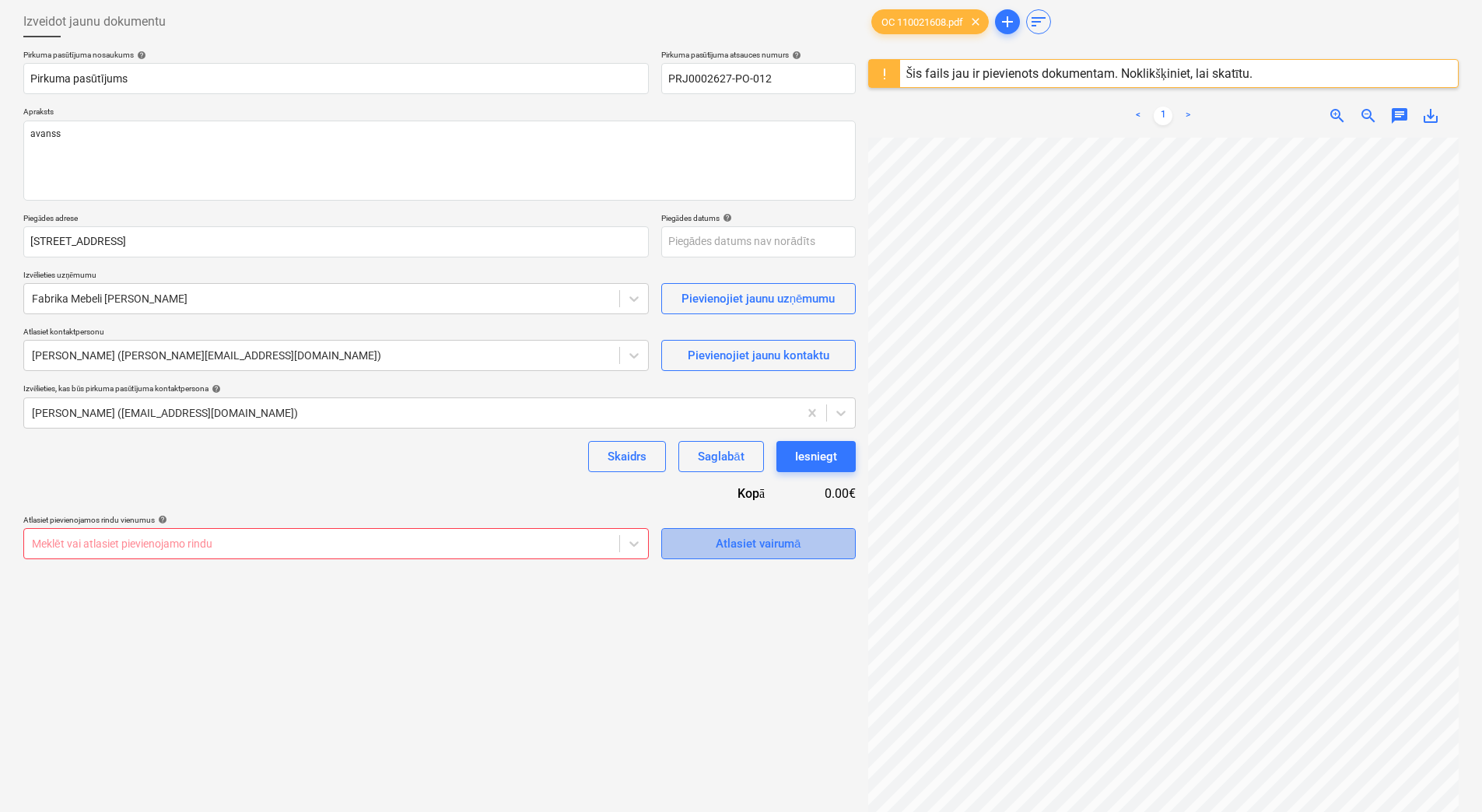
click at [714, 543] on span "Atlasiet vairumā" at bounding box center [759, 543] width 156 height 20
type textarea "x"
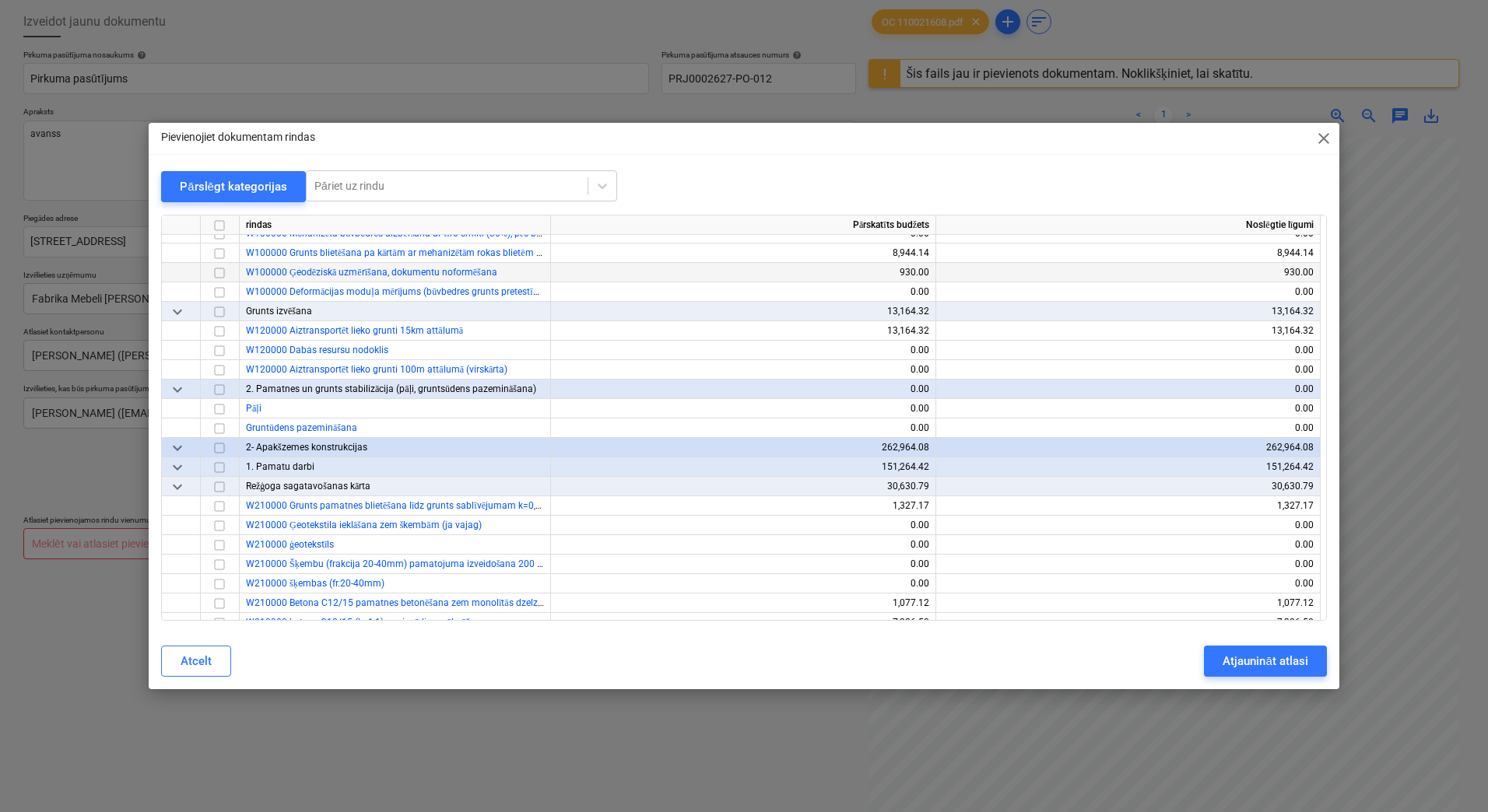
scroll to position [155, 0]
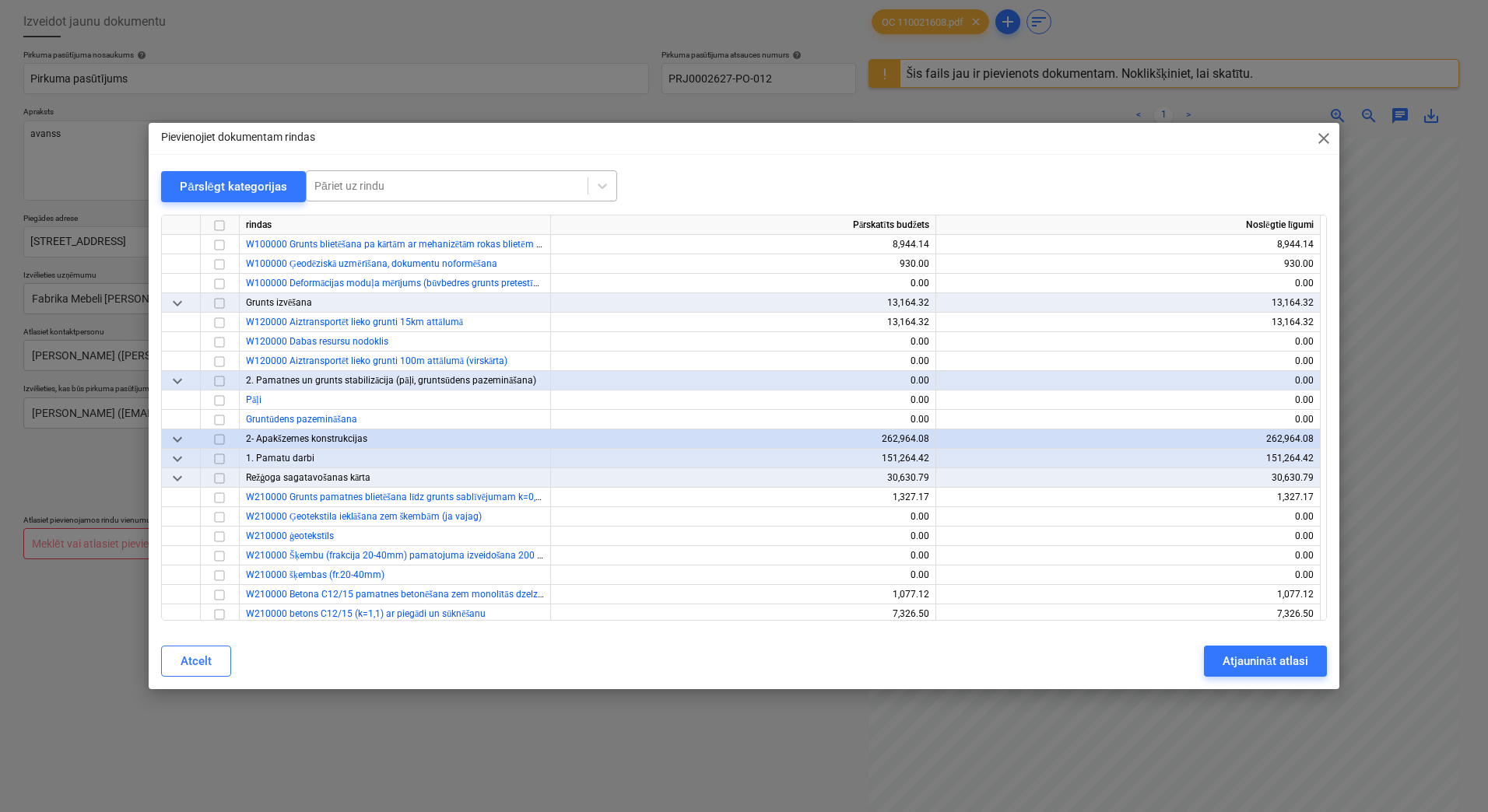
click at [395, 175] on div "Pāriet uz rindu" at bounding box center [447, 186] width 281 height 22
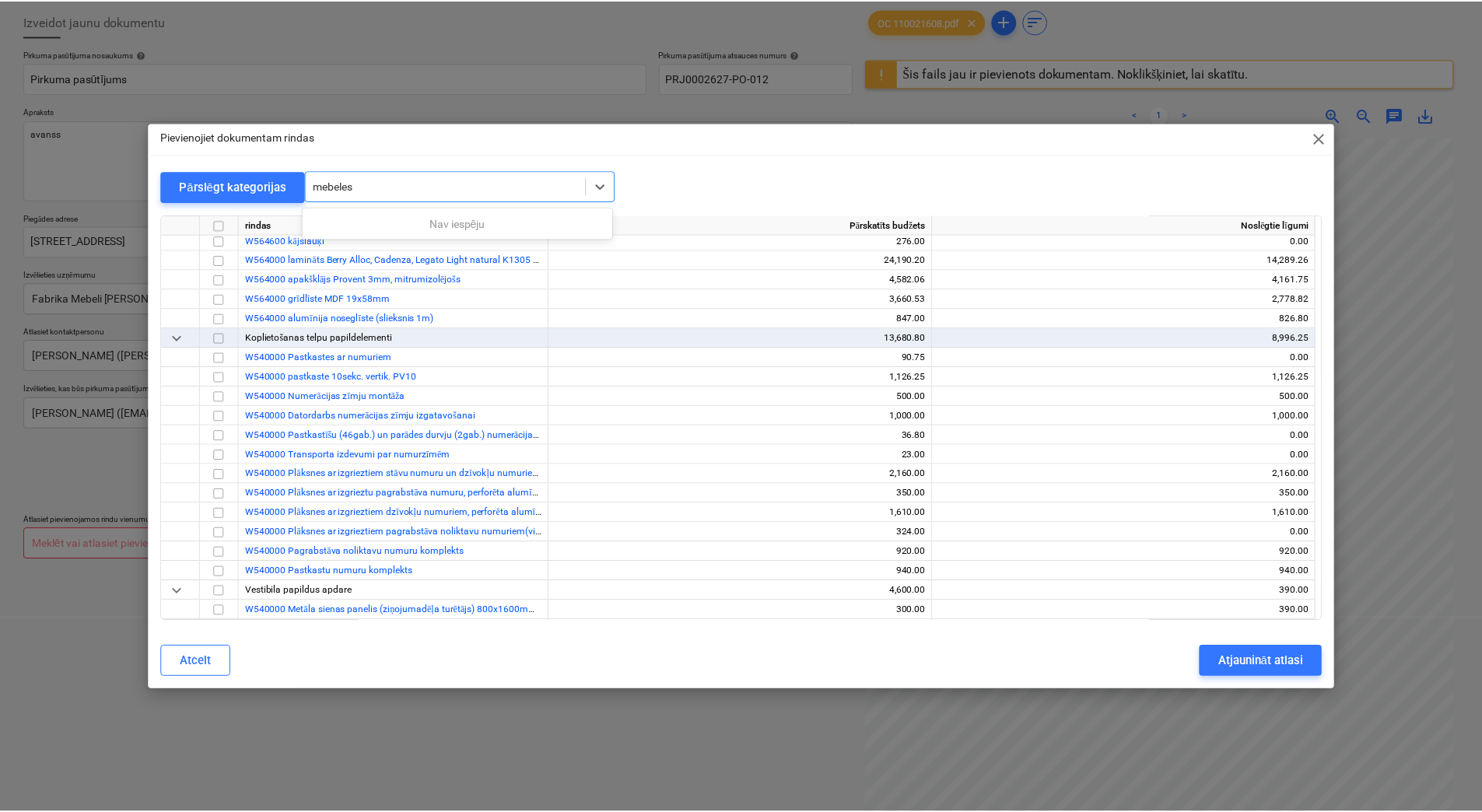
scroll to position [8789, 0]
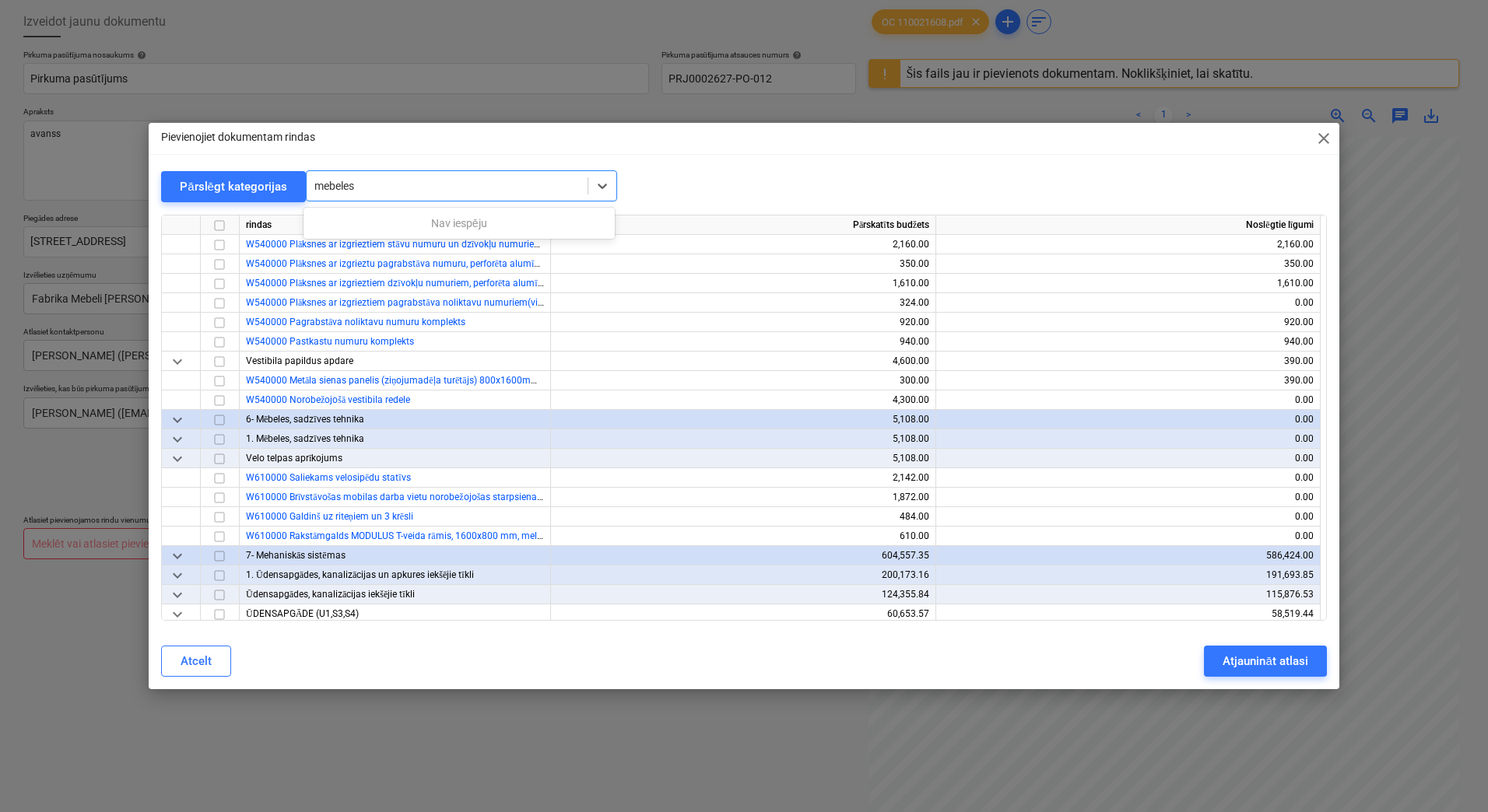
type input "mebeles"
click at [181, 419] on span "keyboard_arrow_down" at bounding box center [177, 420] width 19 height 19
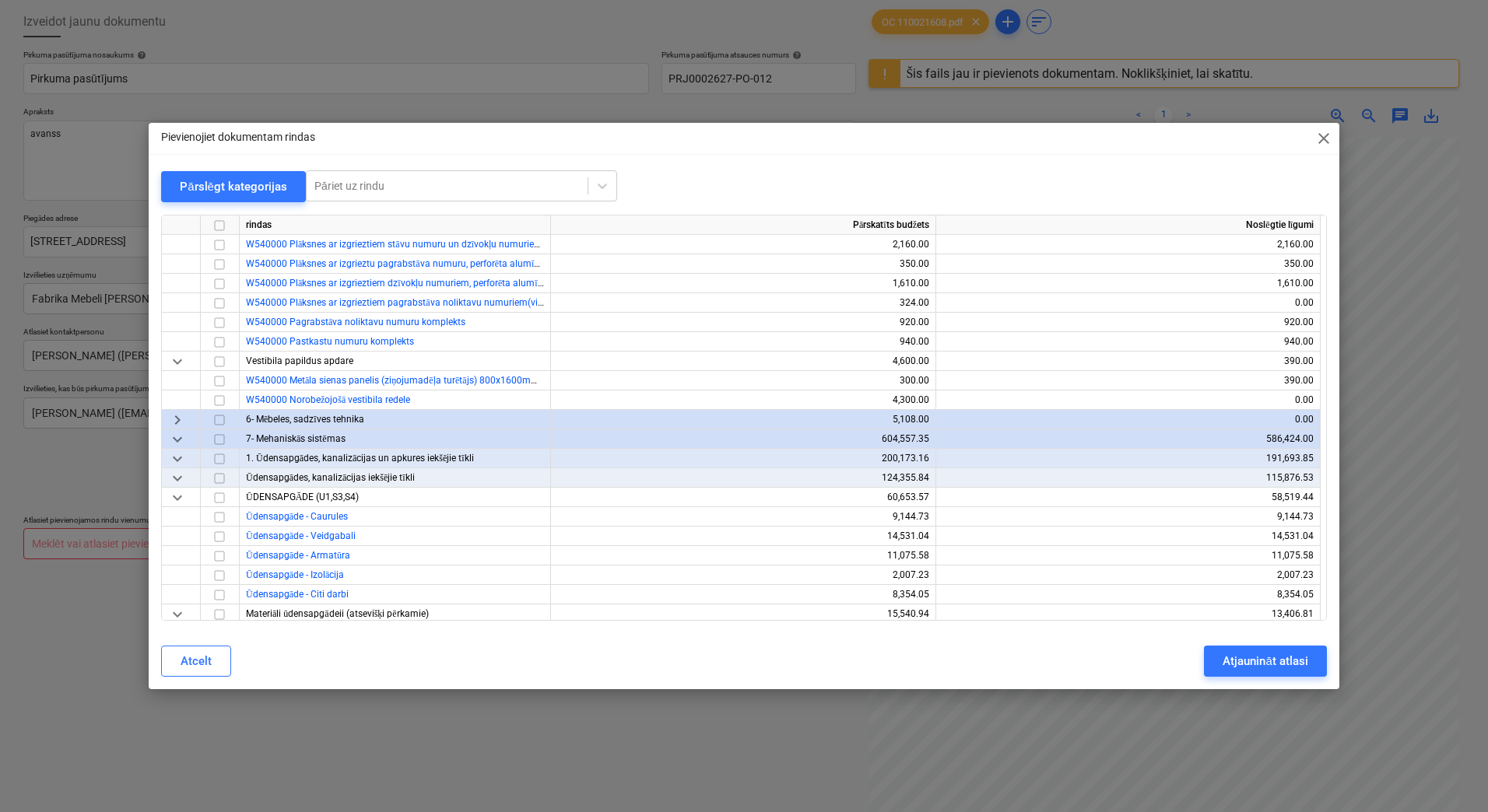
click at [181, 419] on span "keyboard_arrow_right" at bounding box center [177, 420] width 19 height 19
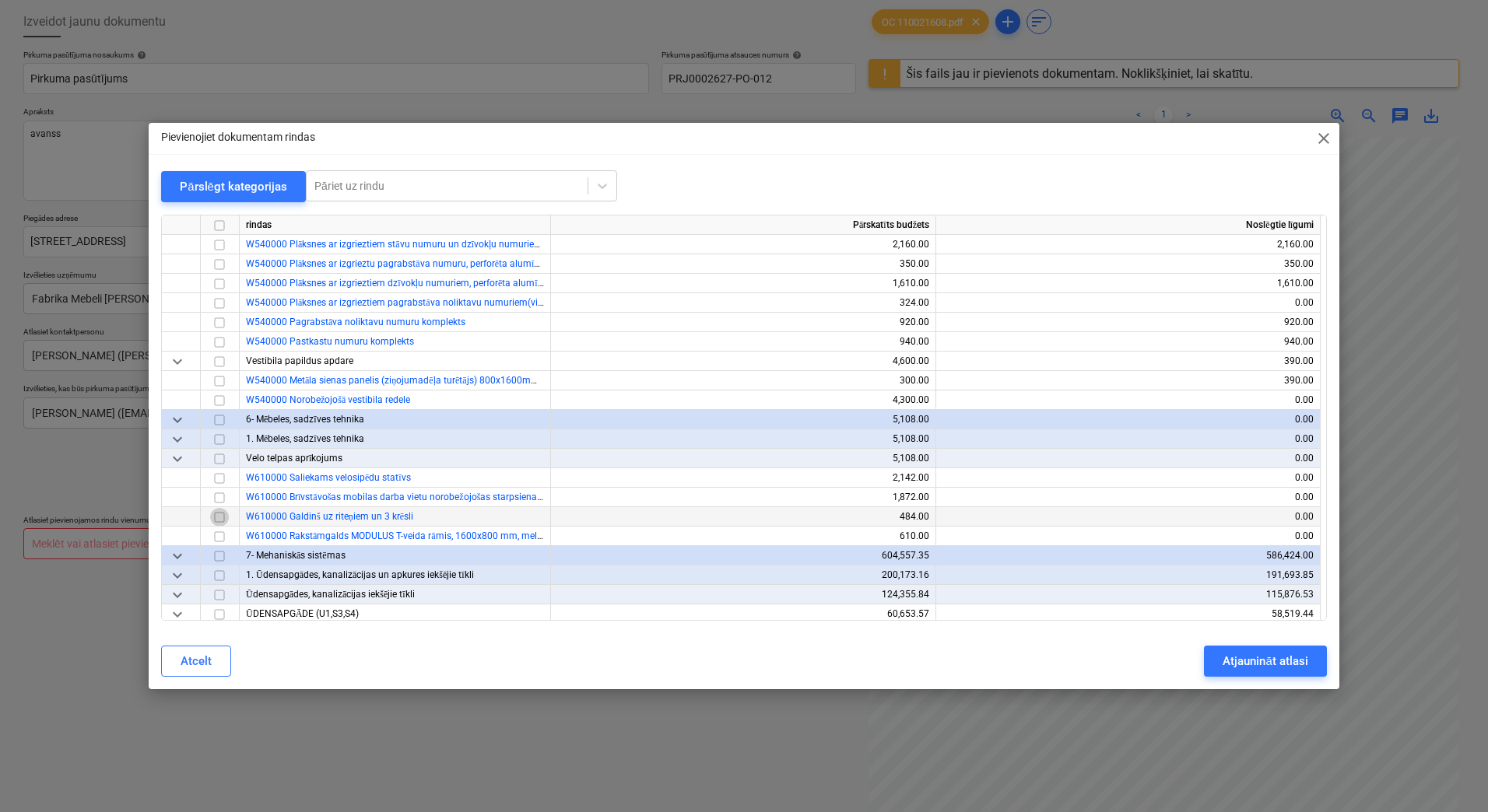
click at [217, 517] on input "checkbox" at bounding box center [219, 517] width 19 height 19
click at [1250, 658] on div "Atjaunināt atlasi" at bounding box center [1265, 661] width 85 height 20
type textarea "x"
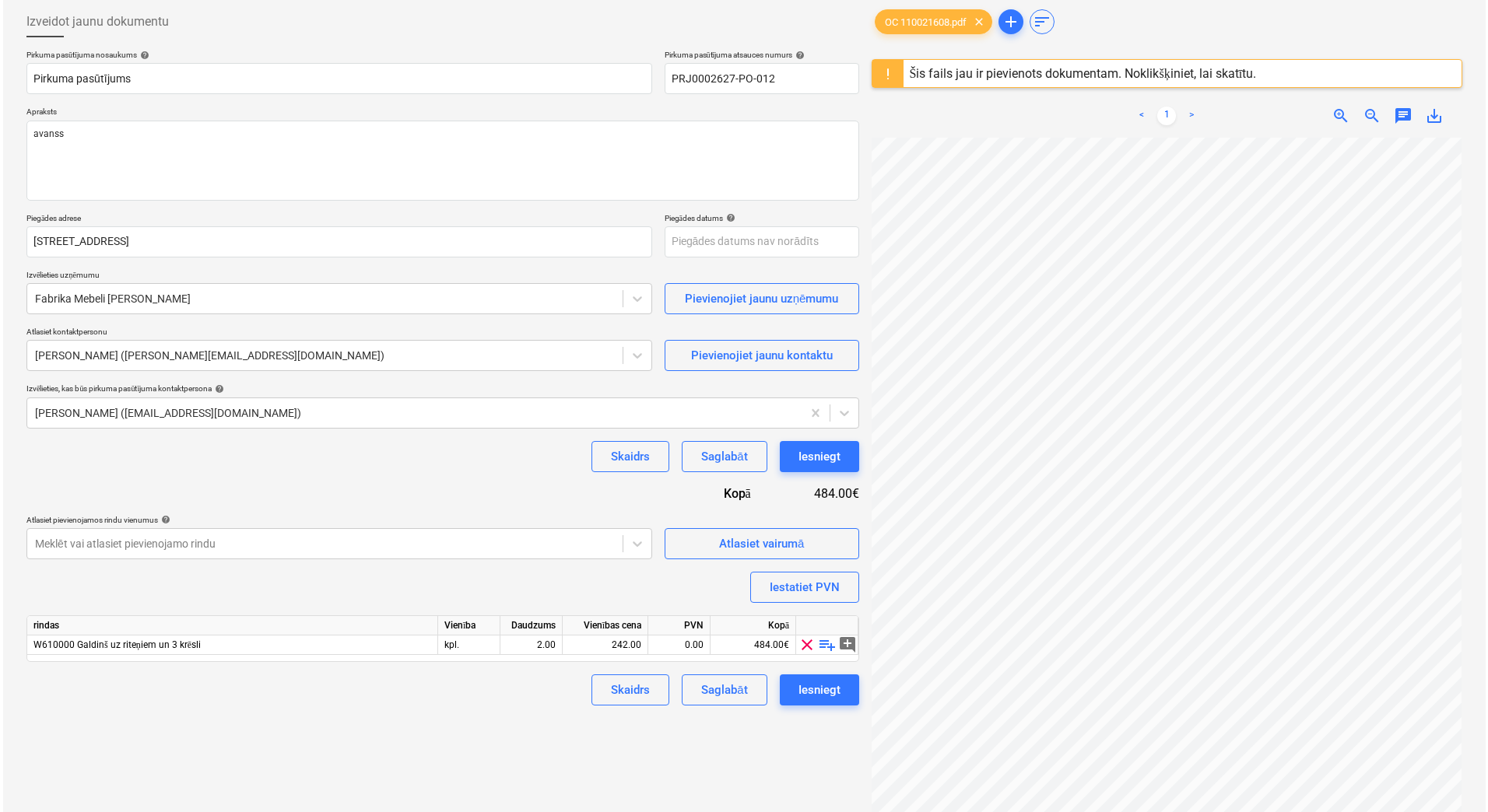
scroll to position [130, 113]
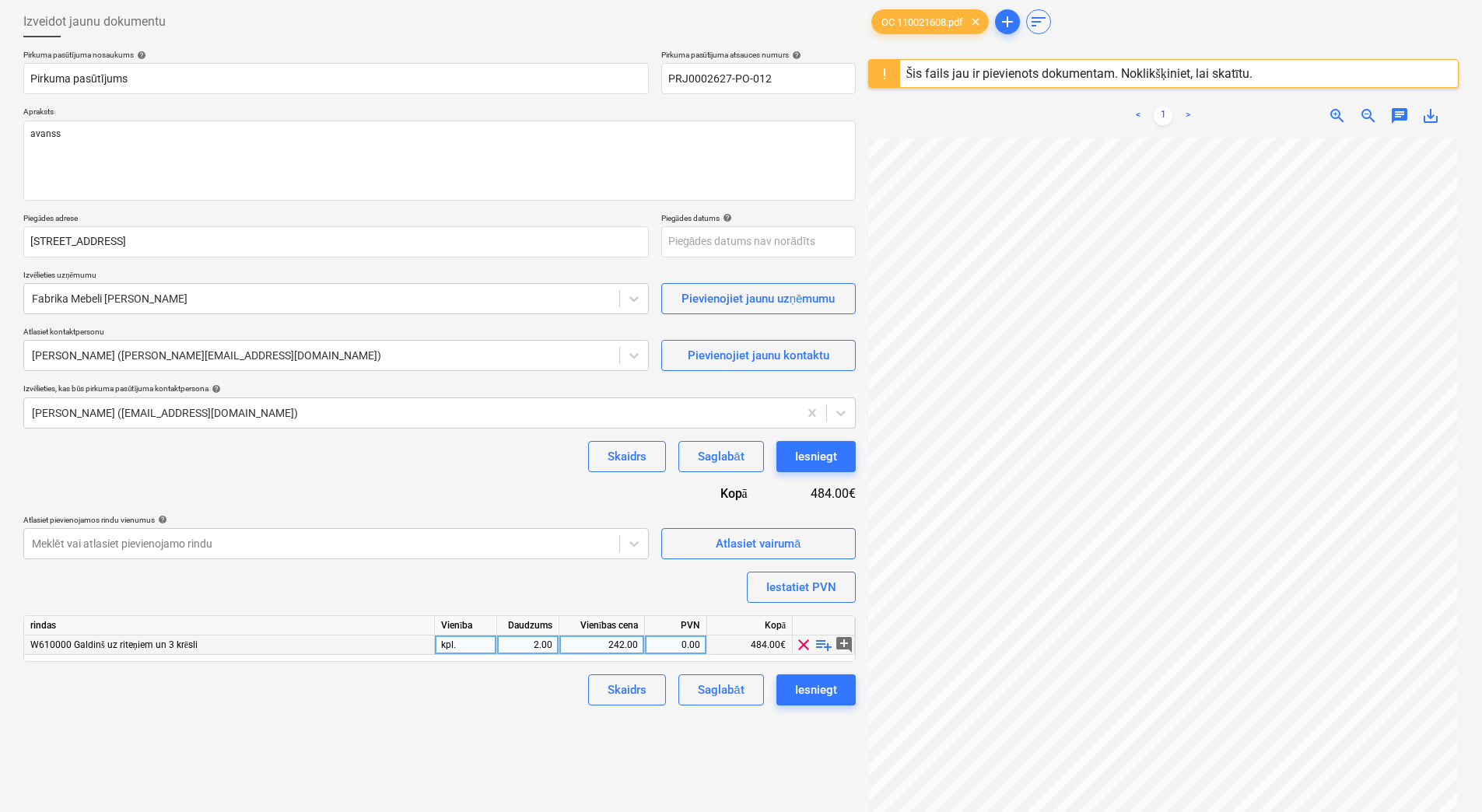
click at [602, 645] on div "242.00" at bounding box center [602, 645] width 73 height 20
type input "359.6"
type textarea "x"
click at [512, 644] on div "2.00" at bounding box center [528, 645] width 49 height 20
type input "1"
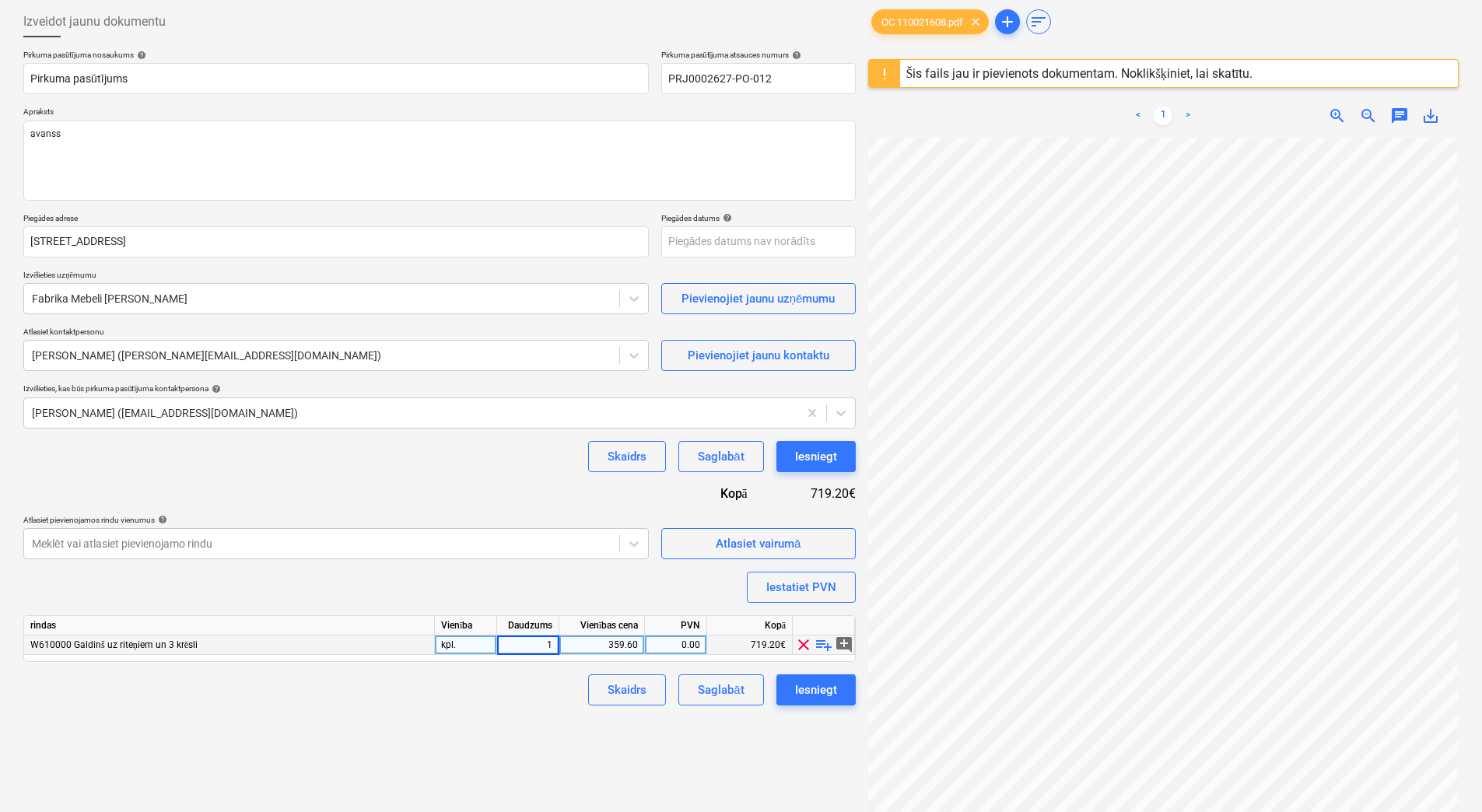
click at [591, 645] on div "359.60" at bounding box center [602, 645] width 73 height 20
click at [522, 644] on div "1.00" at bounding box center [528, 645] width 49 height 20
click at [831, 697] on div "Iesniegt" at bounding box center [816, 689] width 42 height 20
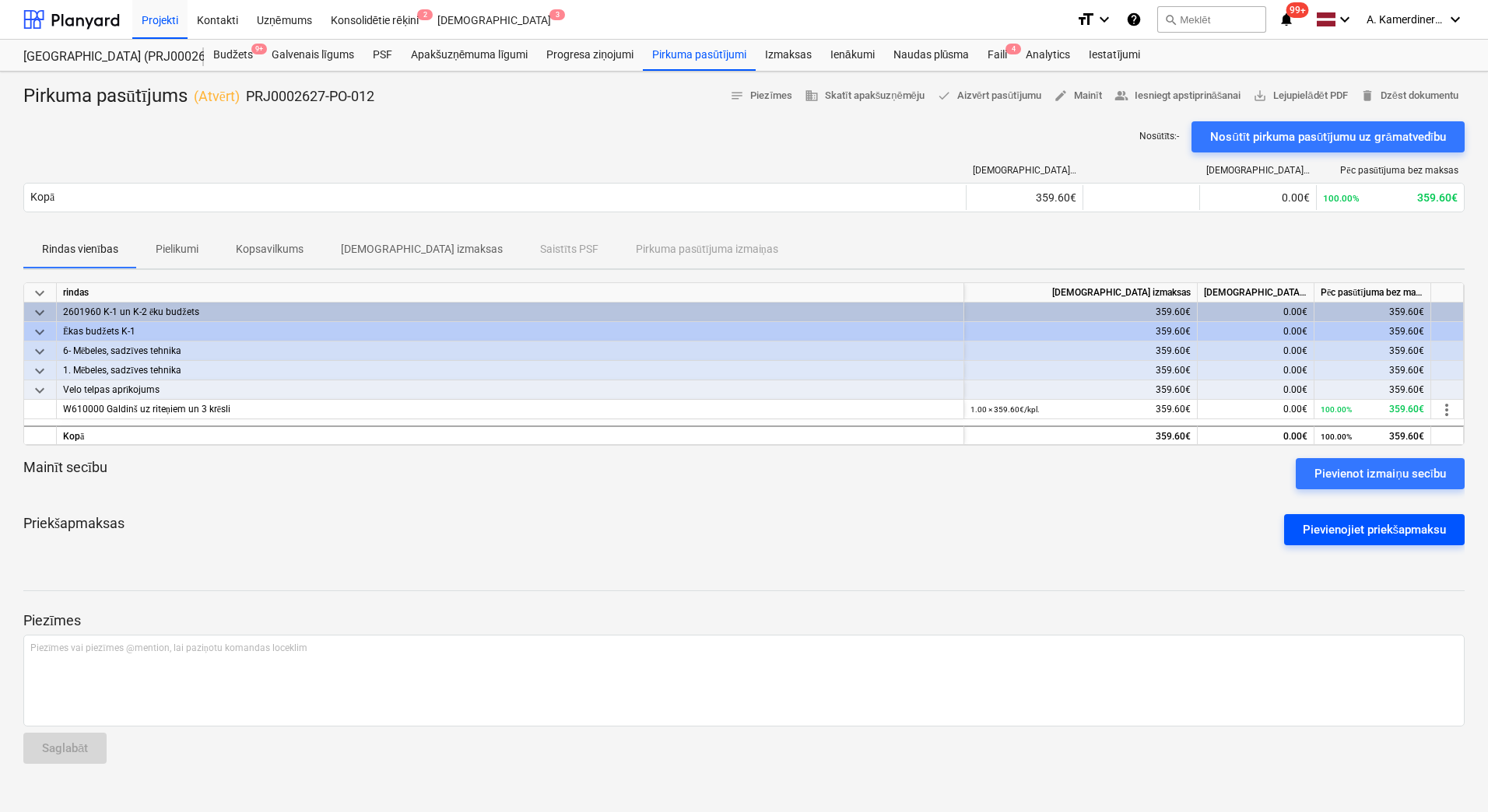
click at [1329, 532] on div "Pievienojiet priekšapmaksu" at bounding box center [1374, 529] width 144 height 20
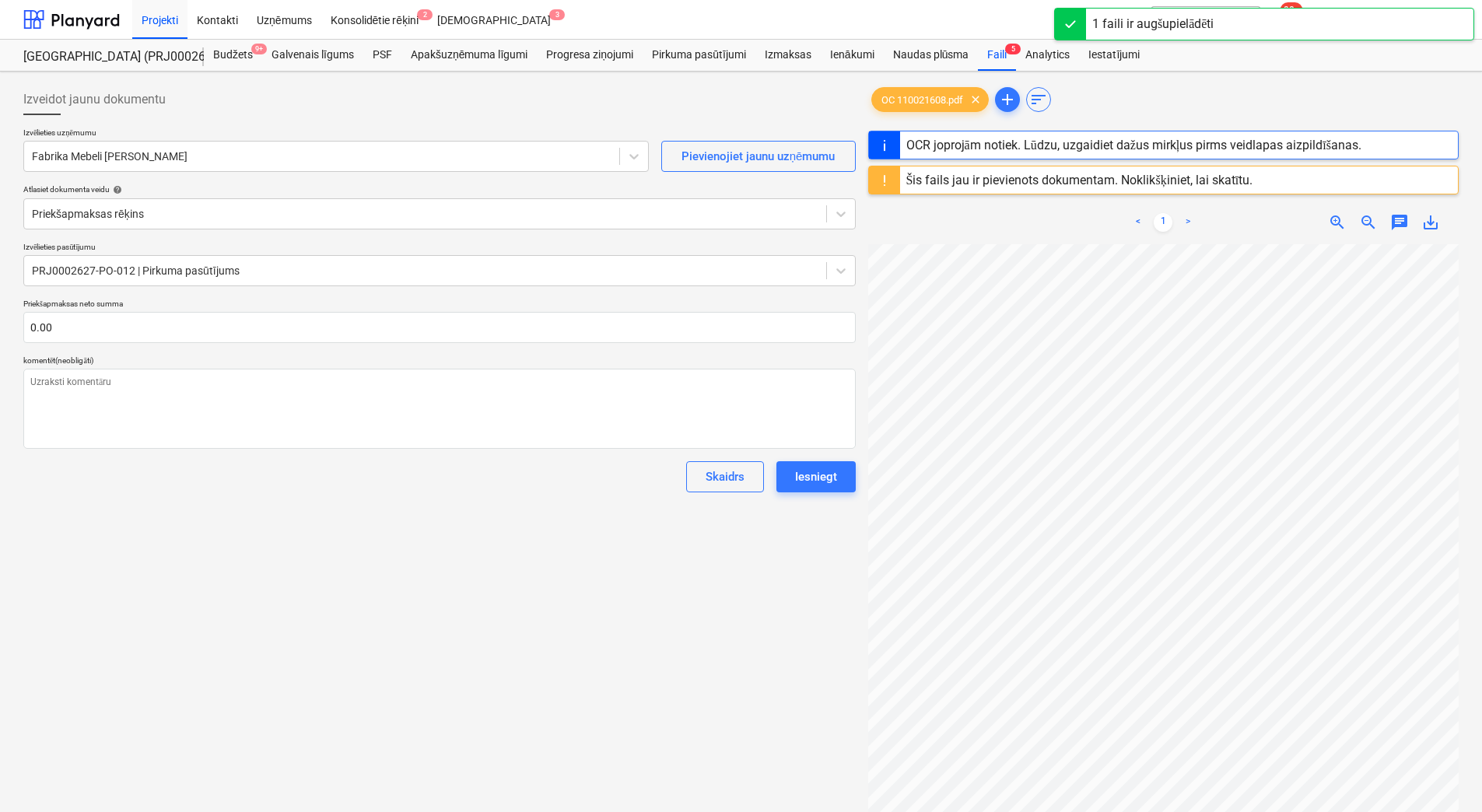
scroll to position [225, 113]
type textarea "x"
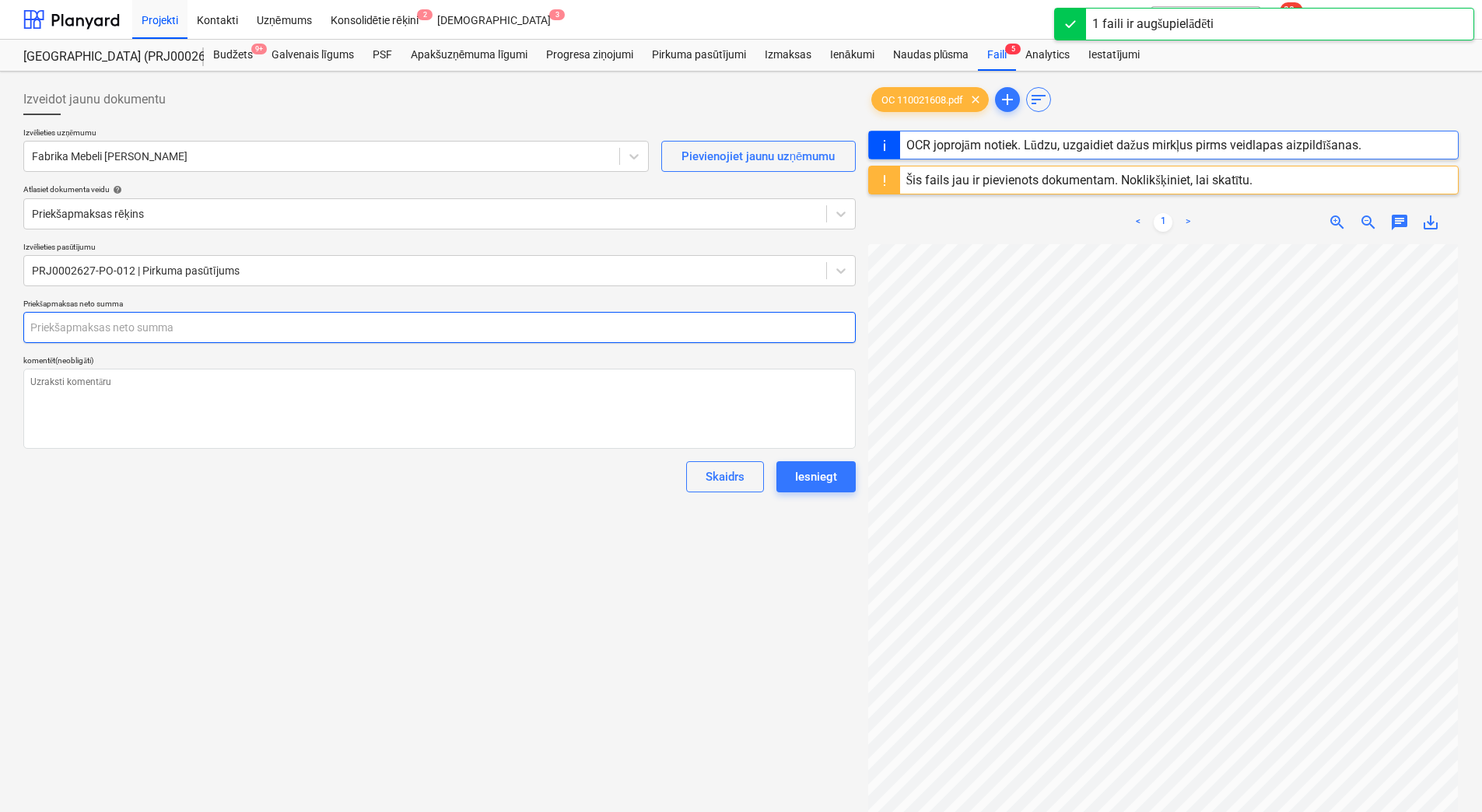
click at [408, 326] on input "text" at bounding box center [439, 327] width 832 height 31
type textarea "x"
type input "3"
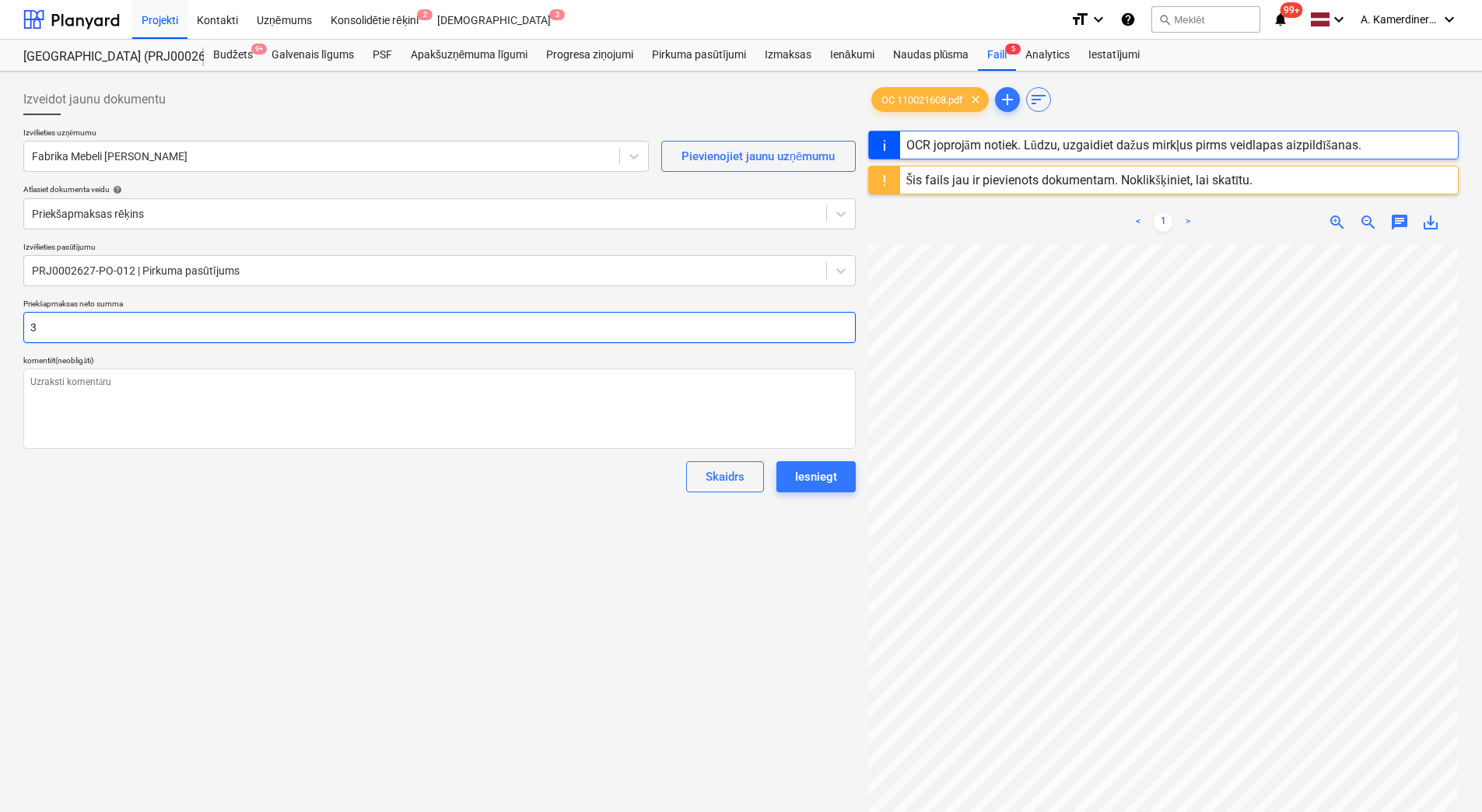
type textarea "x"
type input "35"
type textarea "x"
type input "359"
type textarea "x"
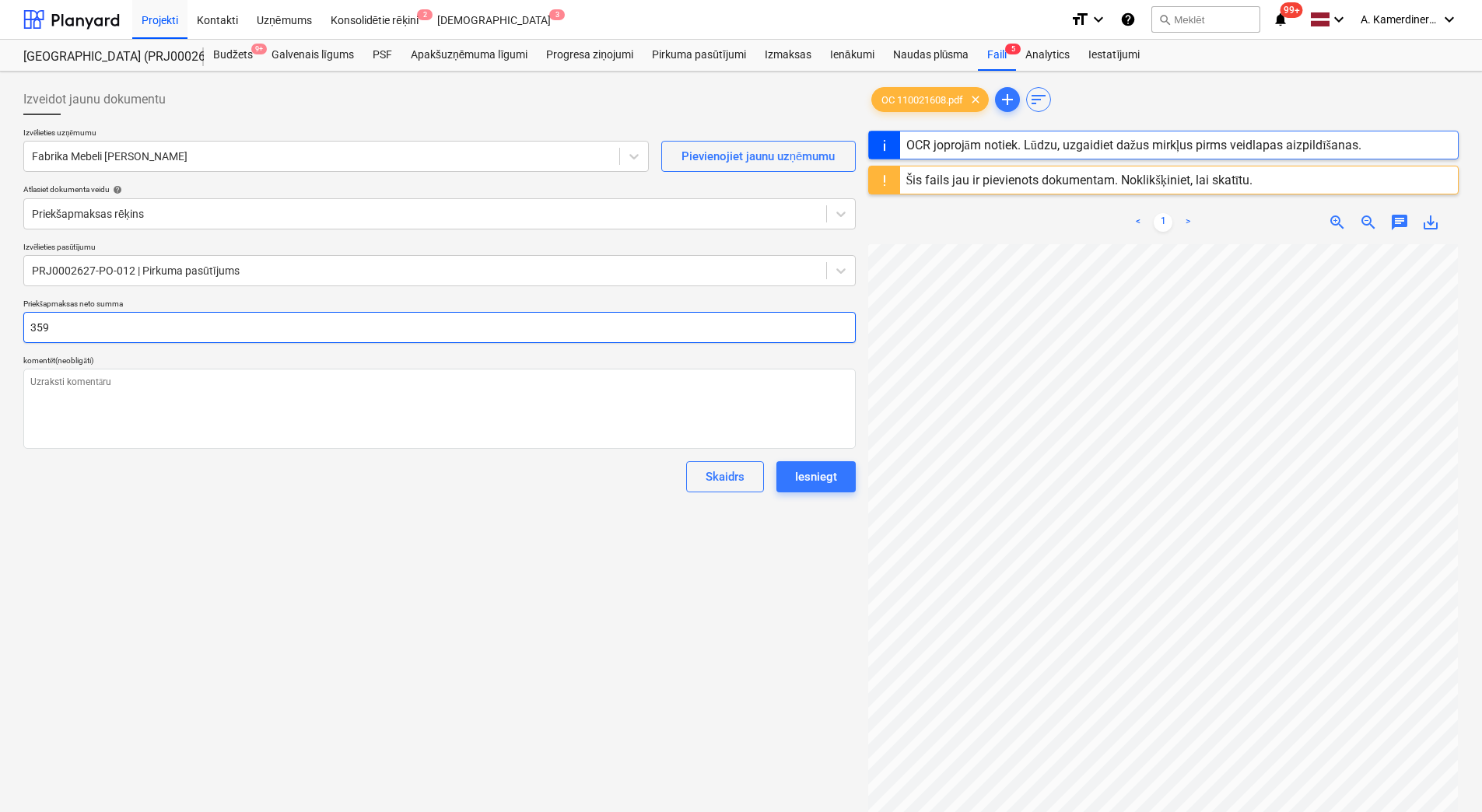
type input "359."
type textarea "x"
type input "359.6"
type textarea "x"
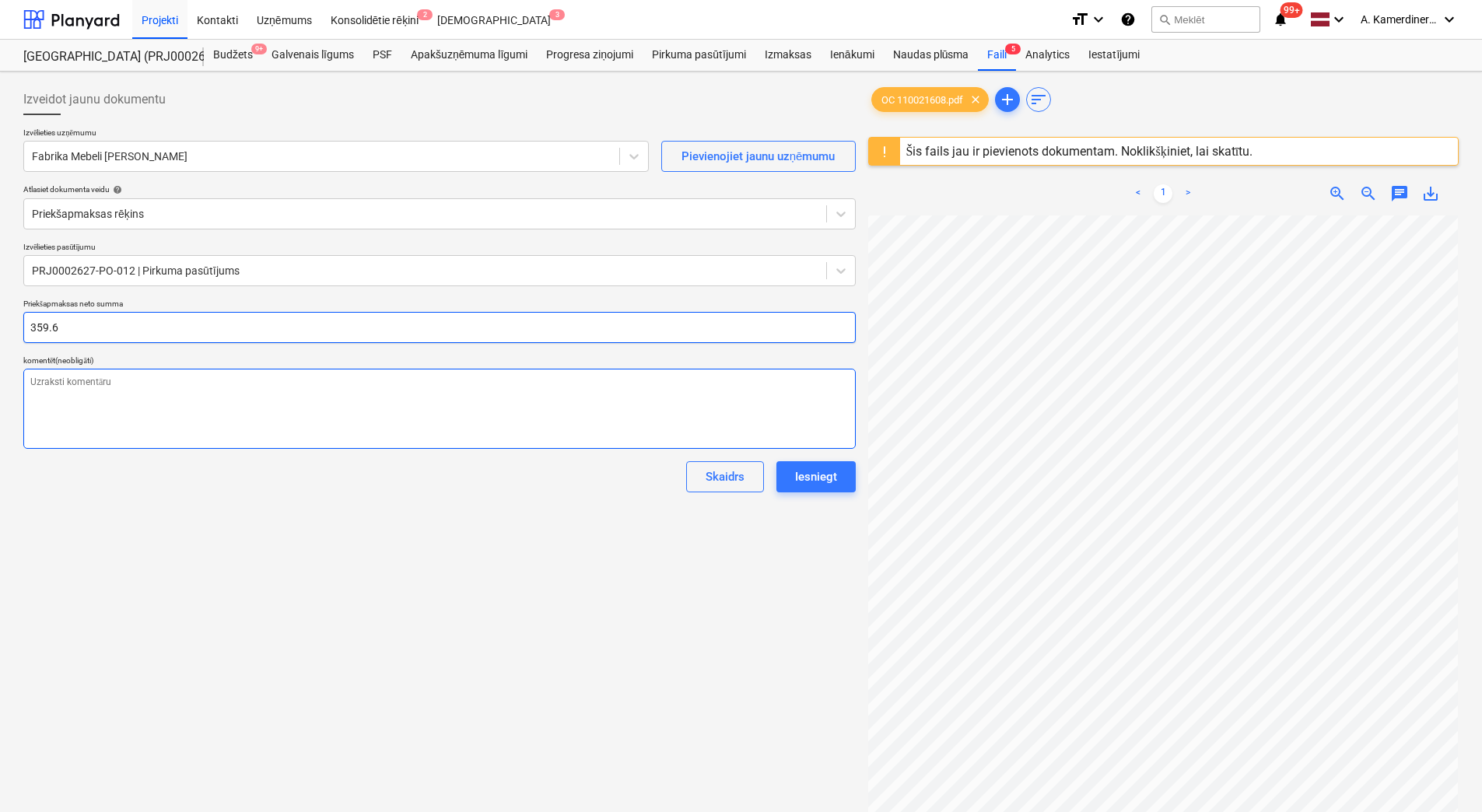
type input "359.6"
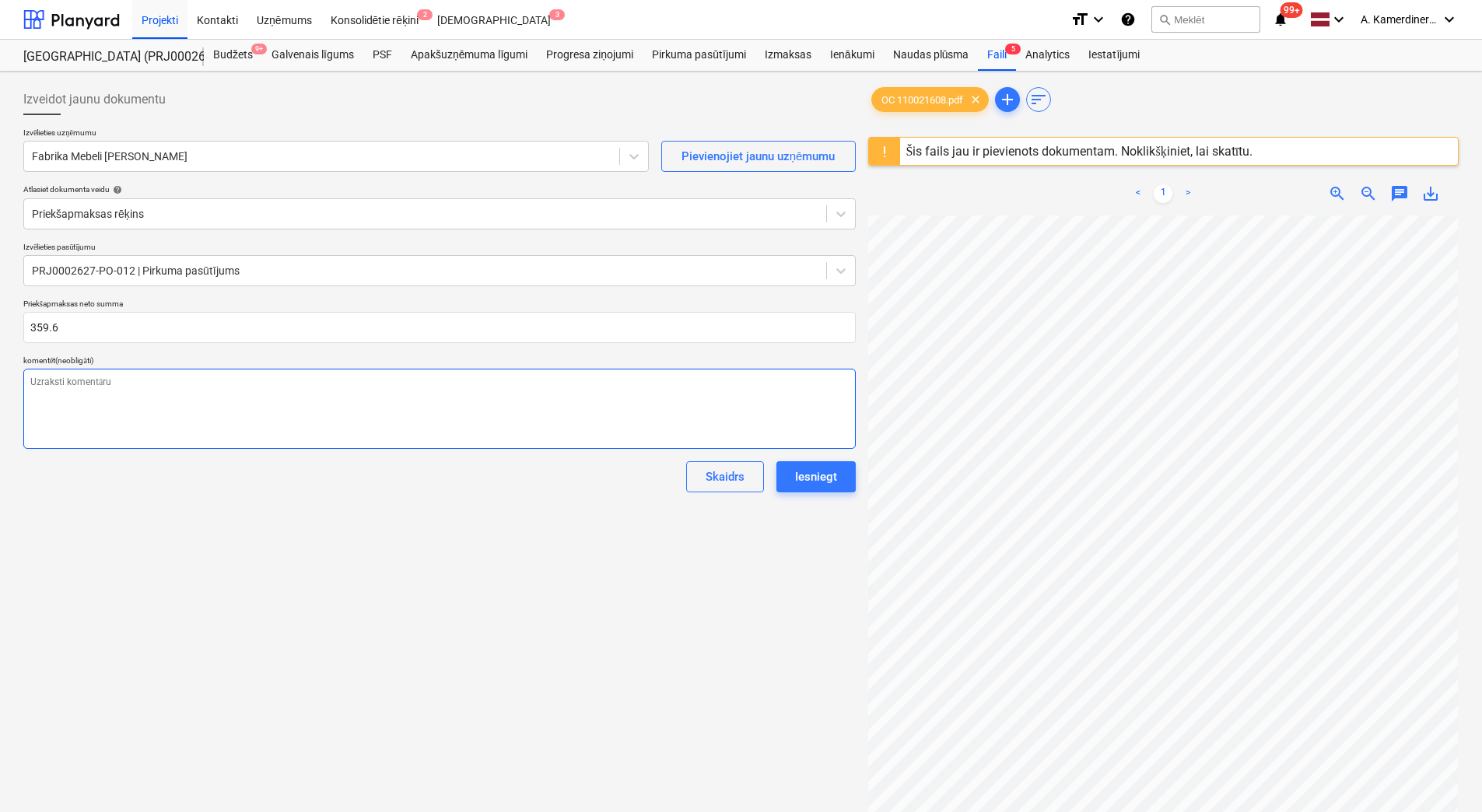
type textarea "x"
type input "359.60"
click at [393, 406] on textarea at bounding box center [439, 409] width 832 height 80
click at [830, 481] on div "Iesniegt" at bounding box center [816, 476] width 42 height 20
type textarea "x"
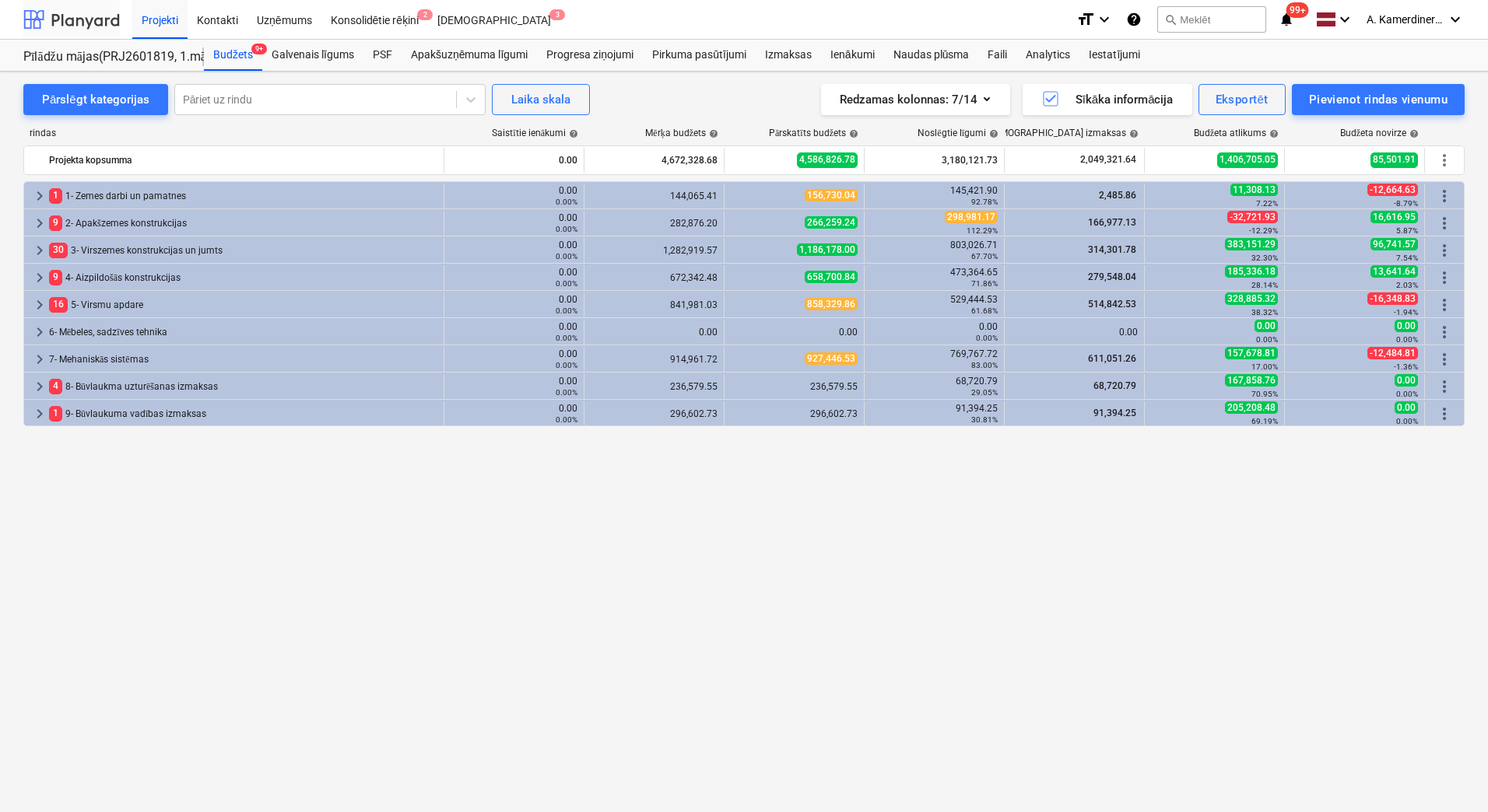
click at [88, 19] on div at bounding box center [72, 19] width 97 height 39
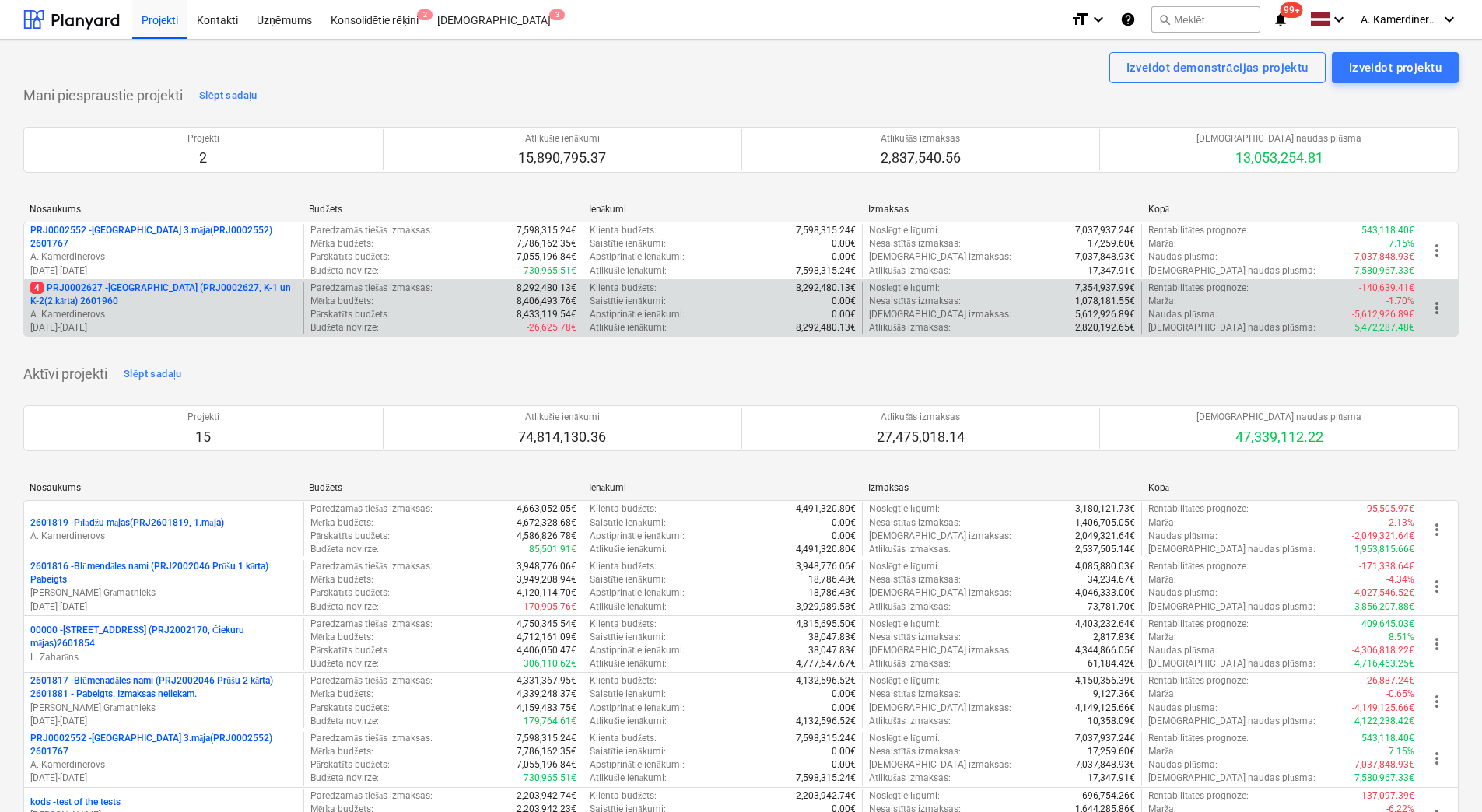
click at [99, 290] on p "4 PRJ0002627 - [GEOGRAPHIC_DATA] (PRJ0002627, K-1 un K-2(2.kārta) 2601960" at bounding box center [163, 295] width 267 height 27
